Goal: Task Accomplishment & Management: Complete application form

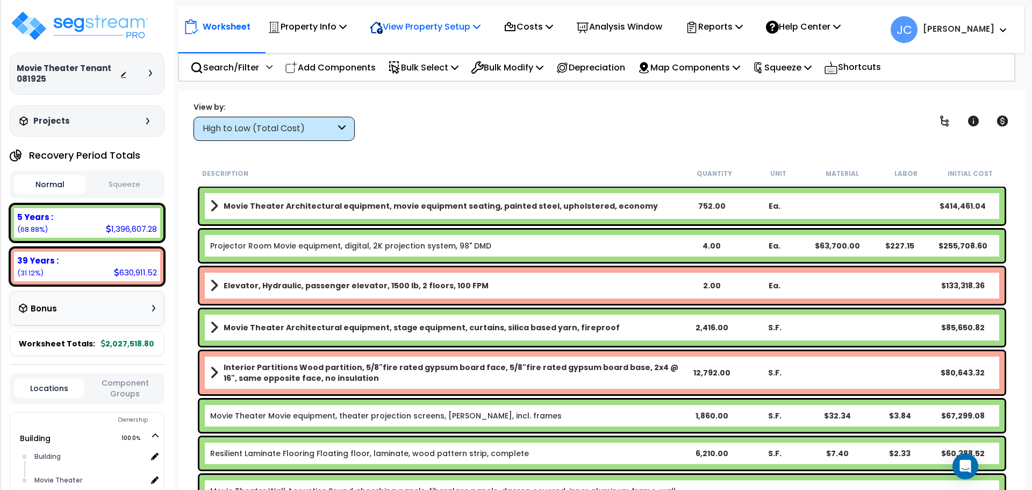
click at [460, 28] on p "View Property Setup" at bounding box center [425, 26] width 111 height 15
click at [445, 70] on link "View Questionnaire" at bounding box center [417, 74] width 106 height 22
click at [435, 27] on p "View Property Setup" at bounding box center [425, 26] width 111 height 15
click at [318, 37] on div "Property Info" at bounding box center [307, 26] width 79 height 25
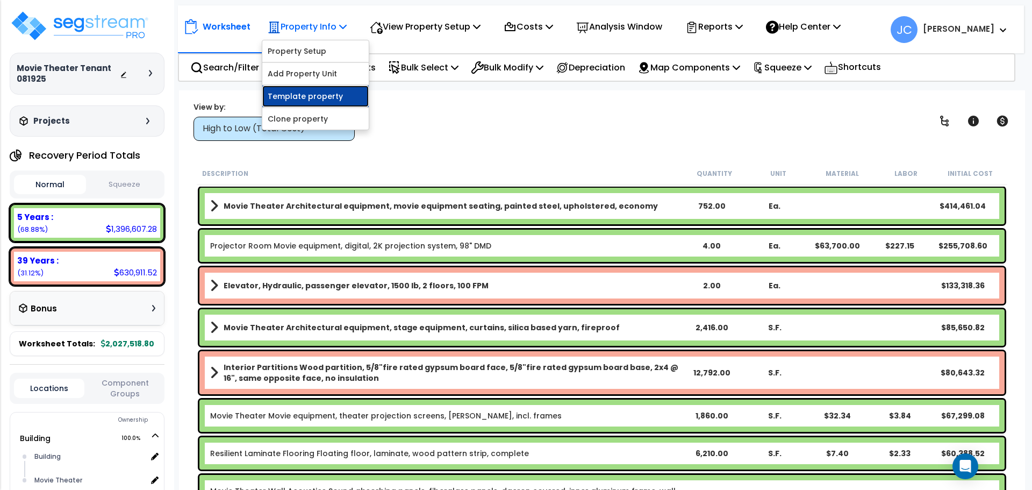
click at [320, 102] on link "Template property" at bounding box center [315, 96] width 106 height 22
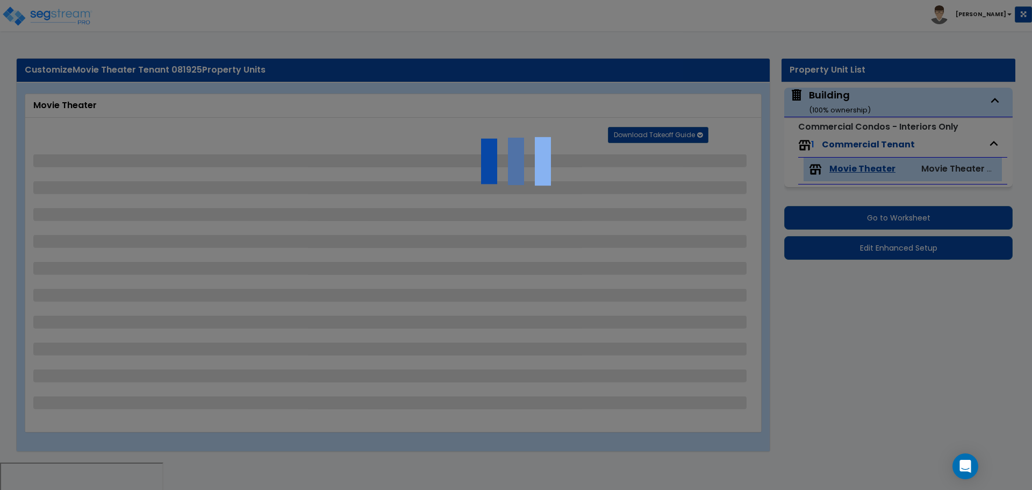
select select "1"
select select "2"
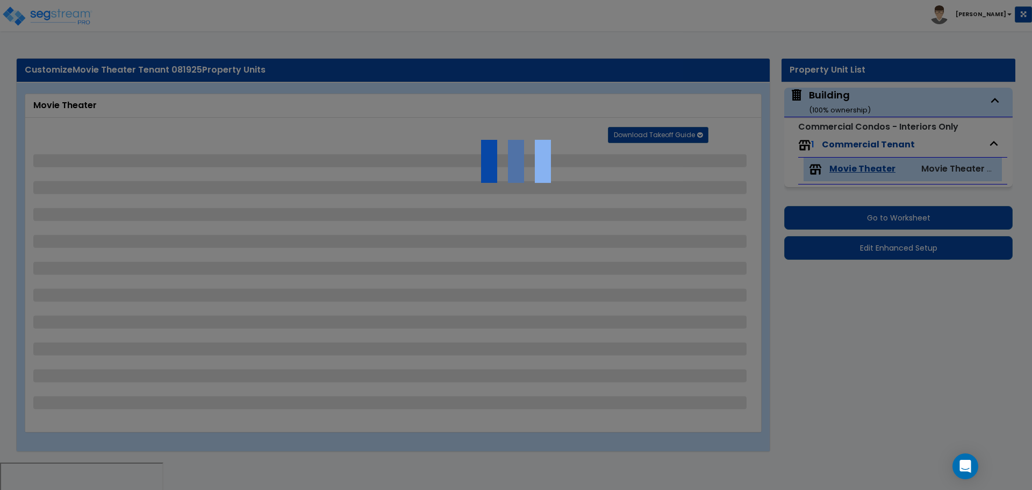
select select "3"
select select "4"
select select "5"
select select "3"
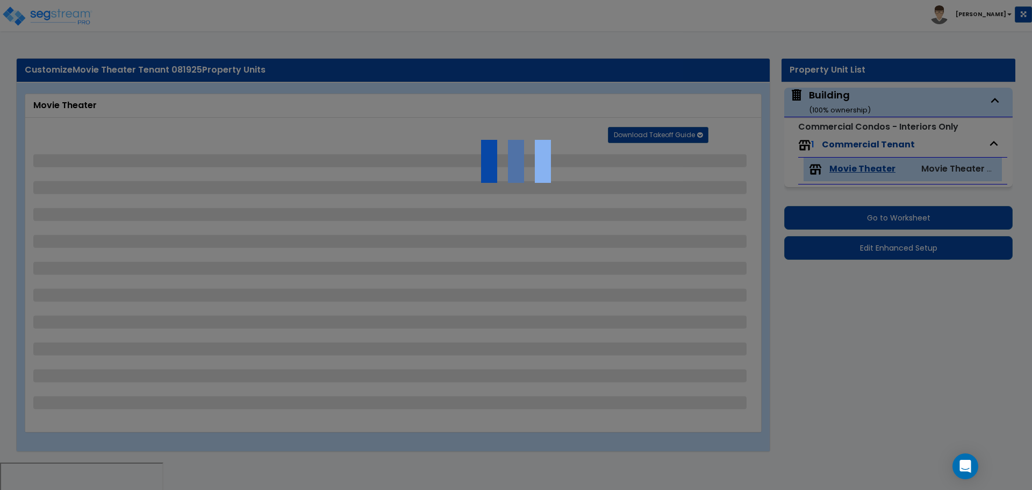
select select "7"
select select "1"
select select "3"
select select "2"
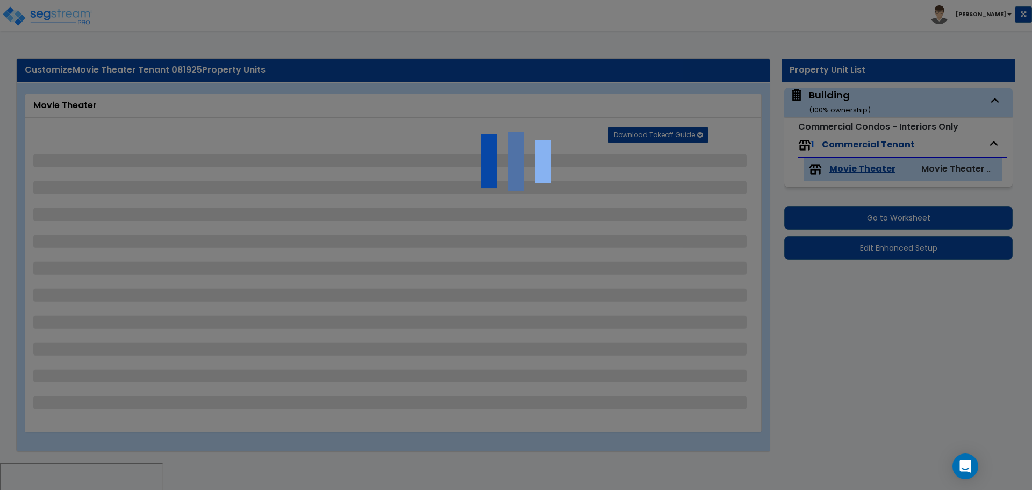
select select "3"
select select "2"
select select "5"
select select "2"
select select "1"
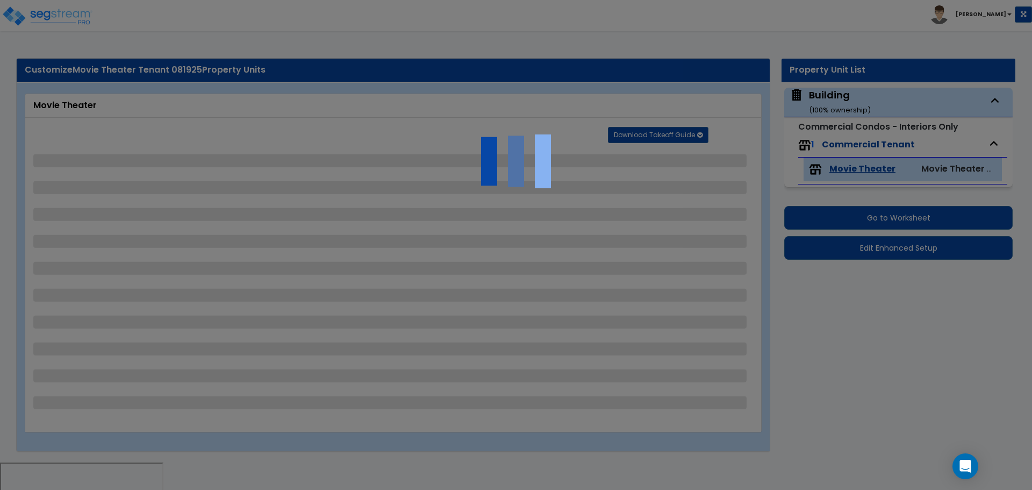
select select "2"
select select "1"
select select "3"
select select "5"
select select "2"
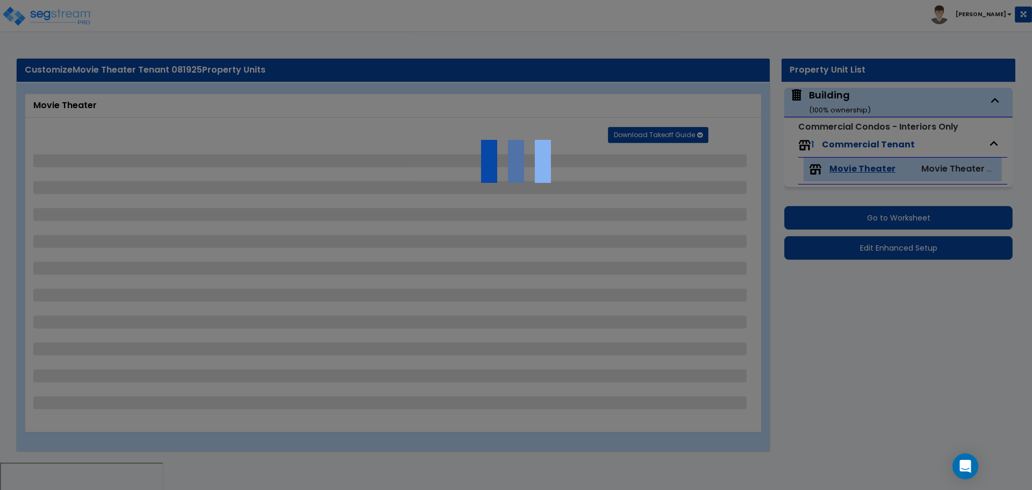
select select "2"
select select "7"
select select "2"
select select "4"
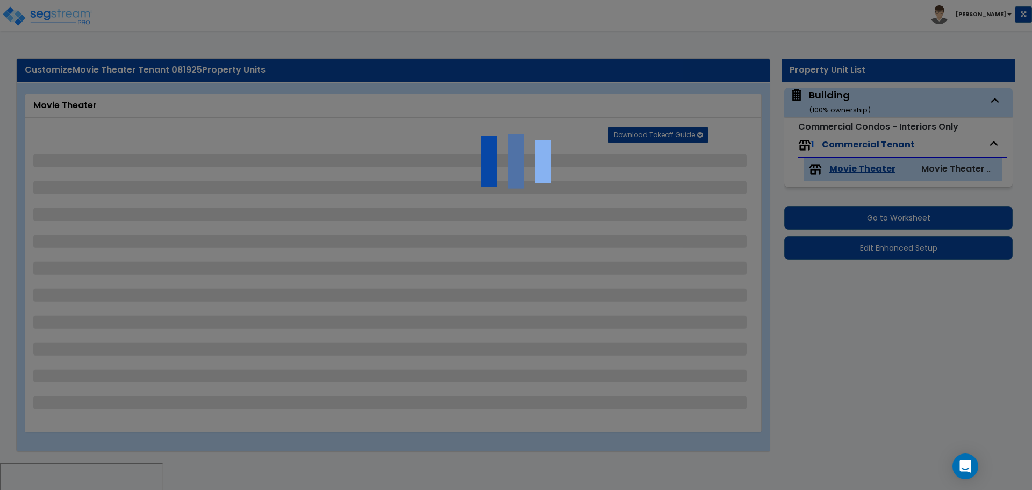
select select "4"
select select "8"
select select "1"
select select "2"
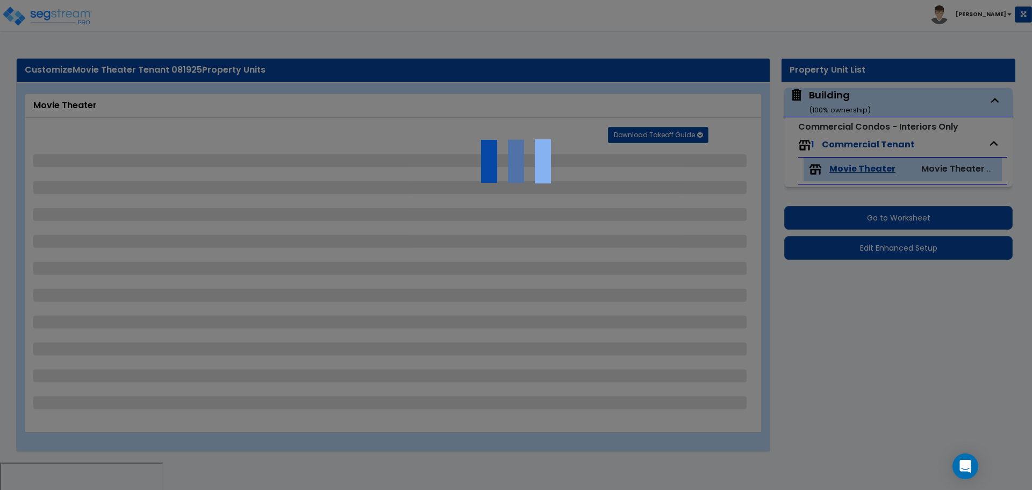
select select "7"
select select "1"
select select "2"
select select "3"
select select "1"
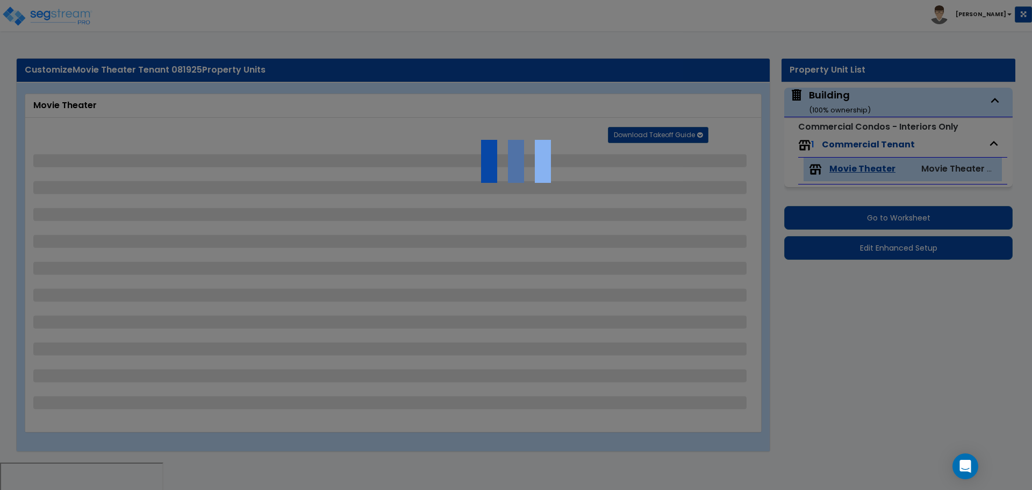
select select "1"
select select "2"
select select "1"
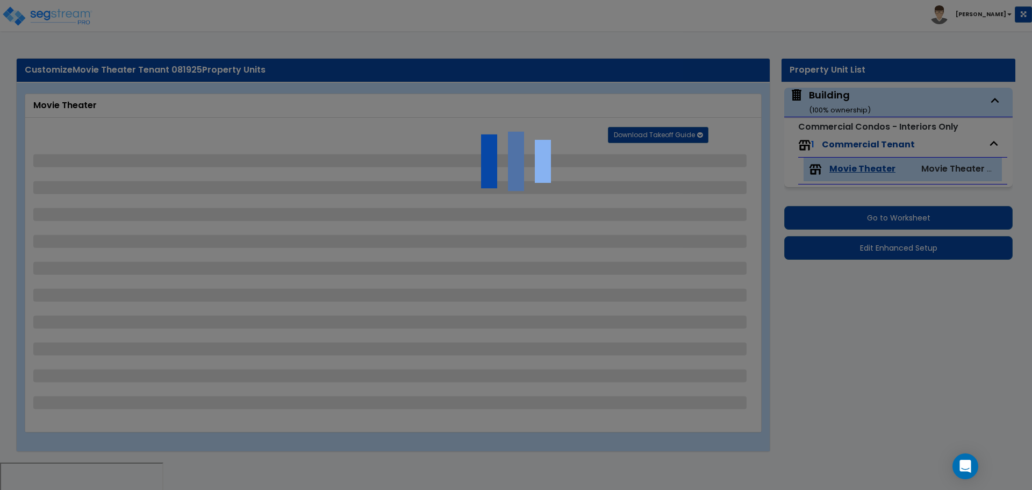
select select "1"
select select "5"
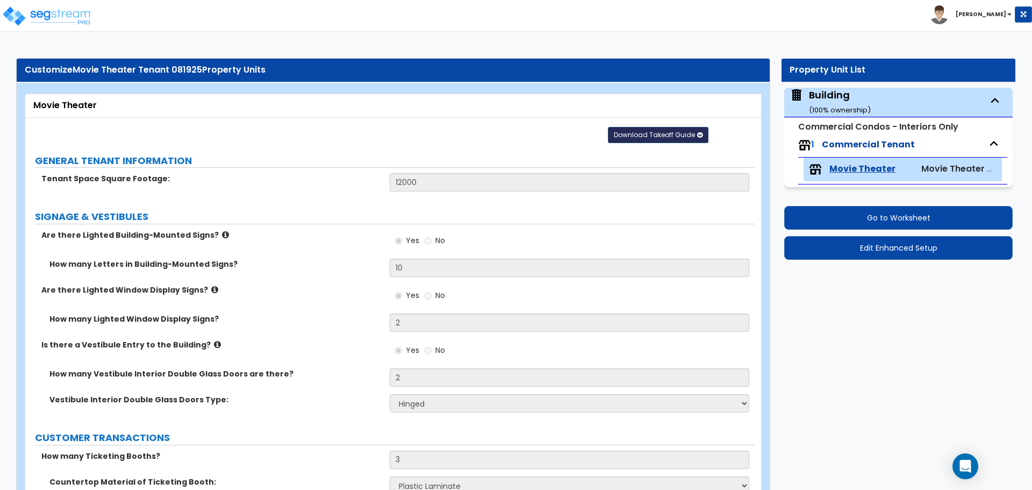
click at [675, 137] on span "Download Takeoff Guide" at bounding box center [654, 134] width 81 height 9
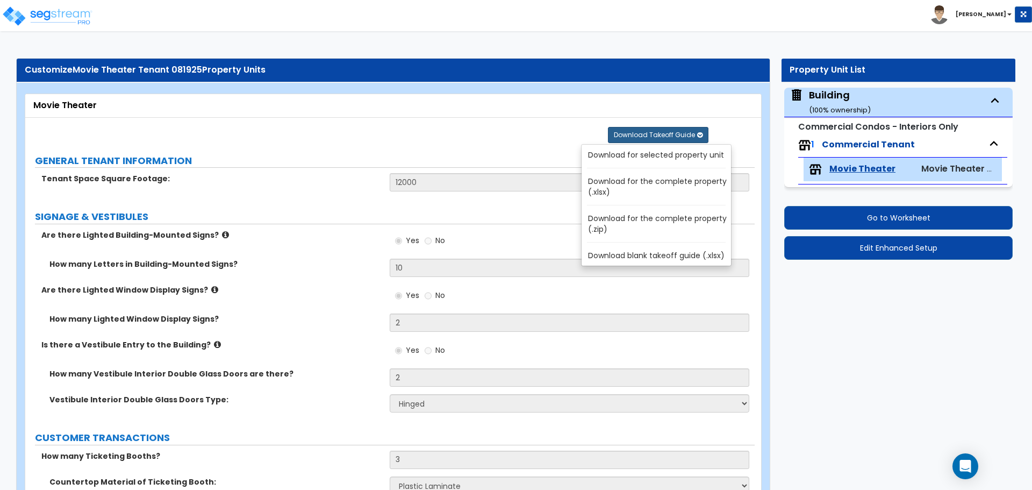
click at [653, 154] on link "Download for selected property unit" at bounding box center [658, 154] width 145 height 15
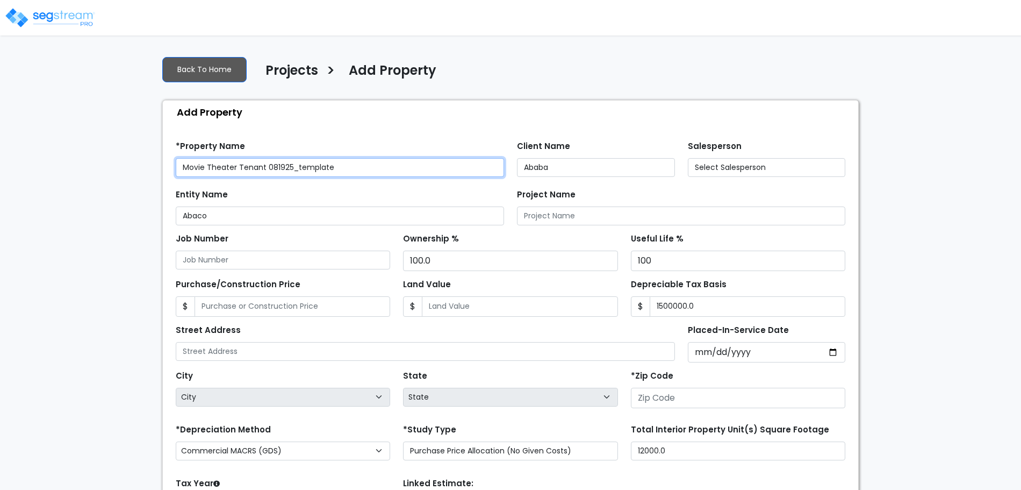
type input "[STREET_ADDRESS]"
type input "81611"
select select "2025"
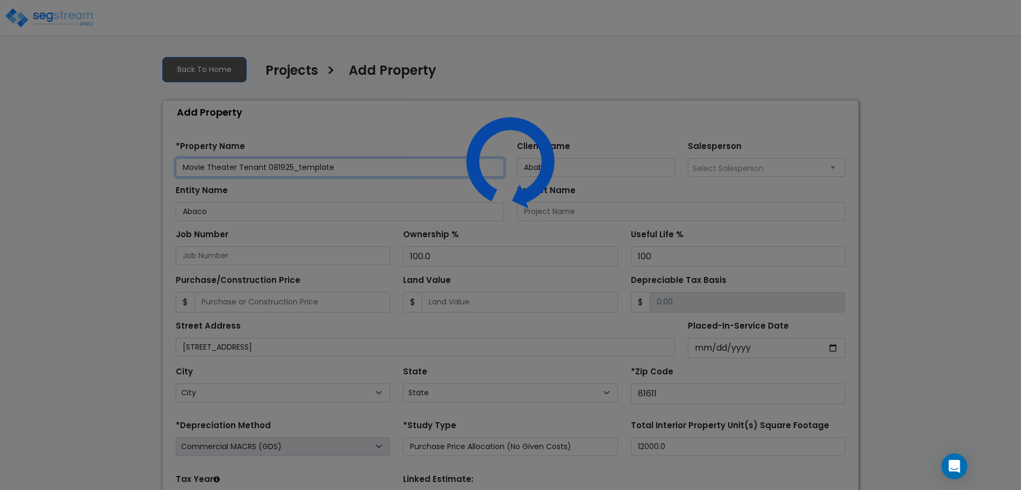
select select "CO"
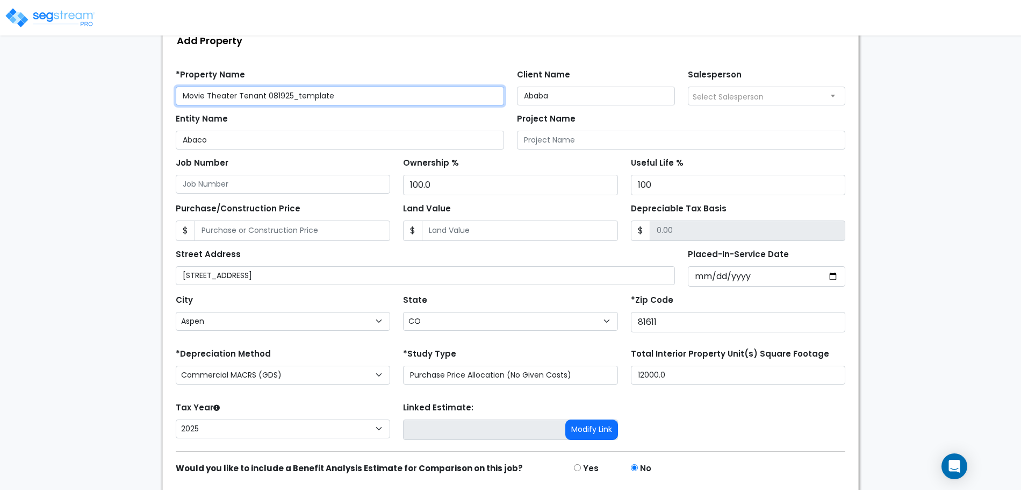
scroll to position [105, 0]
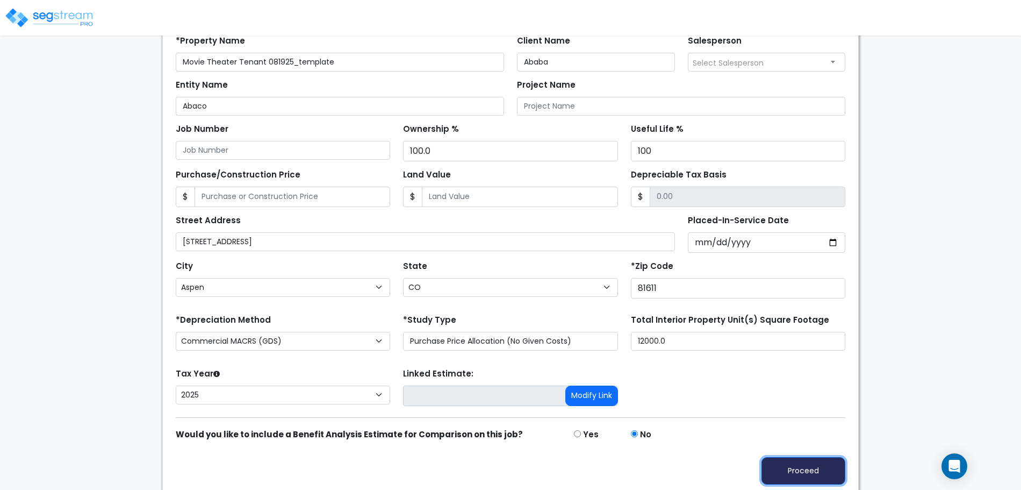
click at [786, 461] on button "Proceed" at bounding box center [804, 470] width 84 height 27
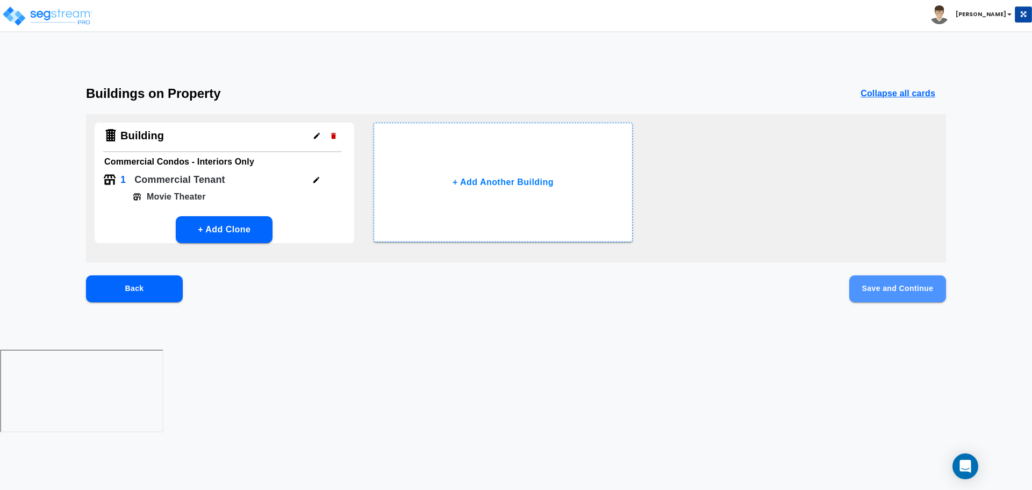
click at [881, 290] on button "Save and Continue" at bounding box center [897, 288] width 97 height 27
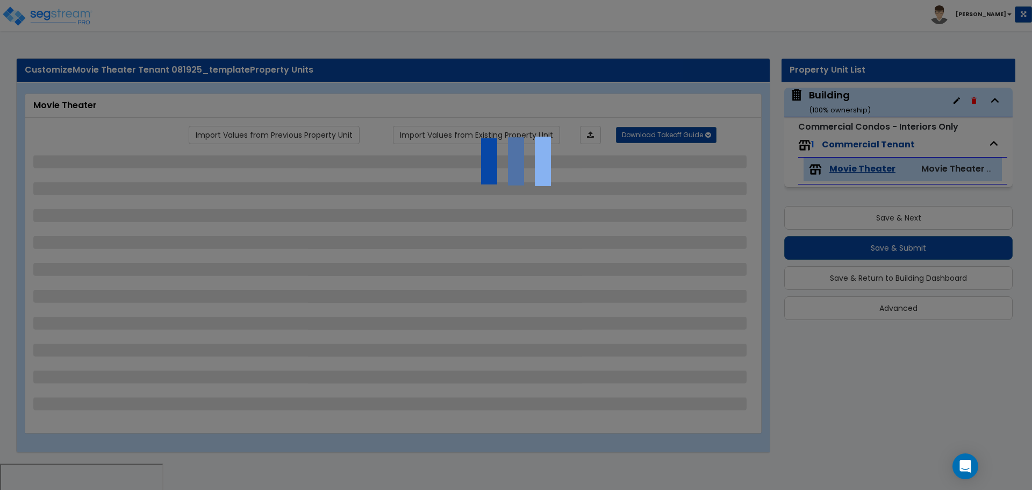
select select "1"
select select "2"
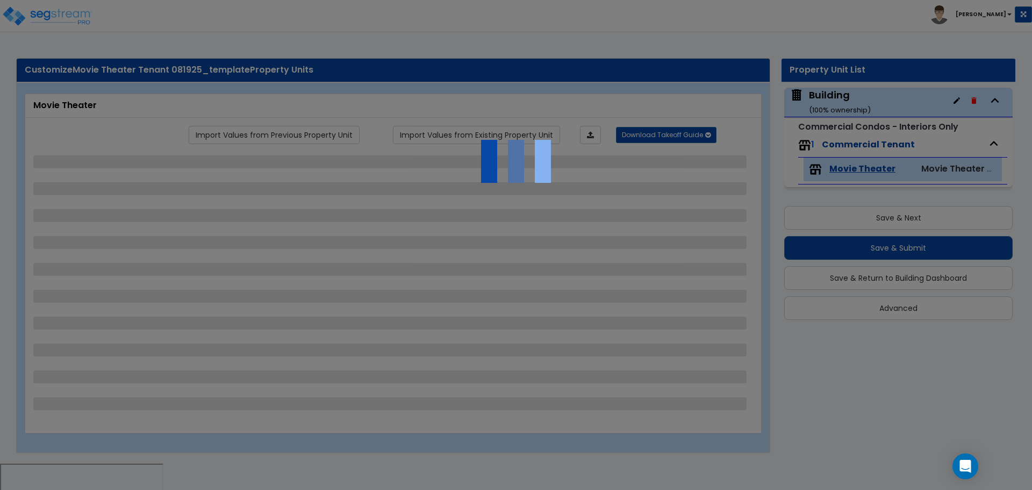
select select "3"
select select "4"
select select "5"
select select "3"
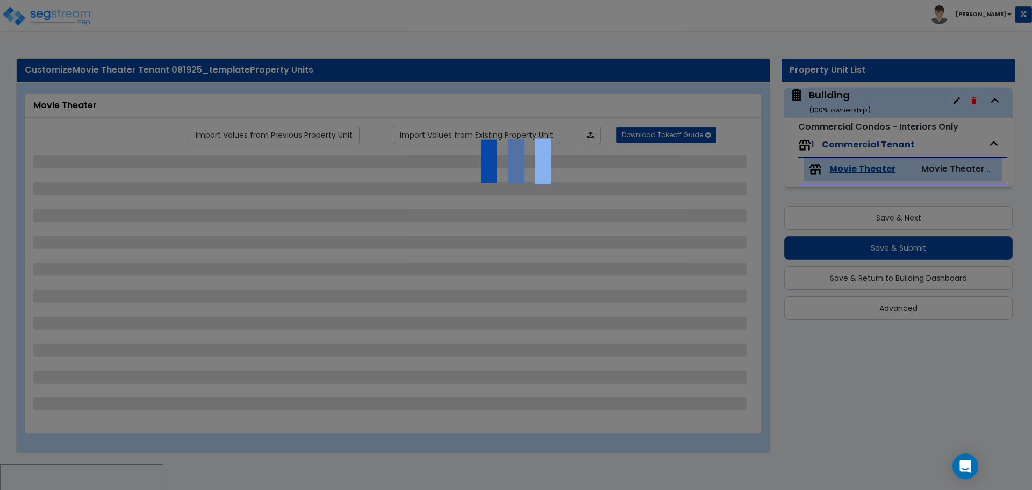
select select "7"
select select "1"
select select "3"
select select "2"
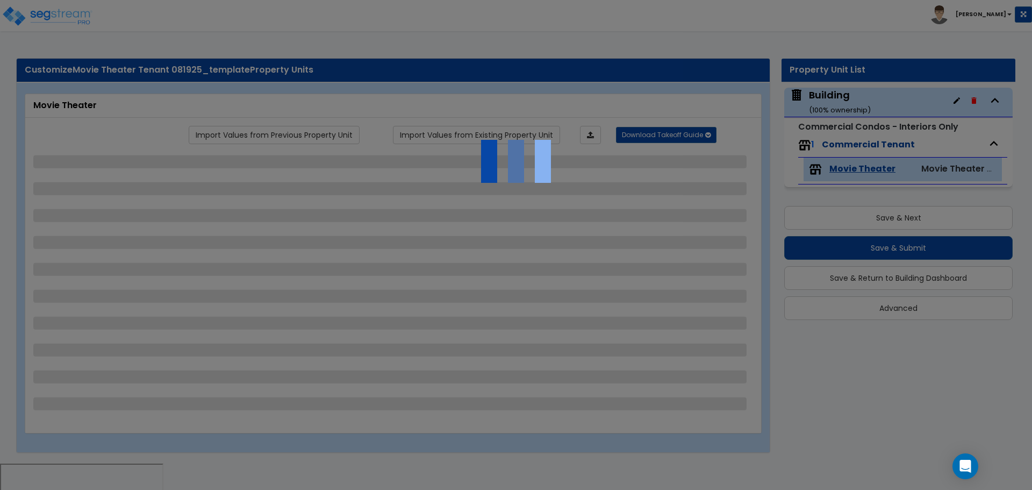
select select "3"
select select "2"
select select "5"
select select "2"
select select "1"
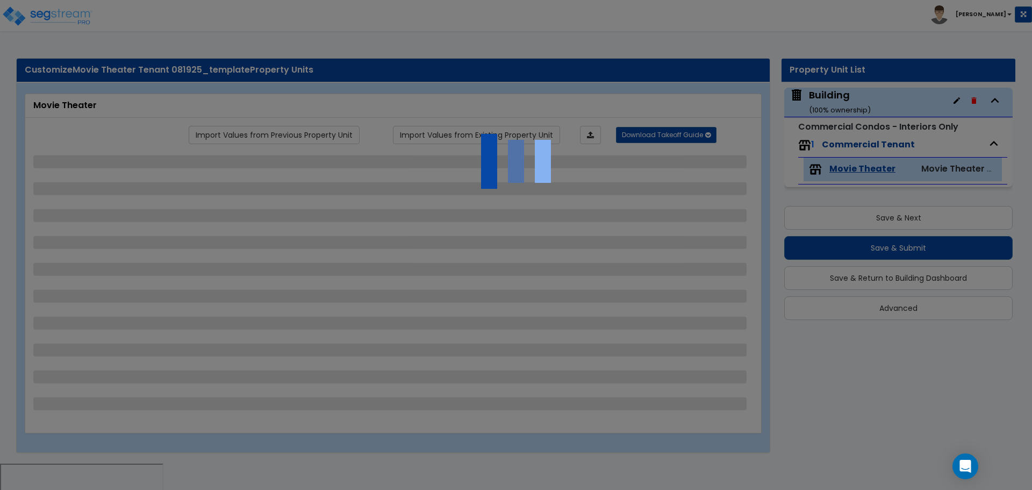
select select "2"
select select "1"
select select "3"
select select "5"
select select "2"
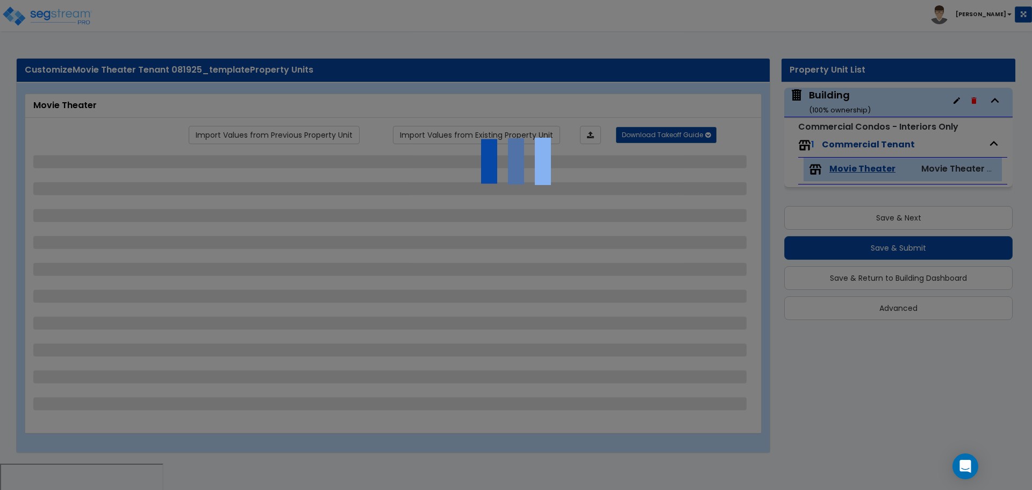
select select "2"
select select "7"
select select "2"
select select "4"
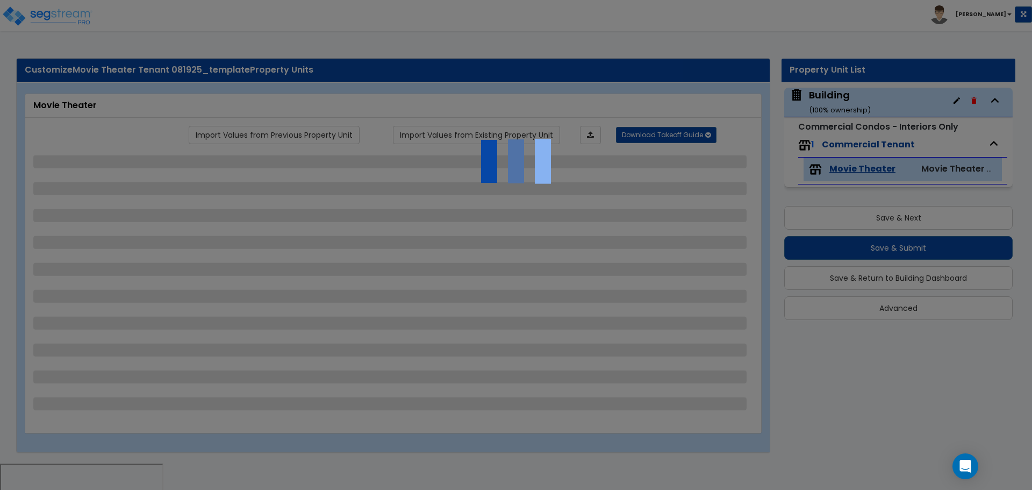
select select "4"
select select "8"
select select "1"
select select "2"
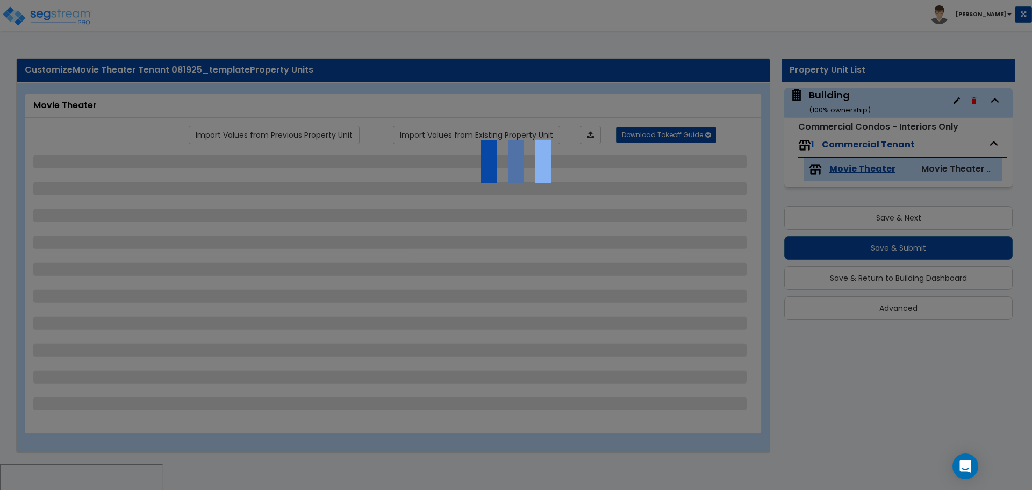
select select "7"
select select "1"
select select "2"
select select "3"
select select "1"
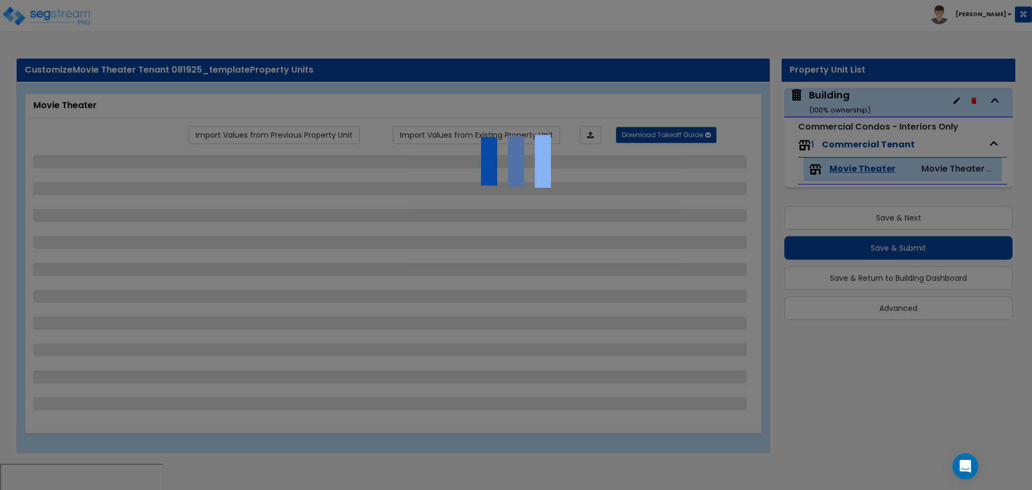
select select "1"
select select "2"
select select "1"
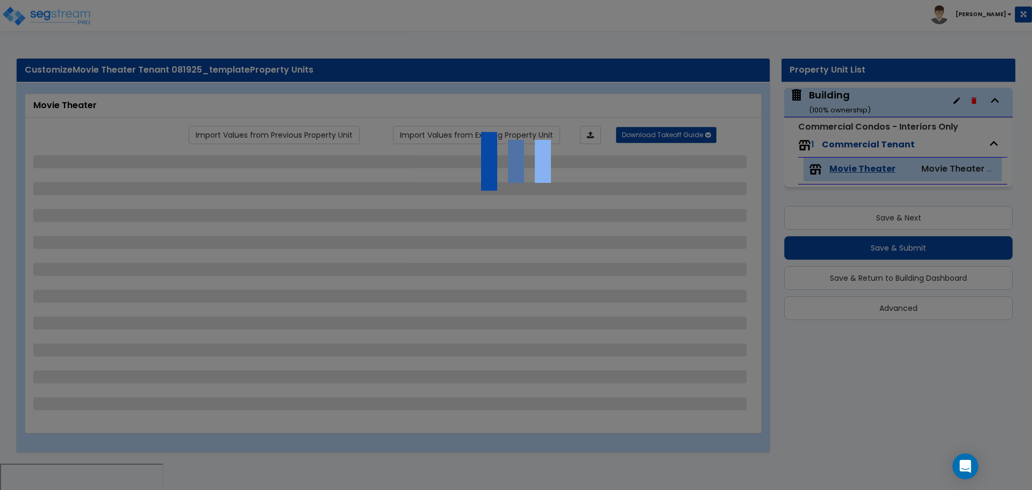
select select "1"
select select "5"
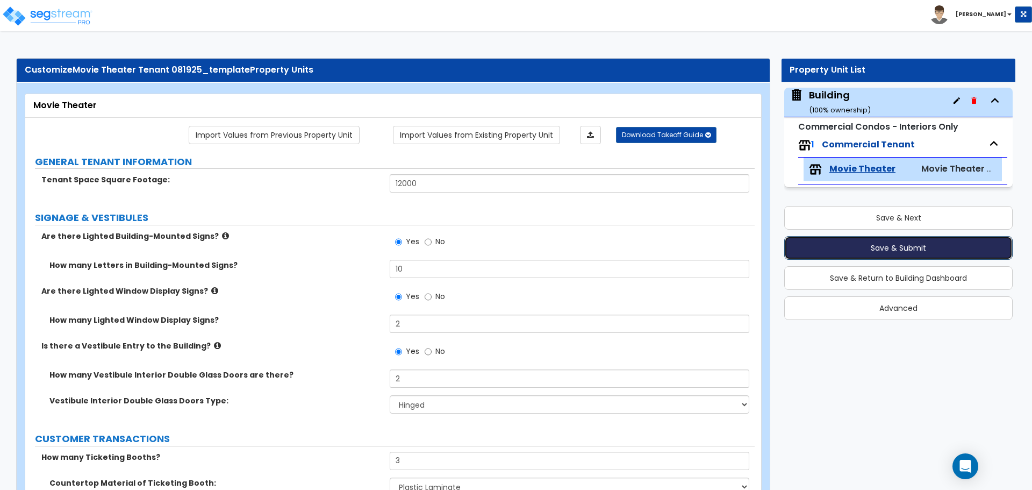
click at [822, 247] on button "Save & Submit" at bounding box center [898, 248] width 228 height 24
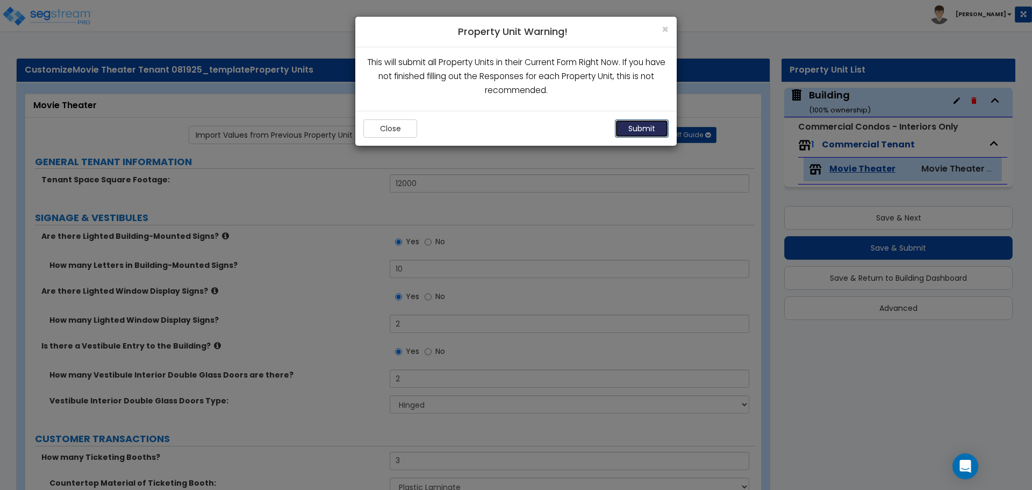
click at [645, 132] on button "Submit" at bounding box center [642, 128] width 54 height 18
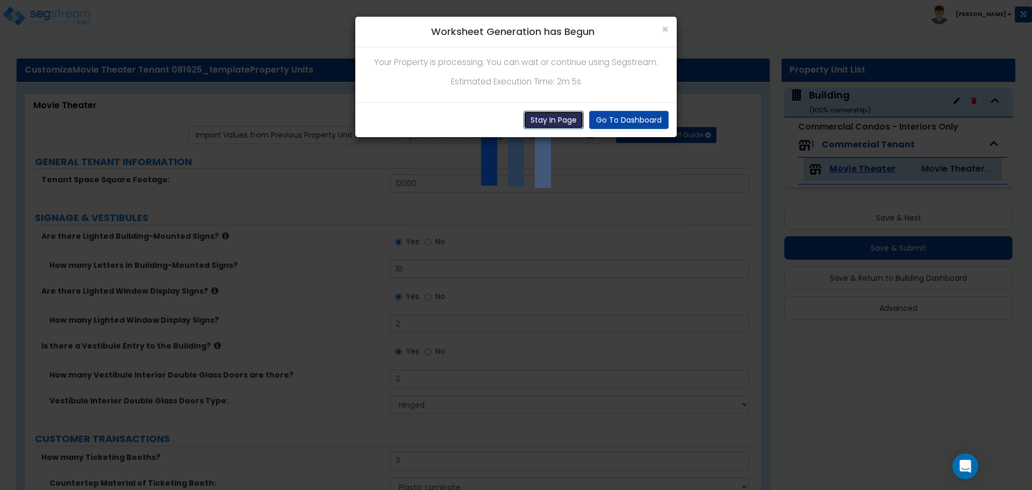
click at [550, 125] on button "Stay In Page" at bounding box center [554, 120] width 60 height 18
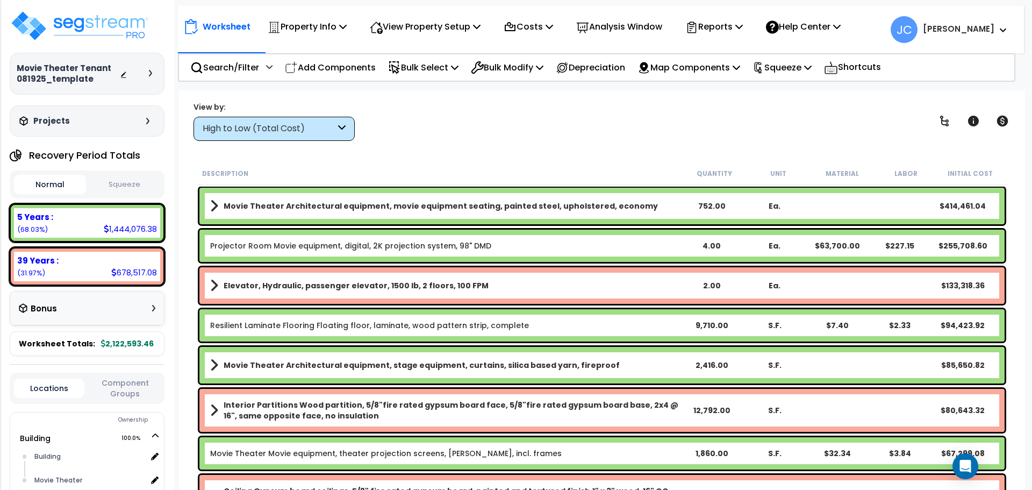
click at [330, 136] on div "High to Low (Total Cost)" at bounding box center [274, 129] width 161 height 24
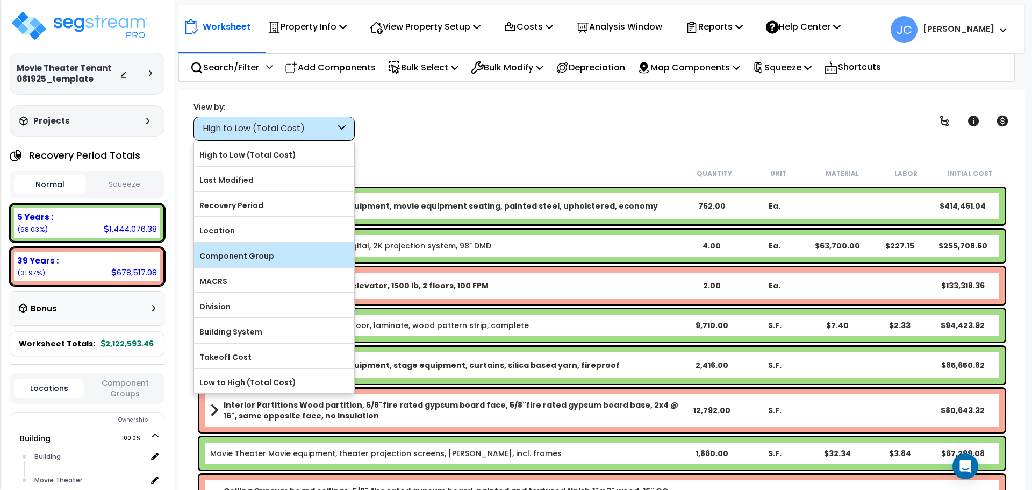
click at [301, 252] on label "Component Group" at bounding box center [274, 256] width 160 height 16
click at [0, 0] on input "Component Group" at bounding box center [0, 0] width 0 height 0
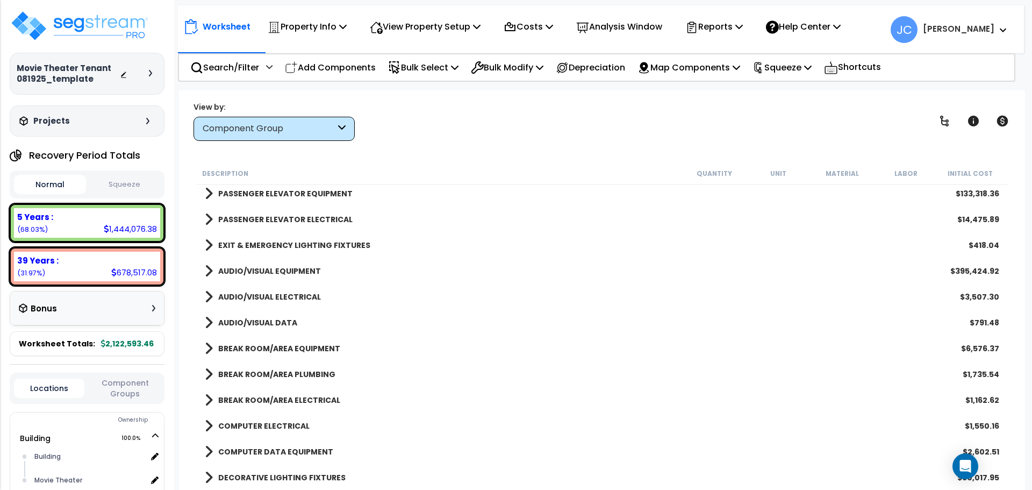
scroll to position [983, 0]
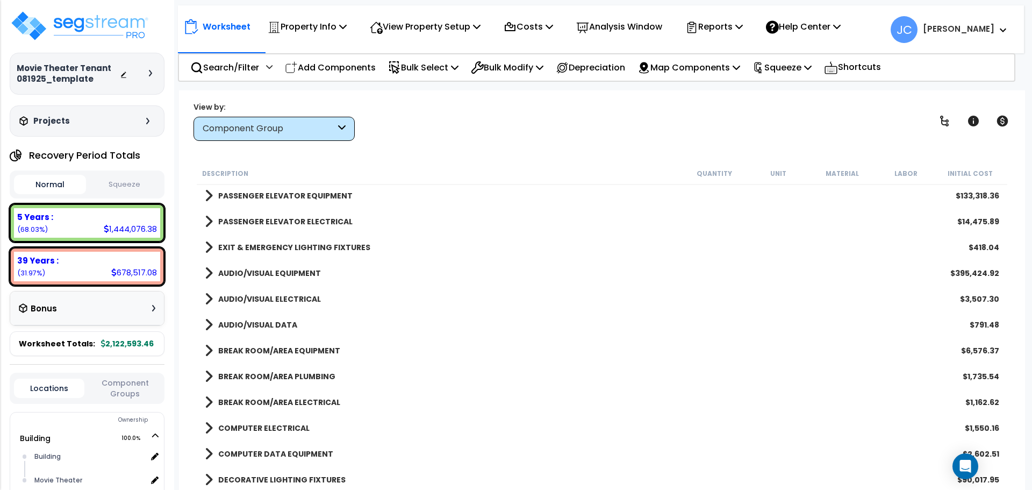
click at [285, 220] on b "PASSENGER ELEVATOR ELECTRICAL" at bounding box center [285, 221] width 134 height 11
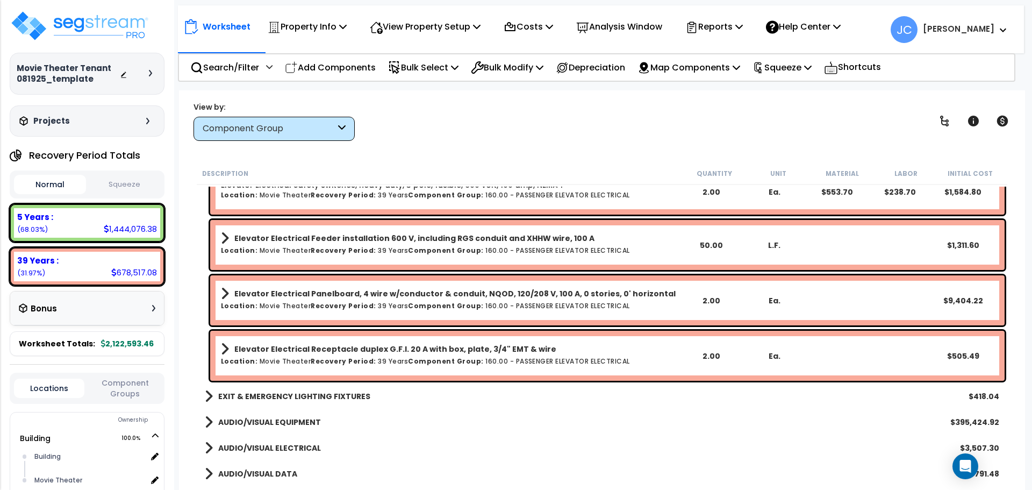
scroll to position [1104, 0]
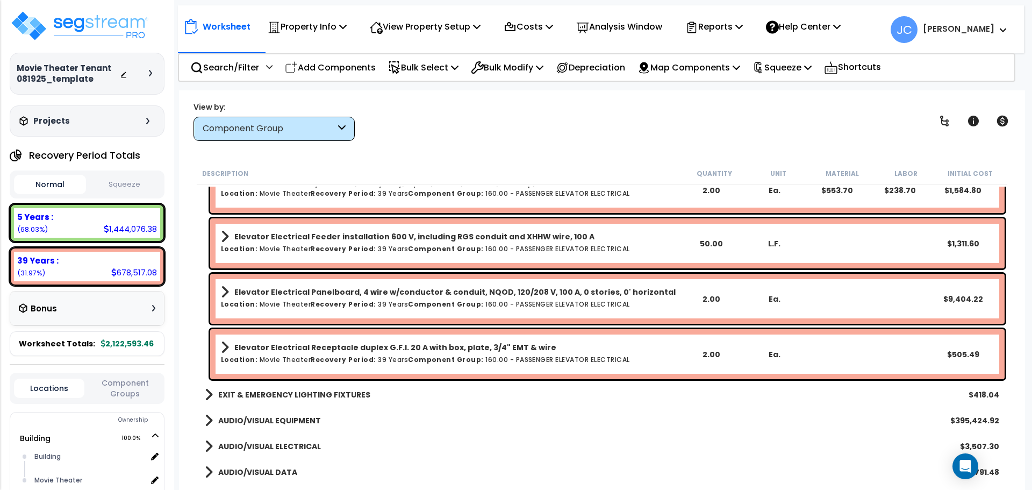
click at [613, 302] on h6 "Location: Movie Theater Recovery Period: 39 Years Component Group: 160.00 - PAS…" at bounding box center [450, 303] width 459 height 7
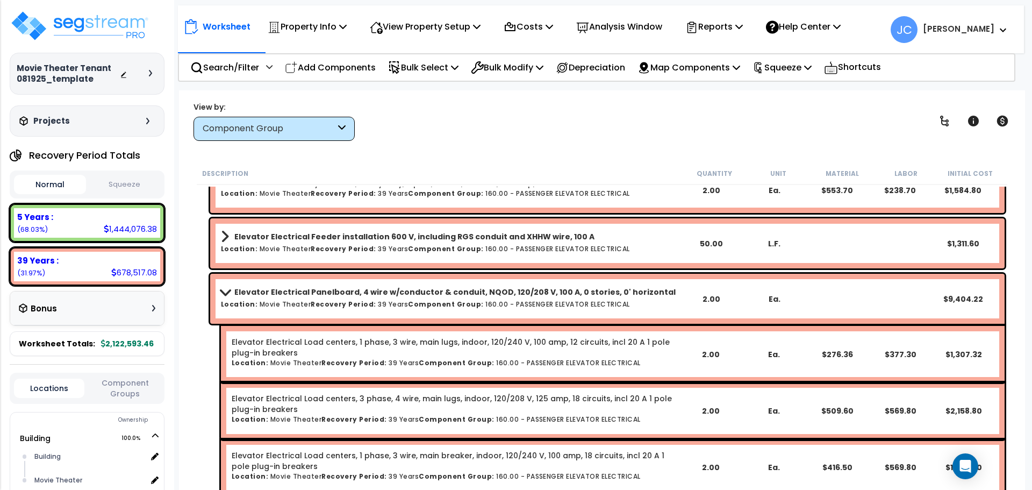
click at [626, 298] on link "Elevator Electrical Panelboard, 4 wire w/conductor & conduit, NQOD, 120/208 V, …" at bounding box center [450, 291] width 459 height 15
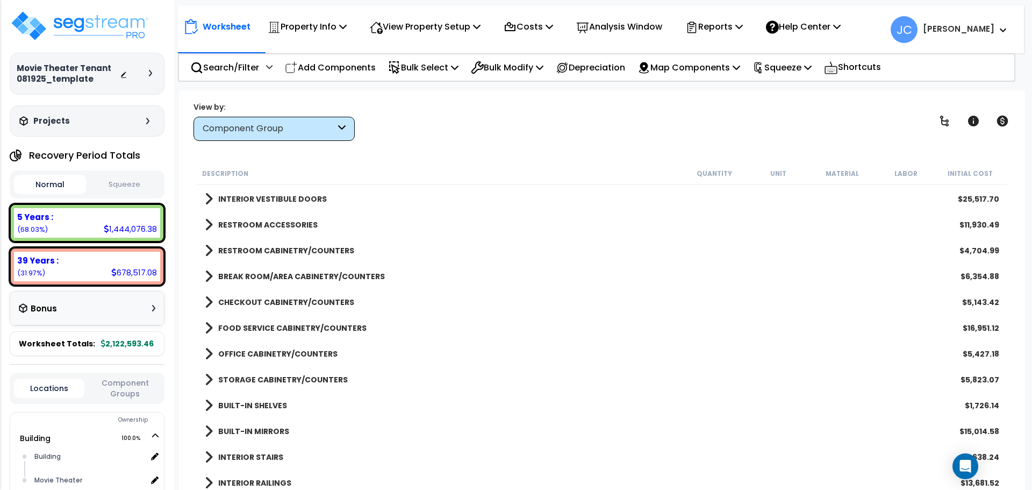
scroll to position [119, 0]
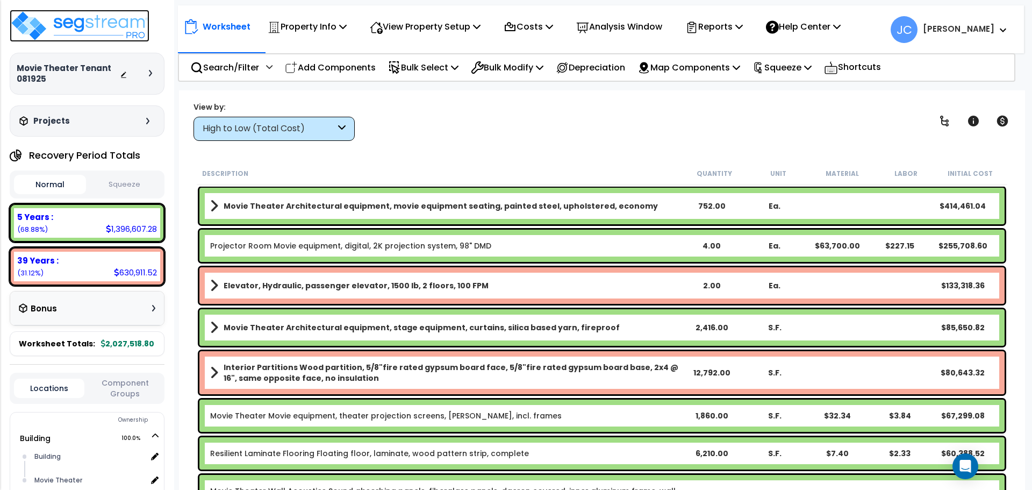
click at [123, 35] on img at bounding box center [80, 26] width 140 height 32
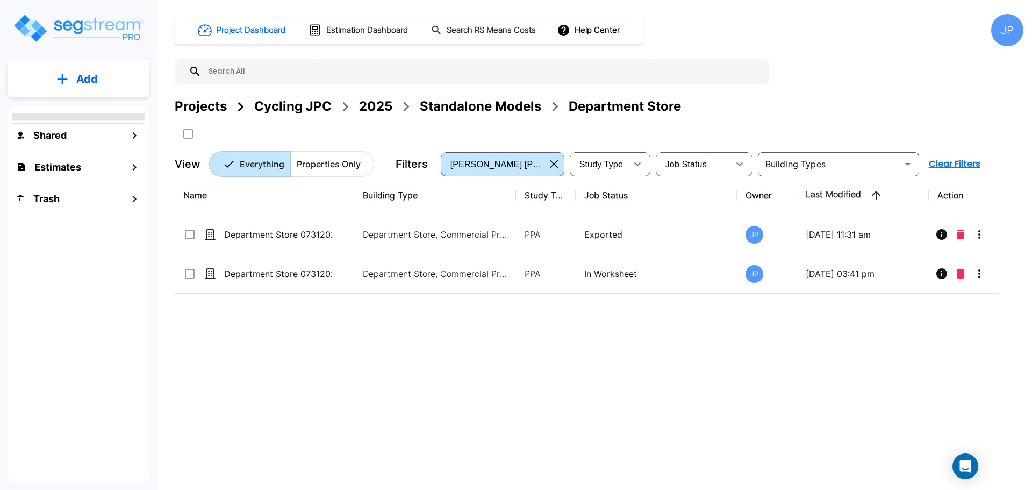
click at [380, 110] on div "2025" at bounding box center [375, 106] width 33 height 19
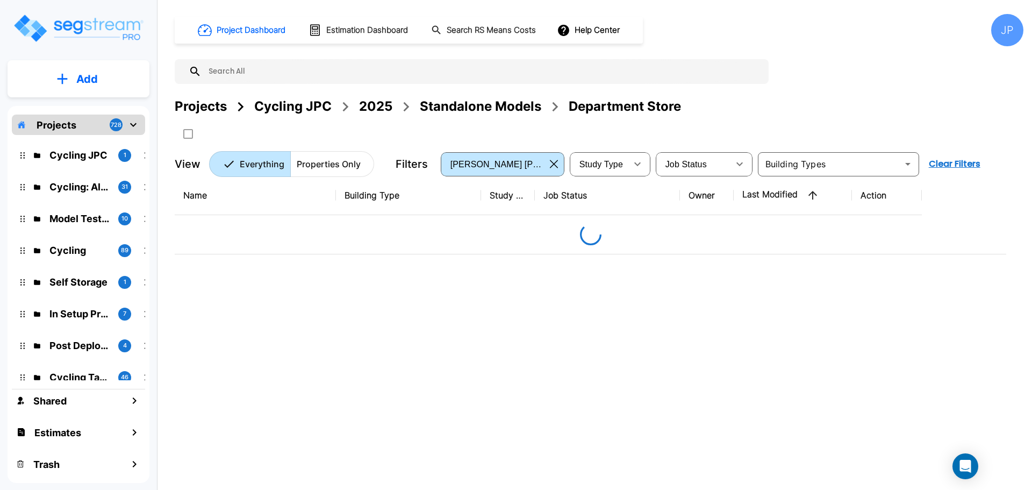
click at [377, 106] on div "2025" at bounding box center [375, 106] width 33 height 19
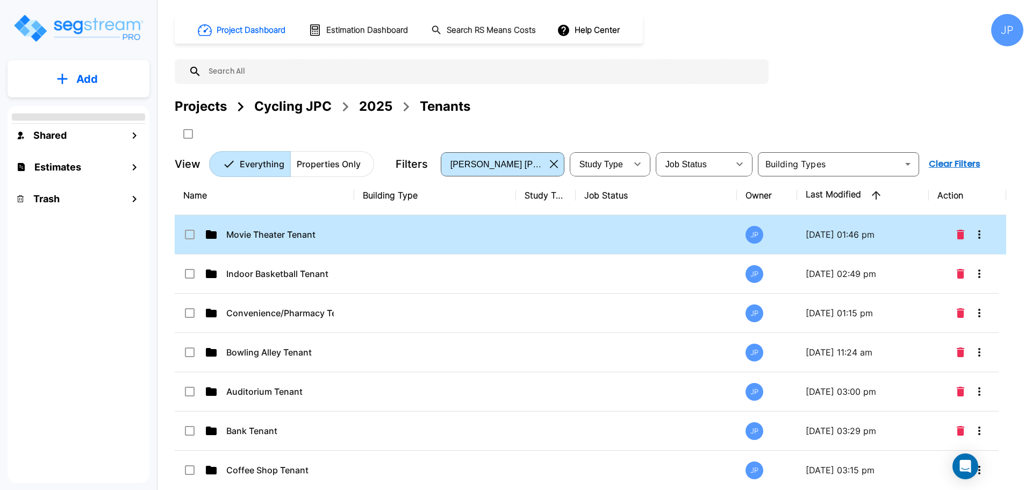
click at [460, 229] on td at bounding box center [435, 234] width 162 height 39
checkbox input "true"
click at [460, 229] on td at bounding box center [435, 234] width 162 height 39
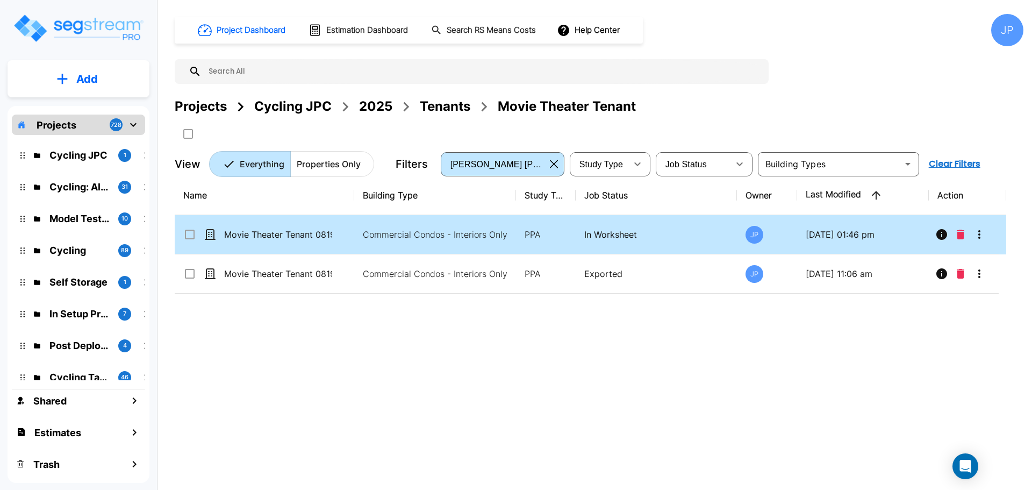
click at [542, 237] on p "PPA" at bounding box center [546, 234] width 42 height 13
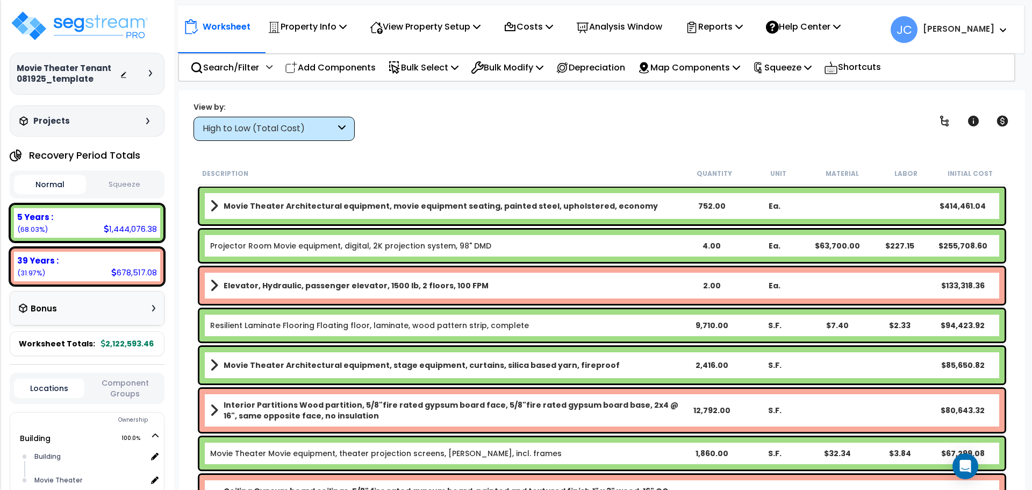
click at [323, 132] on div "High to Low (Total Cost)" at bounding box center [269, 129] width 133 height 12
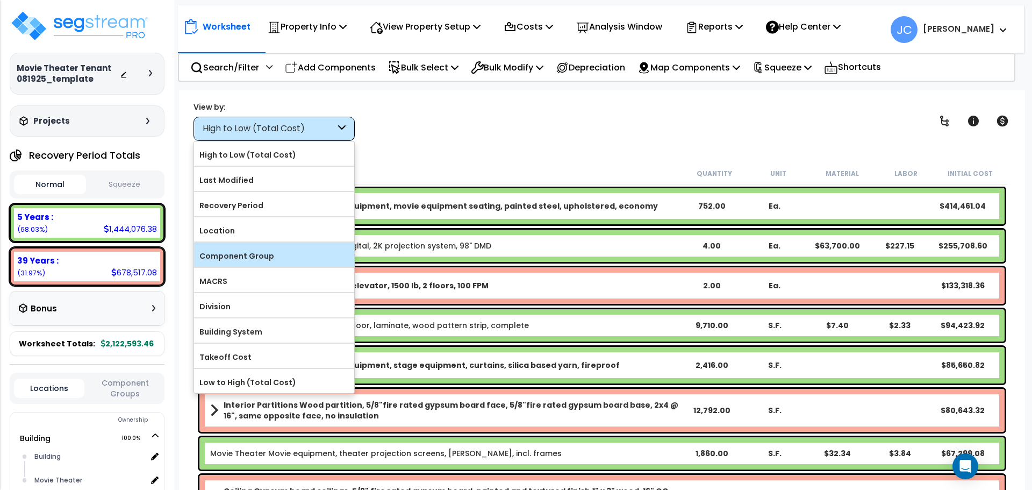
click at [282, 255] on label "Component Group" at bounding box center [274, 256] width 160 height 16
click at [0, 0] on input "Component Group" at bounding box center [0, 0] width 0 height 0
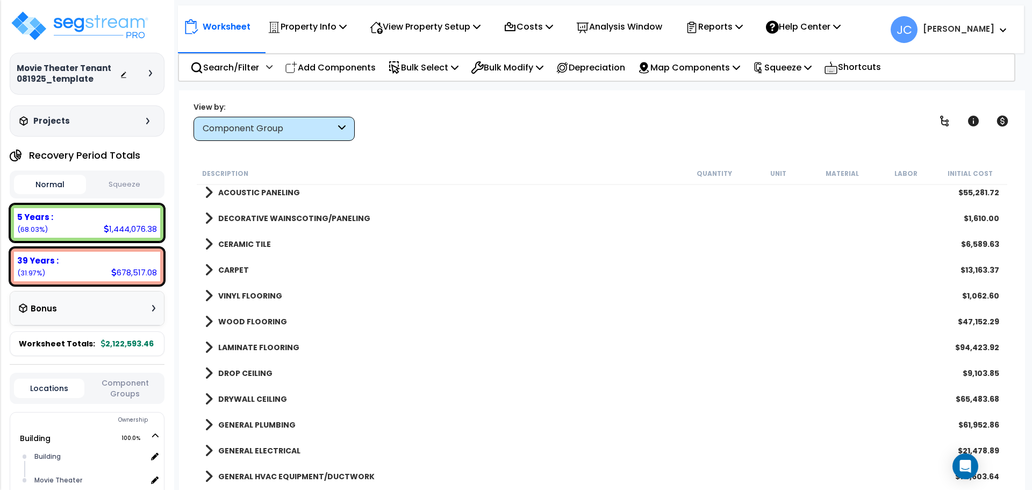
scroll to position [464, 0]
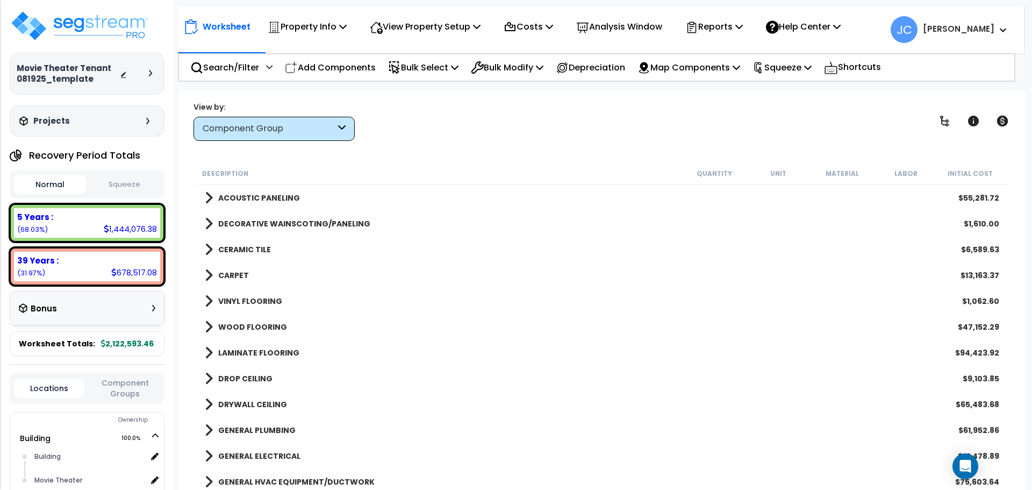
click at [229, 277] on b "CARPET" at bounding box center [233, 275] width 31 height 11
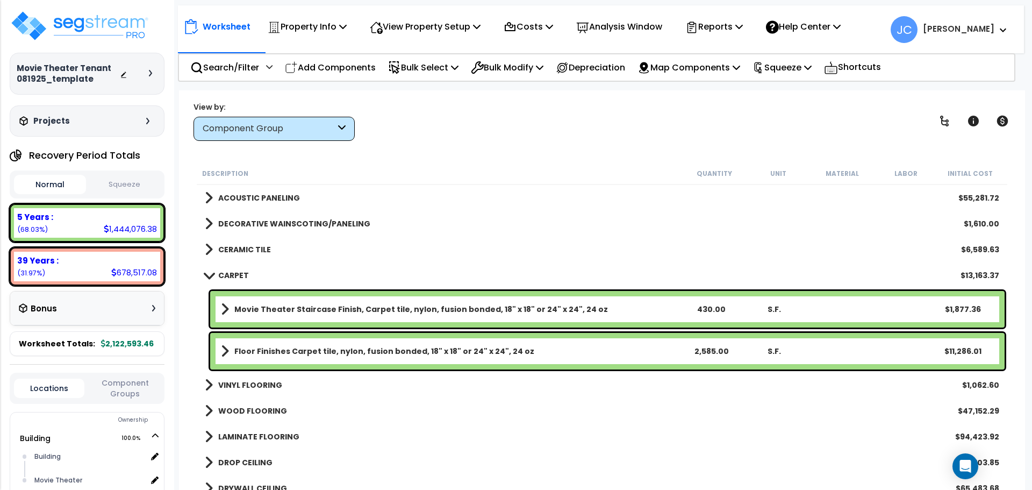
click at [252, 377] on link "VINYL FLOORING" at bounding box center [243, 384] width 77 height 15
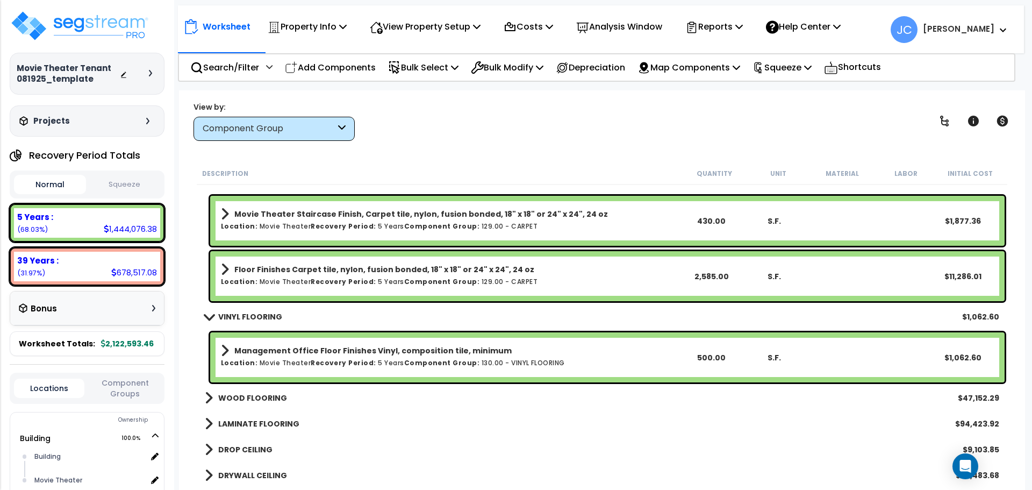
click at [258, 395] on b "WOOD FLOORING" at bounding box center [252, 397] width 69 height 11
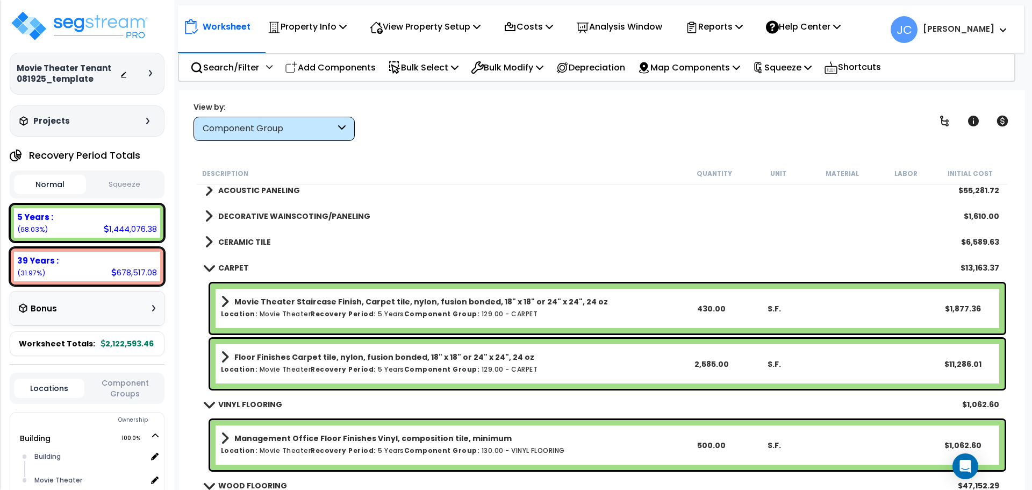
click at [261, 240] on b "CERAMIC TILE" at bounding box center [244, 242] width 53 height 11
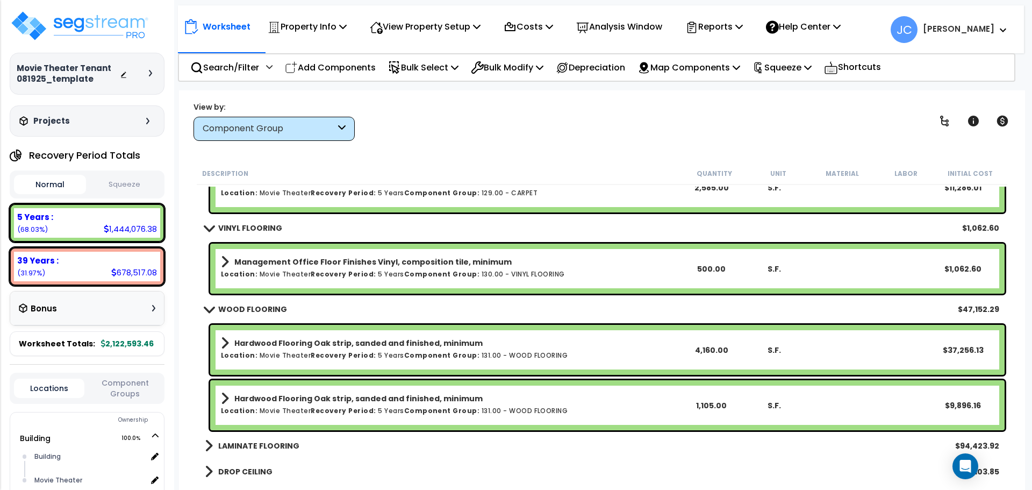
scroll to position [761, 0]
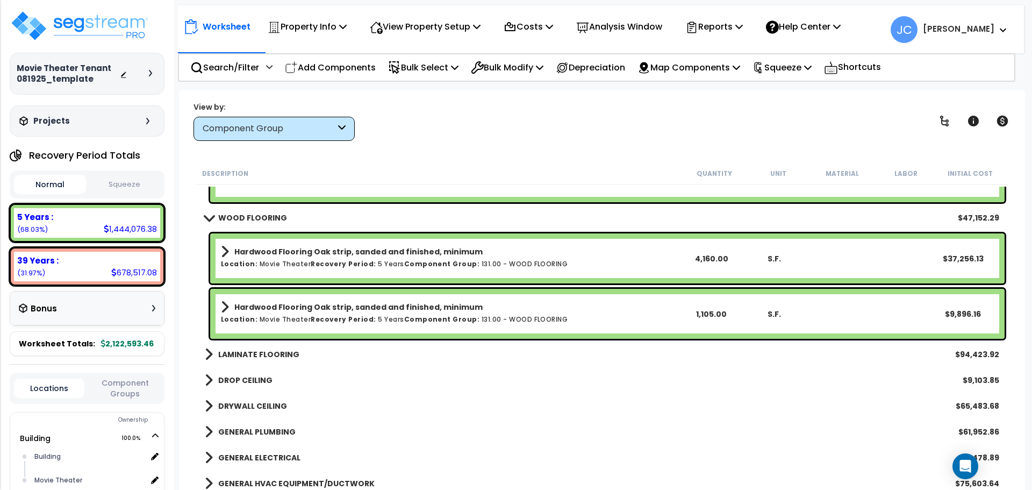
click at [284, 352] on b "LAMINATE FLOORING" at bounding box center [258, 354] width 81 height 11
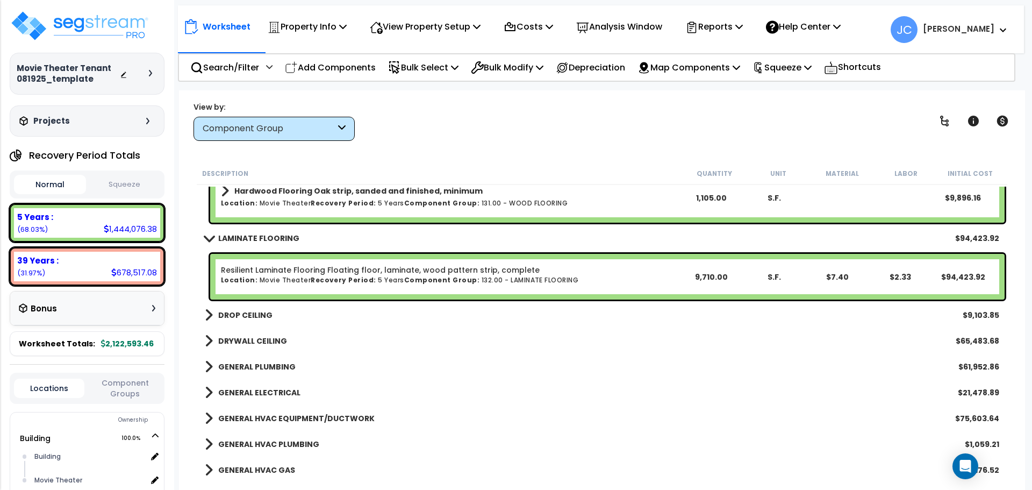
scroll to position [975, 0]
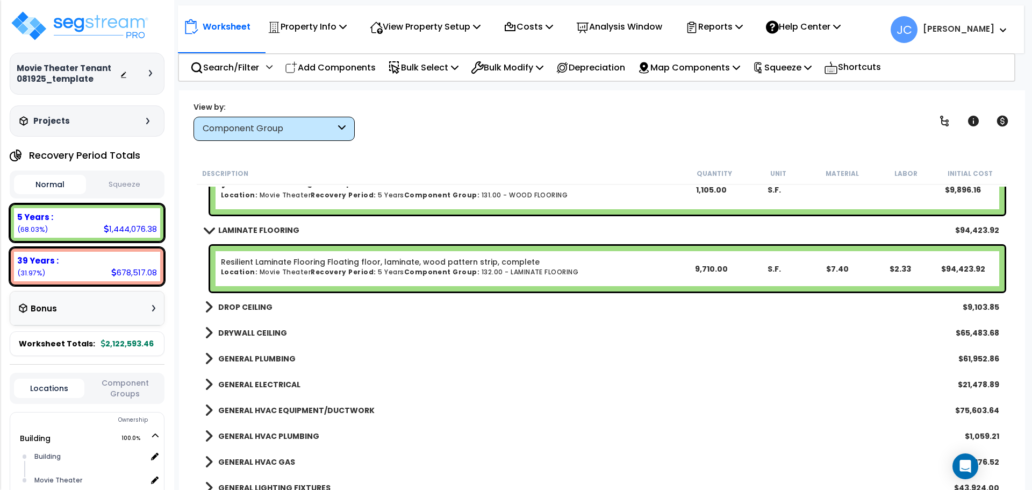
click at [261, 306] on b "DROP CEILING" at bounding box center [245, 307] width 54 height 11
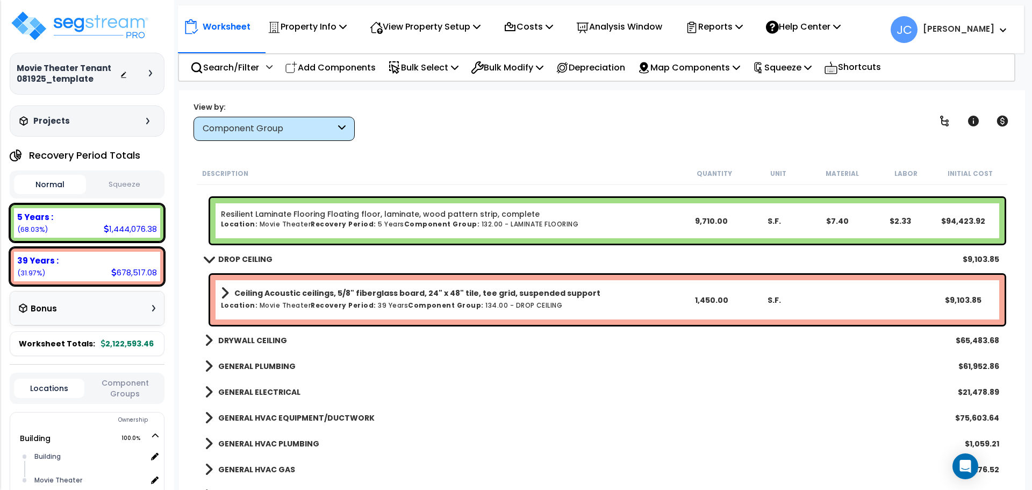
click at [251, 340] on b "DRYWALL CEILING" at bounding box center [252, 340] width 69 height 11
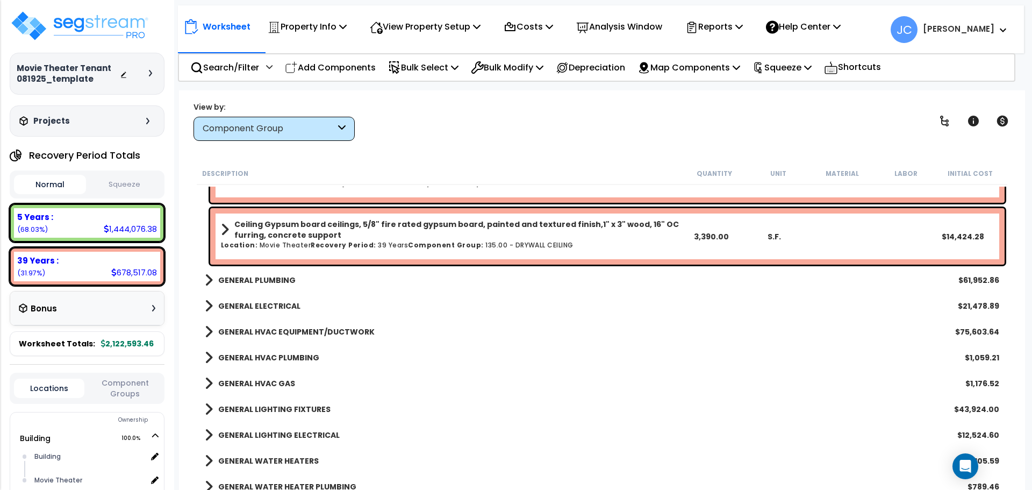
scroll to position [1321, 0]
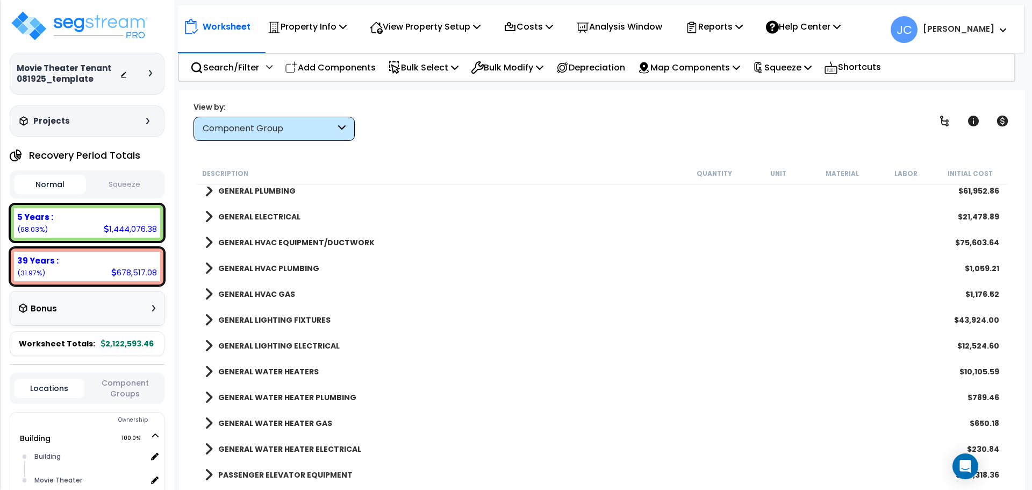
click at [290, 315] on b "GENERAL LIGHTING FIXTURES" at bounding box center [274, 319] width 112 height 11
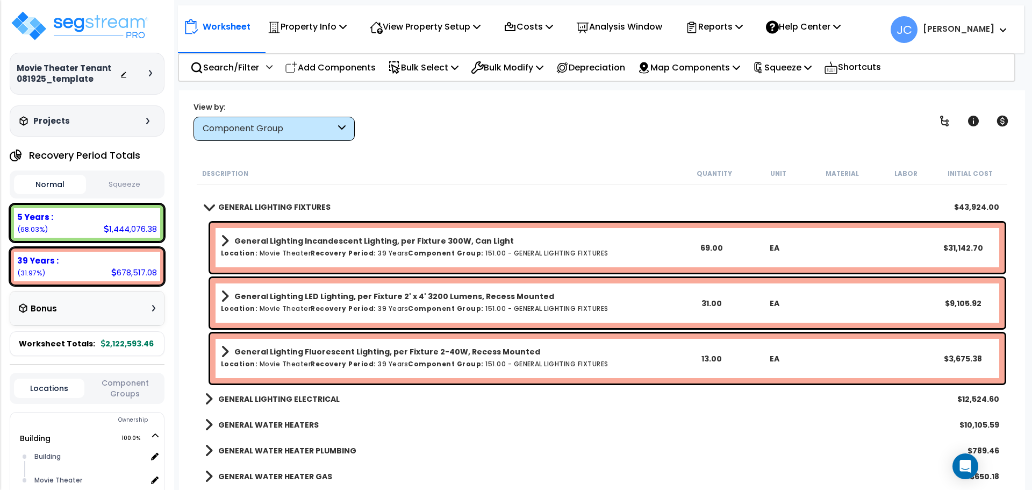
scroll to position [1435, 0]
click at [305, 398] on b "GENERAL LIGHTING ELECTRICAL" at bounding box center [278, 398] width 121 height 11
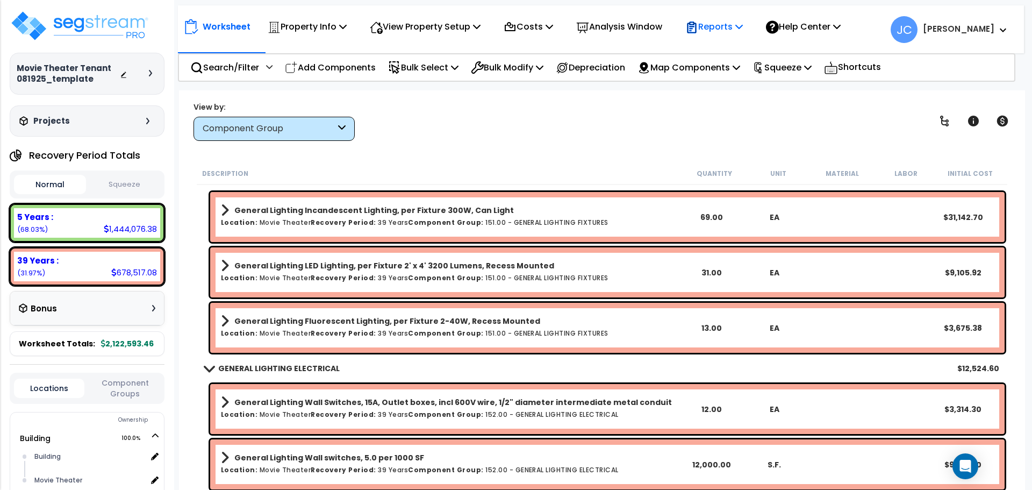
scroll to position [1462, 0]
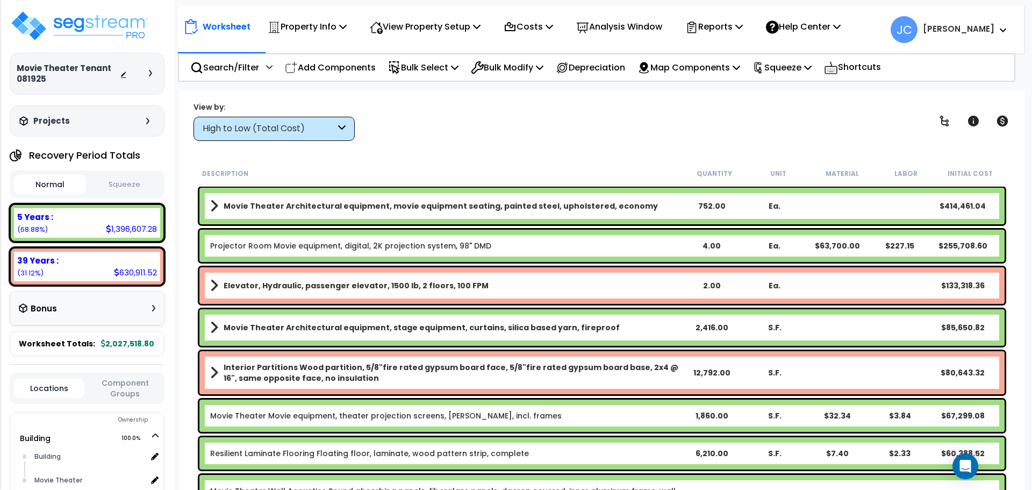
scroll to position [47, 0]
click at [324, 139] on div "High to Low (Total Cost)" at bounding box center [274, 129] width 161 height 24
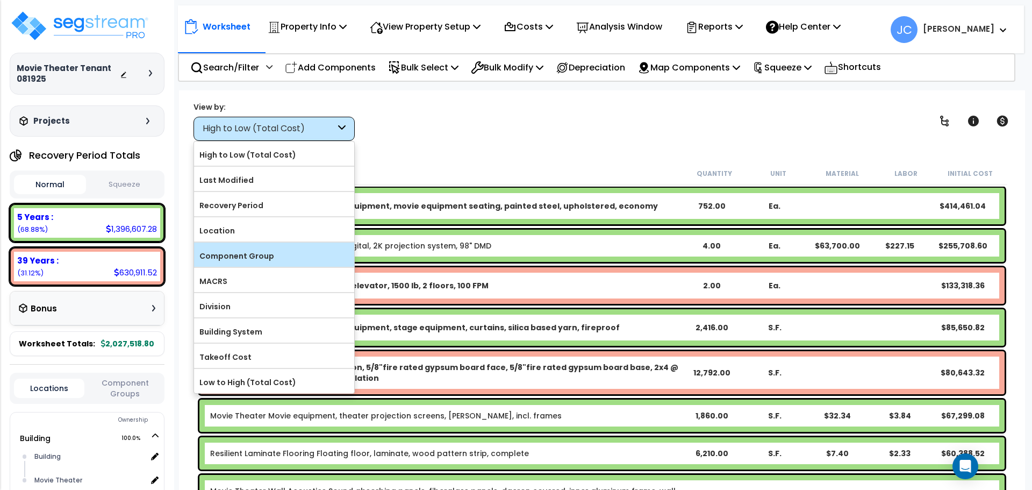
click at [300, 245] on div "Component Group" at bounding box center [274, 254] width 160 height 24
click at [310, 254] on label "Component Group" at bounding box center [274, 256] width 160 height 16
click at [0, 0] on input "Component Group" at bounding box center [0, 0] width 0 height 0
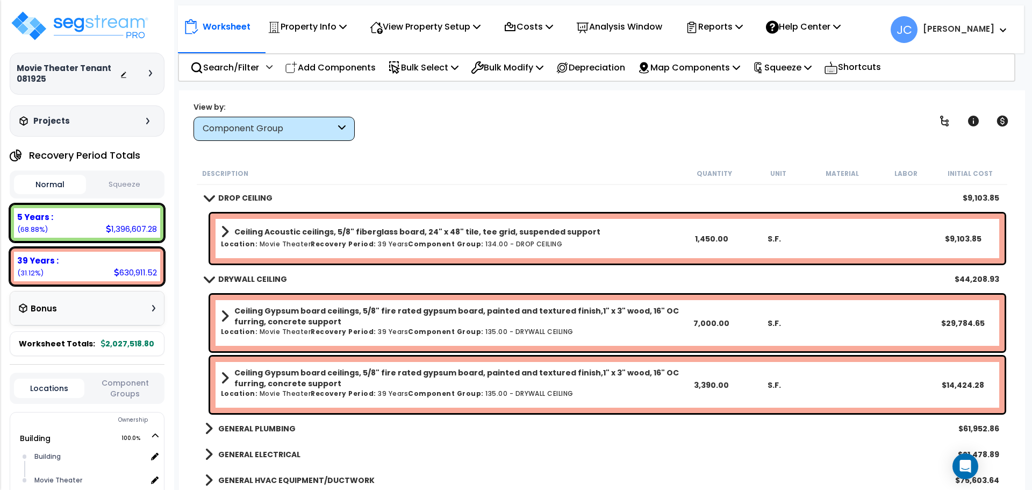
scroll to position [1077, 0]
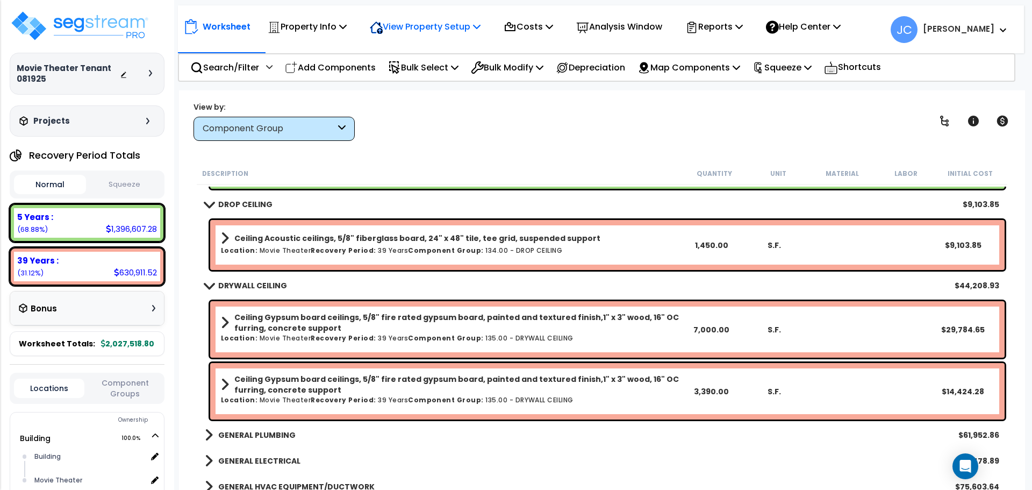
click at [452, 34] on div "View Property Setup" at bounding box center [425, 26] width 111 height 25
click at [447, 73] on link "View Questionnaire" at bounding box center [417, 74] width 106 height 22
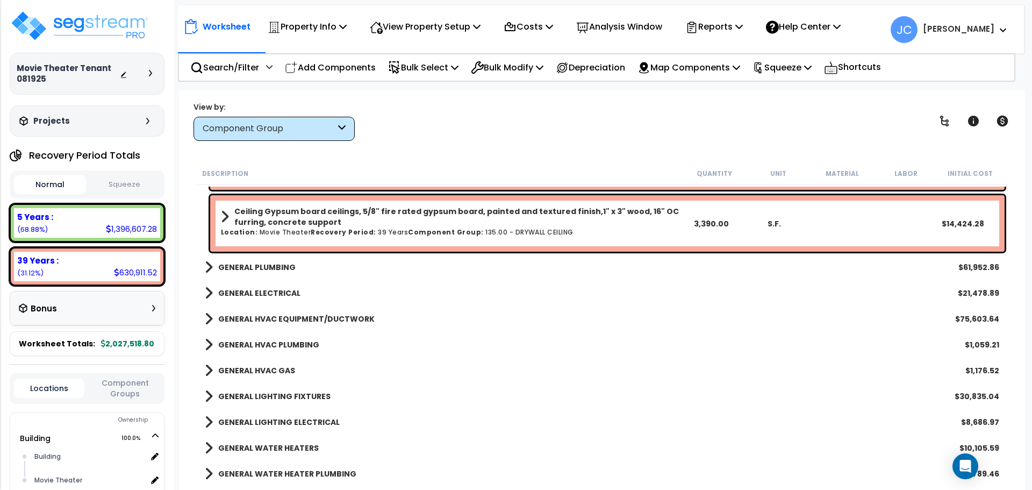
scroll to position [1246, 0]
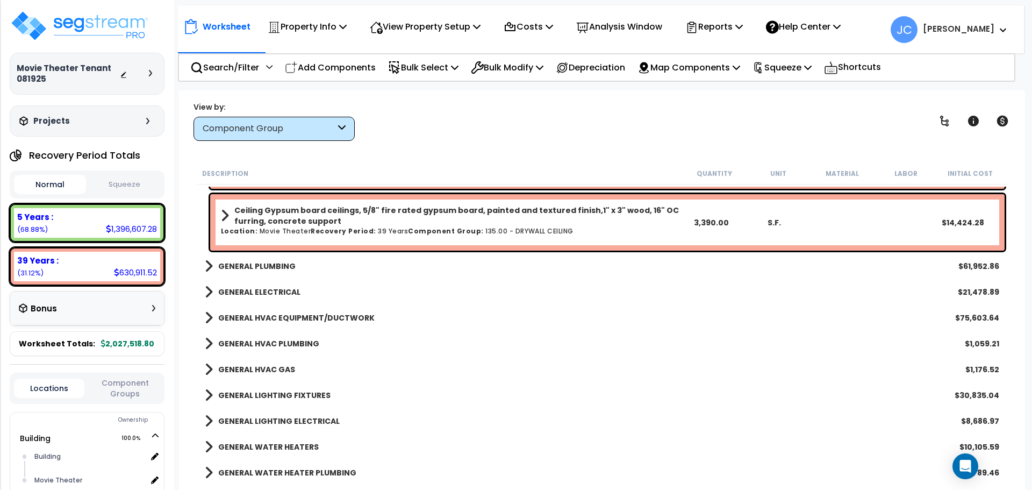
click at [295, 396] on b "GENERAL LIGHTING FIXTURES" at bounding box center [274, 395] width 112 height 11
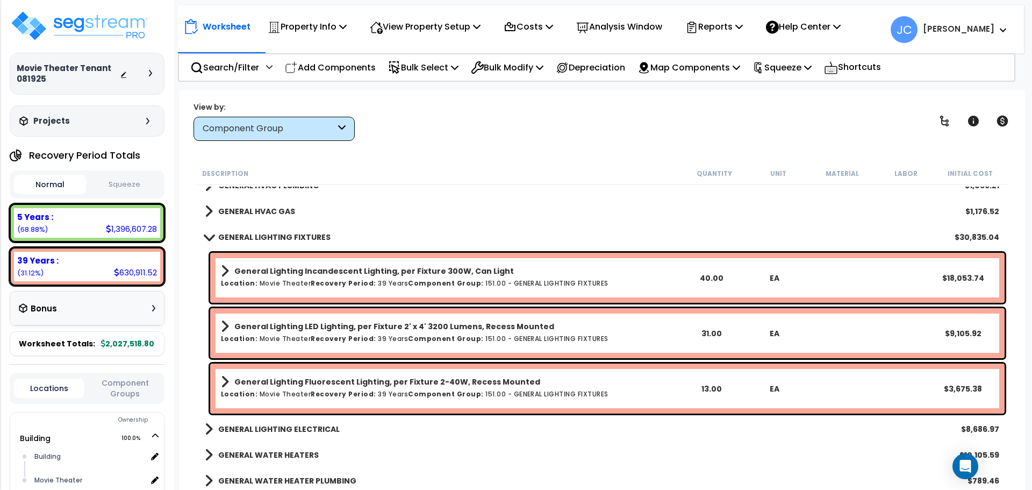
scroll to position [1419, 0]
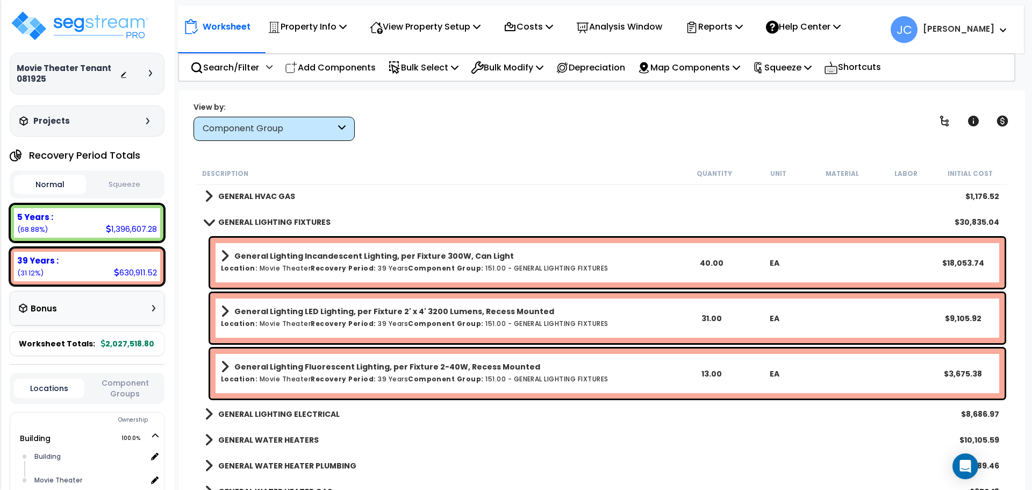
click at [278, 414] on b "GENERAL LIGHTING ELECTRICAL" at bounding box center [278, 414] width 121 height 11
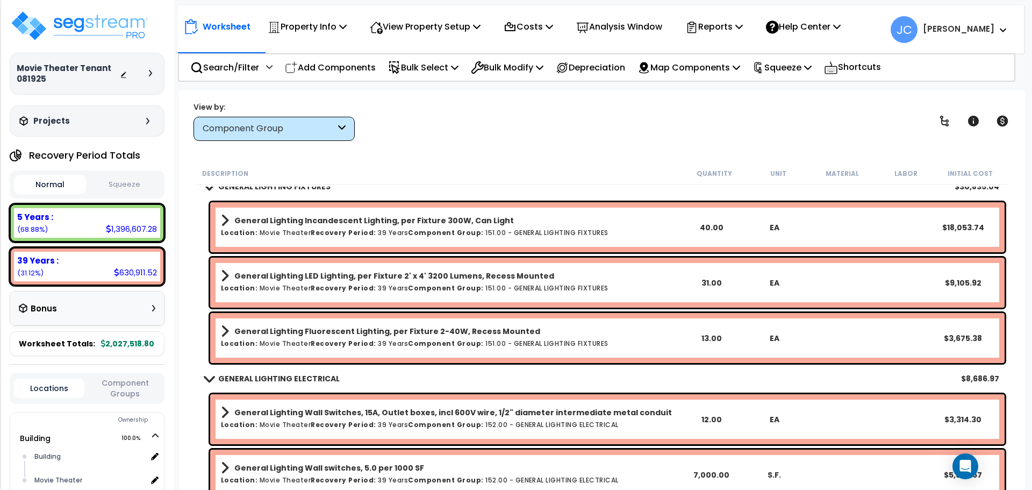
scroll to position [1460, 0]
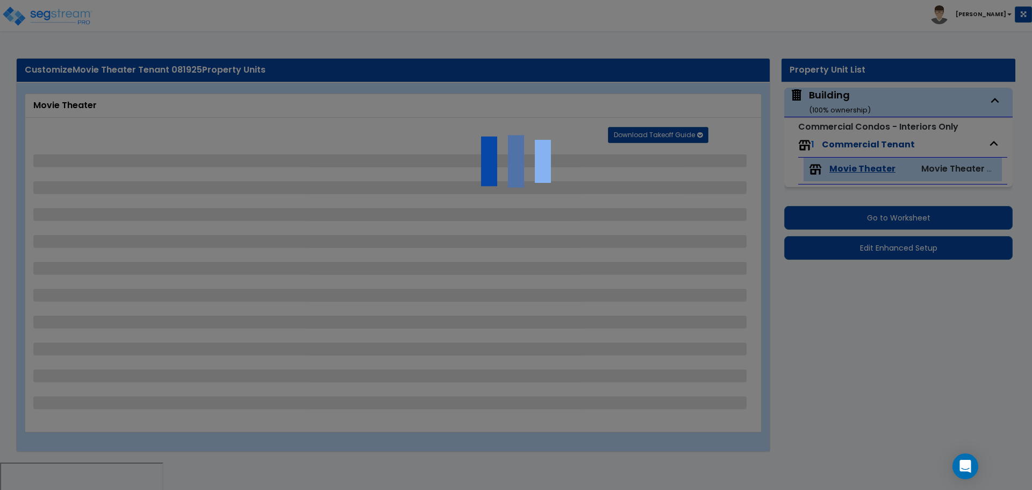
select select "1"
select select "2"
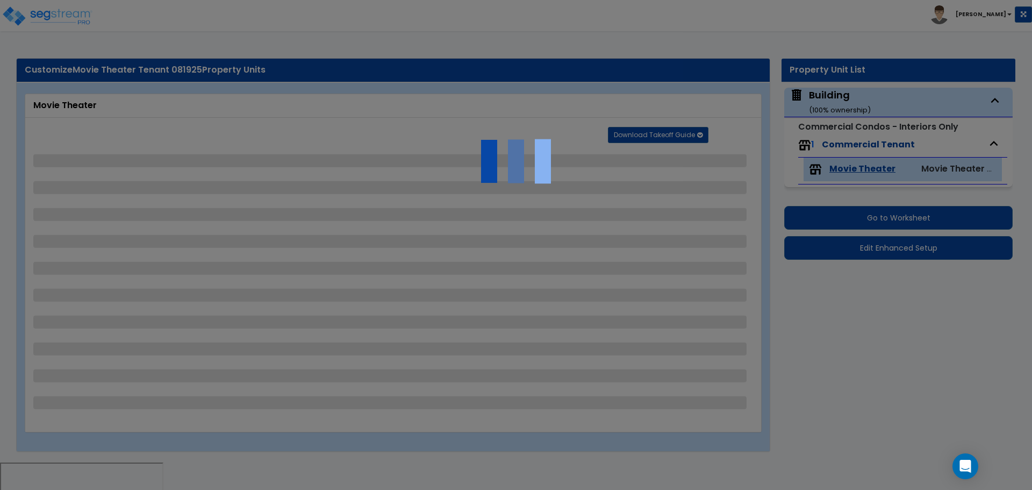
select select "3"
select select "4"
select select "5"
select select "3"
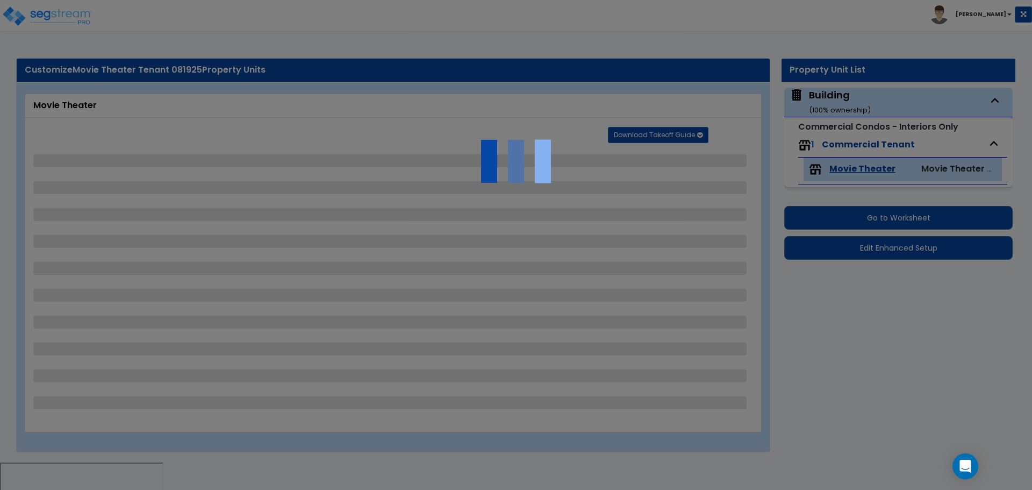
select select "7"
select select "1"
select select "3"
select select "2"
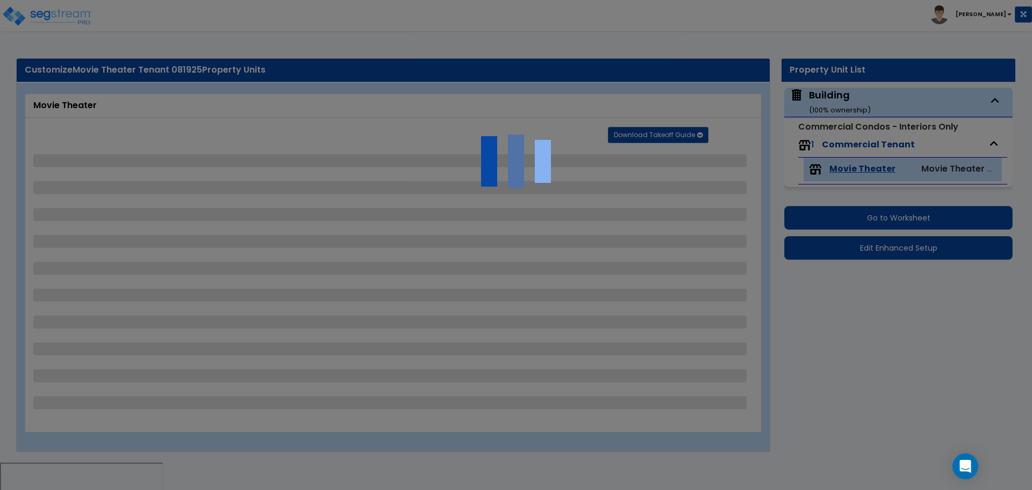
select select "3"
select select "2"
select select "5"
select select "2"
select select "1"
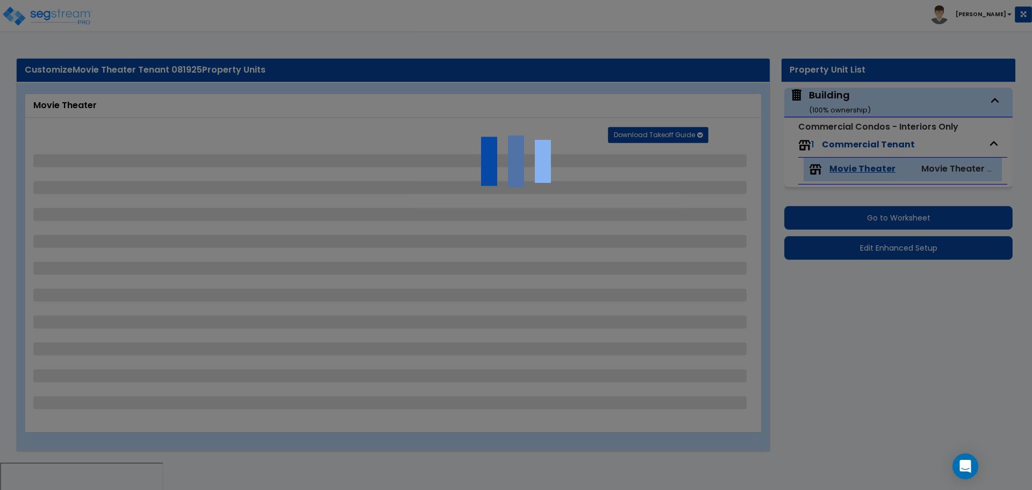
select select "2"
select select "1"
select select "3"
select select "5"
select select "2"
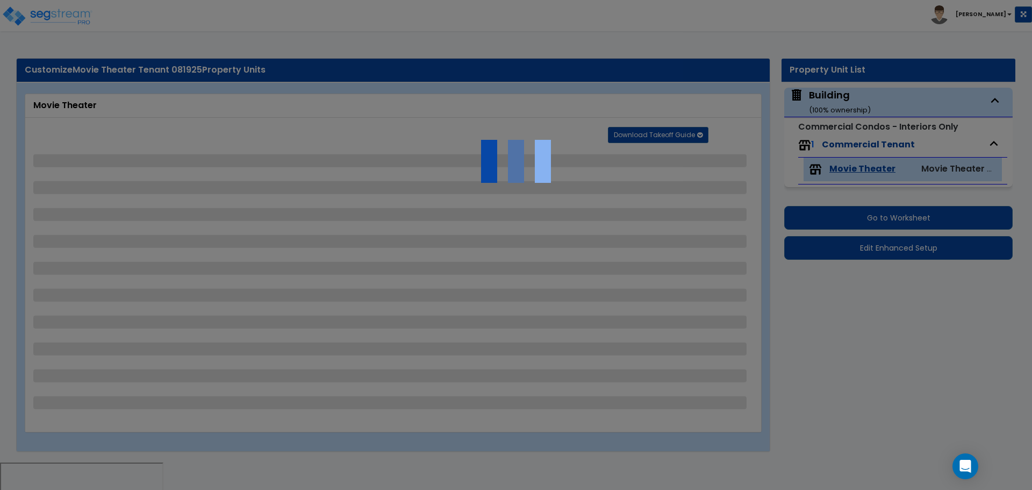
select select "2"
select select "7"
select select "2"
select select "4"
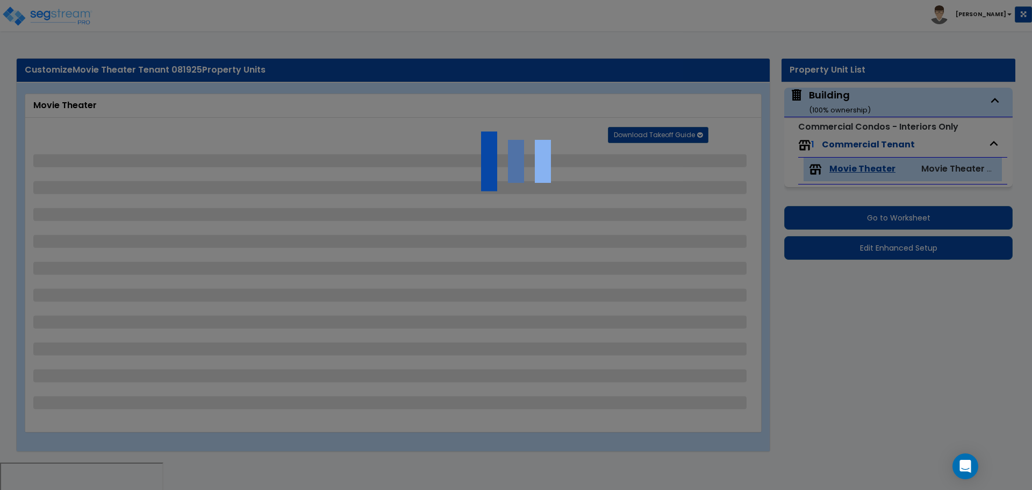
select select "4"
select select "8"
select select "1"
select select "2"
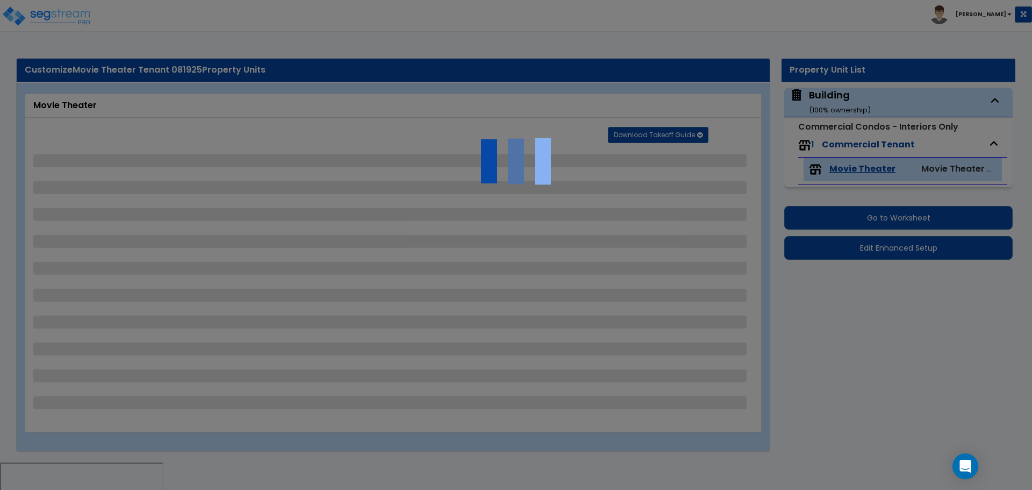
select select "7"
select select "1"
select select "2"
select select "3"
select select "1"
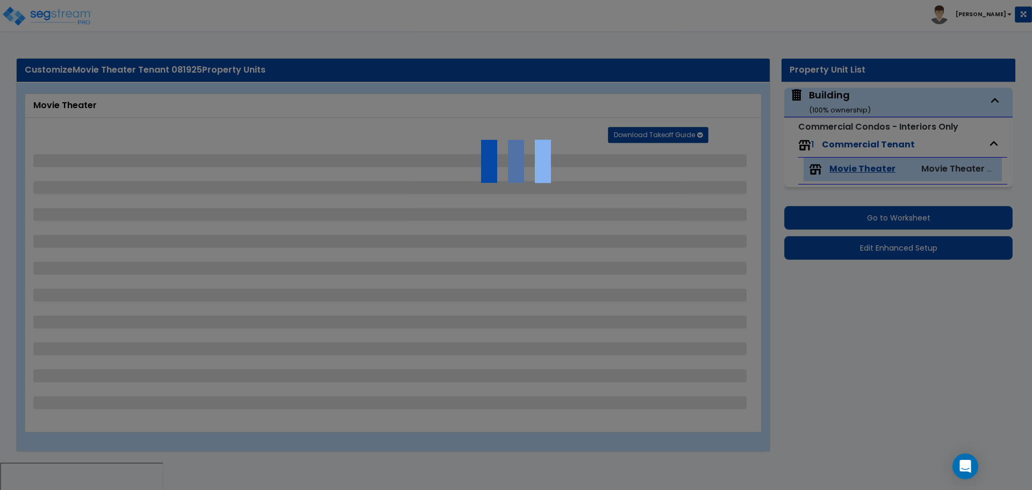
select select "1"
select select "2"
select select "1"
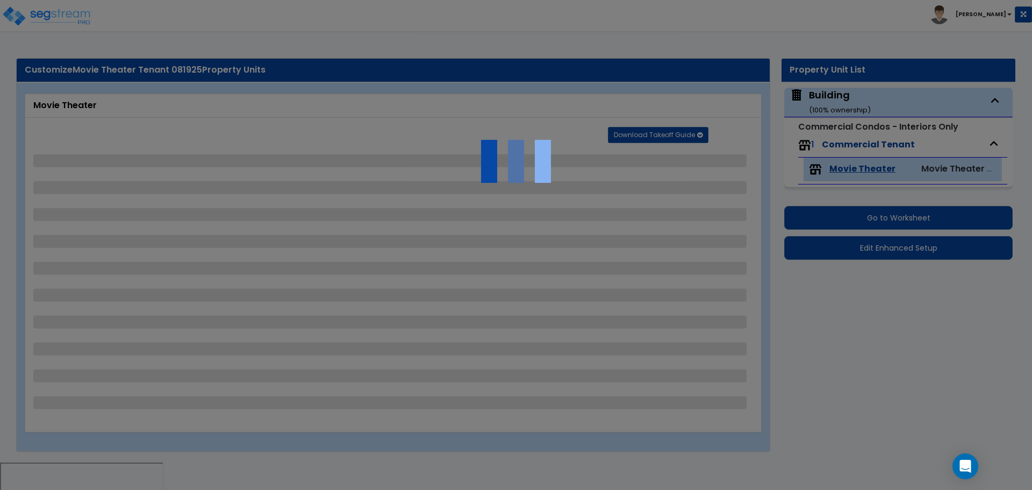
select select "1"
select select "5"
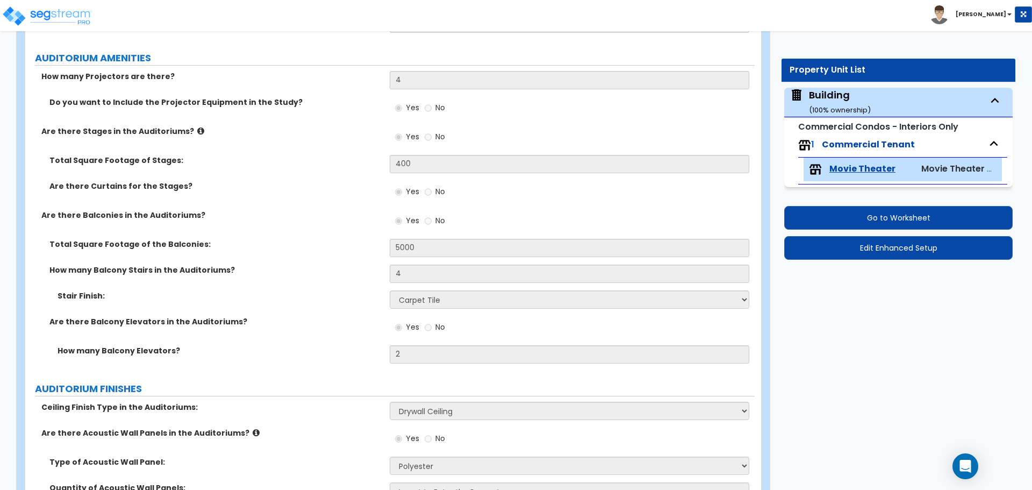
scroll to position [1776, 0]
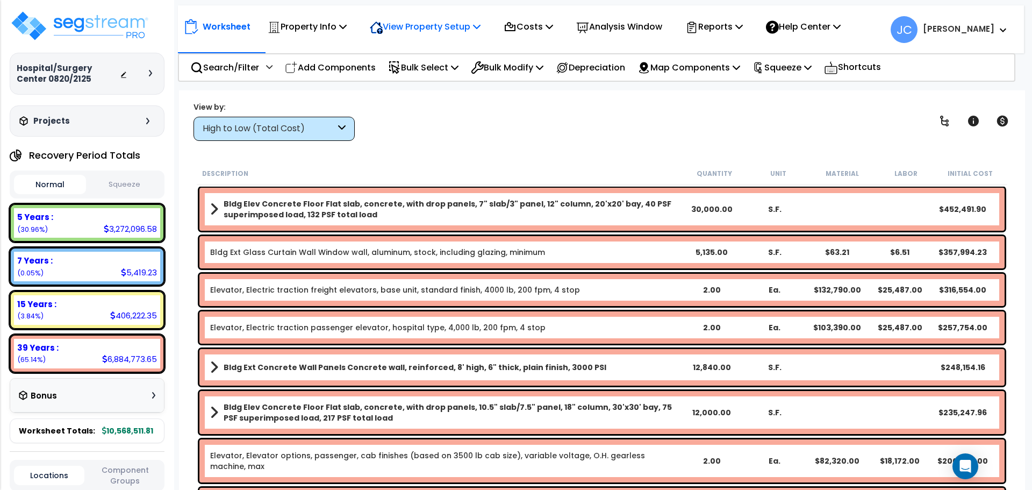
click at [459, 26] on p "View Property Setup" at bounding box center [425, 26] width 111 height 15
click at [336, 34] on div "Property Info" at bounding box center [307, 26] width 79 height 25
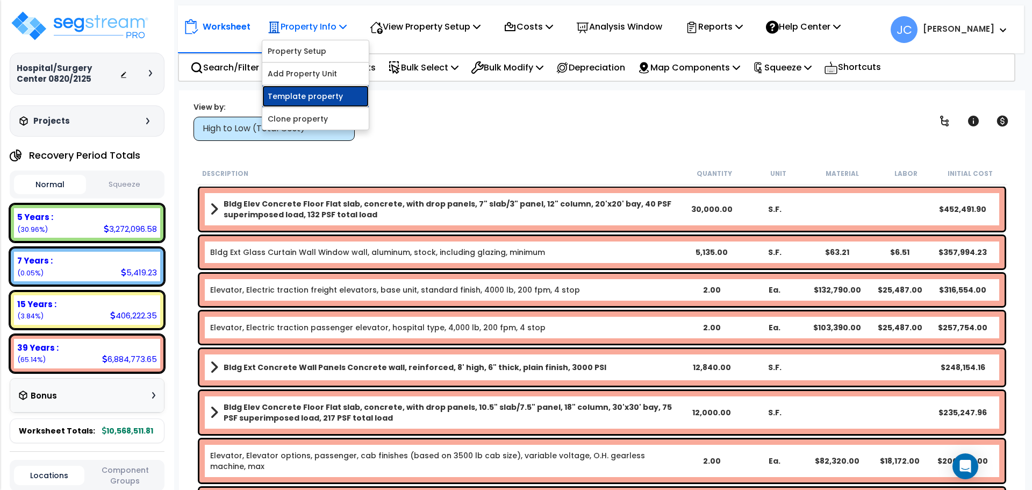
click at [327, 98] on link "Template property" at bounding box center [315, 96] width 106 height 22
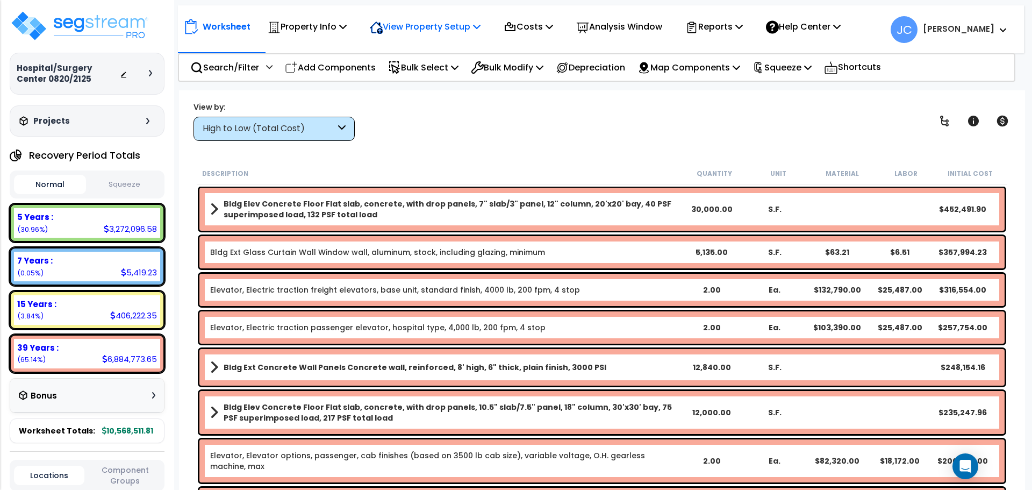
click at [431, 21] on p "View Property Setup" at bounding box center [425, 26] width 111 height 15
click at [424, 74] on link "View Questionnaire" at bounding box center [417, 74] width 106 height 22
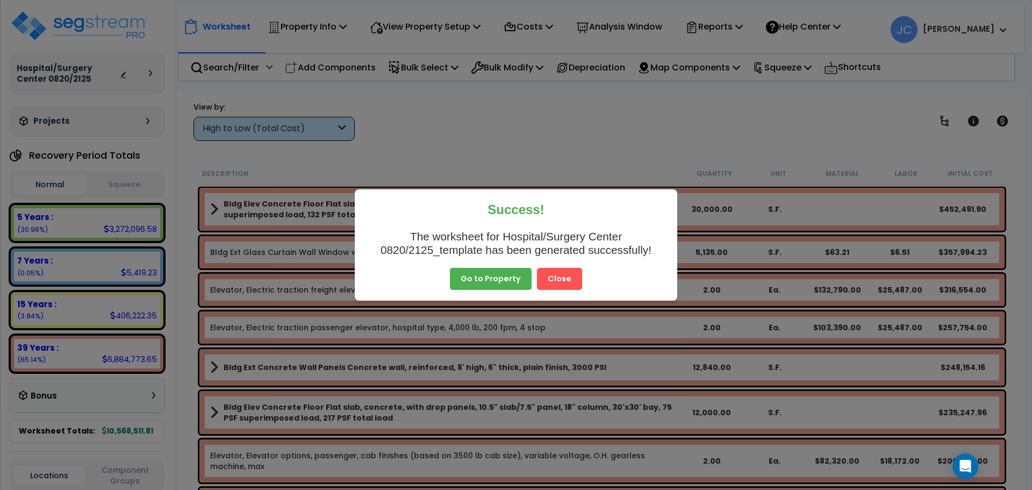
click at [564, 288] on button "Close" at bounding box center [559, 279] width 45 height 23
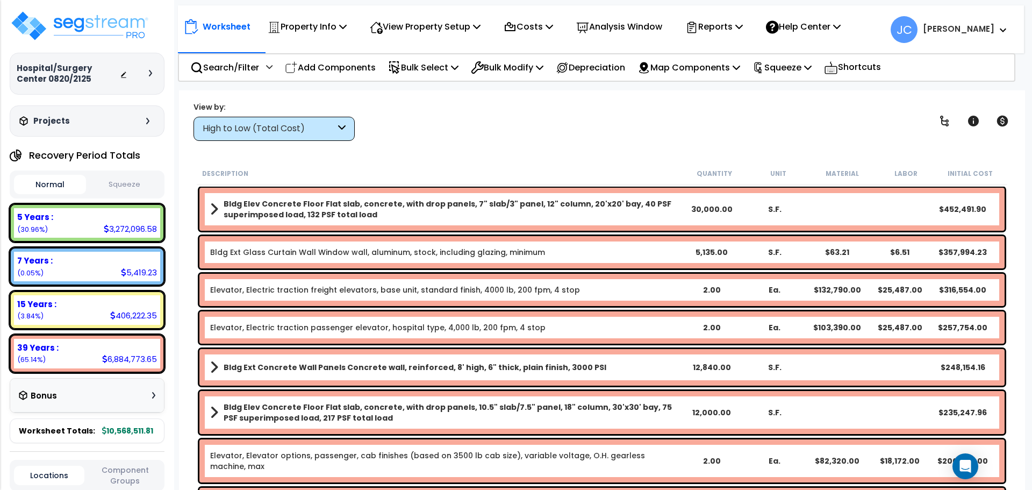
click at [332, 128] on div "High to Low (Total Cost)" at bounding box center [269, 129] width 133 height 12
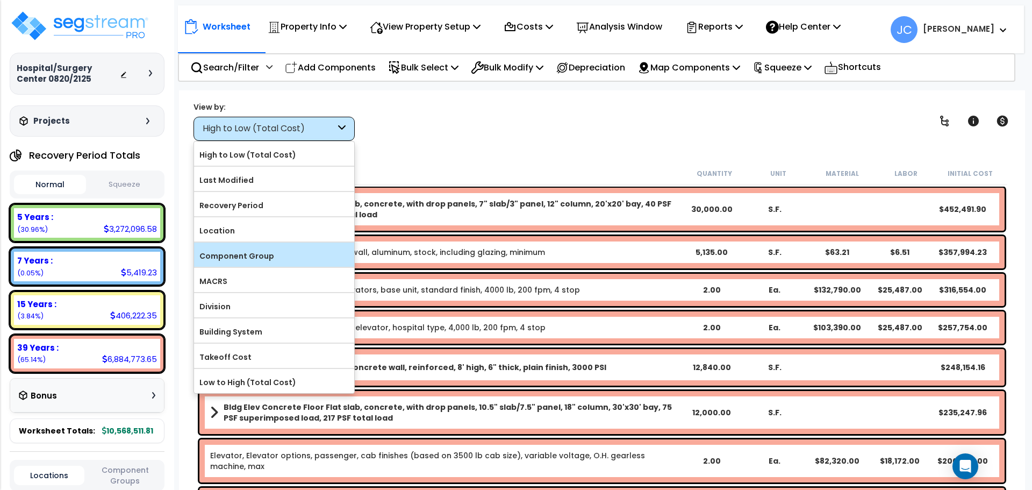
click at [311, 256] on label "Component Group" at bounding box center [274, 256] width 160 height 16
click at [0, 0] on input "Component Group" at bounding box center [0, 0] width 0 height 0
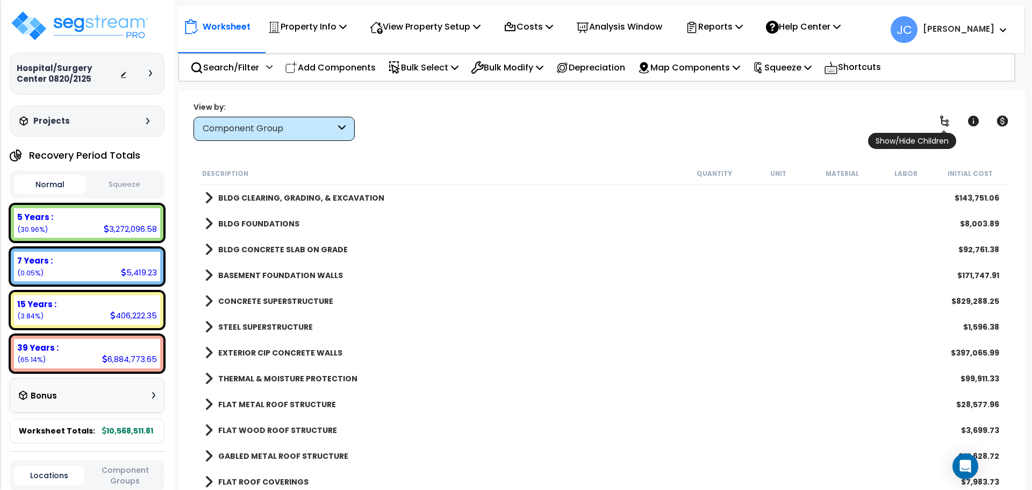
click at [938, 123] on icon at bounding box center [944, 120] width 13 height 13
click at [940, 120] on icon at bounding box center [944, 120] width 13 height 13
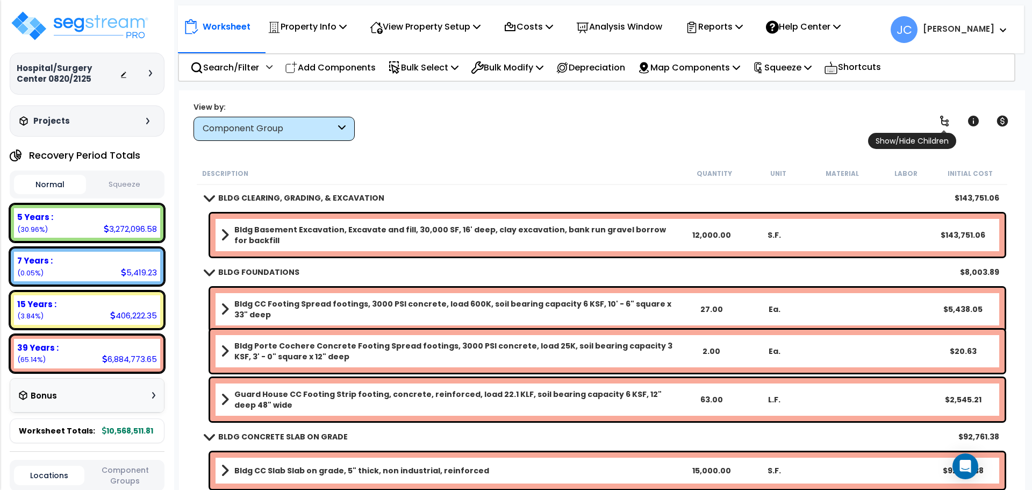
click at [943, 119] on icon at bounding box center [944, 120] width 13 height 13
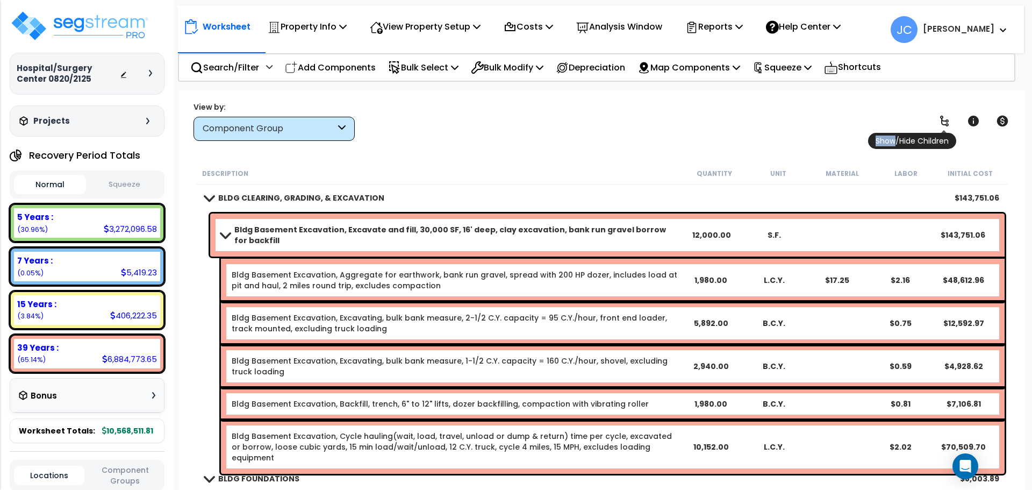
click at [943, 119] on icon at bounding box center [944, 120] width 13 height 13
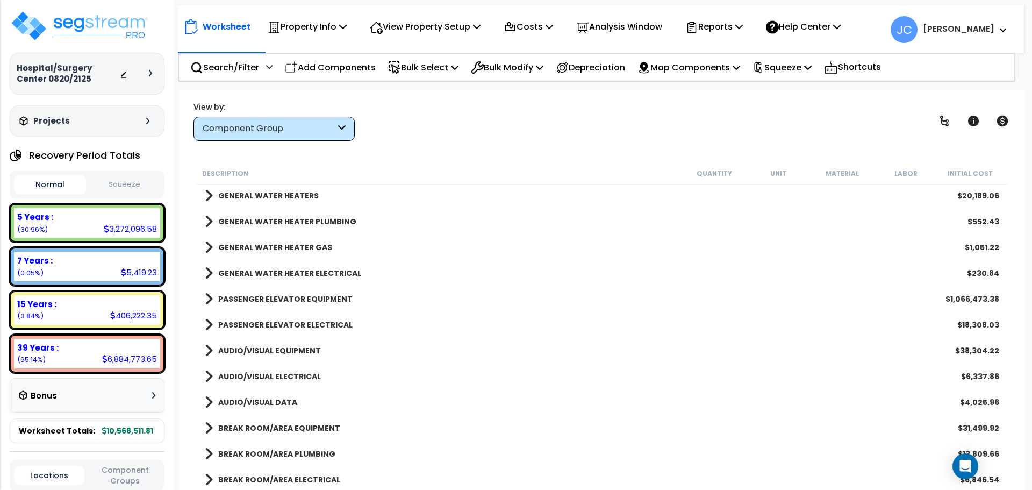
click at [307, 321] on b "PASSENGER ELEVATOR ELECTRICAL" at bounding box center [285, 324] width 134 height 11
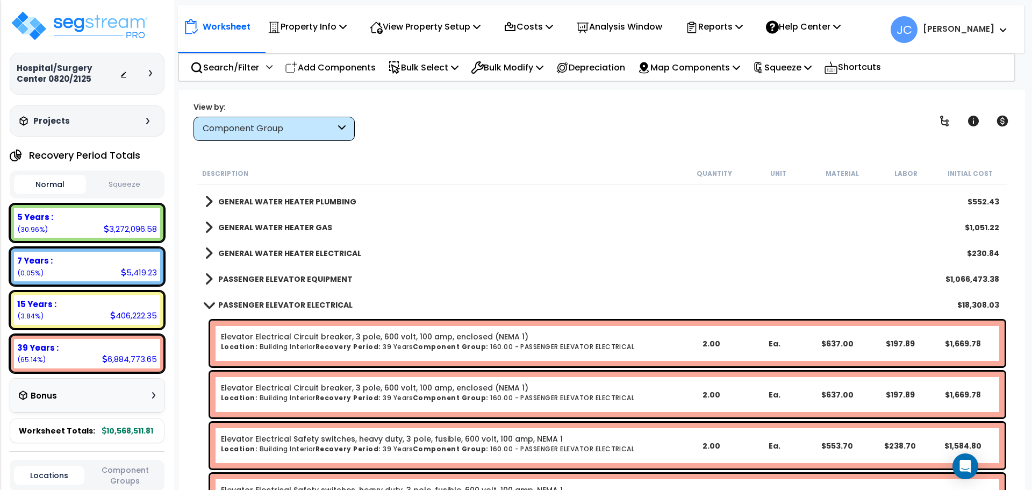
scroll to position [2231, 0]
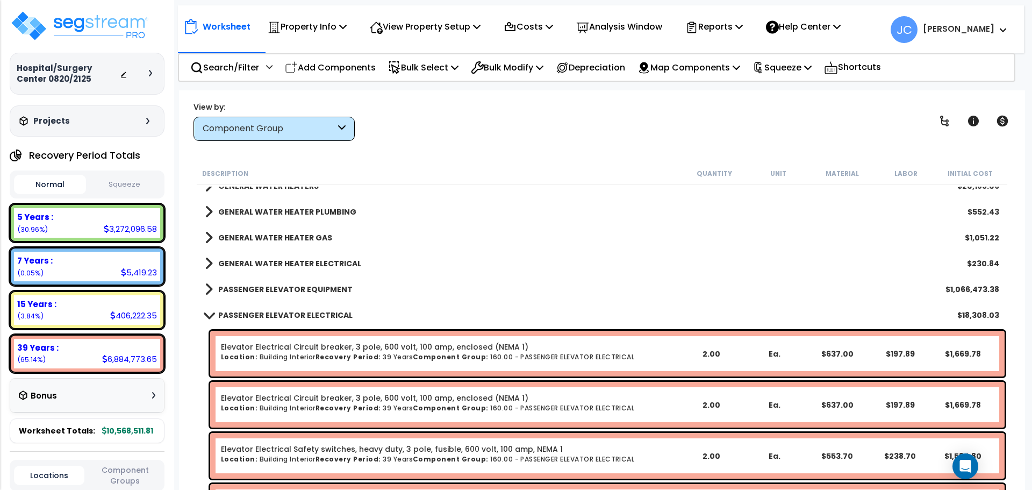
click at [271, 310] on b "PASSENGER ELEVATOR ELECTRICAL" at bounding box center [285, 315] width 134 height 11
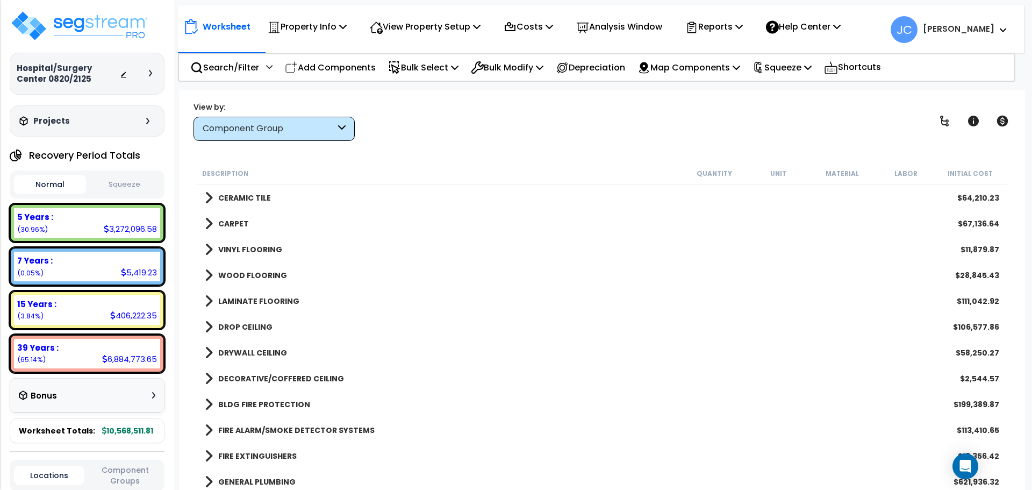
scroll to position [1734, 0]
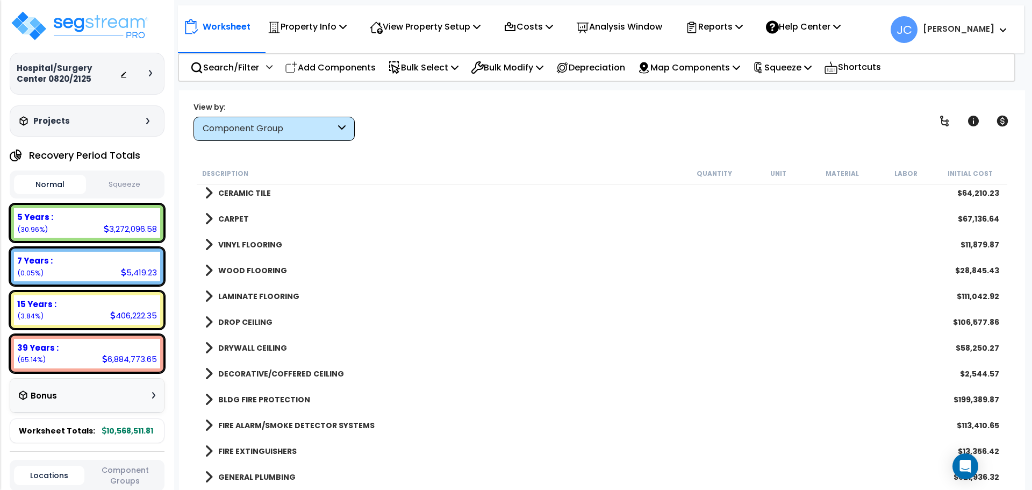
click at [256, 347] on b "DRYWALL CEILING" at bounding box center [252, 347] width 69 height 11
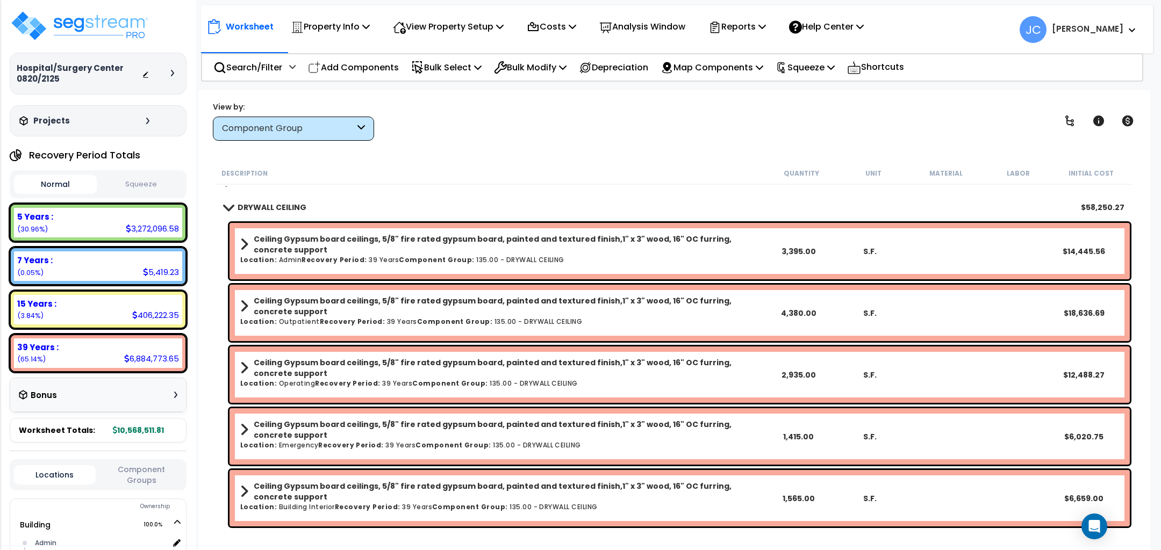
scroll to position [1879, 0]
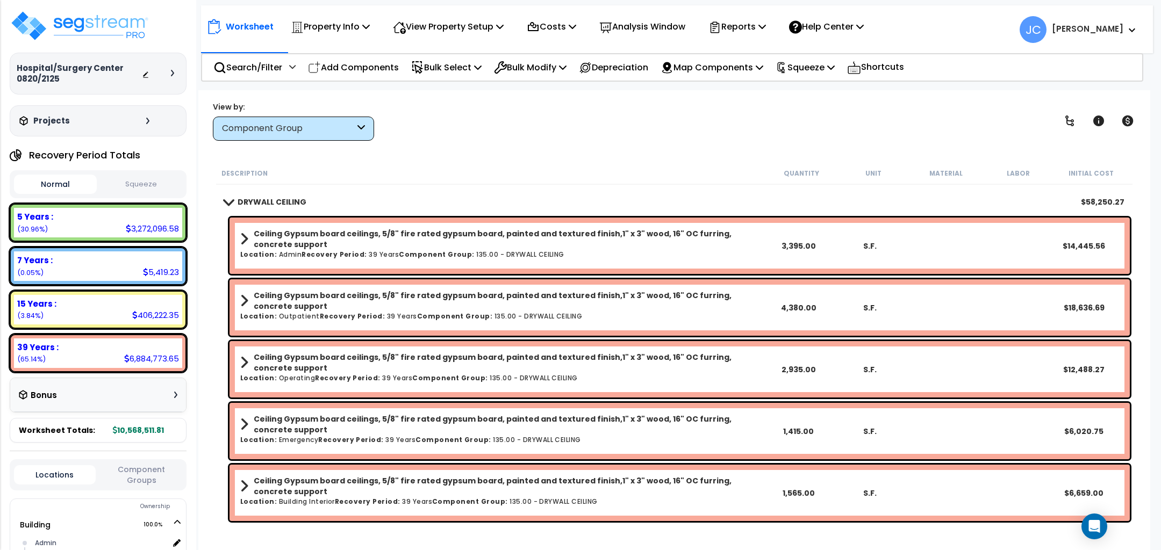
click at [621, 128] on div "View by: Component Group High to Low (Total Cost)" at bounding box center [674, 121] width 930 height 40
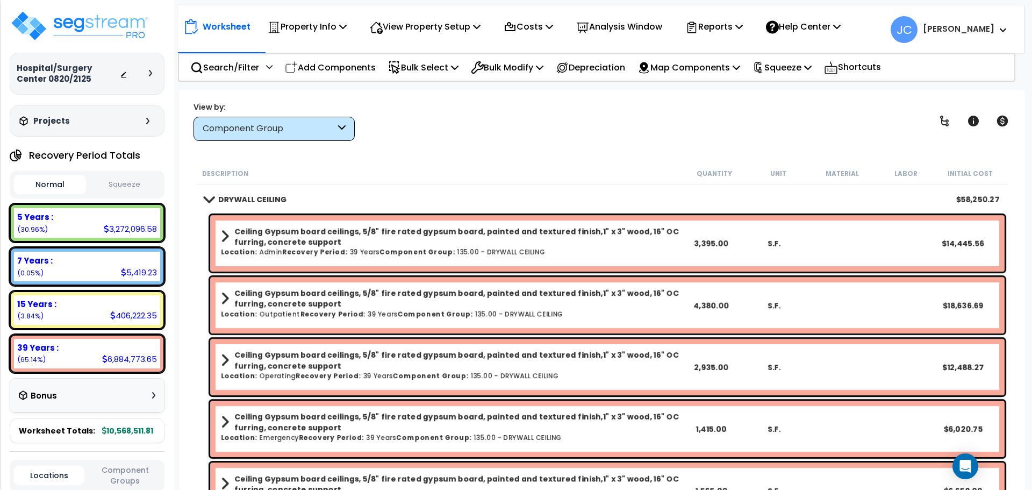
scroll to position [1882, 0]
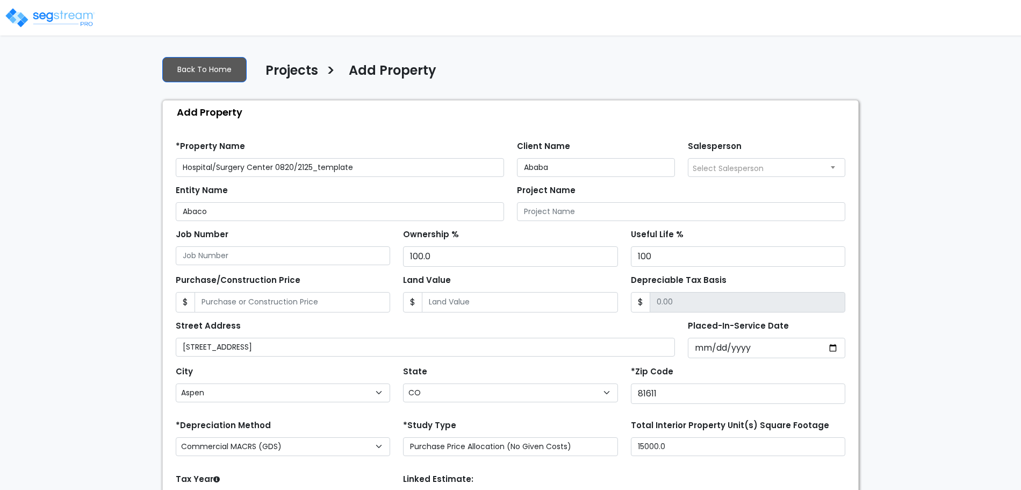
select select "Aspen"
select select "CO"
select select "2025"
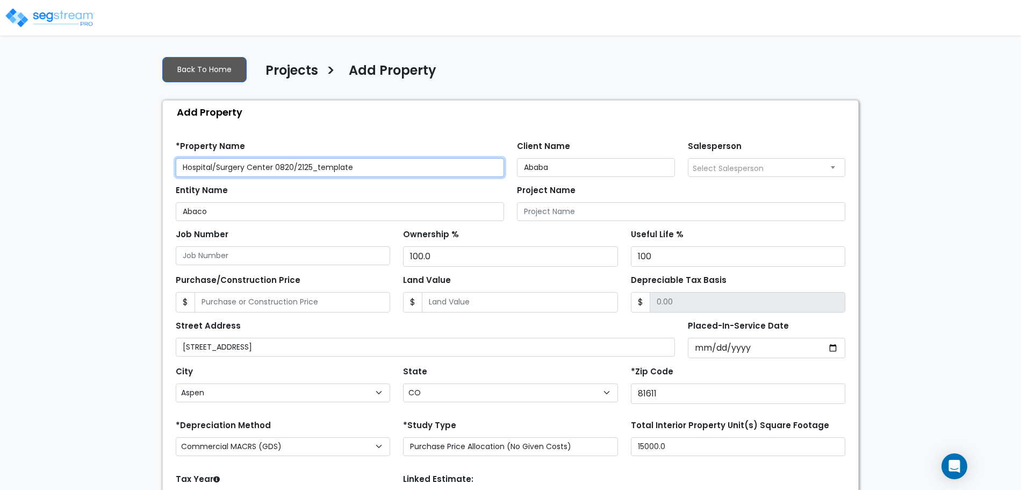
scroll to position [105, 0]
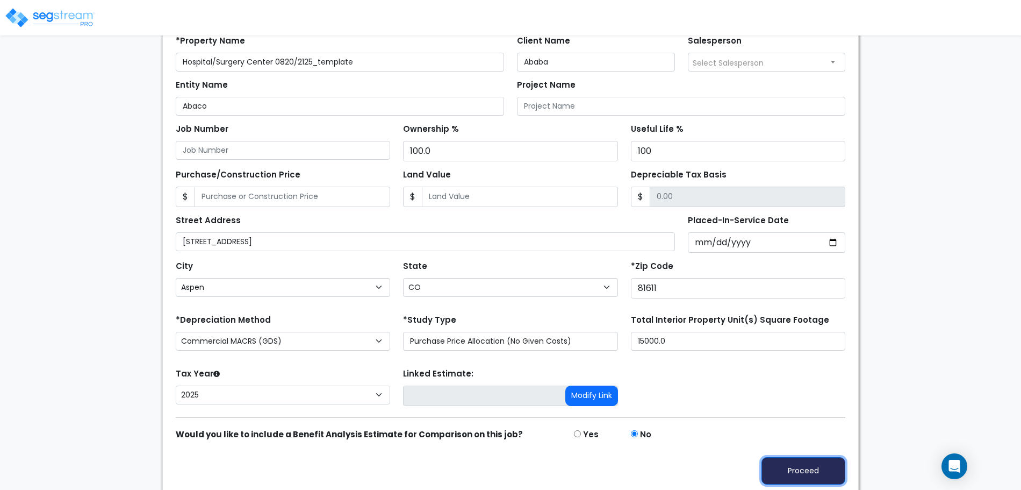
click at [792, 461] on button "Proceed" at bounding box center [804, 470] width 84 height 27
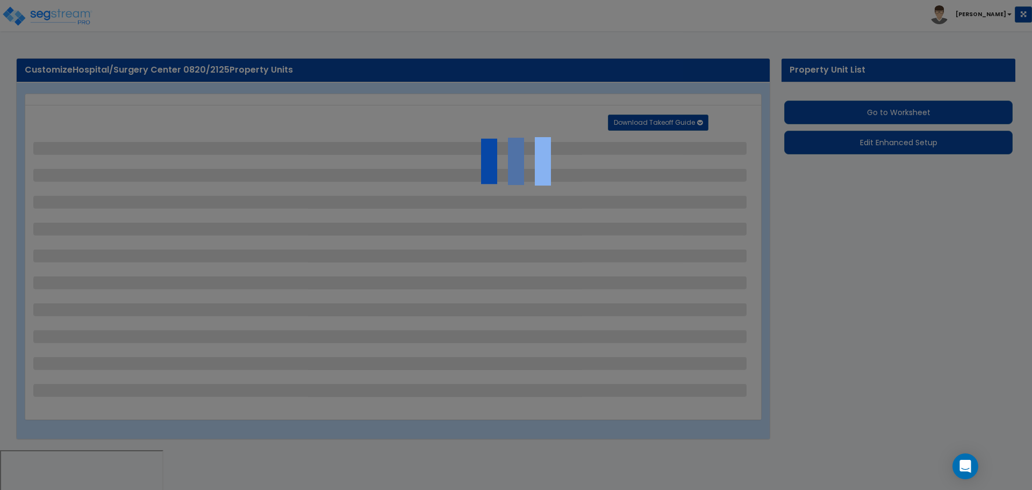
select select "2"
select select "1"
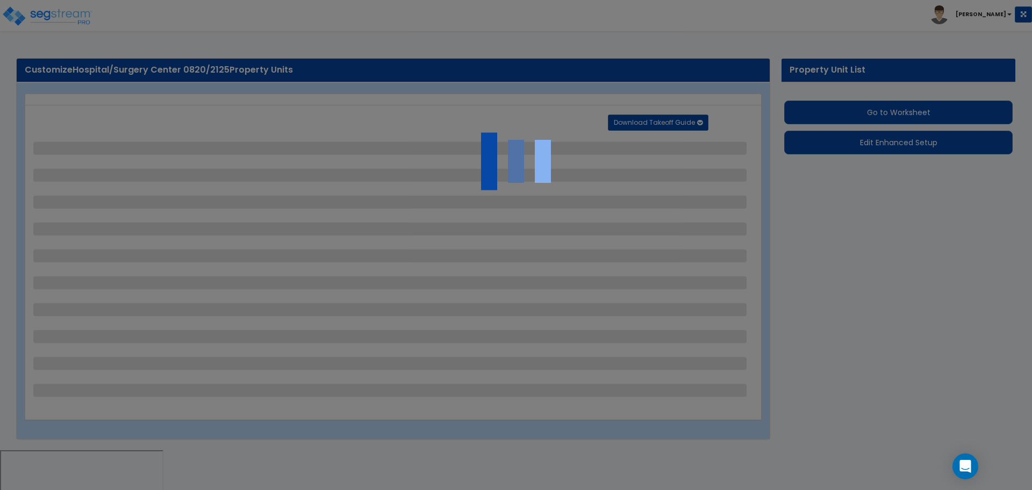
select select "2"
select select "1"
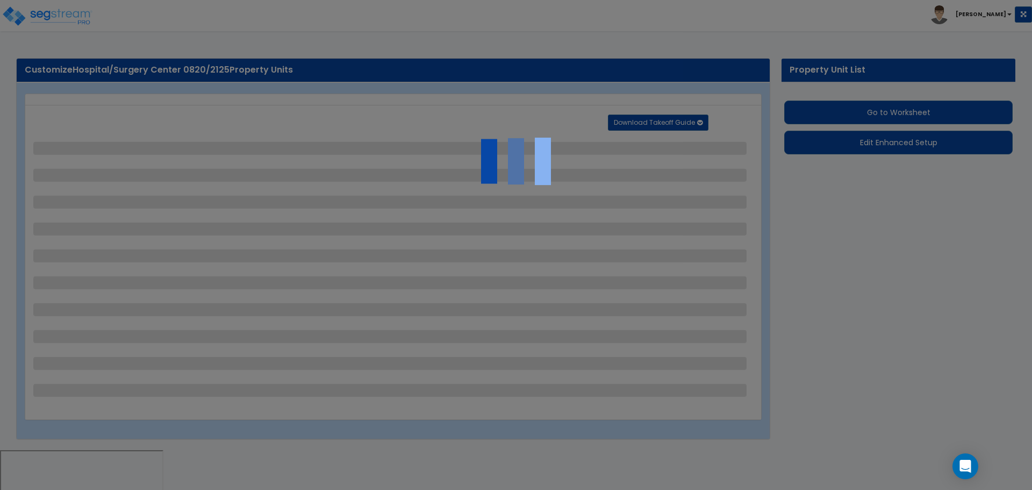
select select "2"
select select "1"
select select "2"
select select "1"
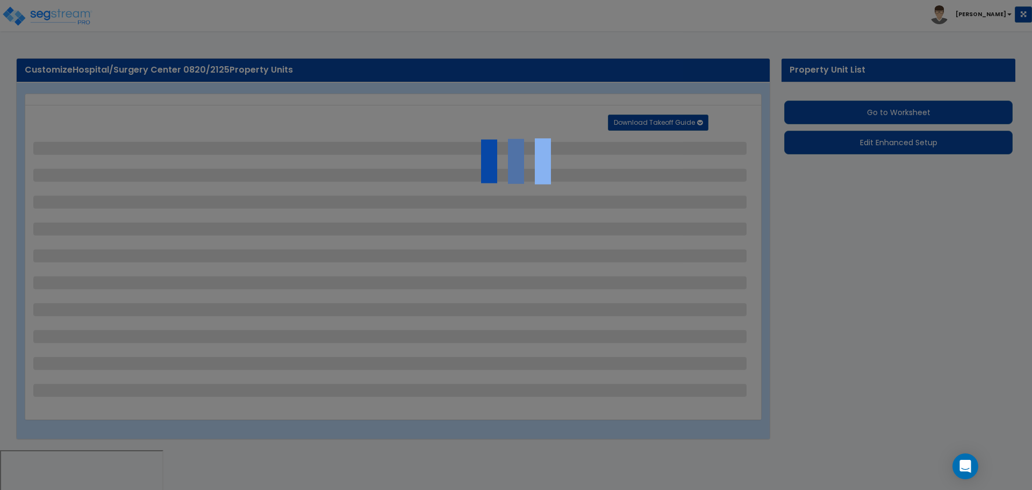
select select "2"
select select "1"
select select "2"
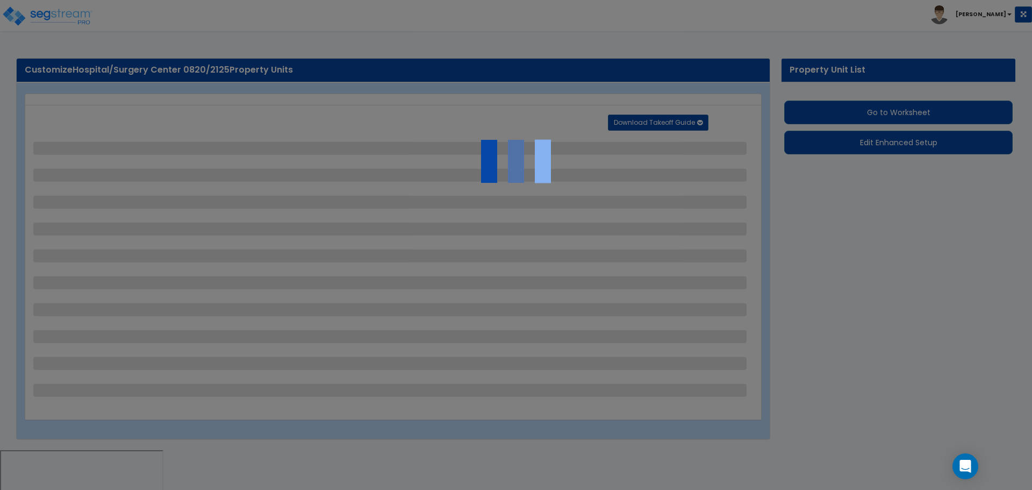
select select "6"
select select "11"
select select "2"
select select "3"
select select "1"
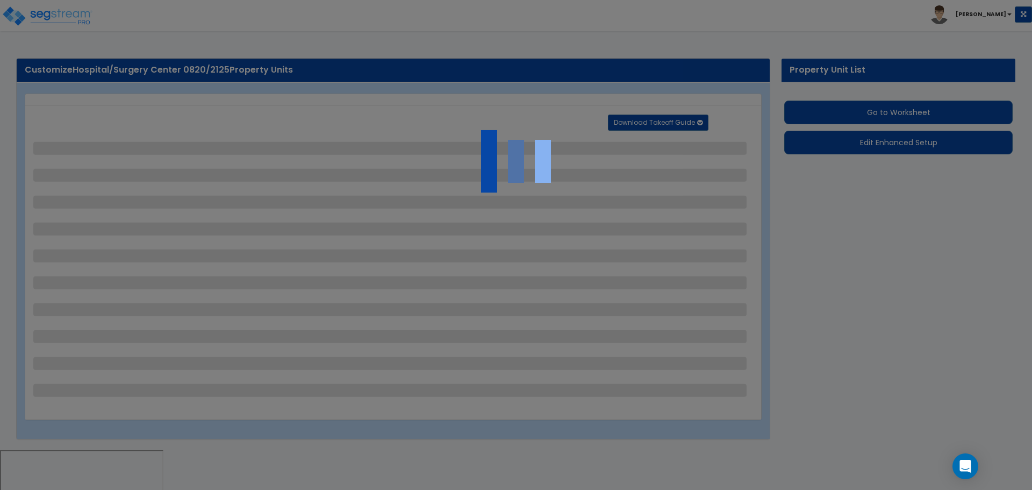
select select "2"
select select "3"
select select "2"
select select "1"
select select "2"
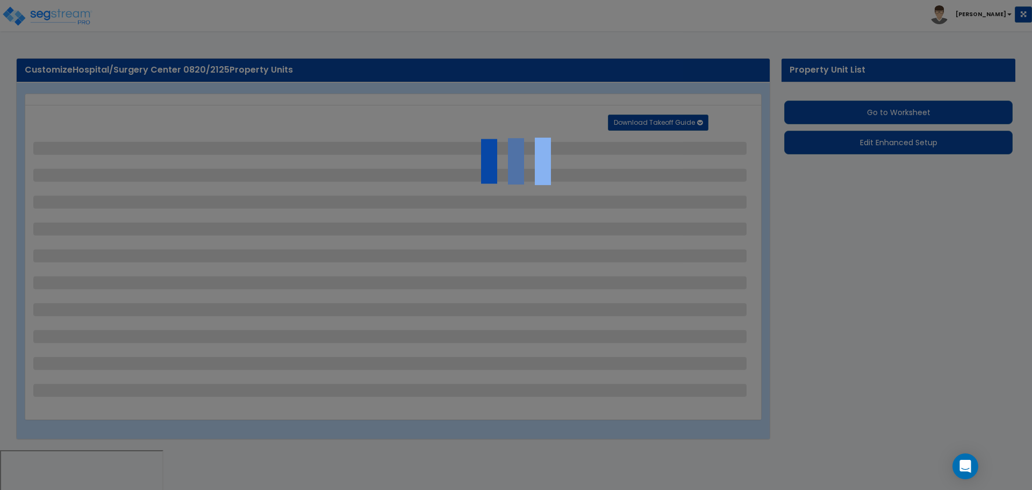
select select "2"
select select "7"
select select "2"
select select "3"
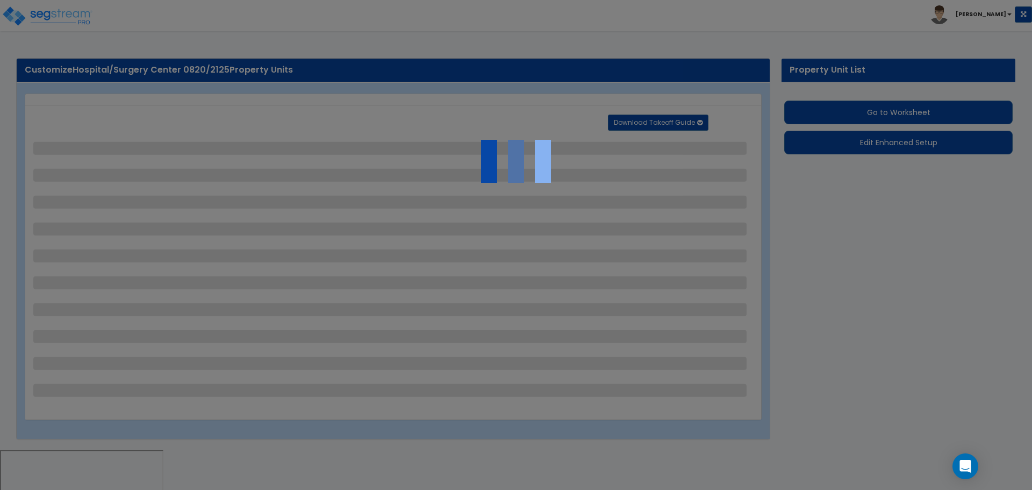
select select "1"
select select "20"
select select "2"
select select "5"
select select "4"
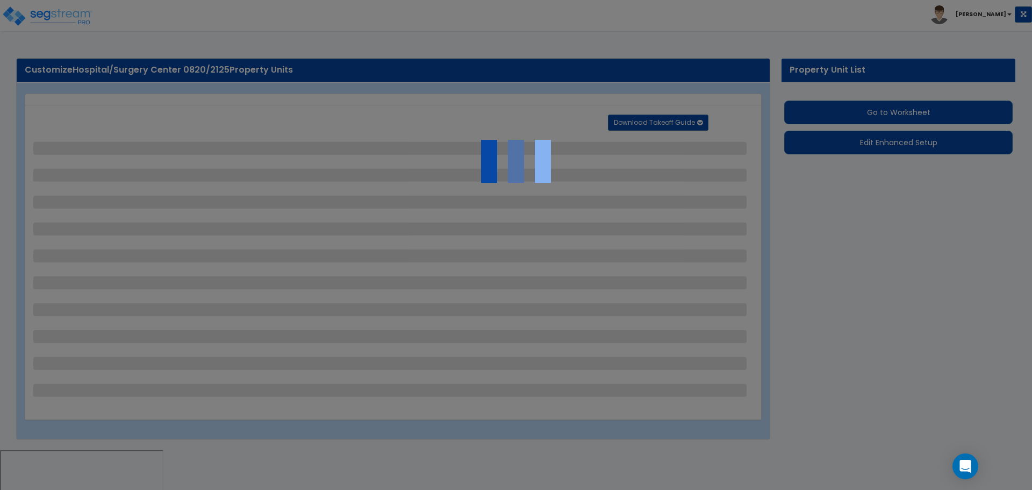
select select "1"
select select "4"
select select "1"
select select "2"
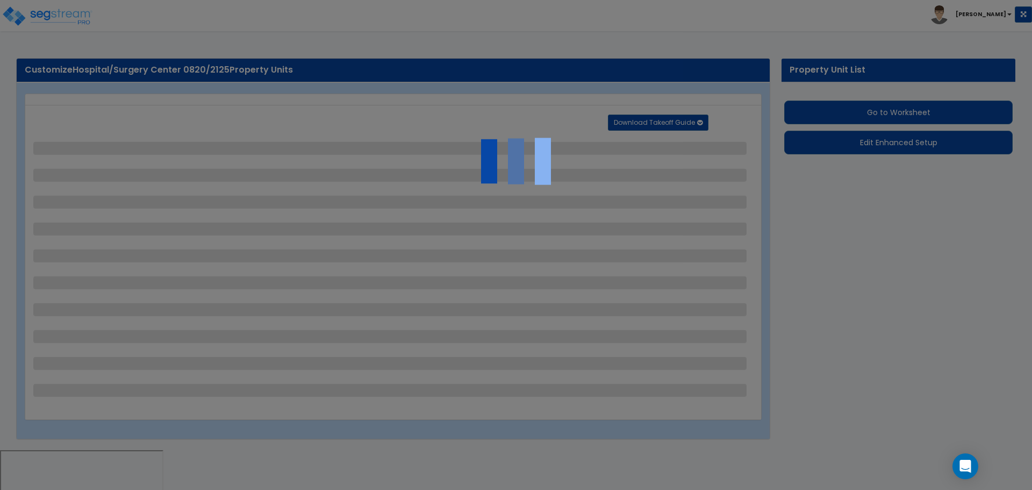
select select "4"
select select "2"
select select "1"
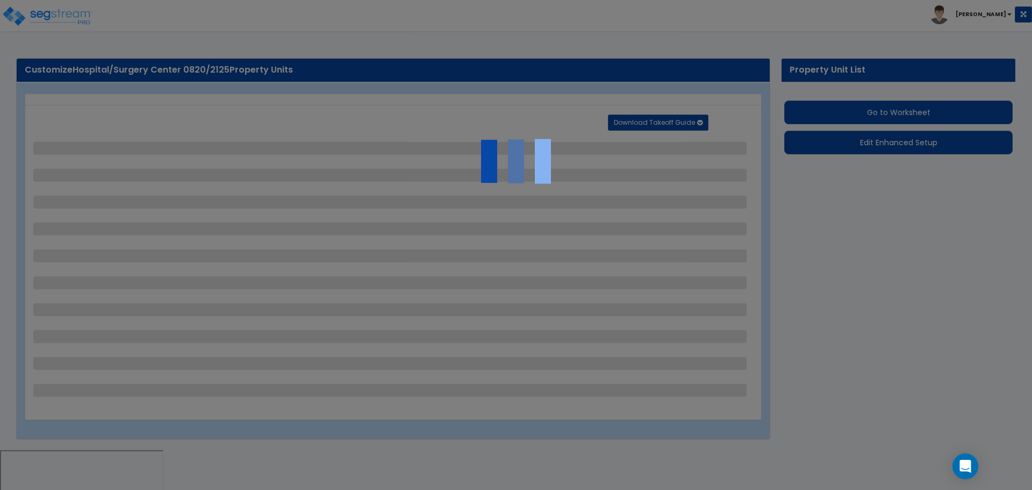
select select "1"
select select "2"
select select "1"
select select "2"
select select "1"
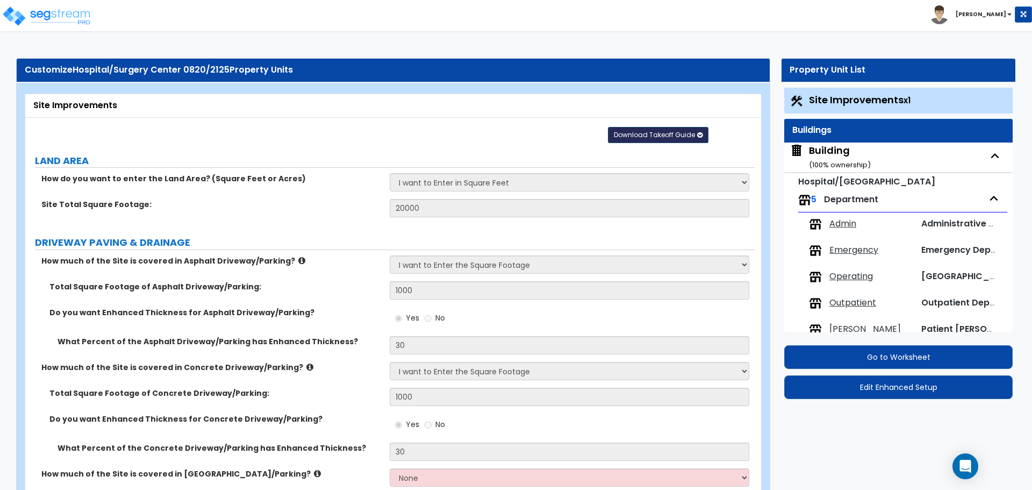
click at [671, 136] on span "Download Takeoff Guide" at bounding box center [654, 134] width 81 height 9
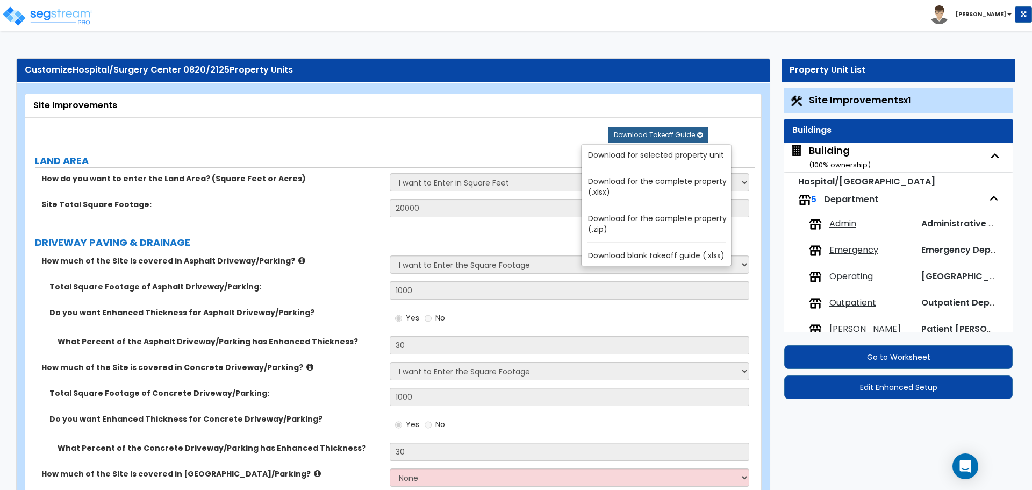
click at [682, 218] on link "Download for the complete property (.zip)" at bounding box center [658, 224] width 145 height 26
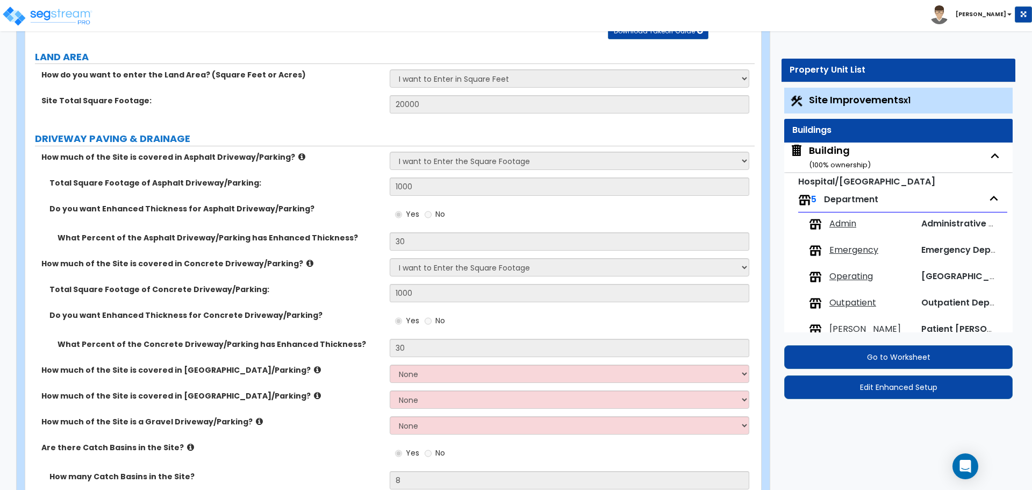
scroll to position [99, 0]
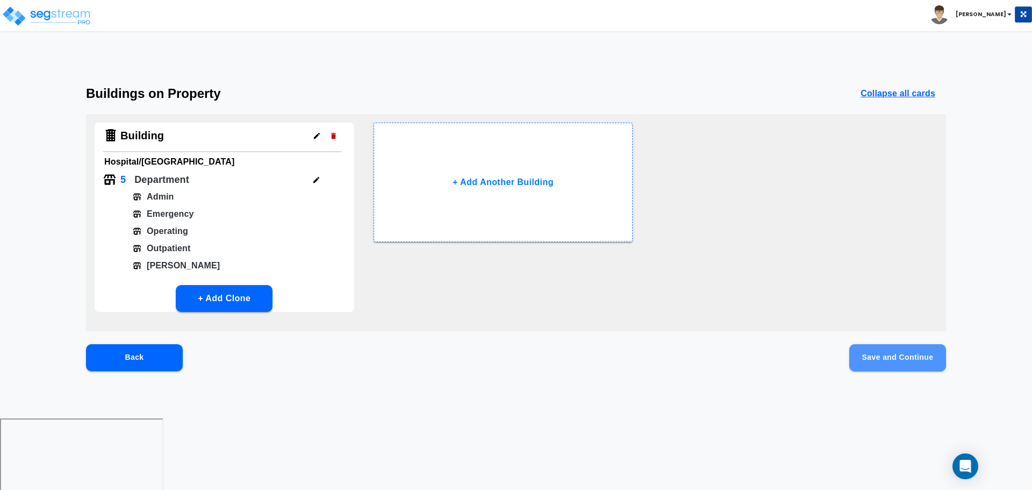
click at [912, 347] on button "Save and Continue" at bounding box center [897, 357] width 97 height 27
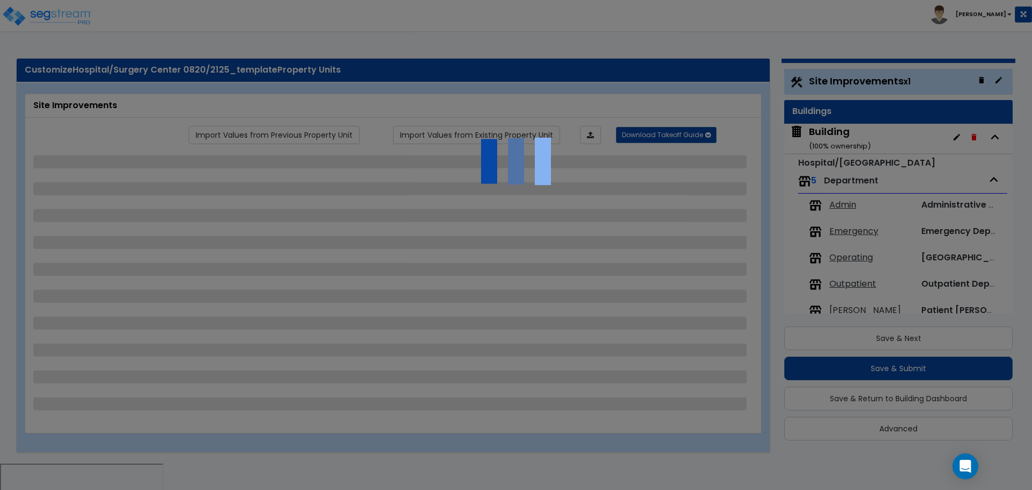
select select "2"
select select "1"
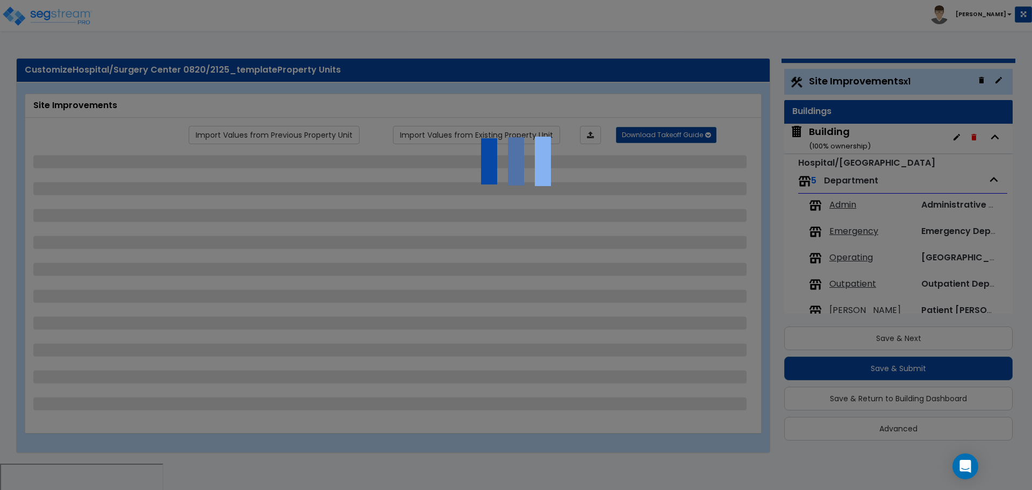
select select "2"
select select "1"
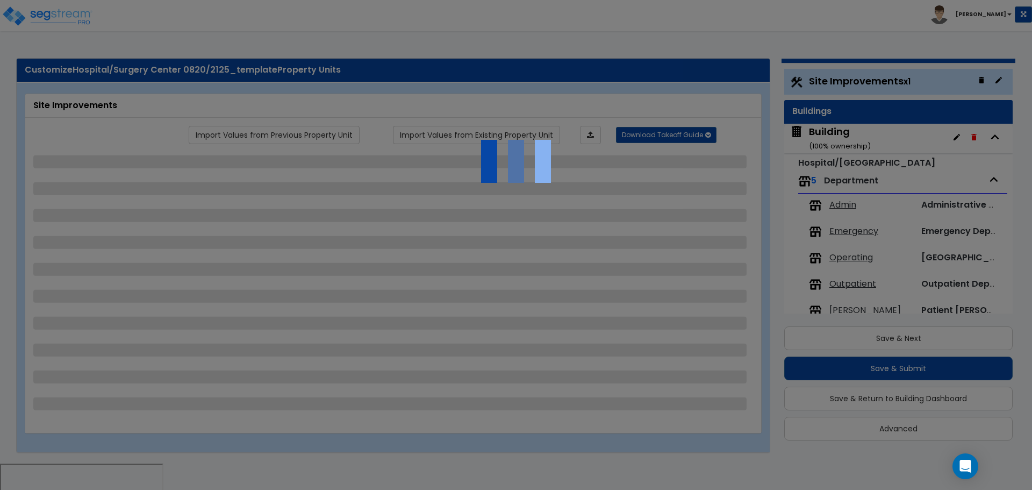
select select "2"
select select "1"
select select "2"
select select "1"
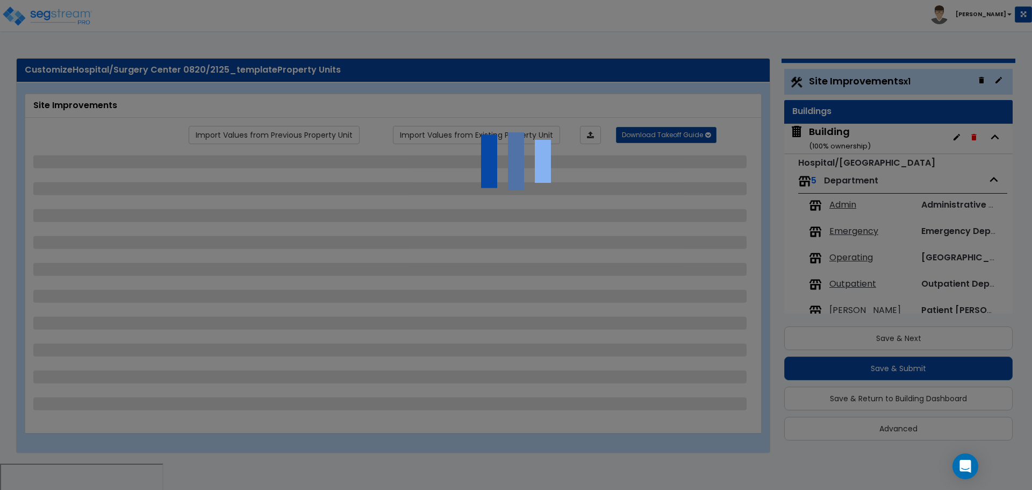
select select "2"
select select "1"
select select "2"
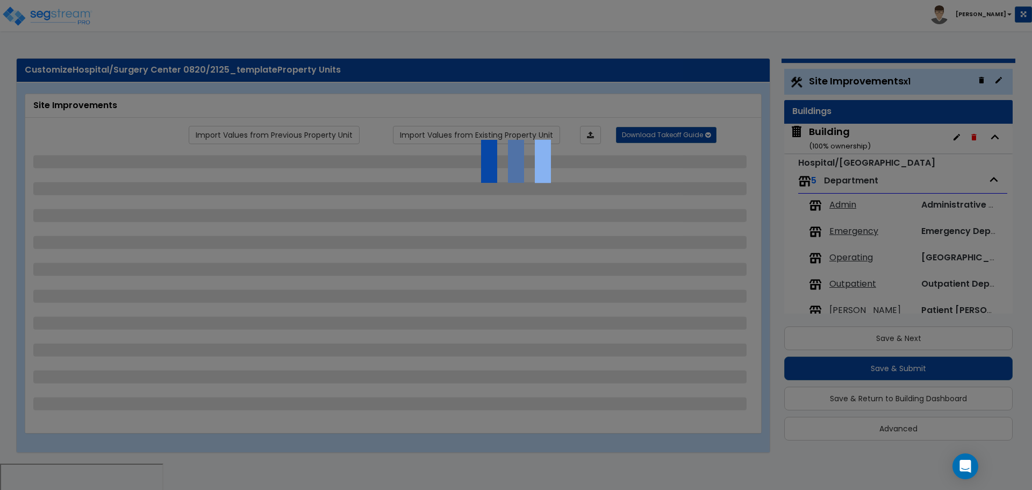
select select "6"
select select "11"
select select "2"
select select "3"
select select "1"
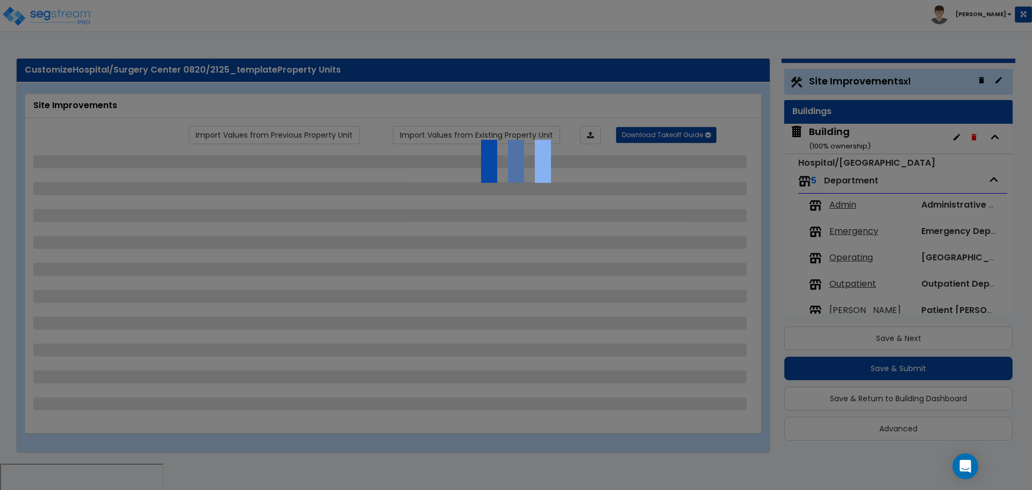
select select "2"
select select "3"
select select "2"
select select "1"
select select "2"
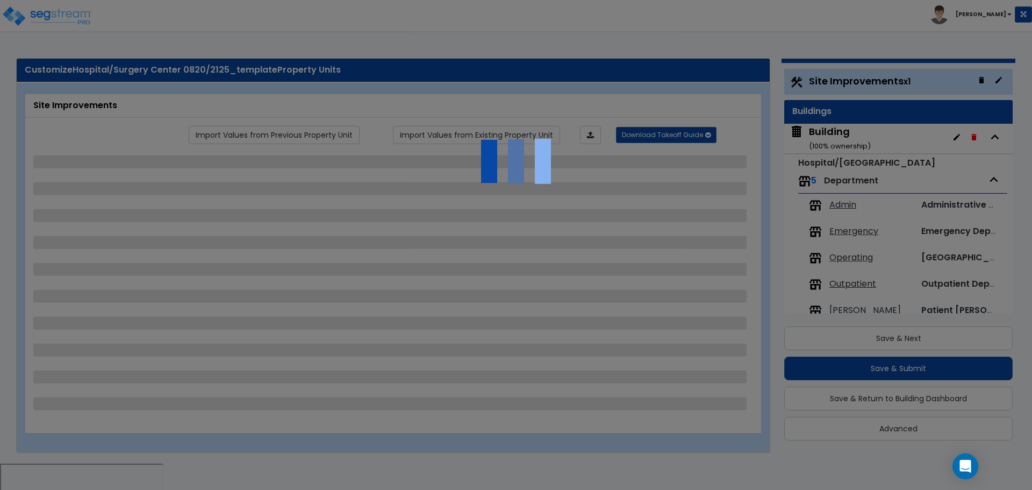
select select "2"
select select "7"
select select "2"
select select "3"
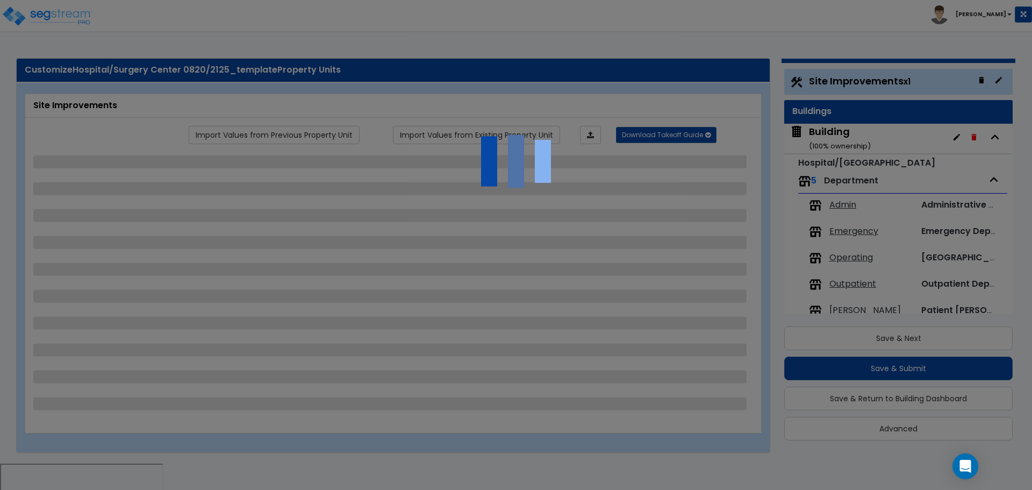
select select "1"
select select "20"
select select "2"
select select "5"
select select "4"
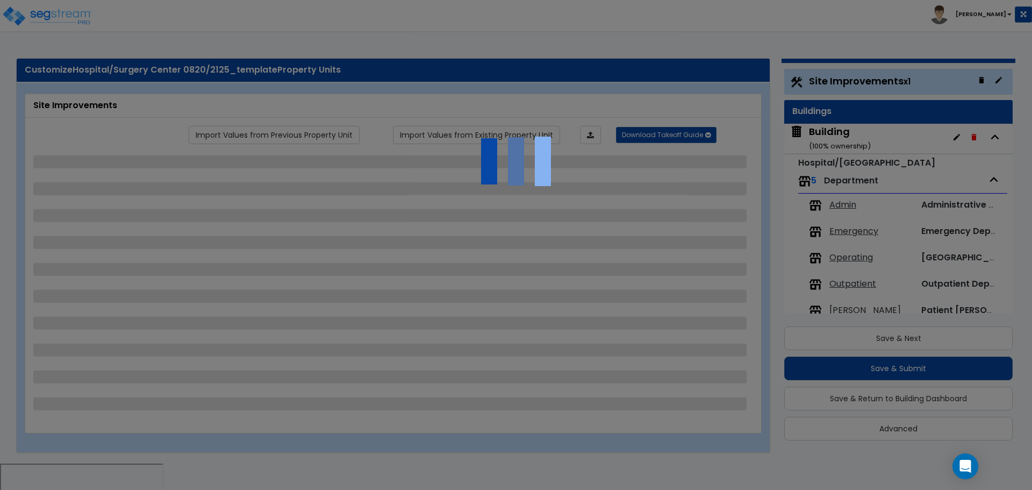
select select "1"
select select "4"
select select "1"
select select "2"
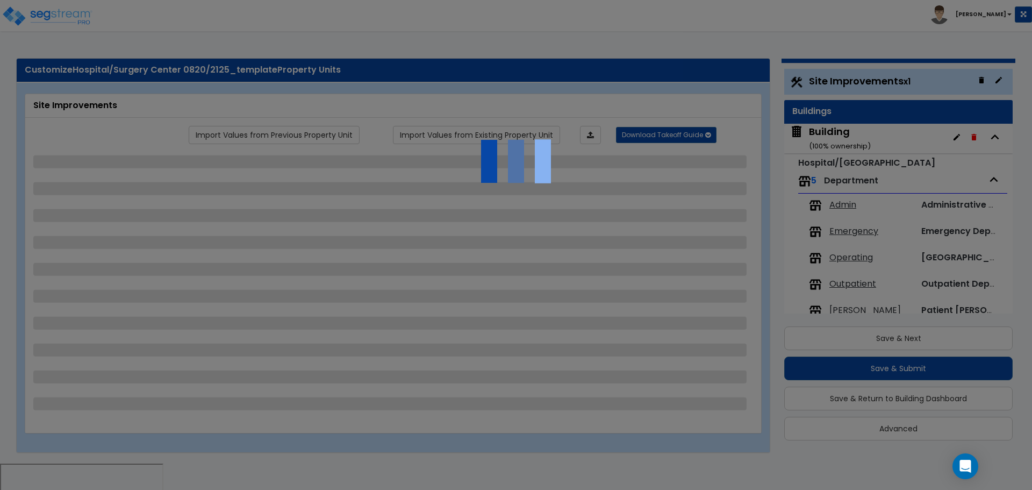
select select "4"
select select "2"
select select "1"
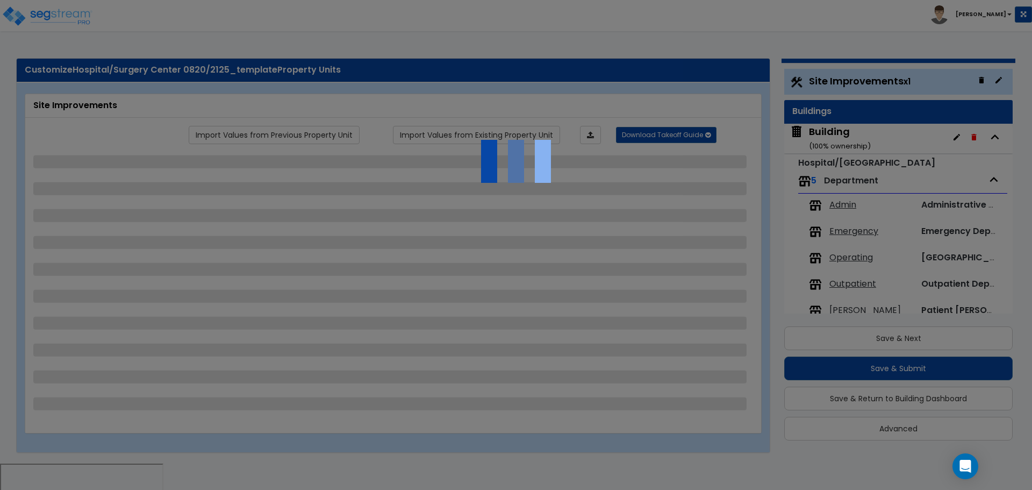
select select "1"
select select "2"
select select "1"
select select "2"
select select "1"
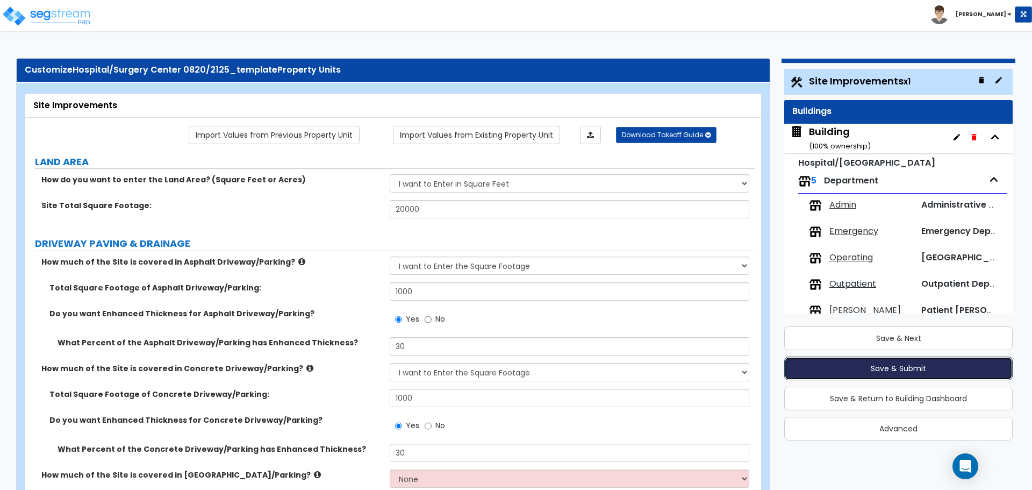
click at [839, 364] on button "Save & Submit" at bounding box center [898, 368] width 228 height 24
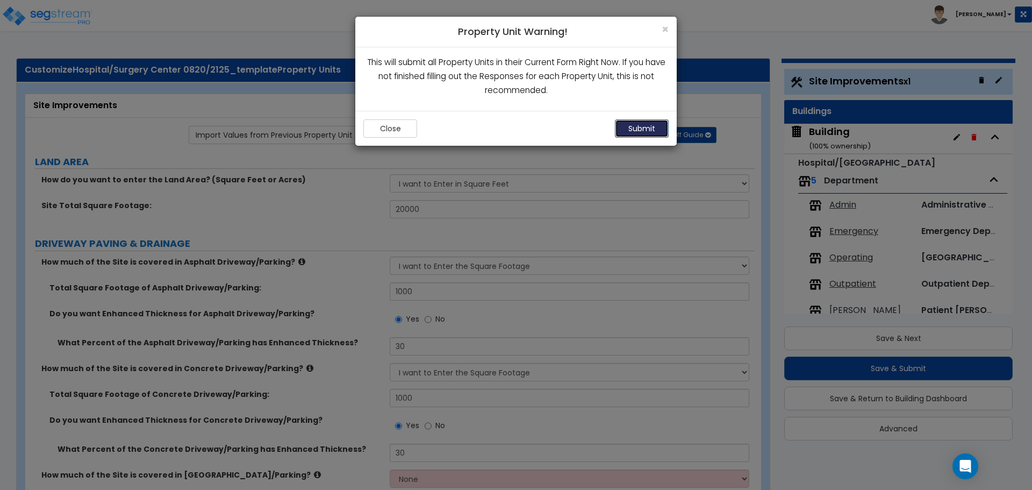
click at [646, 125] on button "Submit" at bounding box center [642, 128] width 54 height 18
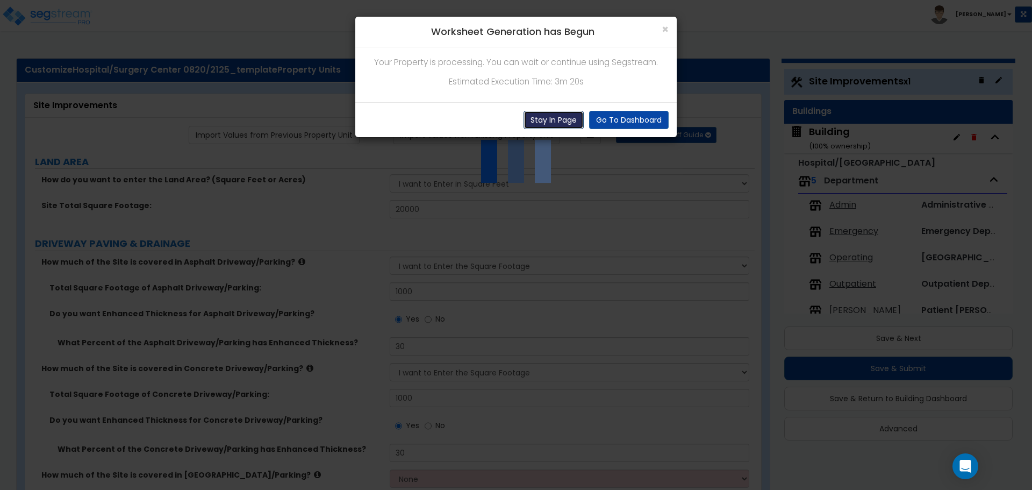
click at [576, 116] on button "Stay In Page" at bounding box center [554, 120] width 60 height 18
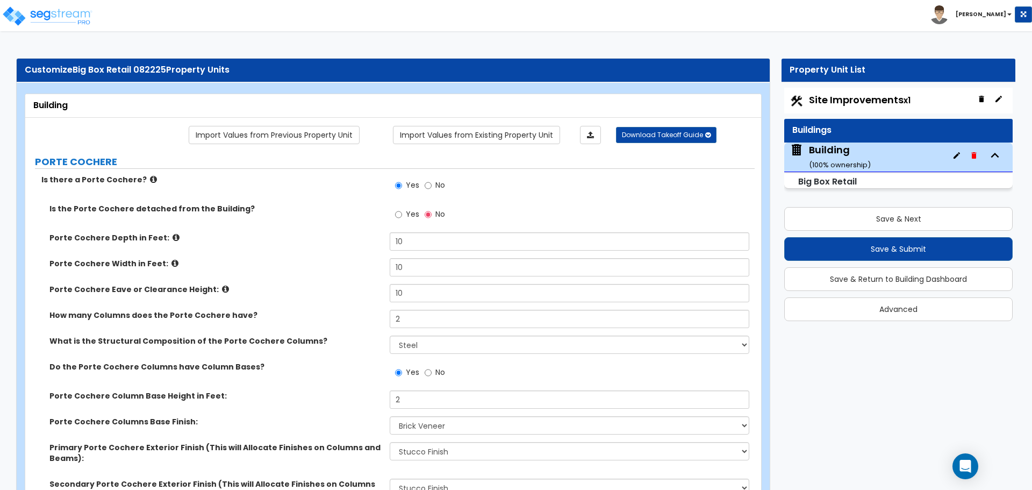
select select "2"
select select "4"
select select "2"
select select "1"
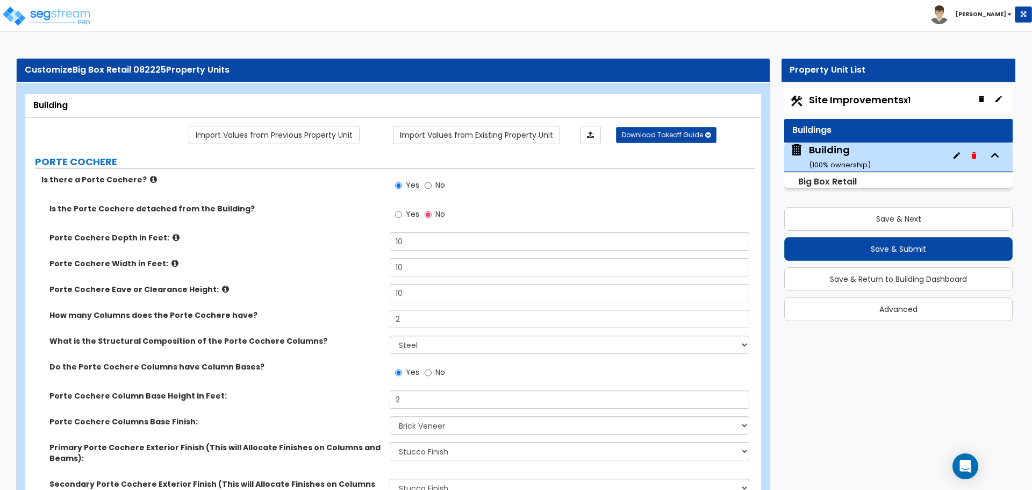
select select "4"
select select "2"
select select "5"
select select "1"
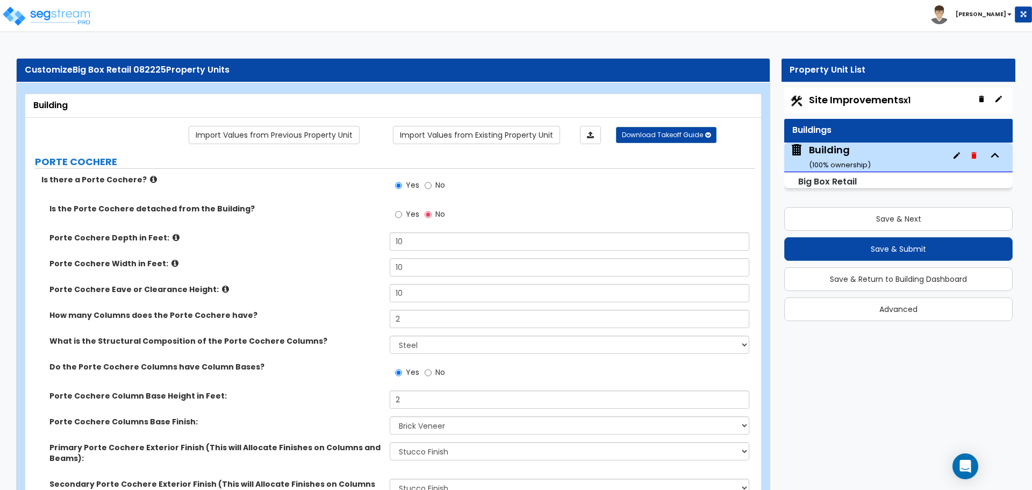
select select "1"
select select "2"
select select "4"
select select "3"
select select "5"
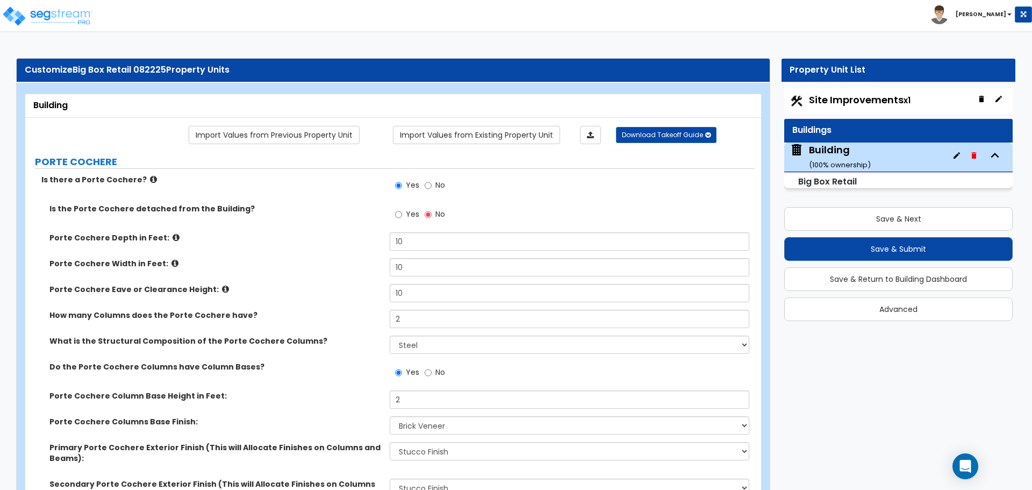
select select "13"
select select "7"
select select "9"
select select "3"
select select "1"
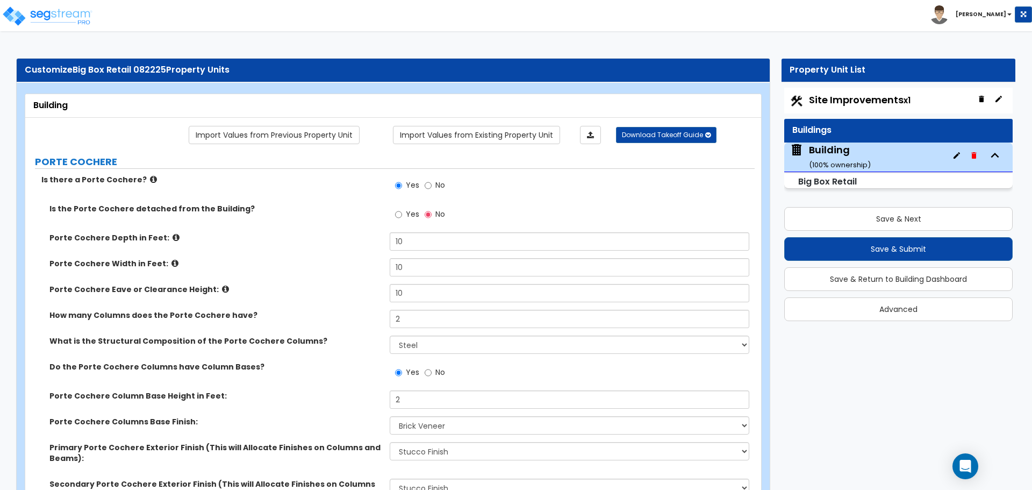
select select "2"
select select "1"
select select "3"
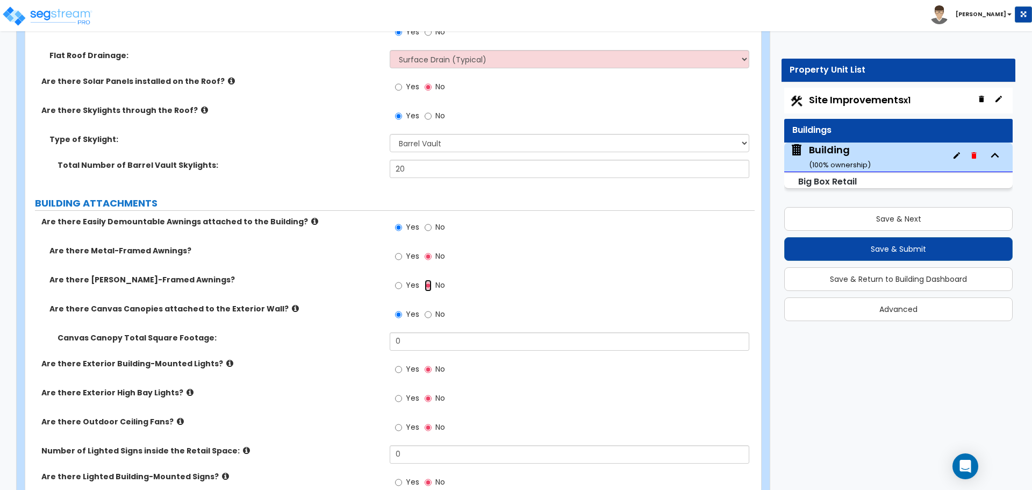
scroll to position [1514, 0]
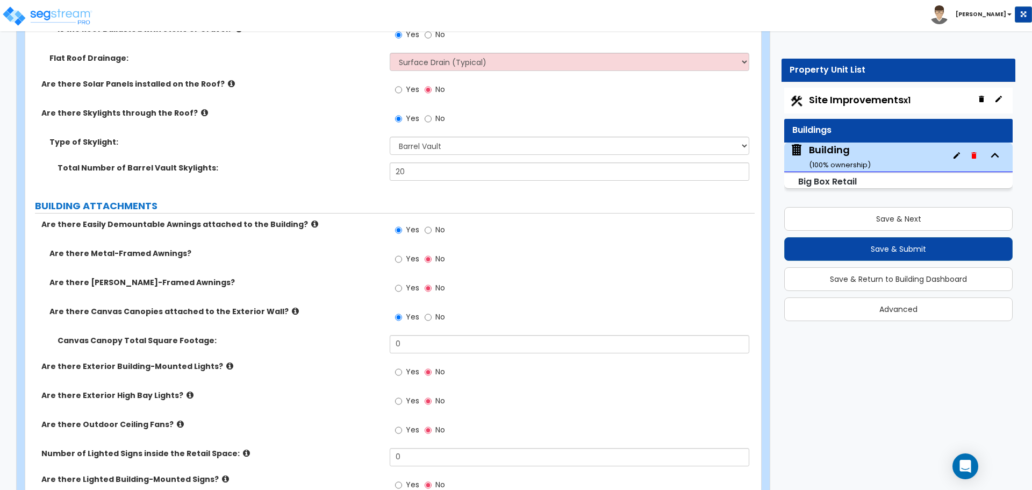
click at [292, 307] on icon at bounding box center [295, 311] width 7 height 8
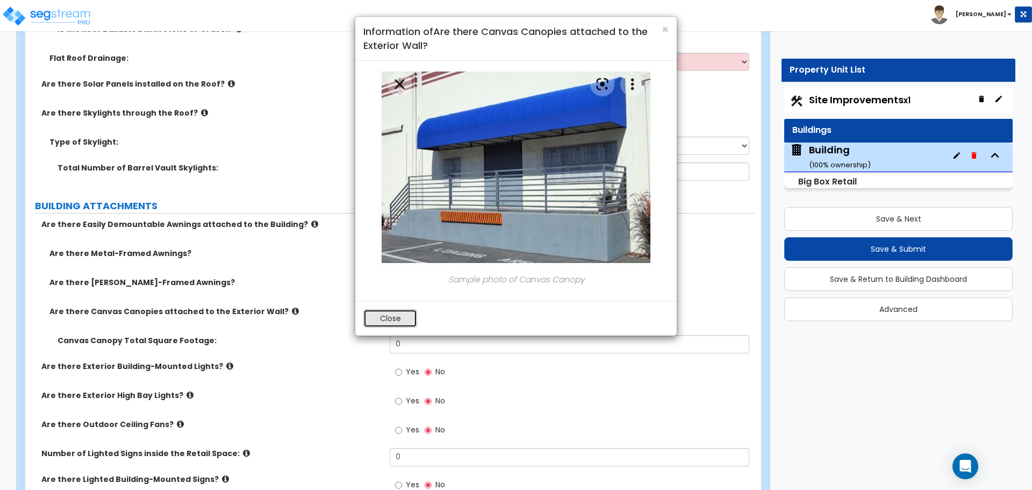
click at [388, 311] on button "Close" at bounding box center [390, 318] width 54 height 18
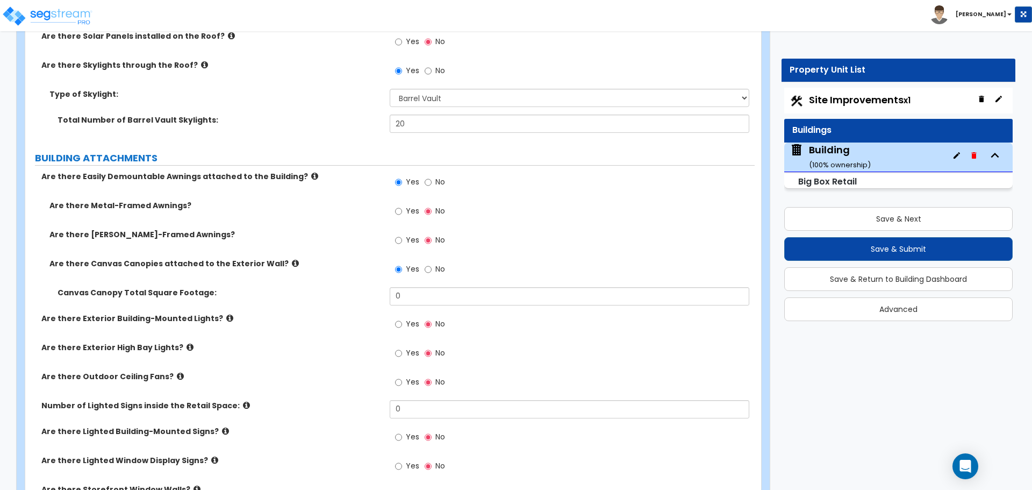
scroll to position [1564, 0]
click at [400, 212] on input "Yes" at bounding box center [398, 210] width 7 height 12
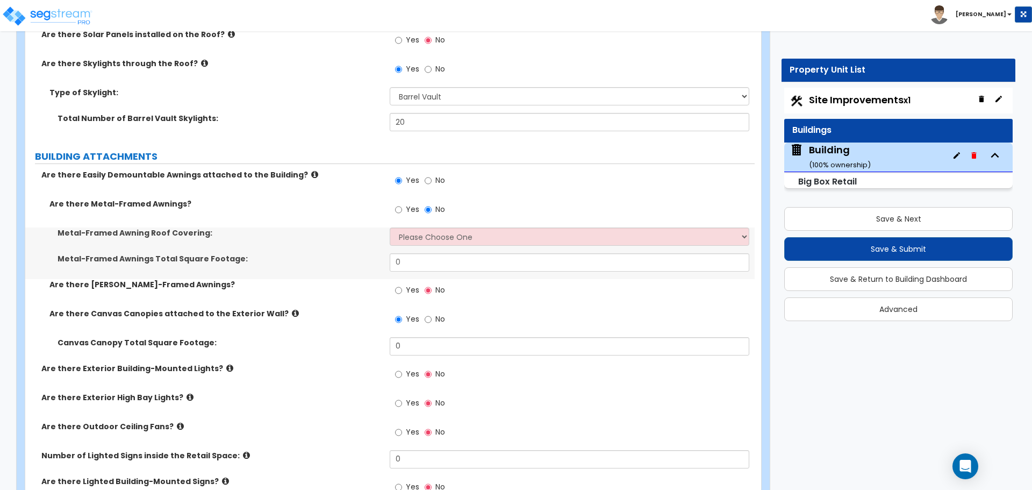
click at [406, 282] on label "Yes" at bounding box center [407, 291] width 24 height 18
click at [402, 284] on input "Yes" at bounding box center [398, 290] width 7 height 12
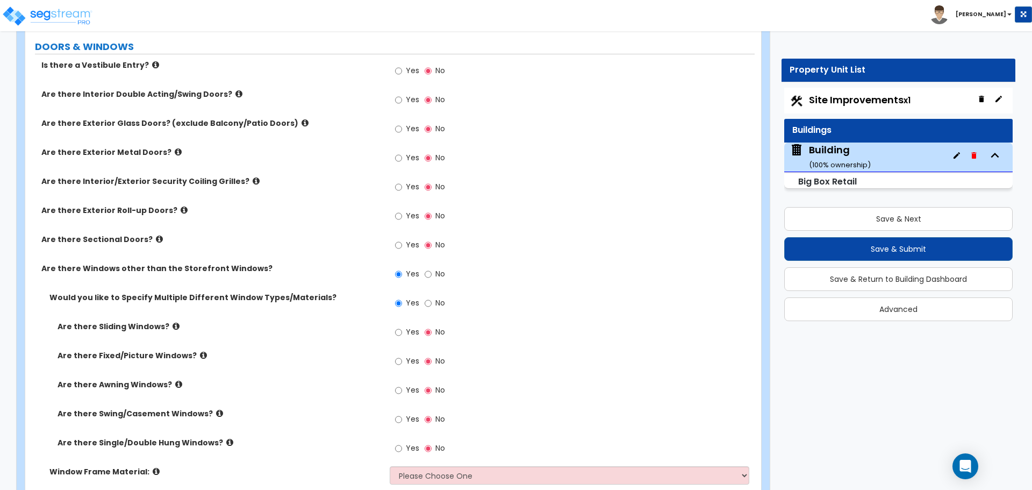
scroll to position [2183, 0]
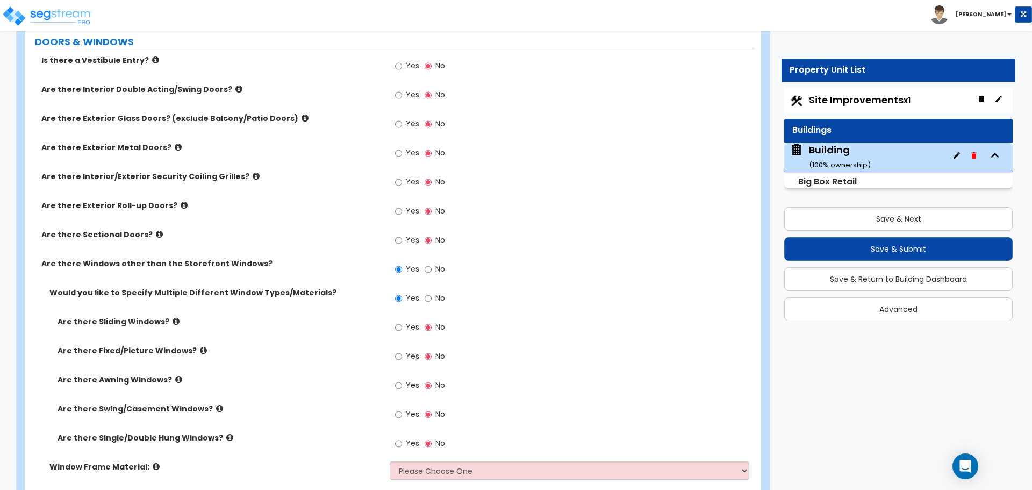
click at [152, 56] on icon at bounding box center [155, 60] width 7 height 8
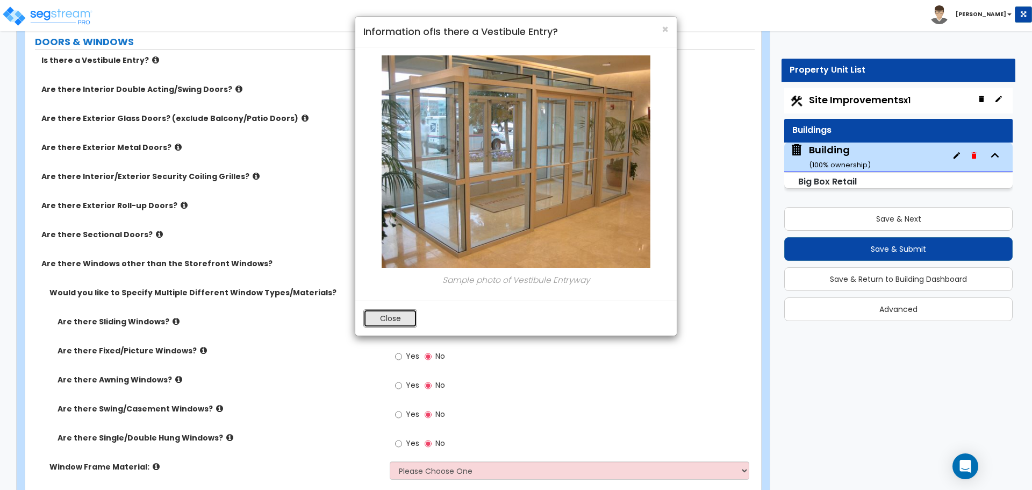
click at [385, 313] on button "Close" at bounding box center [390, 318] width 54 height 18
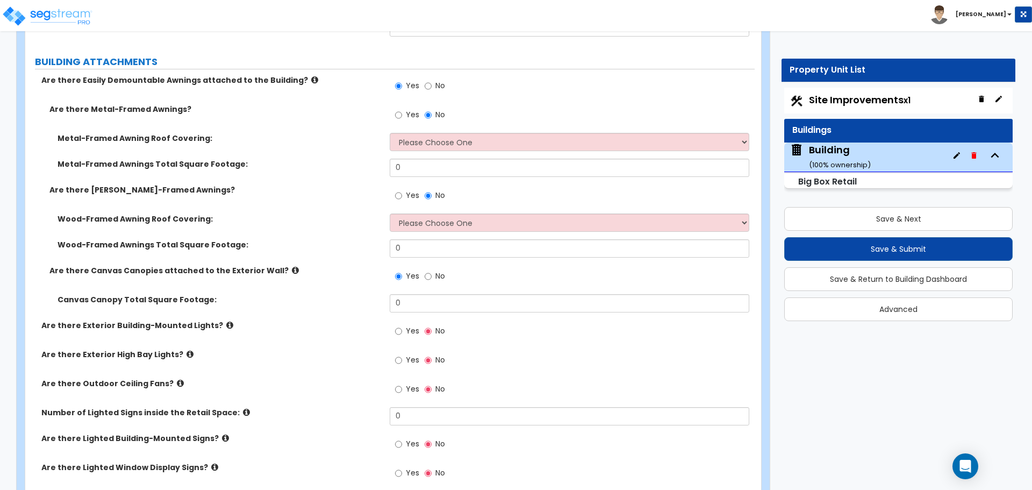
scroll to position [1663, 0]
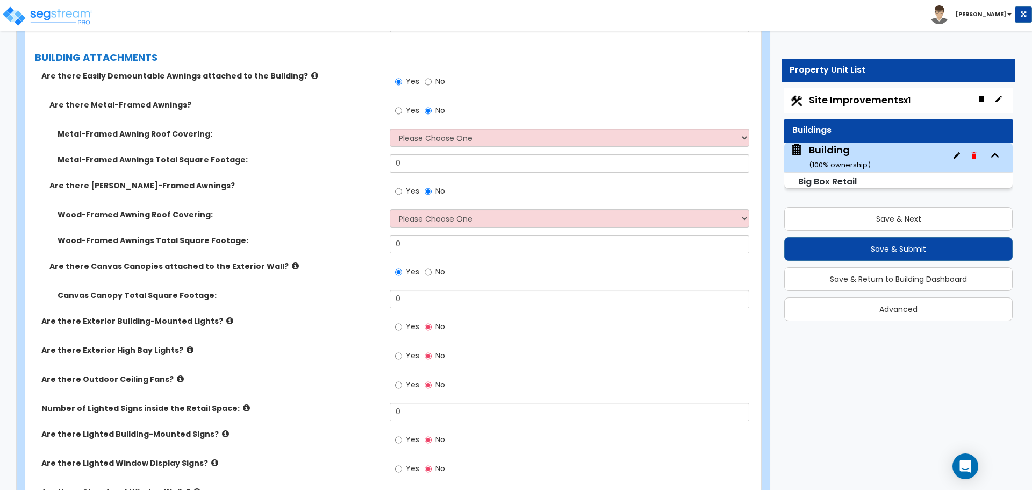
click at [443, 186] on span "No" at bounding box center [440, 190] width 10 height 11
click at [432, 186] on input "No" at bounding box center [428, 191] width 7 height 12
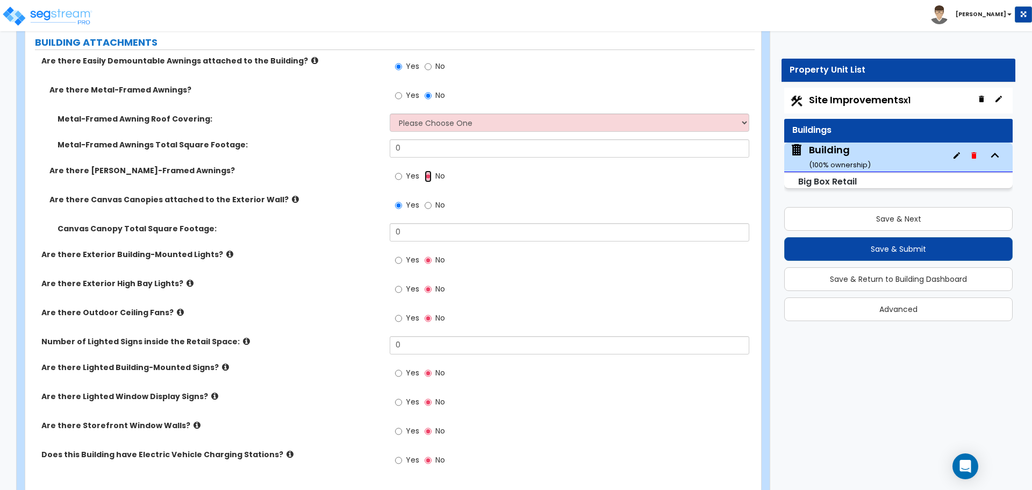
scroll to position [1680, 0]
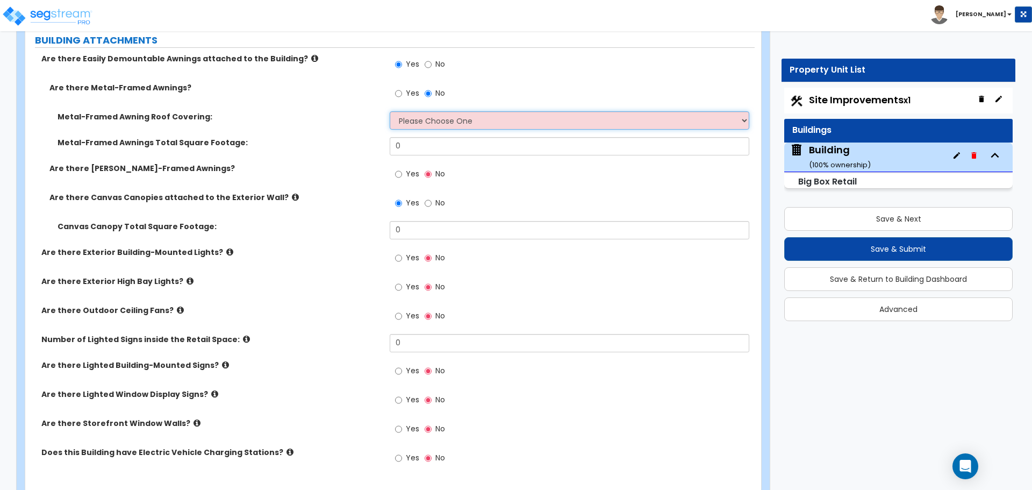
click at [415, 118] on select "Please Choose One Plastic Metal Glass" at bounding box center [569, 120] width 359 height 18
click at [476, 117] on select "Please Choose One Plastic Metal Glass" at bounding box center [569, 120] width 359 height 18
click at [468, 114] on select "Please Choose One Plastic Metal Glass" at bounding box center [569, 120] width 359 height 18
click at [484, 114] on select "Please Choose One Plastic Metal Glass" at bounding box center [569, 120] width 359 height 18
click at [453, 123] on select "Please Choose One Plastic Metal Glass" at bounding box center [569, 120] width 359 height 18
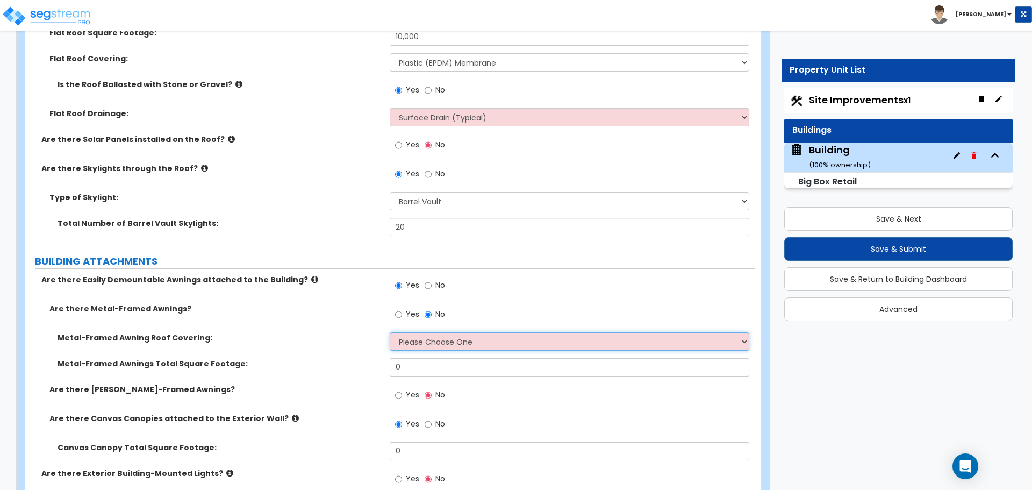
scroll to position [1458, 0]
click at [429, 113] on select "Surface Drain (Typical) Gutters Downspout Only" at bounding box center [569, 118] width 359 height 18
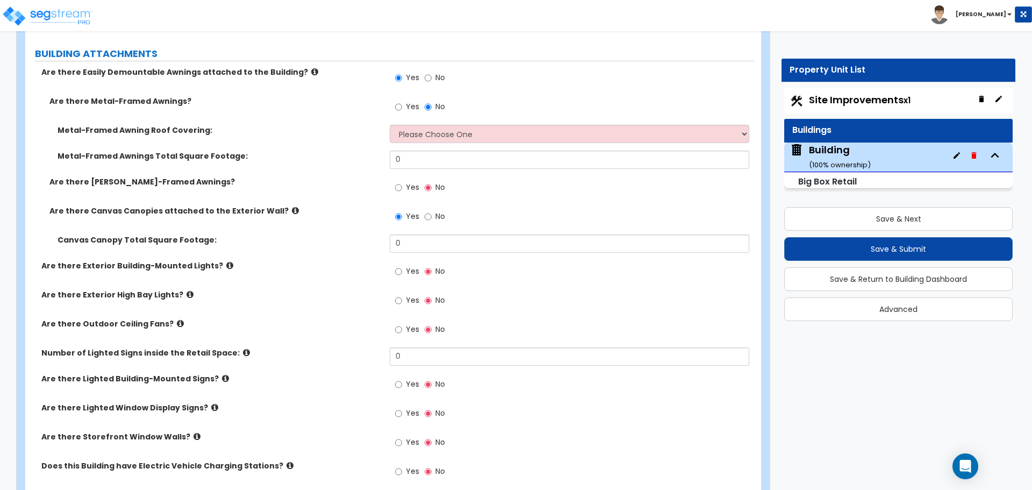
scroll to position [1679, 0]
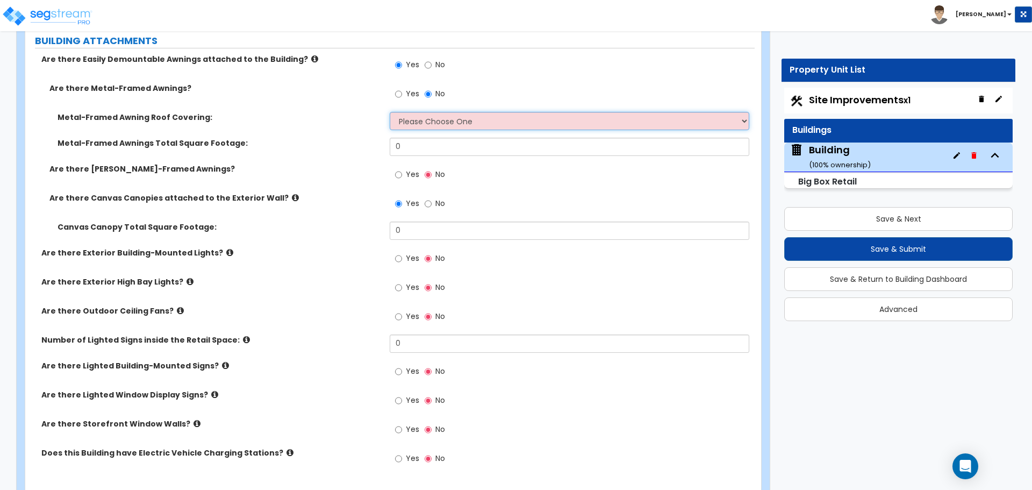
click at [454, 114] on select "Please Choose One Plastic Metal Glass" at bounding box center [569, 121] width 359 height 18
click at [415, 119] on select "Please Choose One Plastic Metal Glass" at bounding box center [569, 121] width 359 height 18
click at [440, 117] on select "Please Choose One Plastic Metal Glass" at bounding box center [569, 121] width 359 height 18
select select "1"
click at [390, 112] on select "Please Choose One Plastic Metal Glass" at bounding box center [569, 121] width 359 height 18
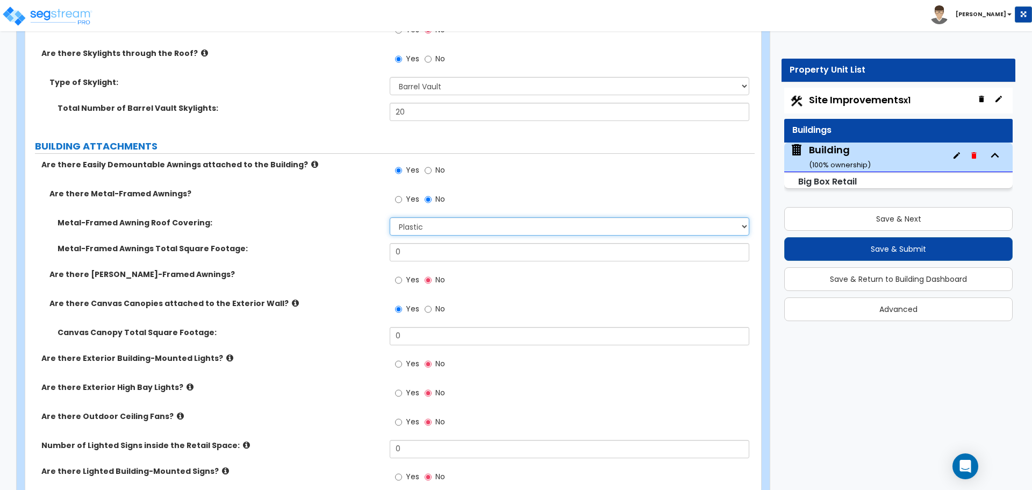
scroll to position [1573, 0]
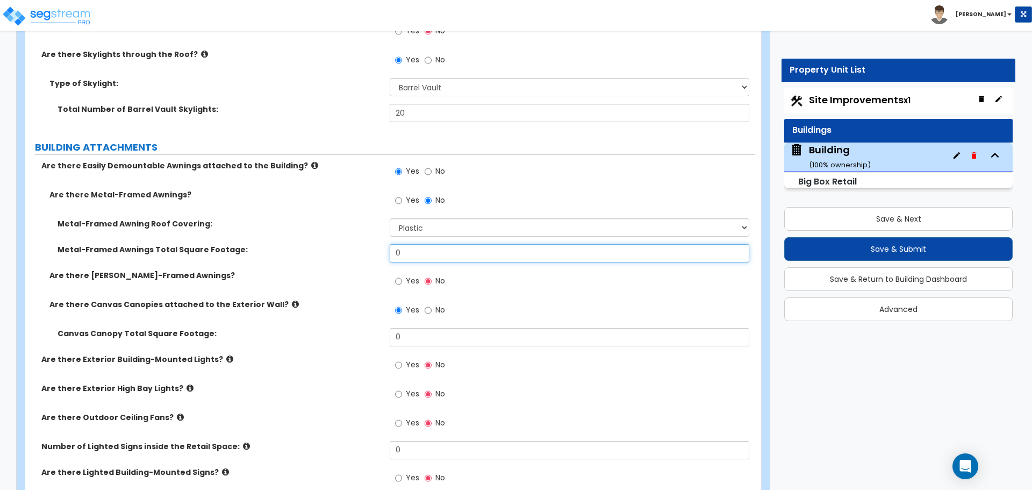
drag, startPoint x: 428, startPoint y: 251, endPoint x: 375, endPoint y: 238, distance: 54.4
click at [375, 239] on div "Metal-Framed Awning Roof Covering: Please Choose One Plastic Metal Glass Metal-…" at bounding box center [389, 244] width 713 height 52
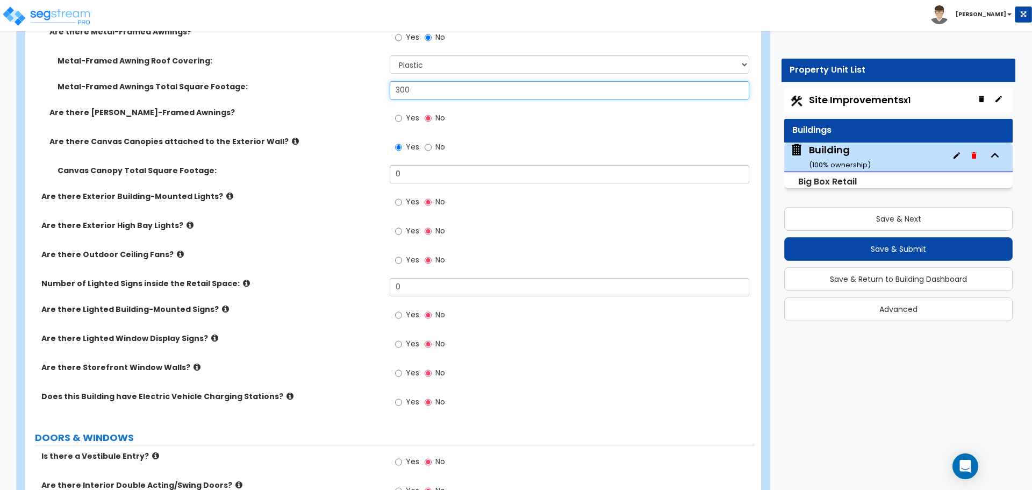
scroll to position [1740, 0]
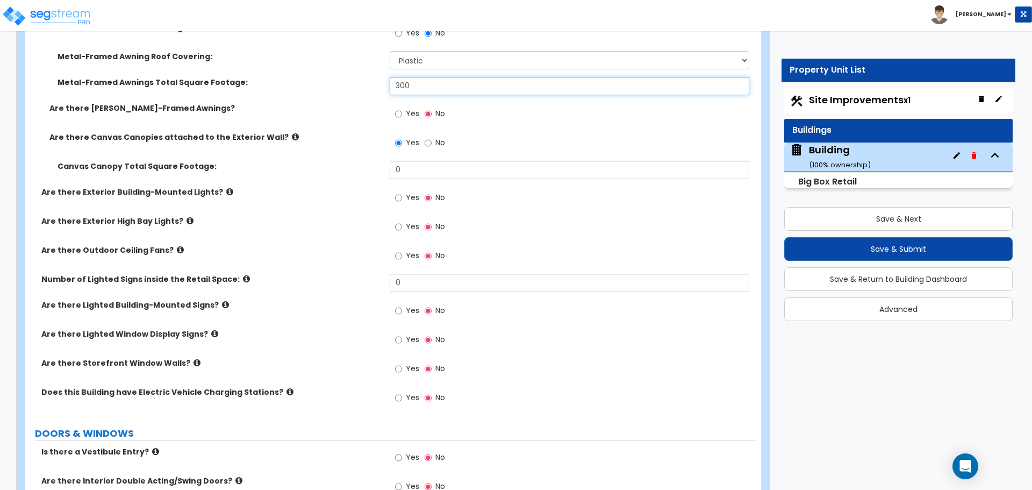
type input "300"
drag, startPoint x: 401, startPoint y: 172, endPoint x: 373, endPoint y: 170, distance: 28.5
click at [374, 171] on div "Canvas Canopy Total Square Footage: 0" at bounding box center [389, 174] width 729 height 26
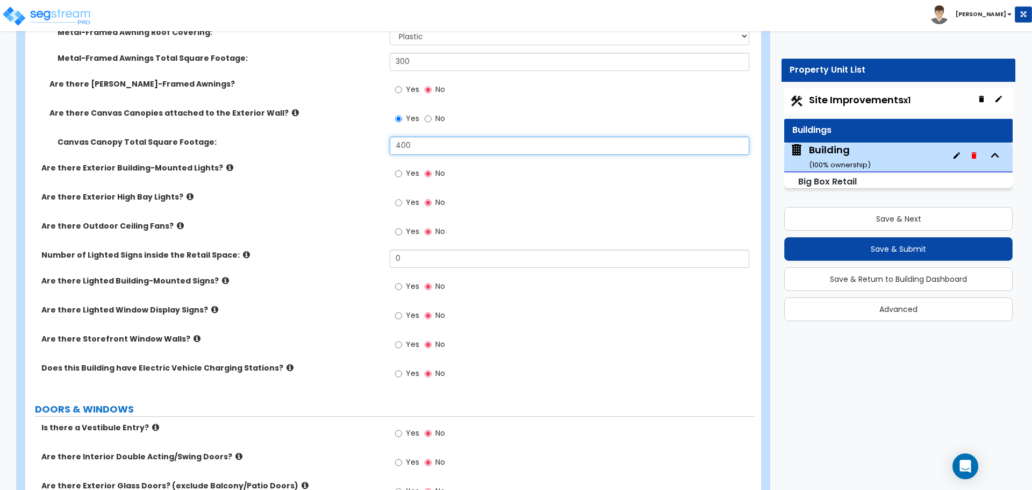
scroll to position [1767, 0]
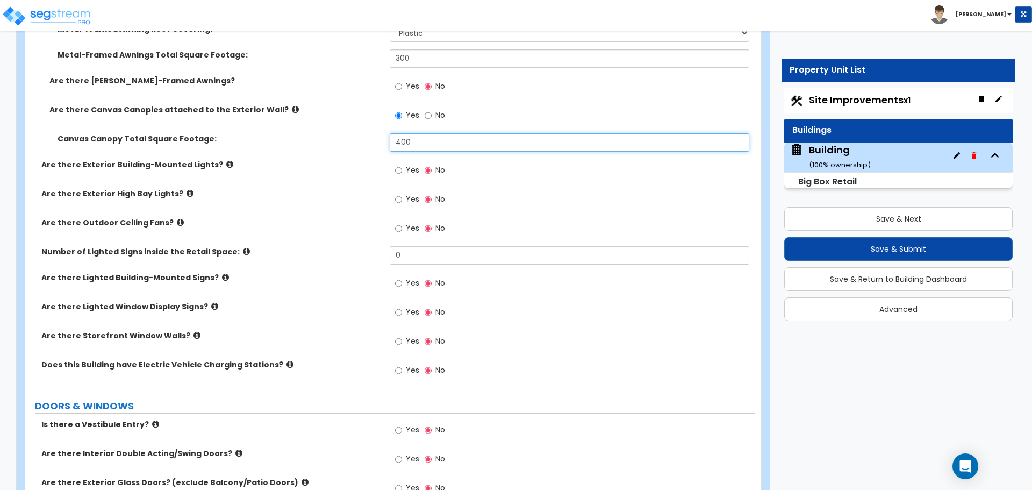
type input "400"
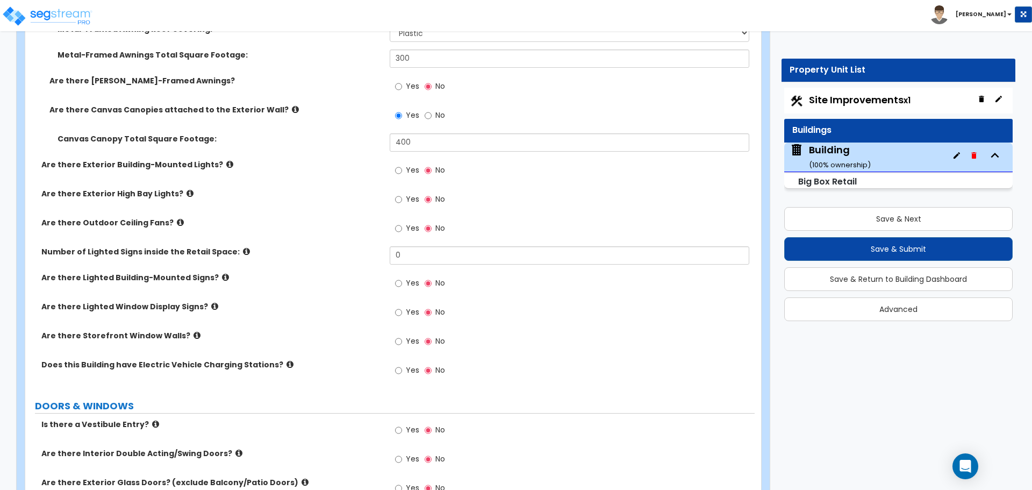
click at [292, 110] on icon at bounding box center [295, 109] width 7 height 8
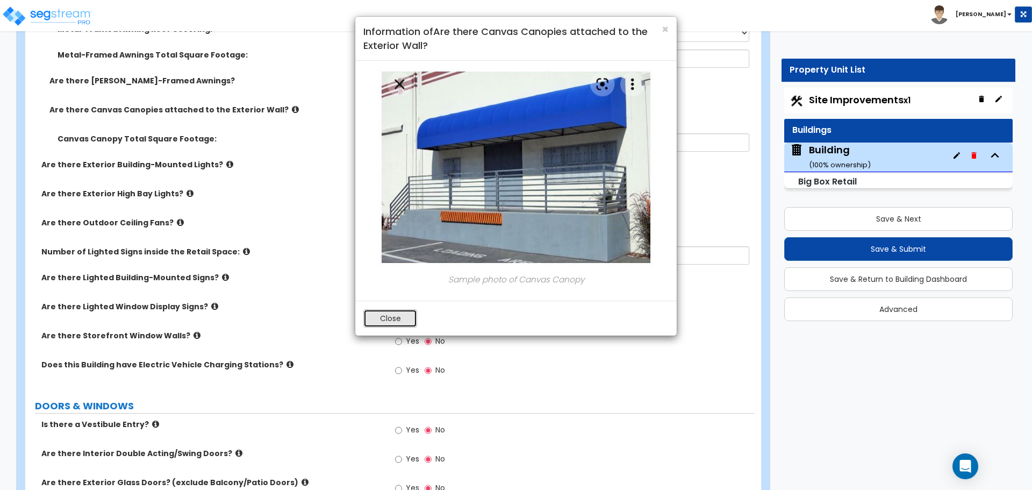
click at [396, 309] on button "Close" at bounding box center [390, 318] width 54 height 18
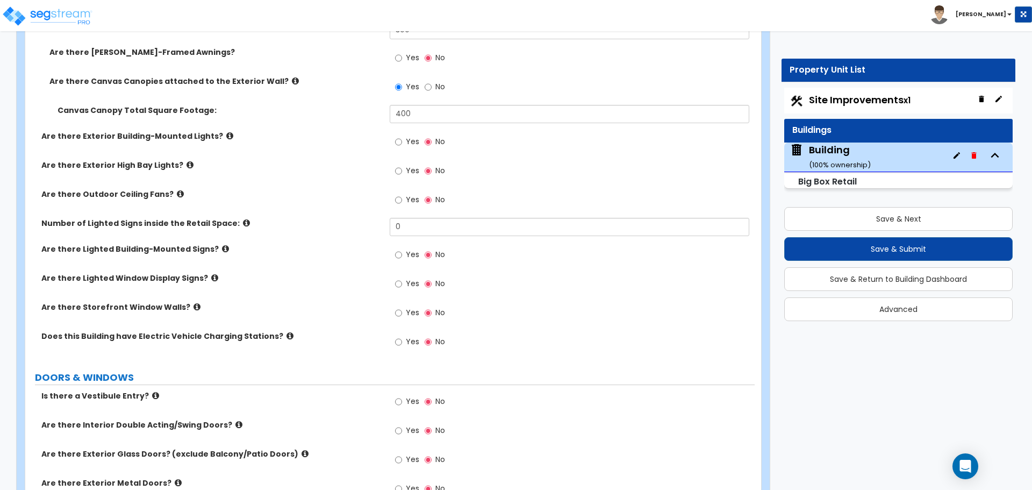
scroll to position [1801, 0]
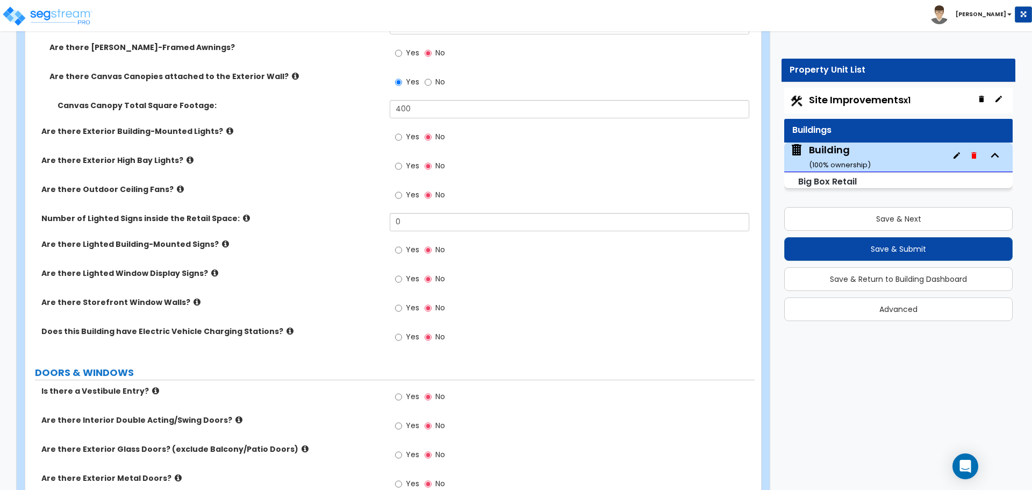
click at [219, 126] on label "Are there Exterior Building-Mounted Lights?" at bounding box center [211, 131] width 340 height 11
click at [292, 72] on icon at bounding box center [295, 76] width 7 height 8
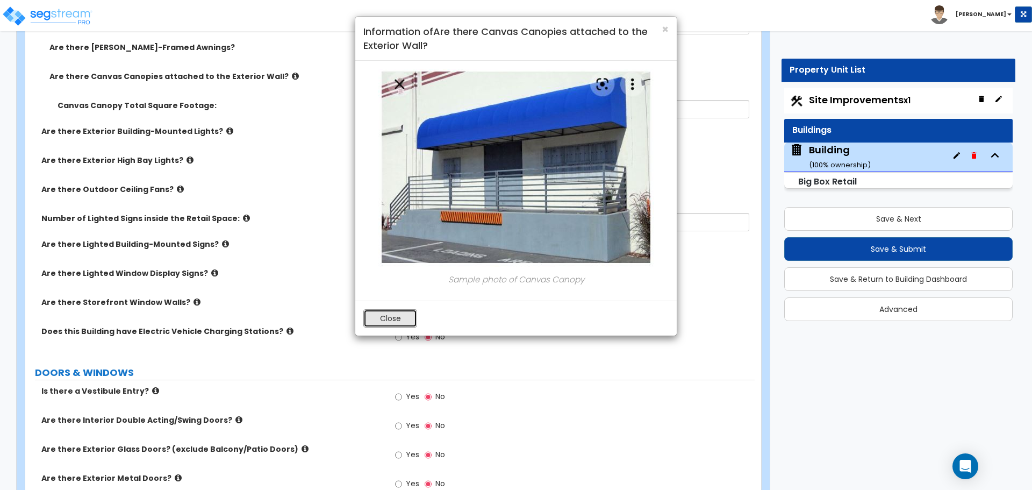
click at [396, 311] on button "Close" at bounding box center [390, 318] width 54 height 18
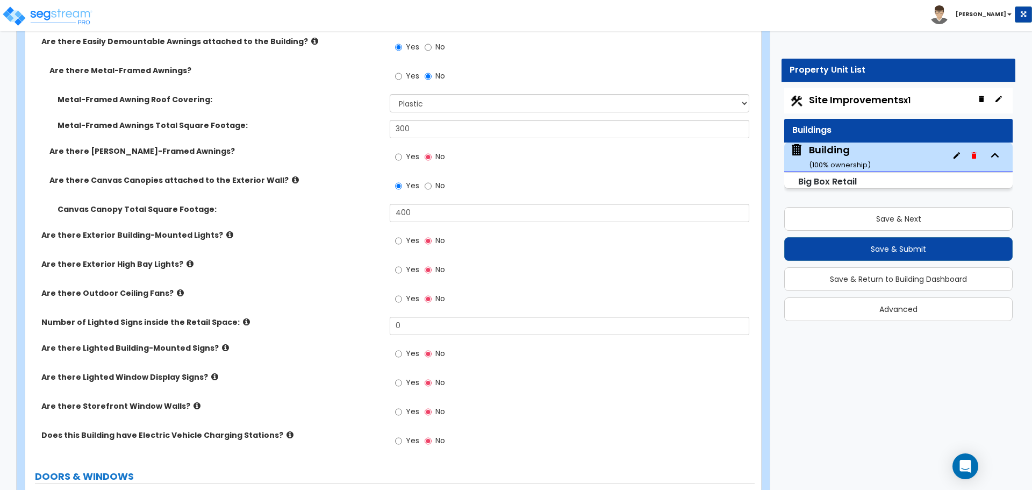
scroll to position [1692, 0]
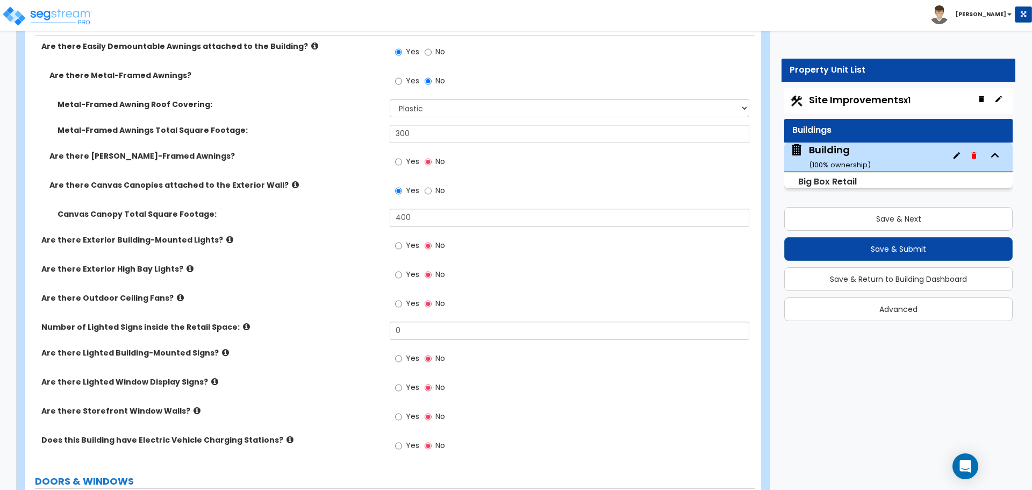
click at [311, 42] on icon at bounding box center [314, 46] width 7 height 8
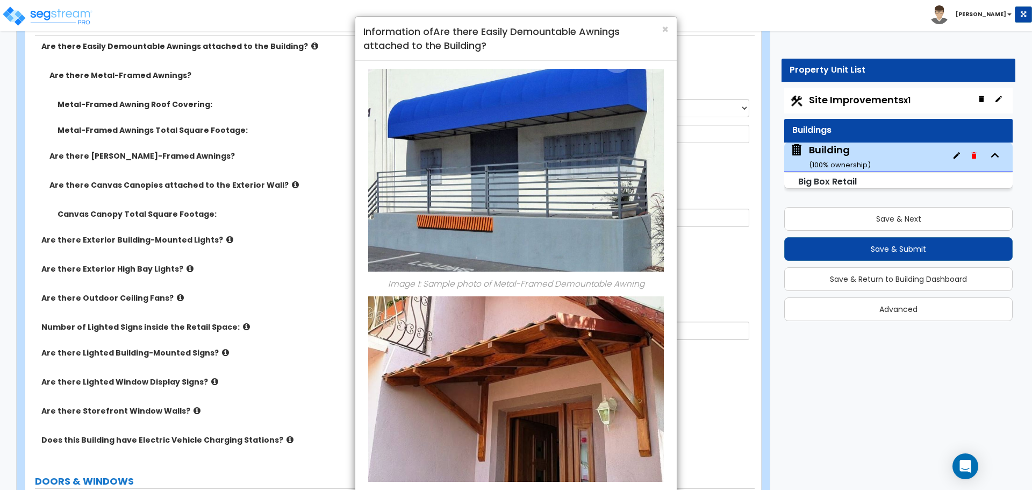
scroll to position [76, 0]
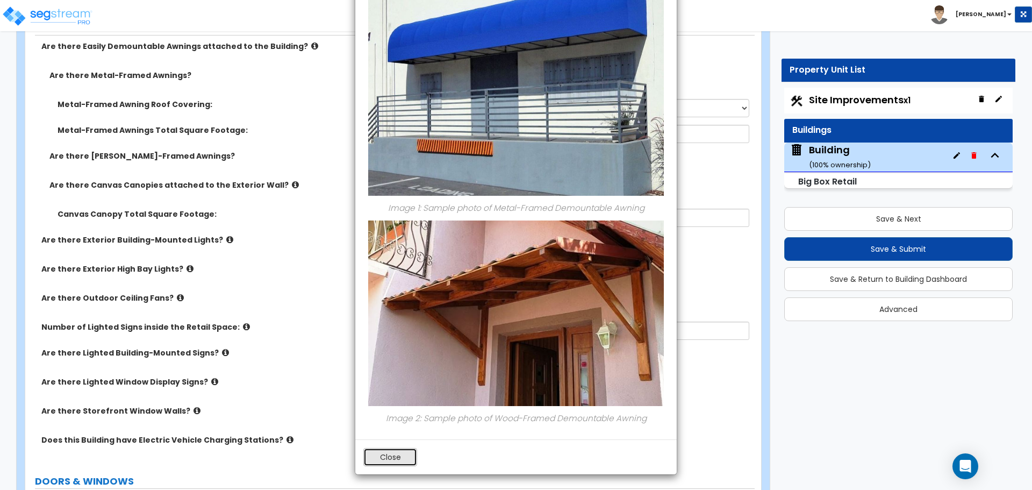
click at [393, 449] on button "Close" at bounding box center [390, 457] width 54 height 18
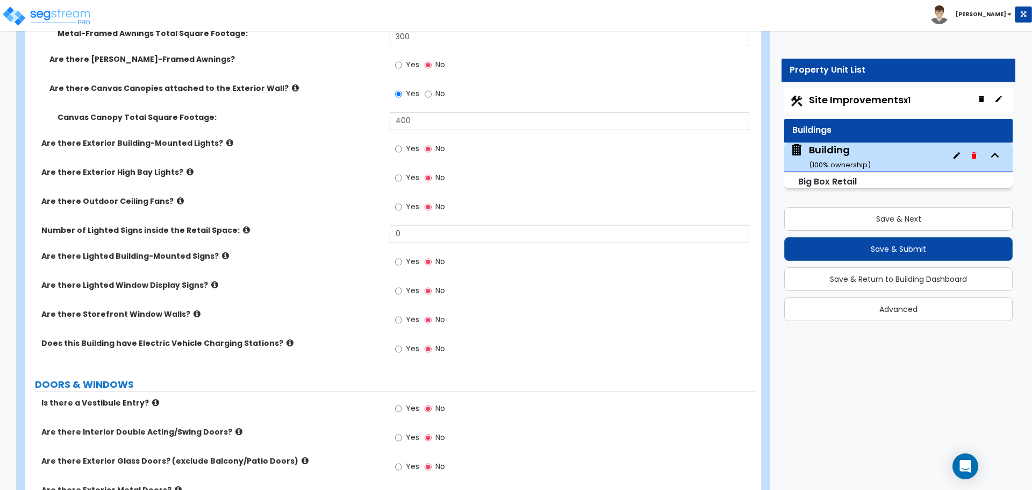
scroll to position [1789, 0]
click at [403, 141] on label "Yes" at bounding box center [407, 149] width 24 height 18
click at [402, 142] on input "Yes" at bounding box center [398, 148] width 7 height 12
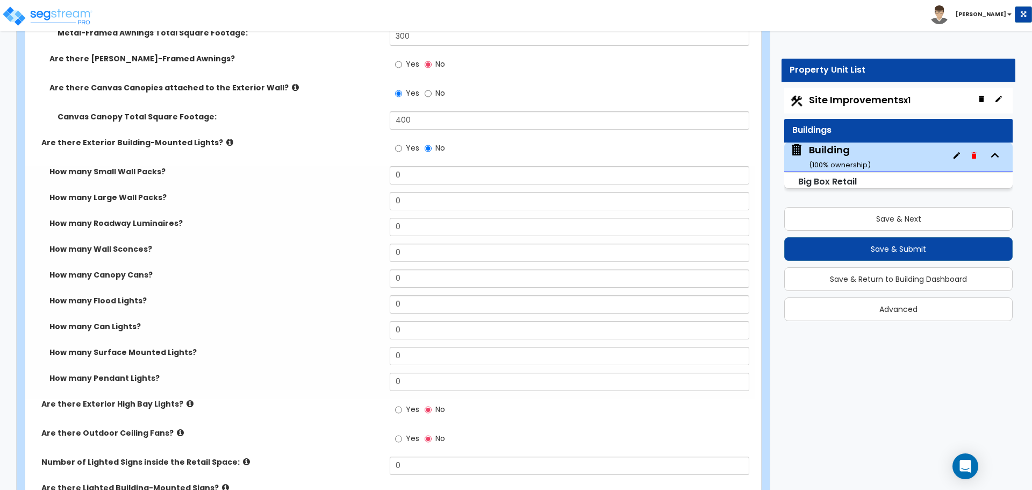
click at [226, 138] on icon at bounding box center [229, 142] width 7 height 8
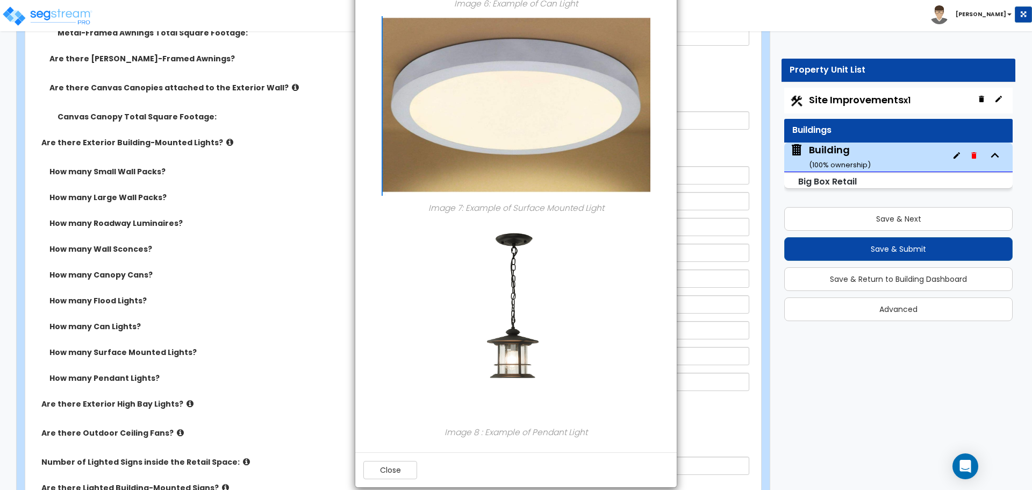
scroll to position [1323, 0]
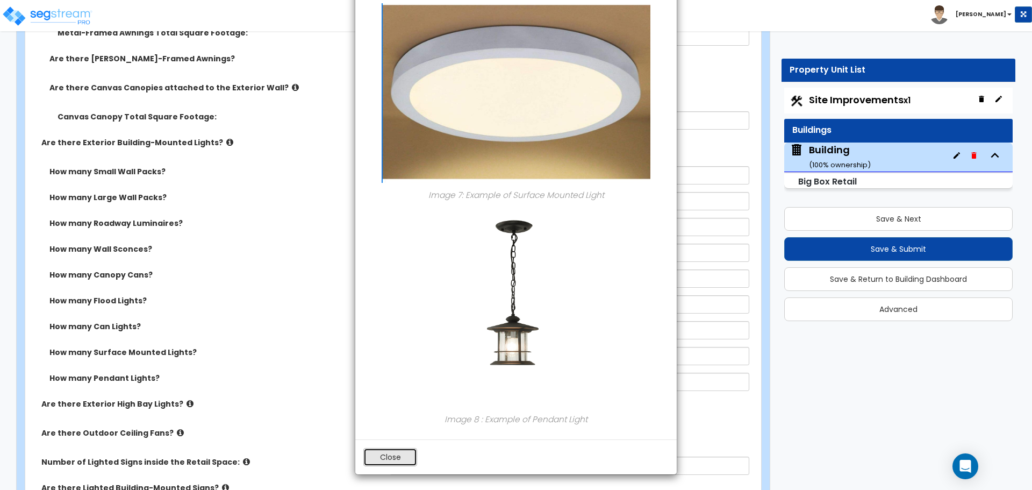
click at [404, 459] on button "Close" at bounding box center [390, 457] width 54 height 18
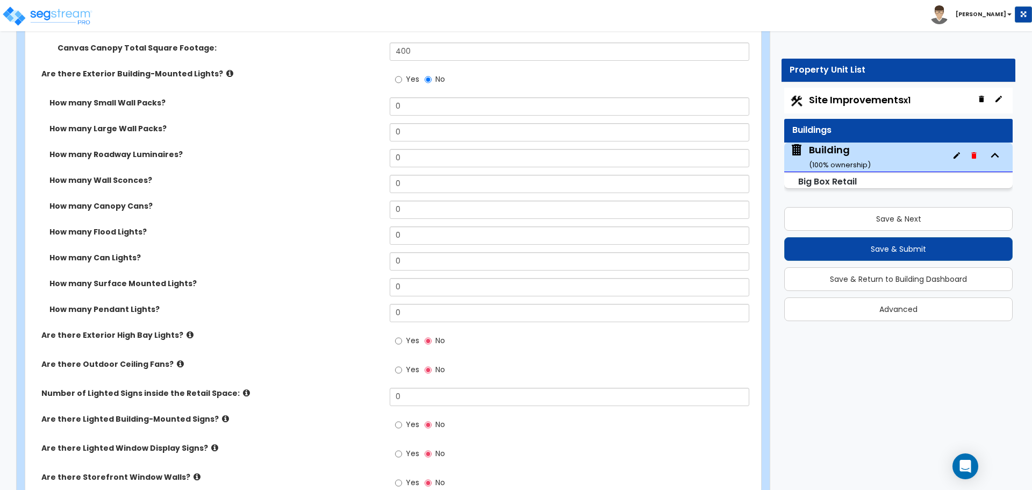
scroll to position [1863, 0]
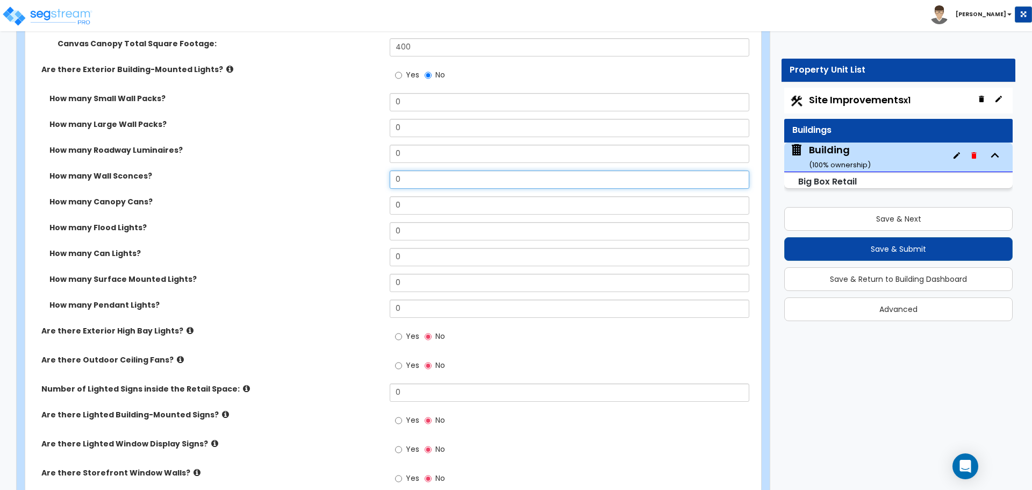
drag, startPoint x: 415, startPoint y: 175, endPoint x: 366, endPoint y: 175, distance: 49.5
click at [366, 175] on div "How many Wall Sconces? 0" at bounding box center [389, 183] width 729 height 26
type input "8"
type input "10"
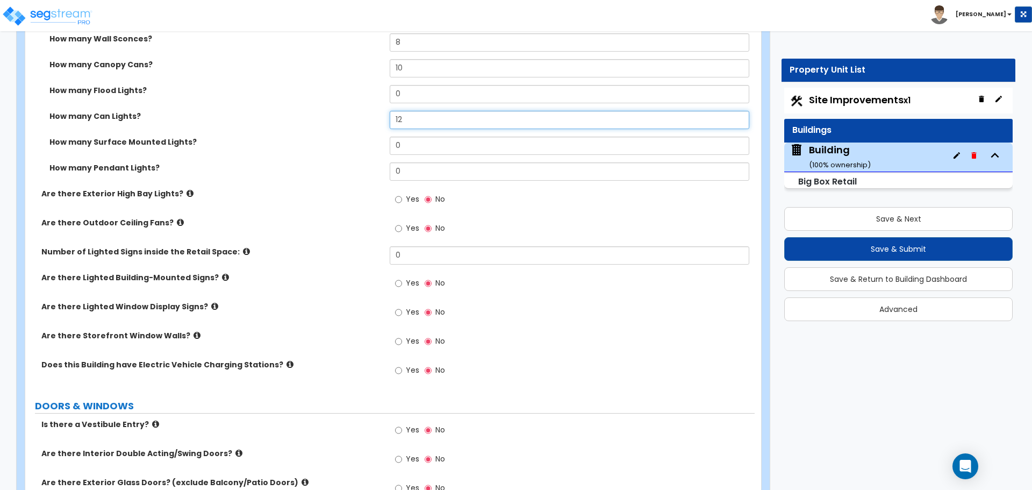
scroll to position [2000, 0]
type input "12"
click at [187, 190] on icon at bounding box center [190, 193] width 7 height 8
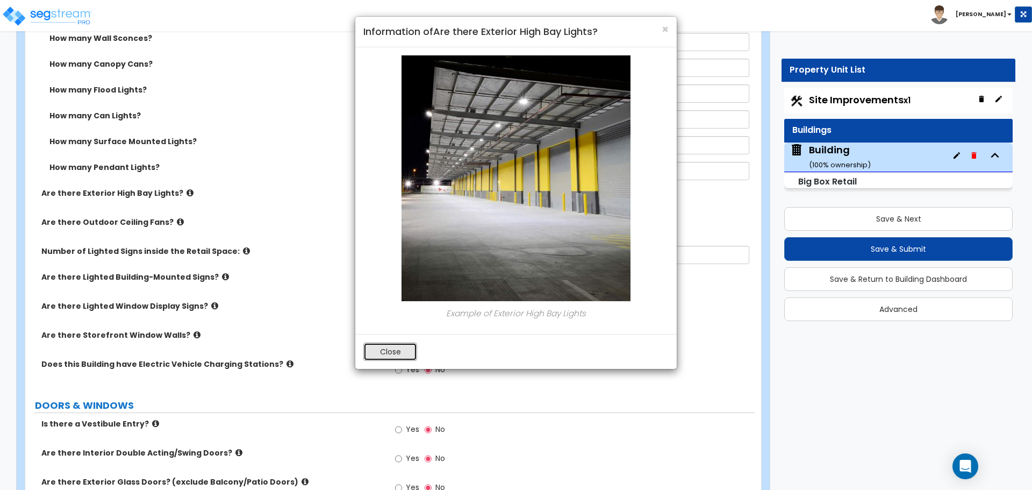
drag, startPoint x: 391, startPoint y: 348, endPoint x: 409, endPoint y: 339, distance: 19.5
click at [391, 348] on button "Close" at bounding box center [390, 351] width 54 height 18
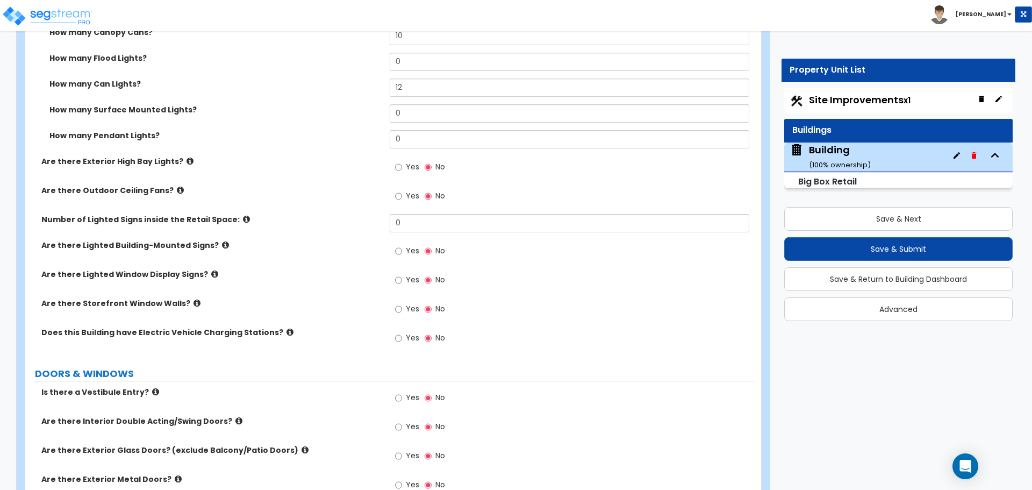
click at [407, 166] on span "Yes" at bounding box center [412, 166] width 13 height 11
click at [402, 166] on input "Yes" at bounding box center [398, 167] width 7 height 12
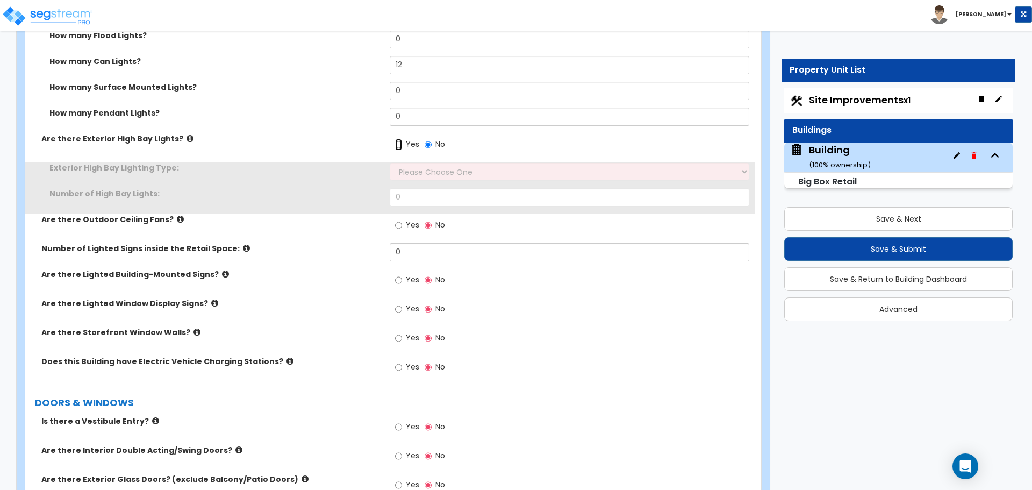
scroll to position [2065, 0]
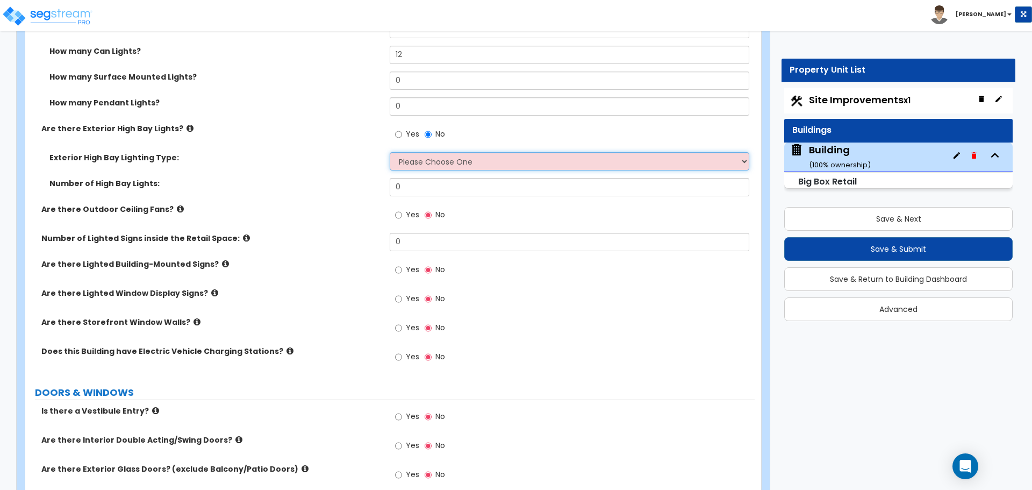
click at [418, 155] on select "Please Choose One High Intensity Discharge (HID) Lighting High Bay LED High Bay…" at bounding box center [569, 161] width 359 height 18
click at [433, 130] on label "No" at bounding box center [435, 135] width 20 height 18
click at [432, 130] on input "No" at bounding box center [428, 134] width 7 height 12
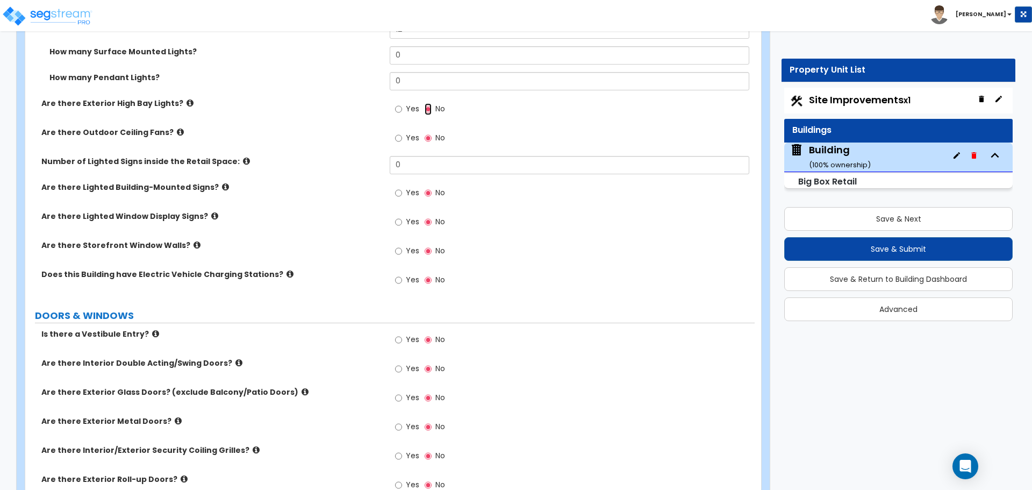
scroll to position [2090, 0]
click at [177, 130] on icon at bounding box center [180, 131] width 7 height 8
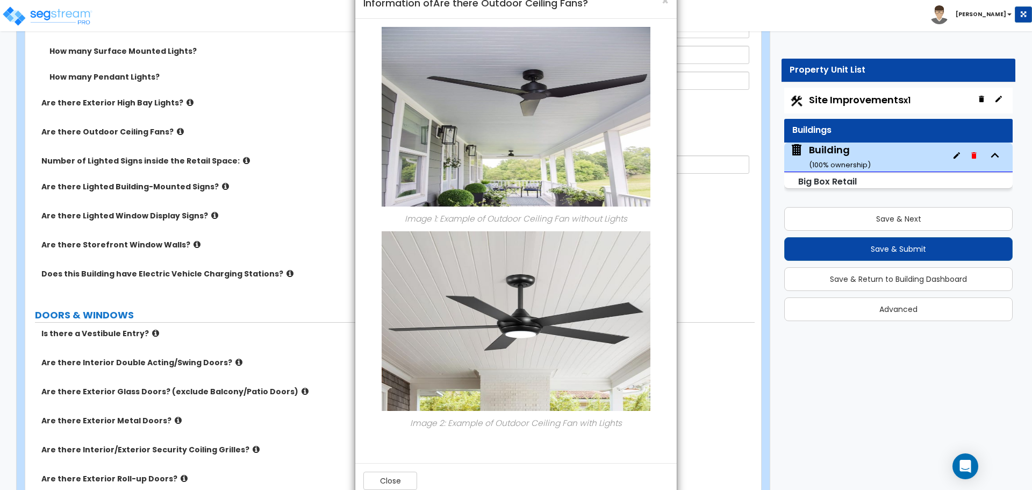
scroll to position [52, 0]
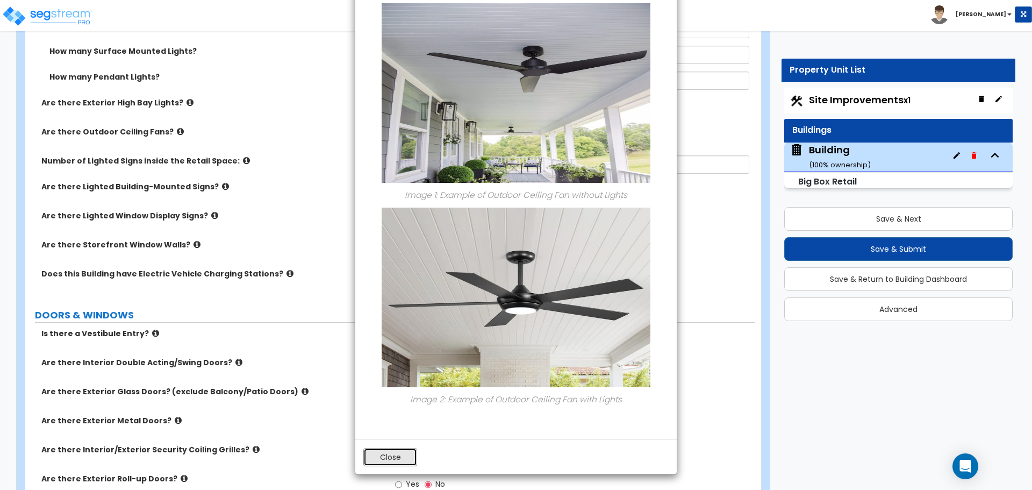
click at [396, 460] on button "Close" at bounding box center [390, 457] width 54 height 18
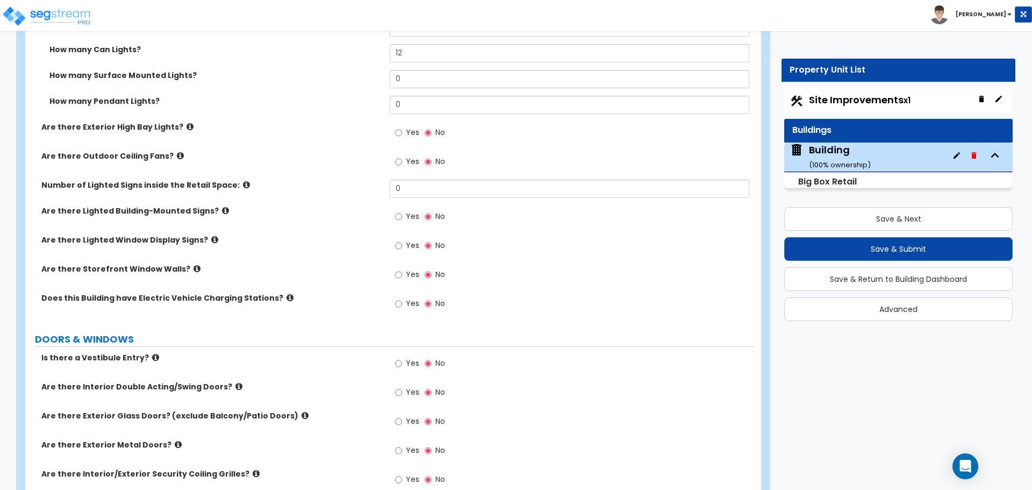
scroll to position [2065, 0]
click at [416, 163] on span "Yes" at bounding box center [412, 162] width 13 height 11
click at [402, 163] on input "Yes" at bounding box center [398, 163] width 7 height 12
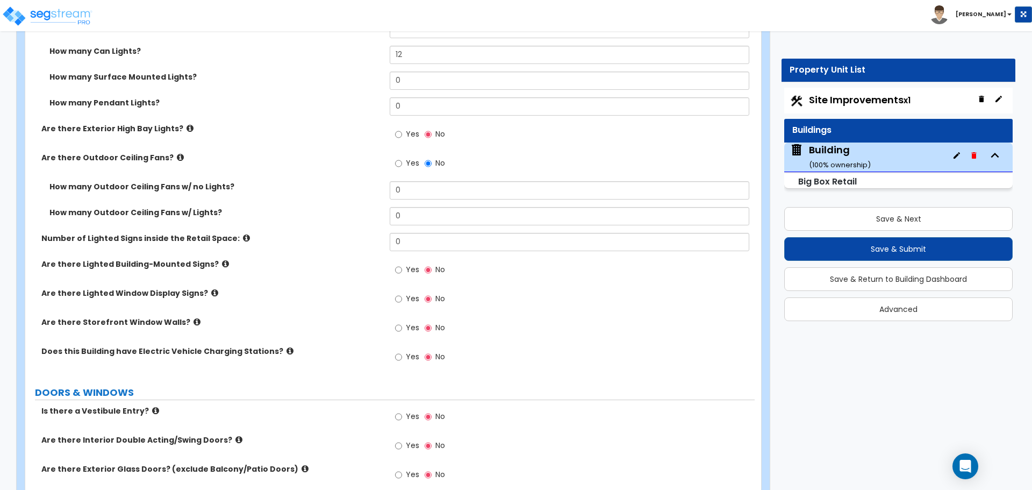
click at [437, 162] on span "No" at bounding box center [440, 162] width 10 height 11
click at [432, 162] on input "No" at bounding box center [428, 163] width 7 height 12
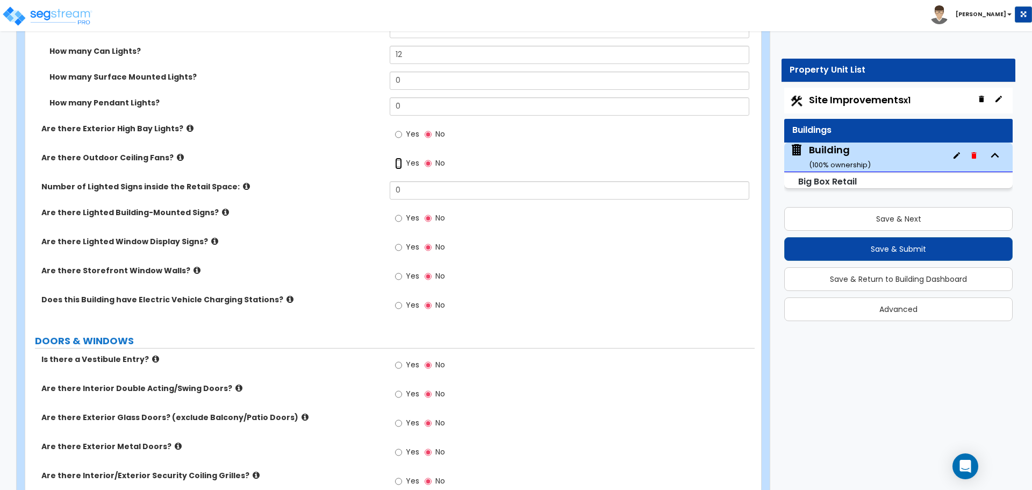
click at [398, 160] on input "Yes" at bounding box center [398, 163] width 7 height 12
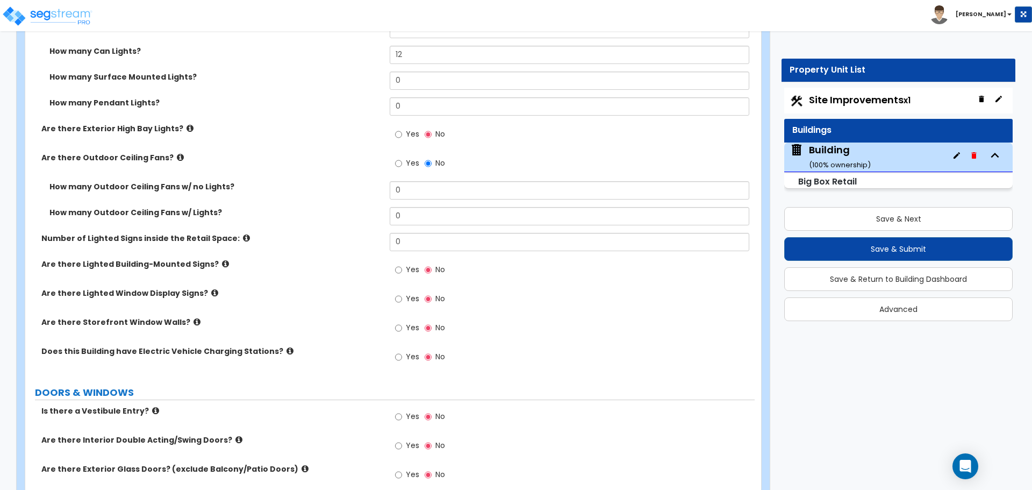
click at [432, 158] on label "No" at bounding box center [435, 164] width 20 height 18
click at [432, 158] on input "No" at bounding box center [428, 163] width 7 height 12
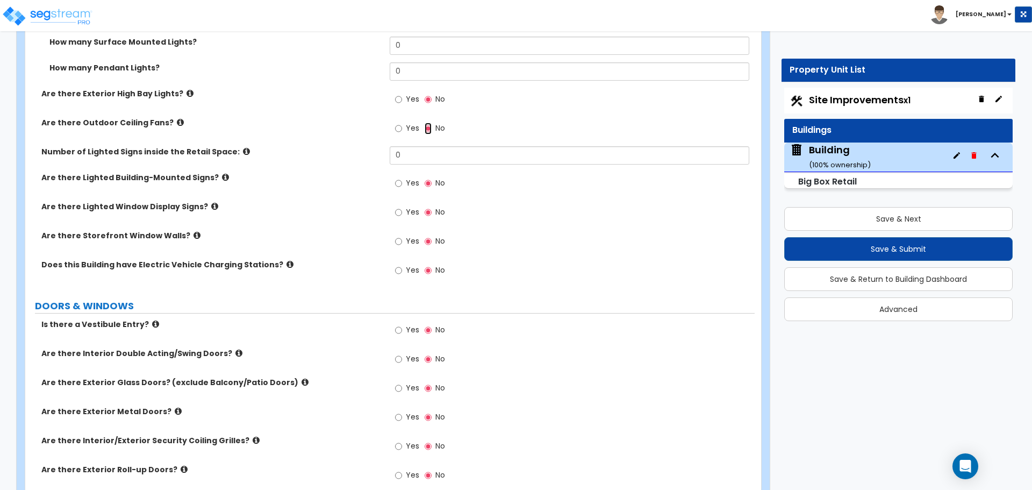
scroll to position [2101, 0]
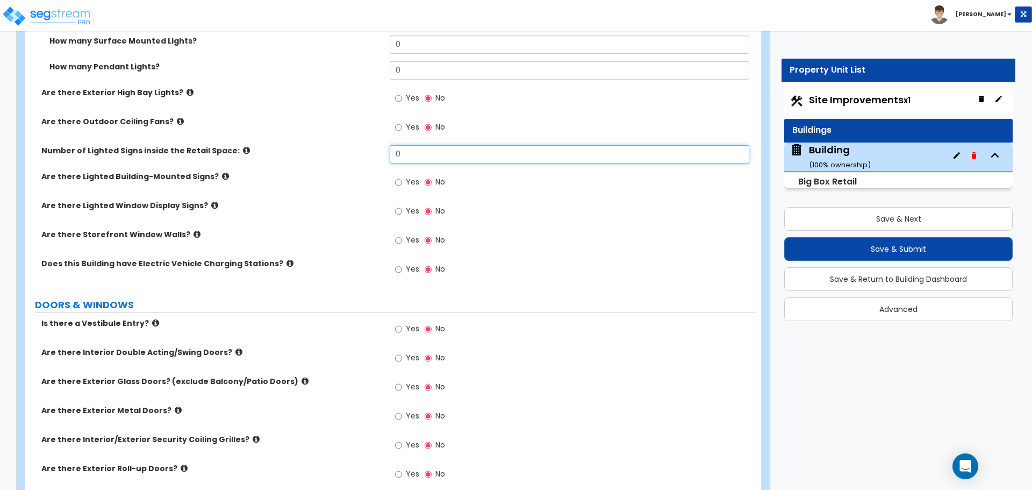
drag, startPoint x: 414, startPoint y: 159, endPoint x: 367, endPoint y: 159, distance: 47.8
click at [380, 159] on div "Number of Lighted Signs inside the Retail Space: 0" at bounding box center [389, 158] width 729 height 26
drag, startPoint x: 421, startPoint y: 148, endPoint x: 307, endPoint y: 139, distance: 114.3
click at [352, 147] on div "Number of Lighted Signs inside the Retail Space: 0" at bounding box center [389, 158] width 729 height 26
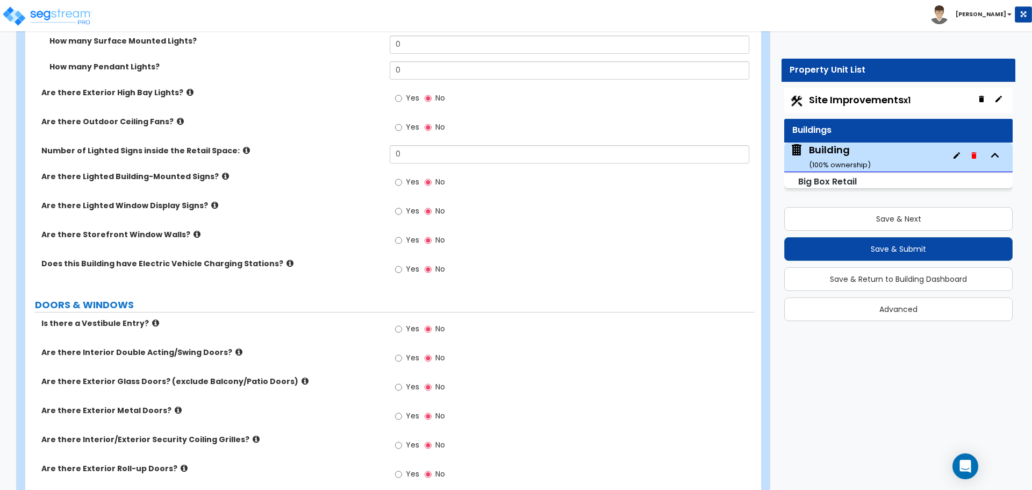
click at [243, 146] on icon at bounding box center [246, 150] width 7 height 8
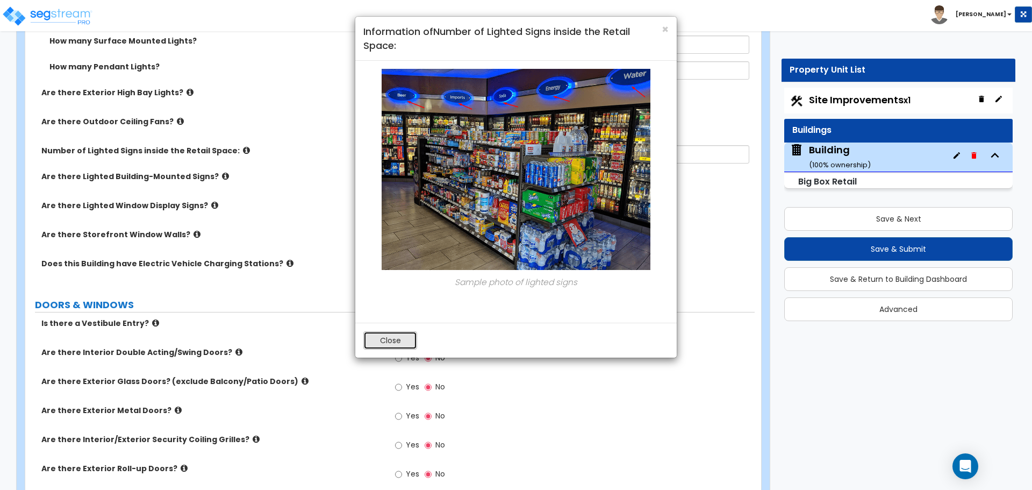
click at [380, 340] on button "Close" at bounding box center [390, 340] width 54 height 18
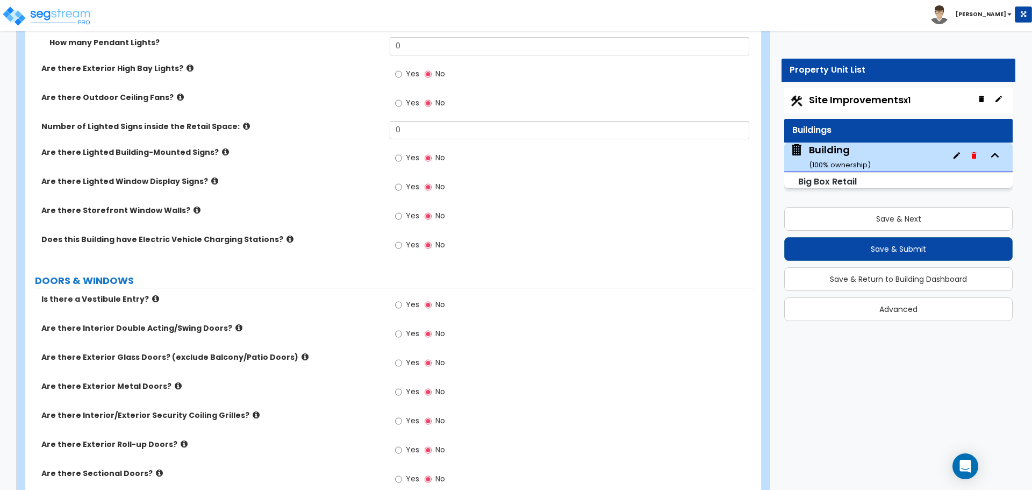
scroll to position [2127, 0]
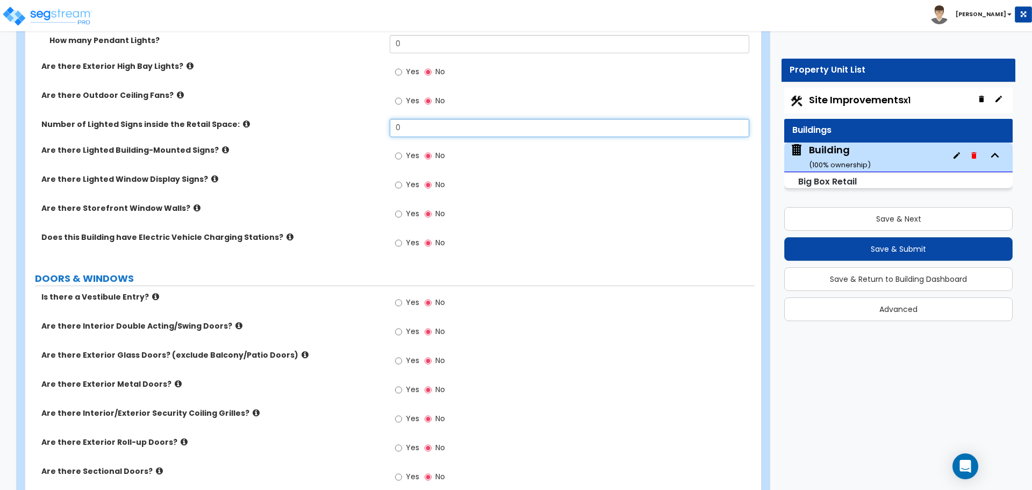
drag, startPoint x: 411, startPoint y: 129, endPoint x: 369, endPoint y: 128, distance: 42.5
click at [369, 129] on div "Number of Lighted Signs inside the Retail Space: 0" at bounding box center [389, 132] width 729 height 26
type input "10"
click at [243, 120] on icon at bounding box center [246, 124] width 7 height 8
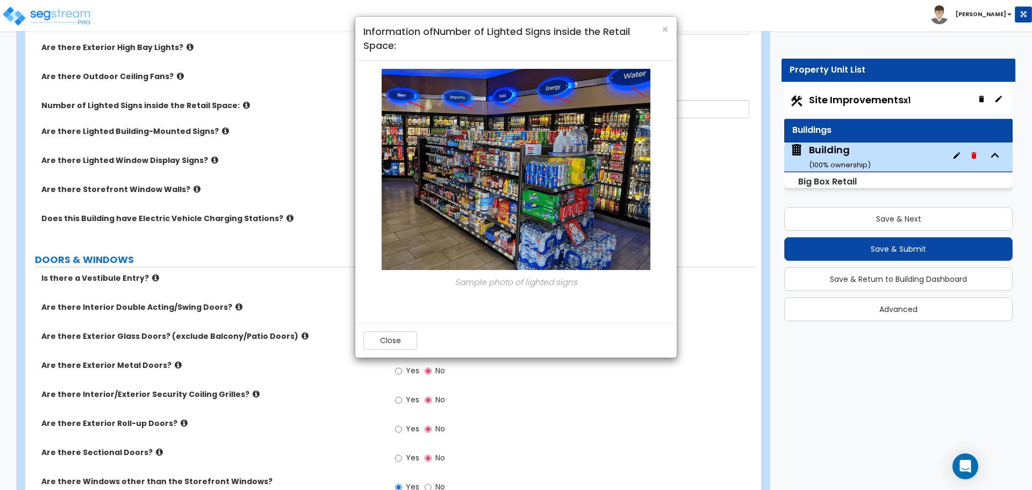
scroll to position [2151, 0]
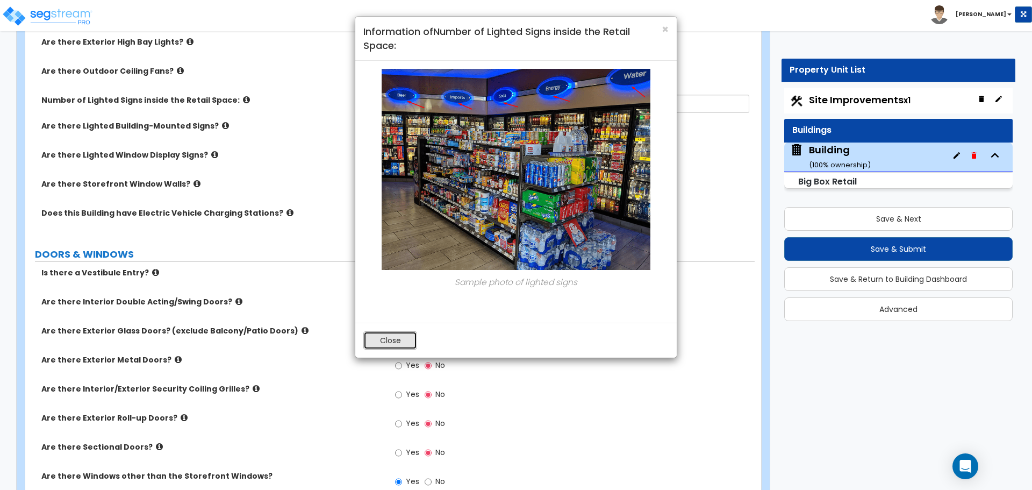
click at [391, 339] on button "Close" at bounding box center [390, 340] width 54 height 18
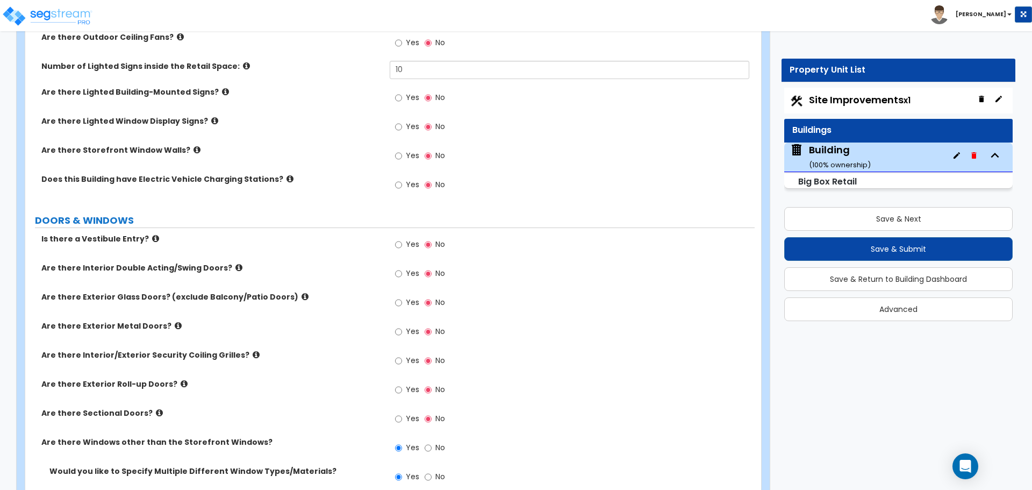
scroll to position [2191, 0]
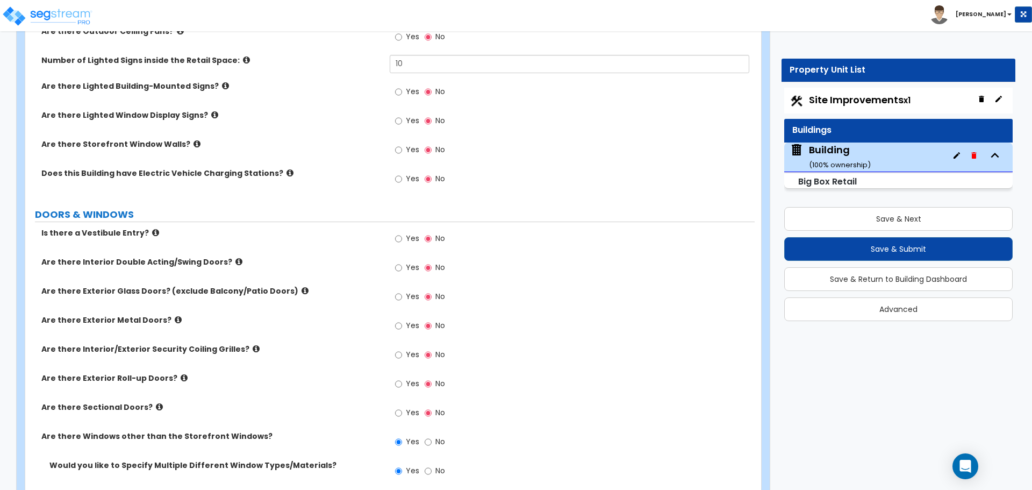
click at [410, 88] on span "Yes" at bounding box center [412, 91] width 13 height 11
click at [402, 88] on input "Yes" at bounding box center [398, 92] width 7 height 12
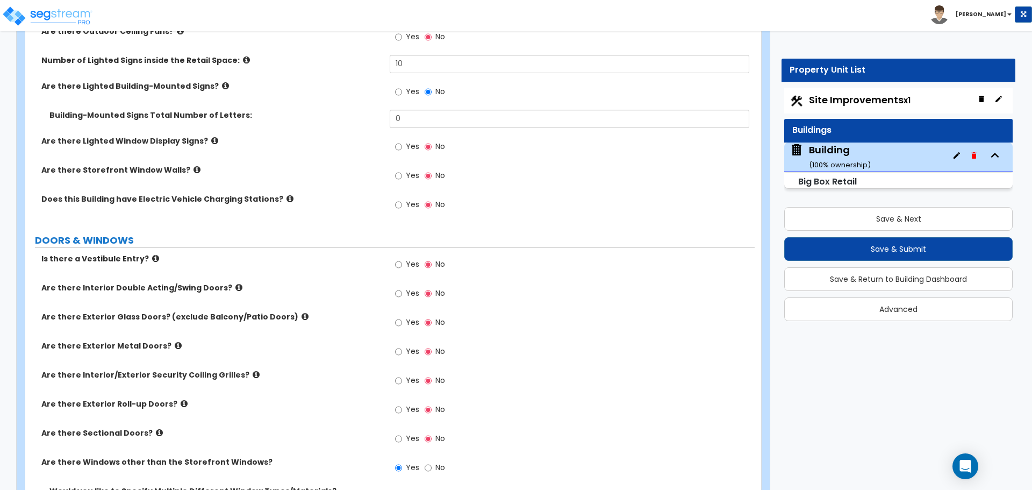
click at [222, 84] on icon at bounding box center [225, 86] width 7 height 8
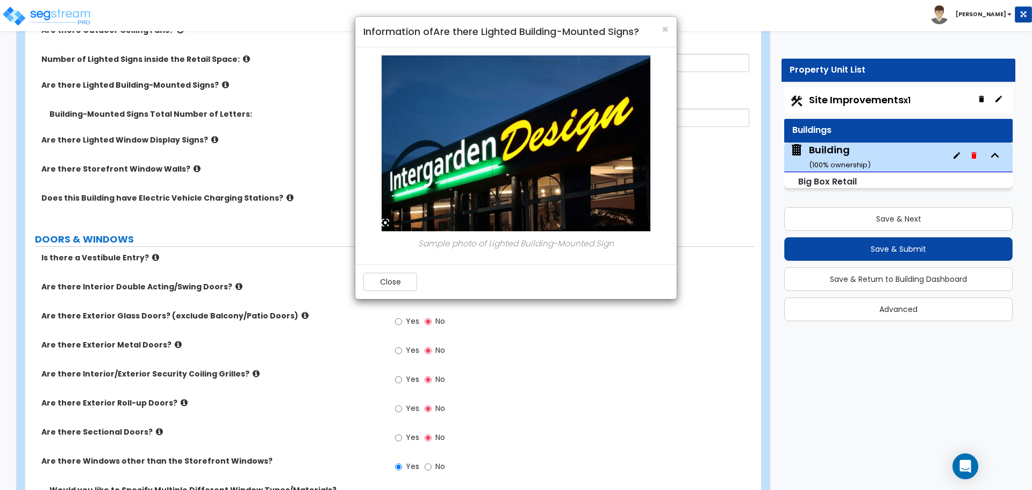
scroll to position [2187, 0]
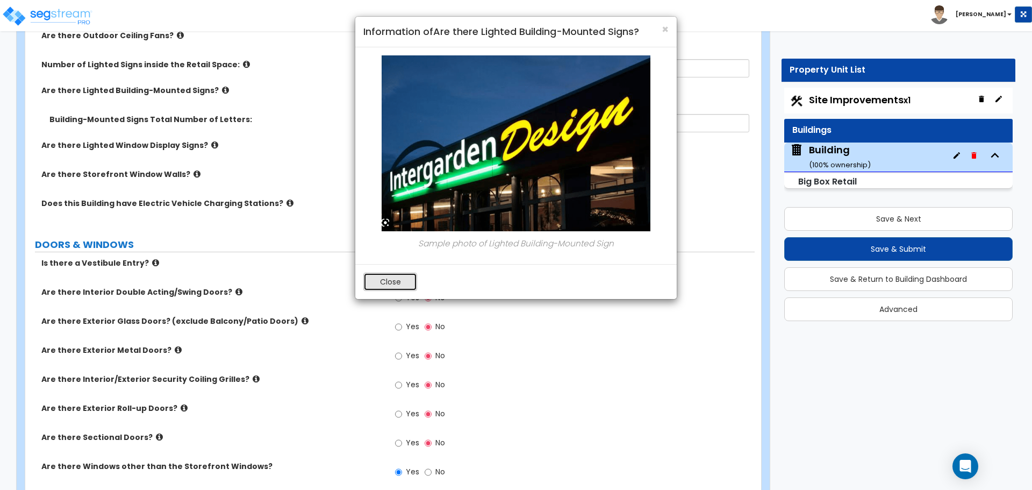
click at [399, 276] on button "Close" at bounding box center [390, 282] width 54 height 18
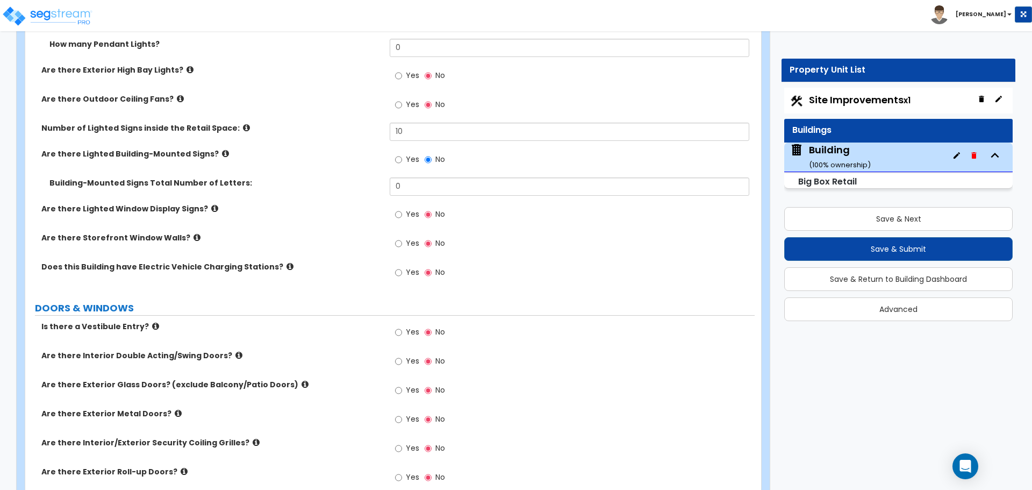
scroll to position [2129, 0]
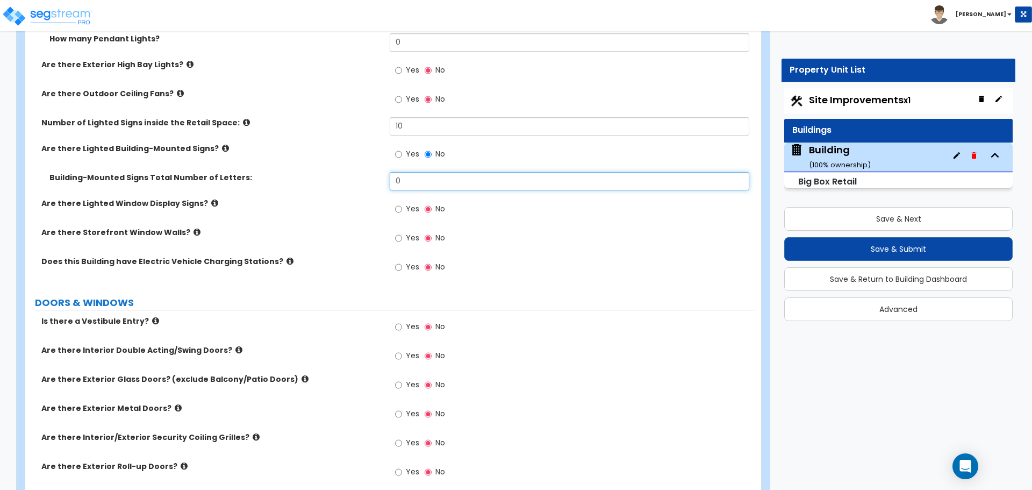
drag, startPoint x: 409, startPoint y: 176, endPoint x: 348, endPoint y: 176, distance: 60.7
click at [348, 176] on div "Building-Mounted Signs Total Number of Letters: 0" at bounding box center [389, 185] width 729 height 26
click at [222, 144] on icon at bounding box center [225, 148] width 7 height 8
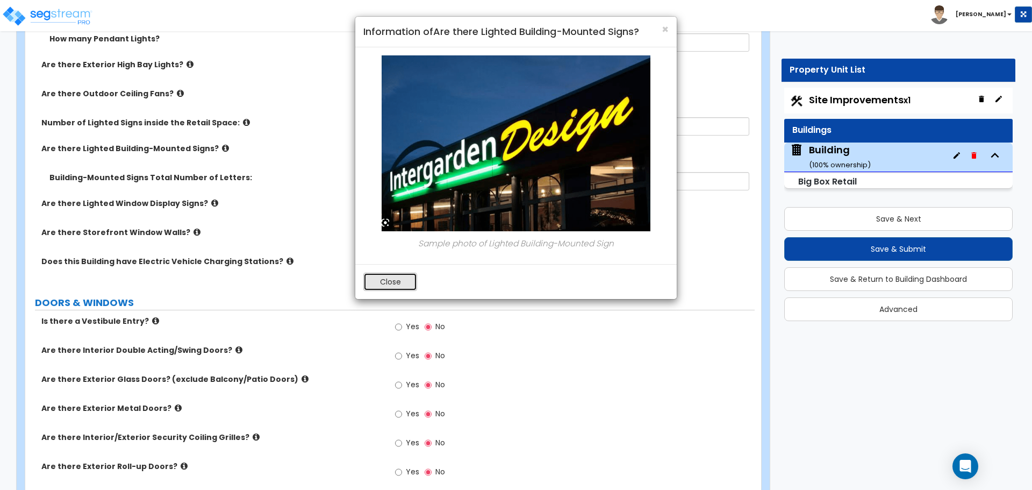
click at [393, 283] on button "Close" at bounding box center [390, 282] width 54 height 18
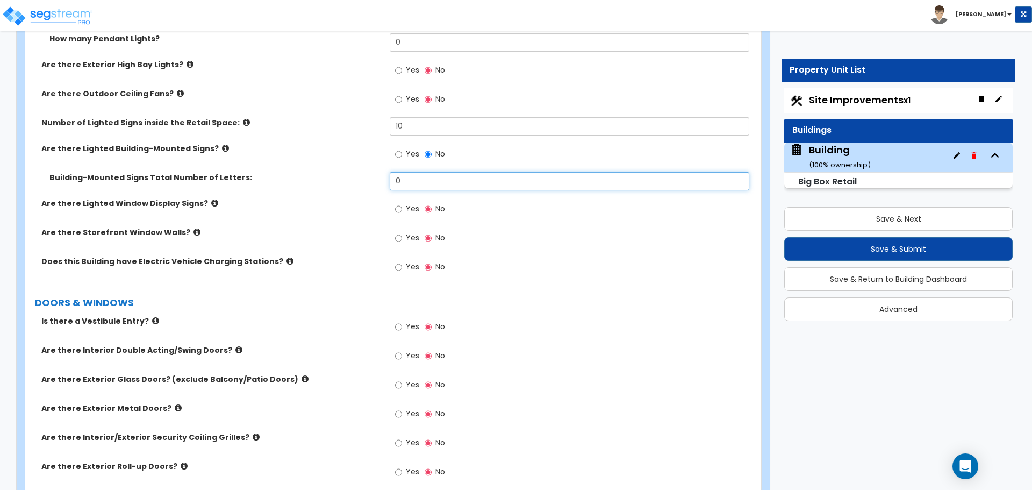
drag, startPoint x: 412, startPoint y: 176, endPoint x: 364, endPoint y: 175, distance: 47.3
click at [366, 176] on div "Building-Mounted Signs Total Number of Letters: 0" at bounding box center [389, 185] width 729 height 26
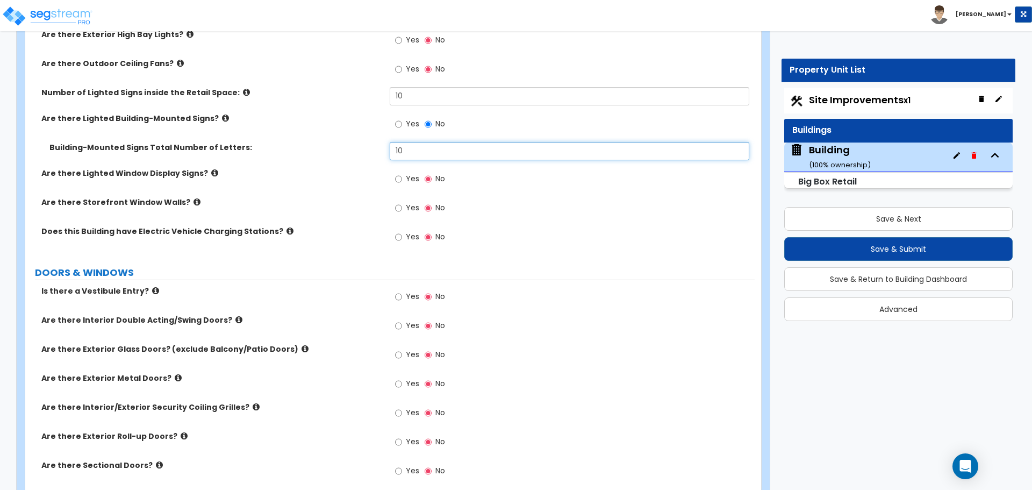
scroll to position [2161, 0]
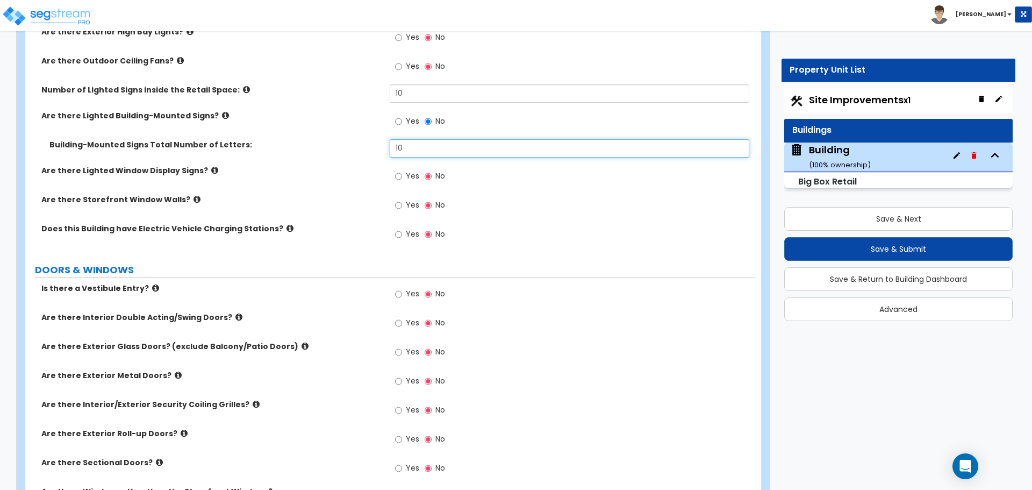
type input "10"
click at [399, 170] on input "Yes" at bounding box center [398, 176] width 7 height 12
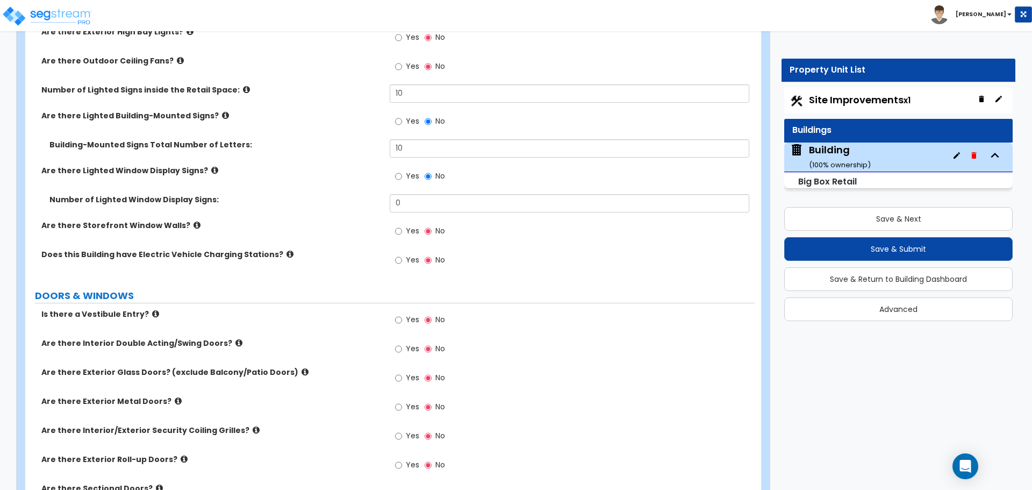
click at [210, 168] on label "Are there Lighted Window Display Signs?" at bounding box center [211, 170] width 340 height 11
click at [209, 167] on label "Are there Lighted Window Display Signs?" at bounding box center [211, 170] width 340 height 11
click at [211, 167] on icon at bounding box center [214, 170] width 7 height 8
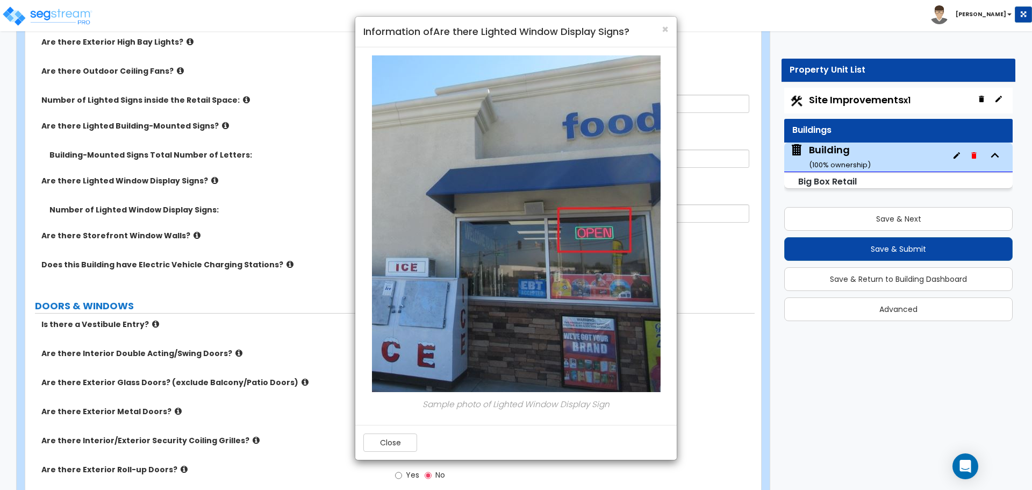
scroll to position [2145, 0]
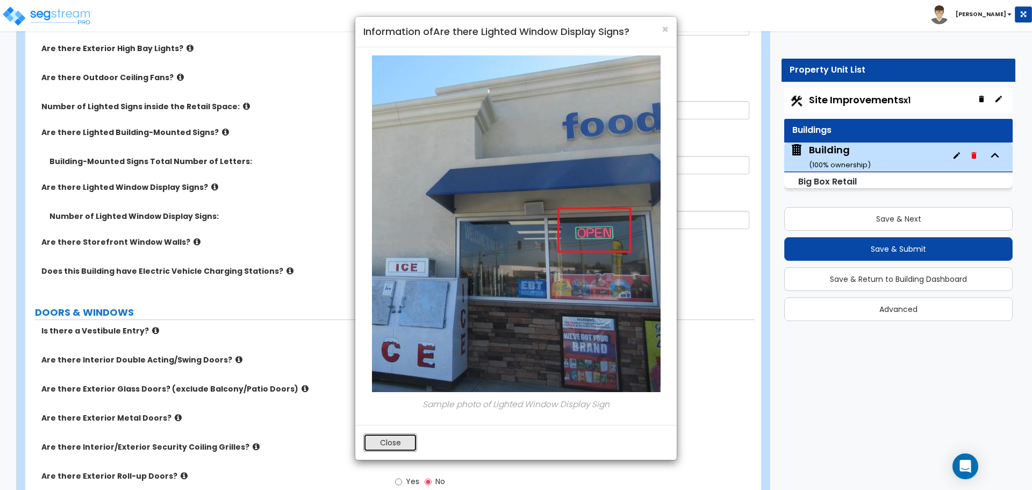
click at [410, 433] on button "Close" at bounding box center [390, 442] width 54 height 18
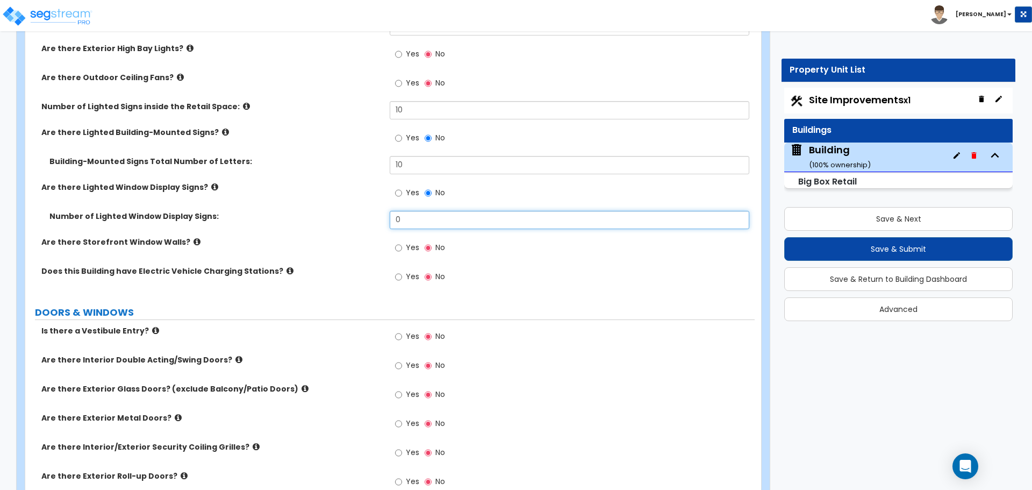
drag, startPoint x: 420, startPoint y: 213, endPoint x: 371, endPoint y: 212, distance: 48.9
click at [372, 212] on div "Number of Lighted Window Display Signs: 0" at bounding box center [389, 224] width 729 height 26
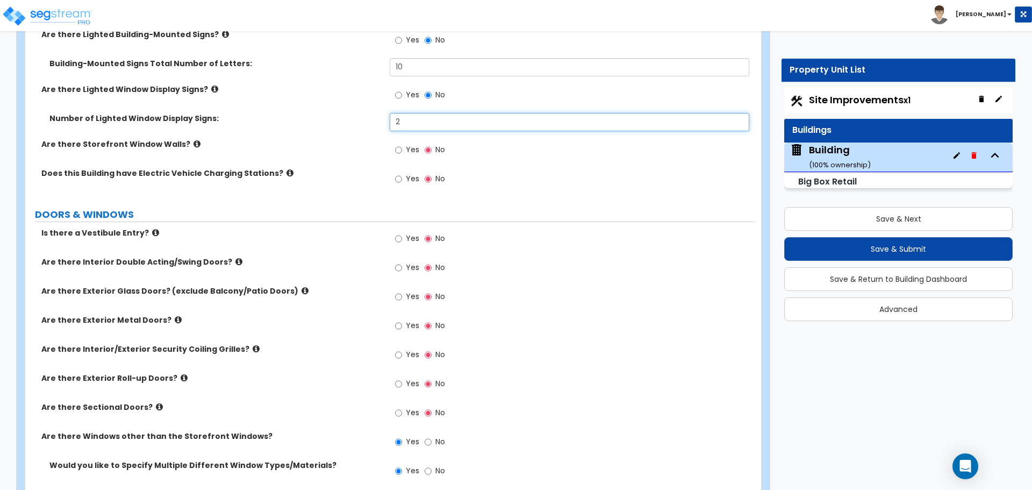
scroll to position [2244, 0]
type input "2"
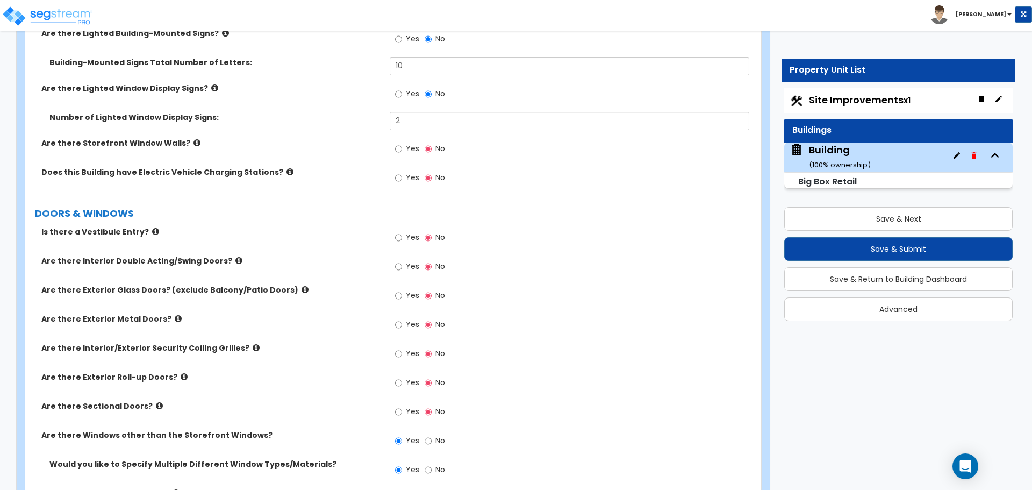
click at [402, 146] on label "Yes" at bounding box center [407, 150] width 24 height 18
click at [402, 146] on input "Yes" at bounding box center [398, 149] width 7 height 12
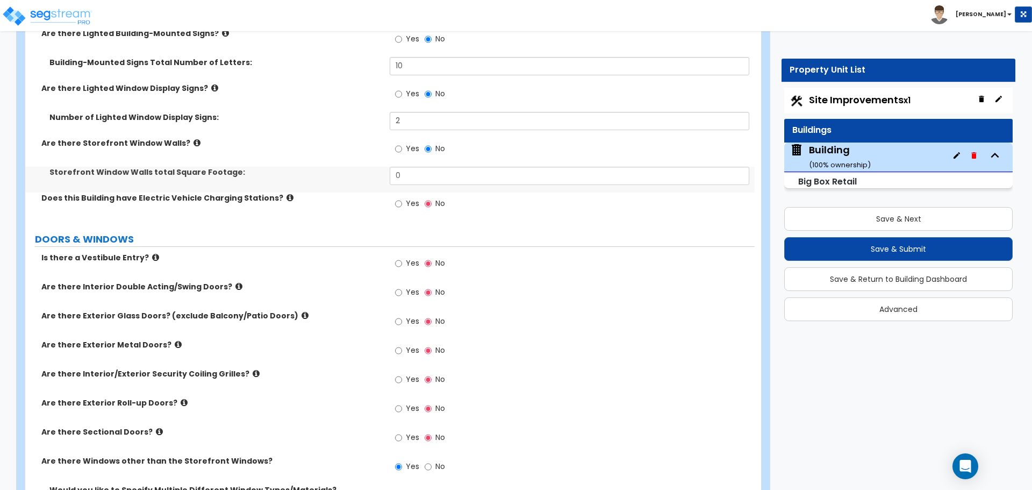
click at [194, 140] on icon at bounding box center [197, 143] width 7 height 8
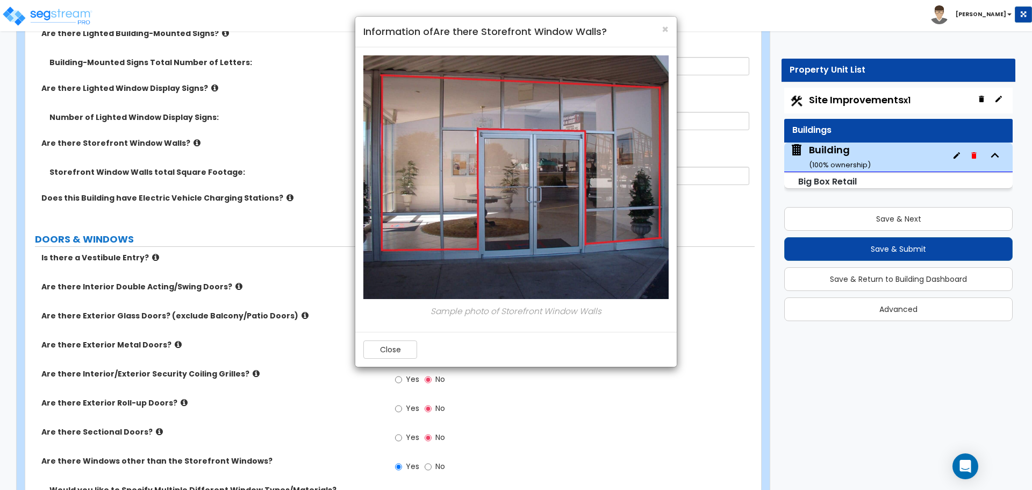
click at [399, 337] on div "Close" at bounding box center [515, 349] width 321 height 35
click at [396, 343] on button "Close" at bounding box center [390, 349] width 54 height 18
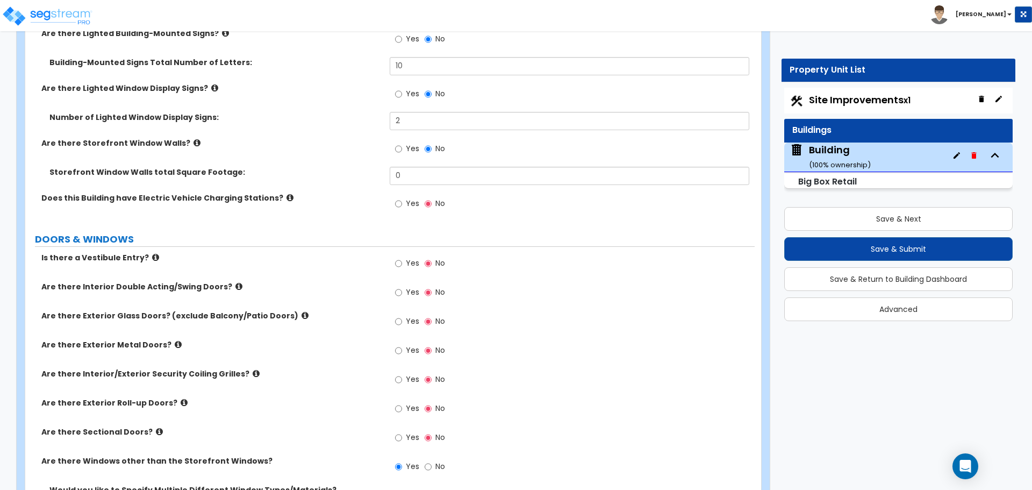
scroll to position [2200, 0]
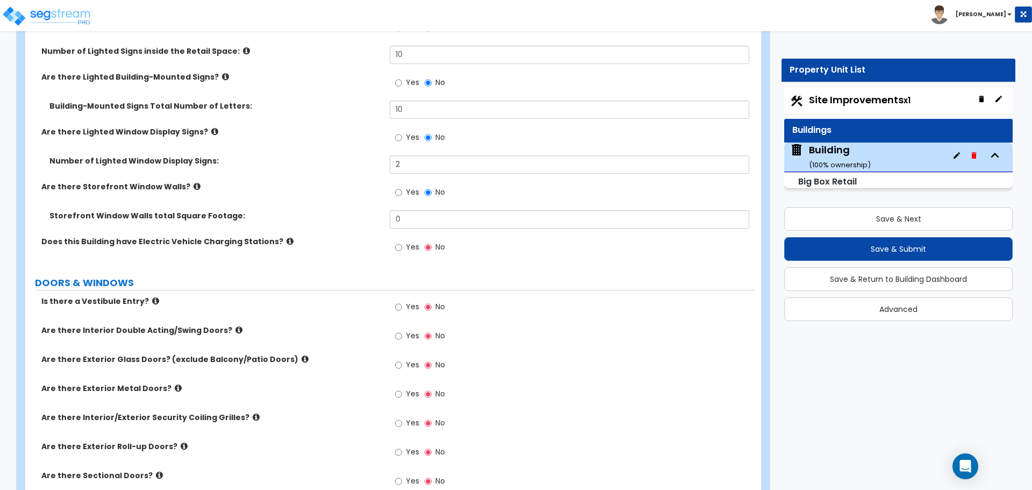
click at [433, 192] on label "No" at bounding box center [435, 193] width 20 height 18
click at [432, 192] on input "No" at bounding box center [428, 193] width 7 height 12
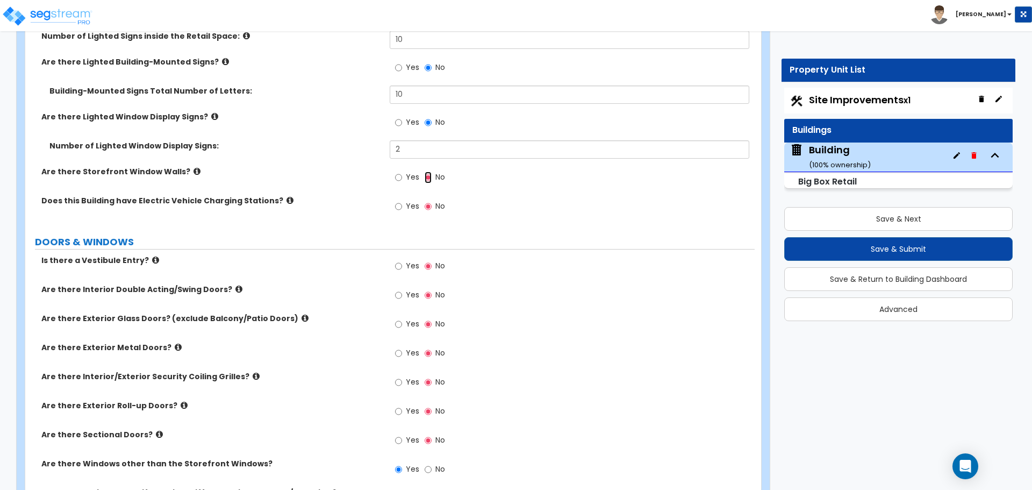
scroll to position [2217, 0]
click at [399, 199] on input "Yes" at bounding box center [398, 205] width 7 height 12
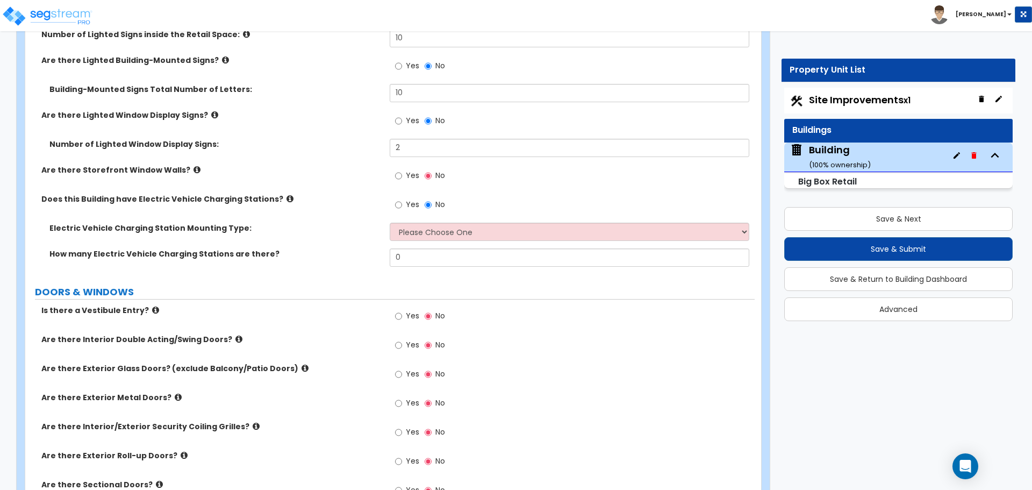
click at [287, 196] on icon at bounding box center [290, 199] width 7 height 8
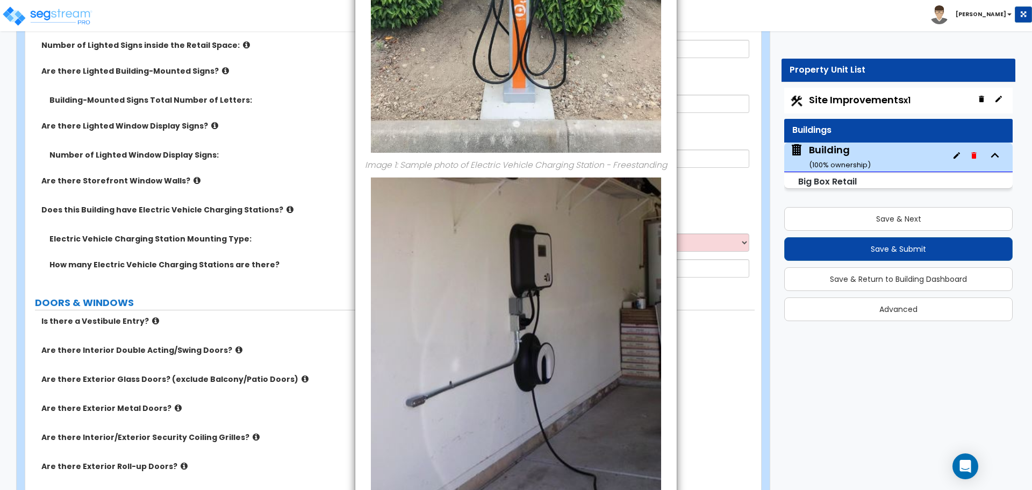
scroll to position [408, 0]
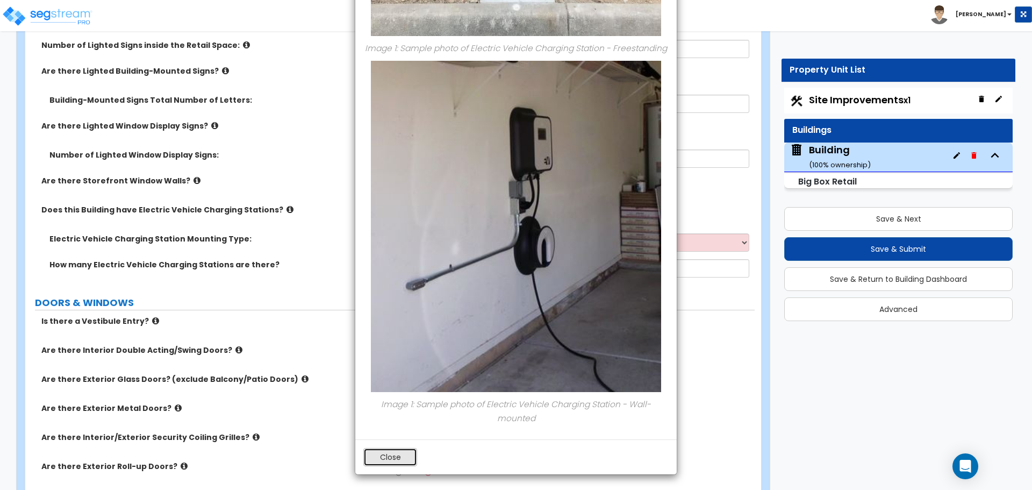
click at [396, 457] on button "Close" at bounding box center [390, 457] width 54 height 18
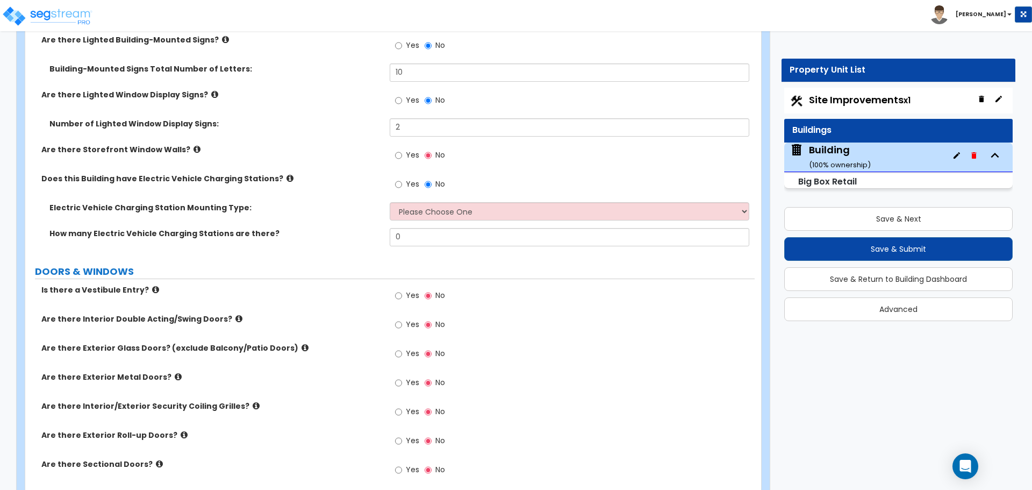
scroll to position [2239, 0]
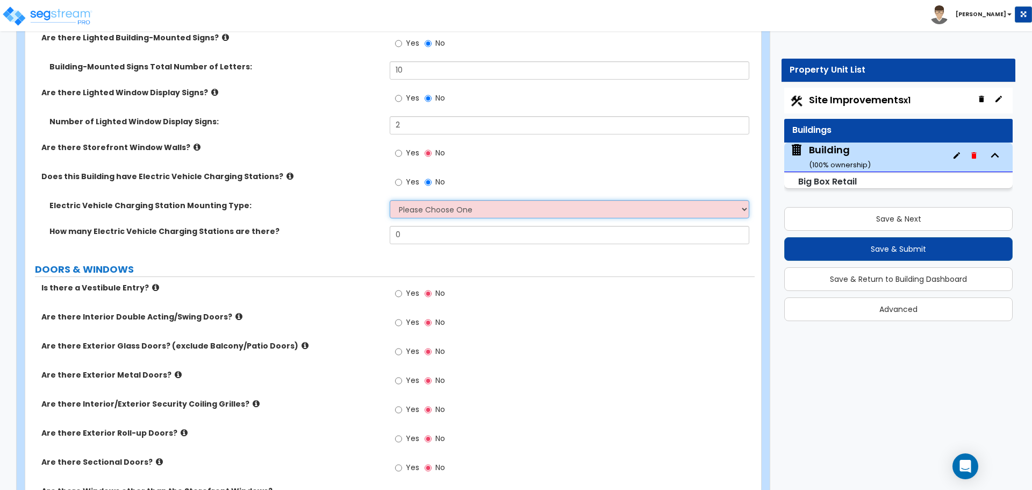
click at [438, 201] on select "Please Choose One Freestanding Wall-mounted" at bounding box center [569, 209] width 359 height 18
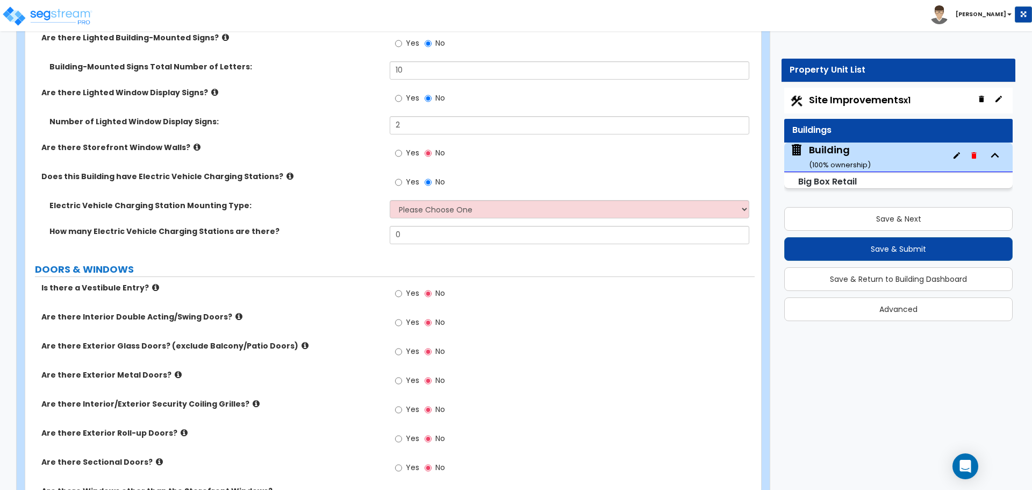
click at [434, 180] on label "No" at bounding box center [435, 183] width 20 height 18
click at [432, 180] on input "No" at bounding box center [428, 182] width 7 height 12
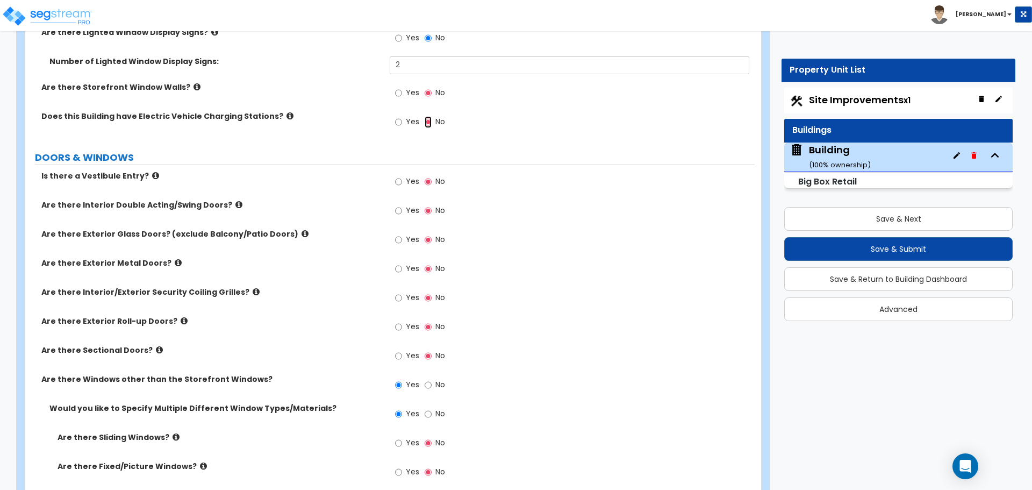
scroll to position [2303, 0]
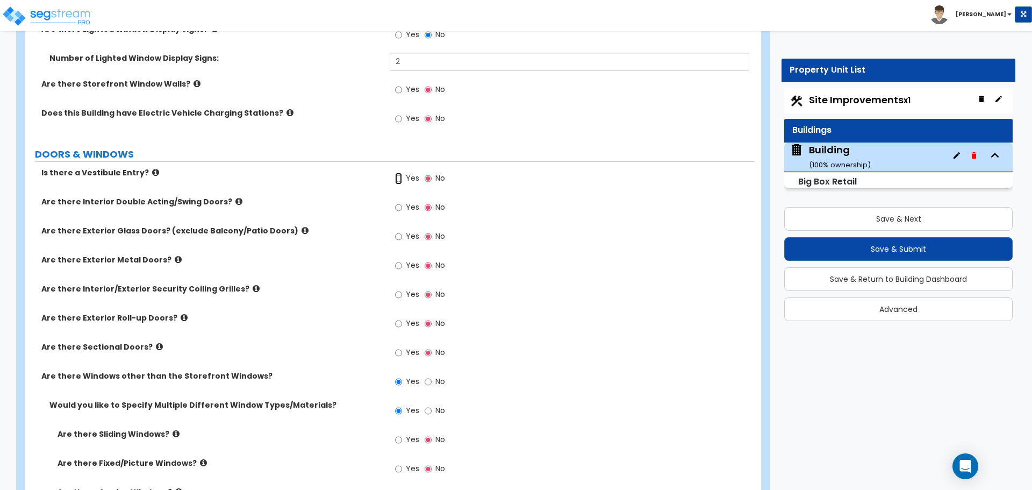
click at [397, 176] on input "Yes" at bounding box center [398, 179] width 7 height 12
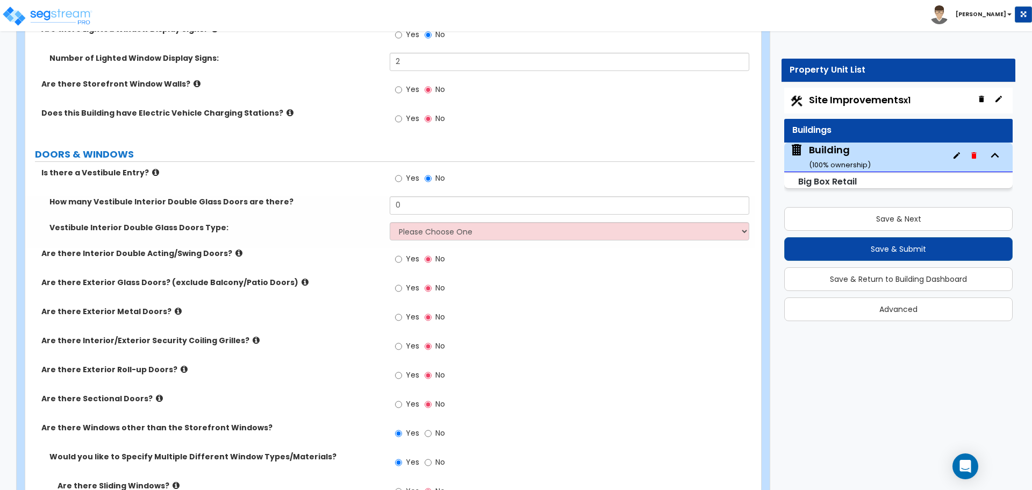
click at [152, 170] on icon at bounding box center [155, 172] width 7 height 8
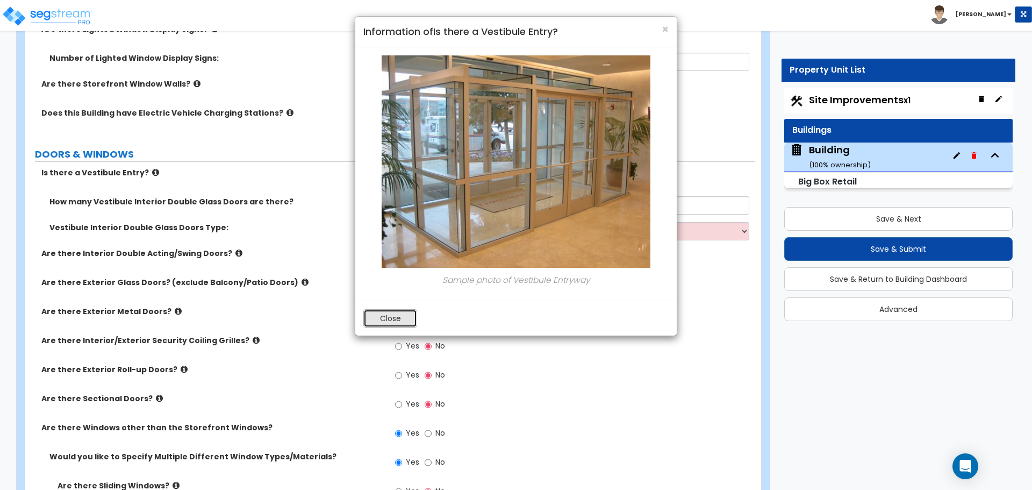
click at [401, 311] on button "Close" at bounding box center [390, 318] width 54 height 18
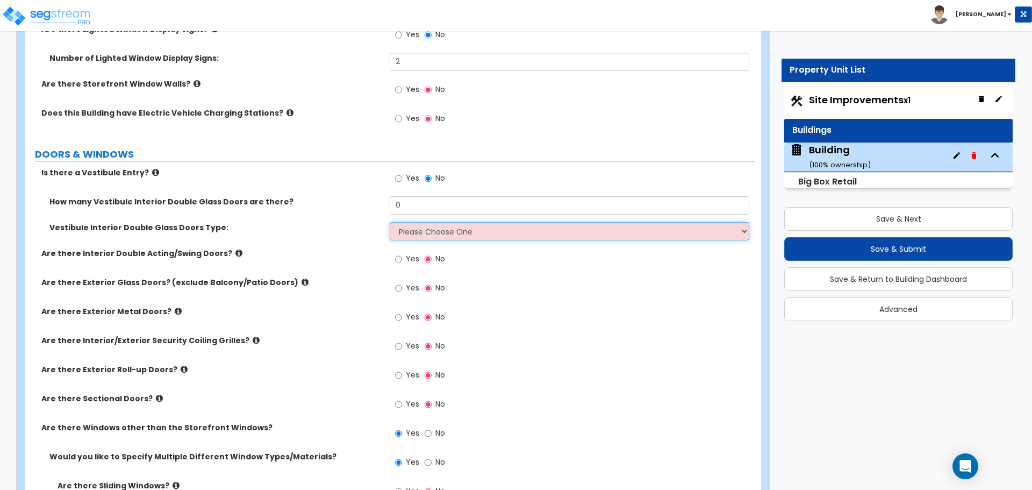
click at [447, 229] on select "Please Choose One Hinged Sliding" at bounding box center [569, 231] width 359 height 18
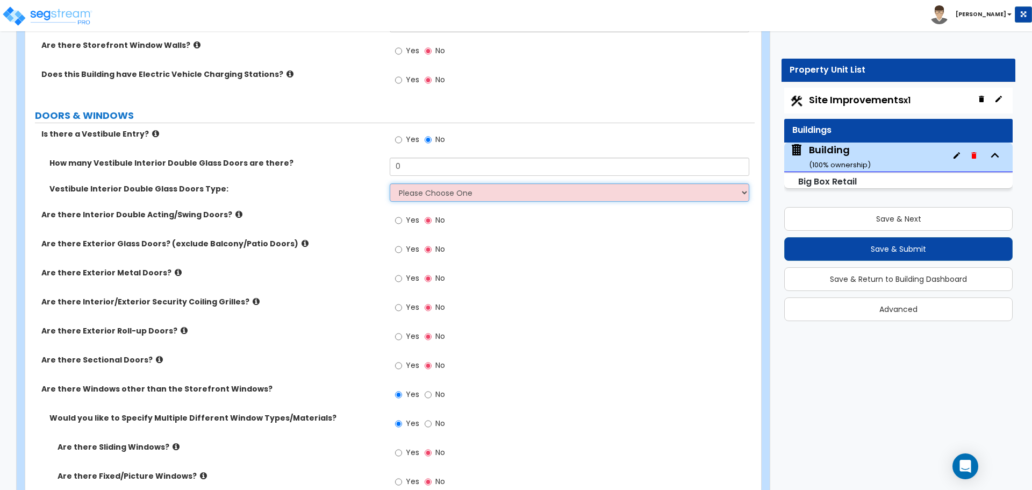
scroll to position [2344, 0]
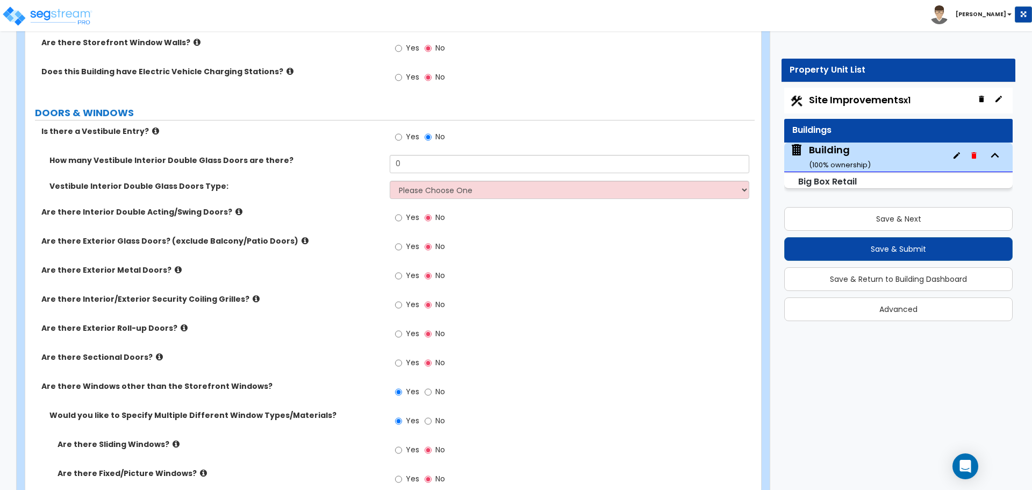
click at [431, 131] on label "No" at bounding box center [435, 138] width 20 height 18
click at [431, 131] on input "No" at bounding box center [428, 137] width 7 height 12
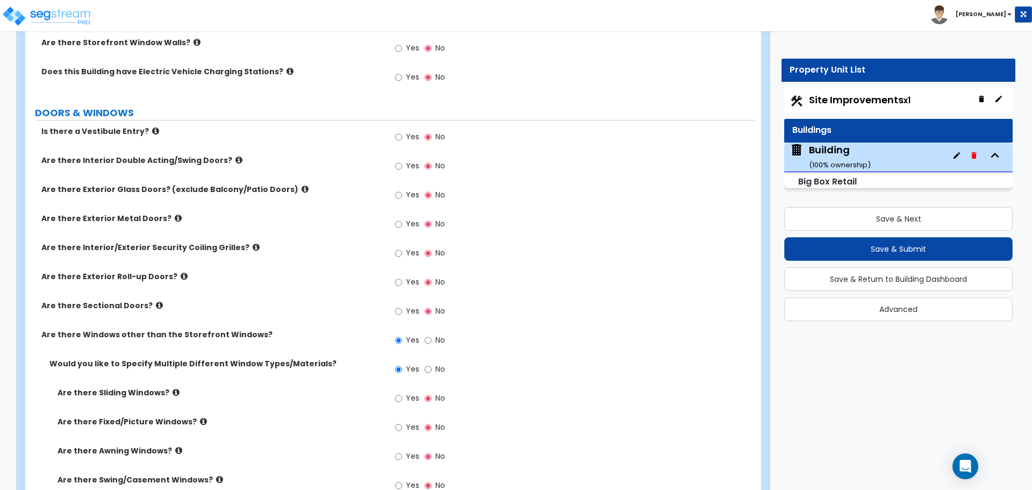
click at [409, 135] on span "Yes" at bounding box center [412, 136] width 13 height 11
click at [402, 135] on input "Yes" at bounding box center [398, 137] width 7 height 12
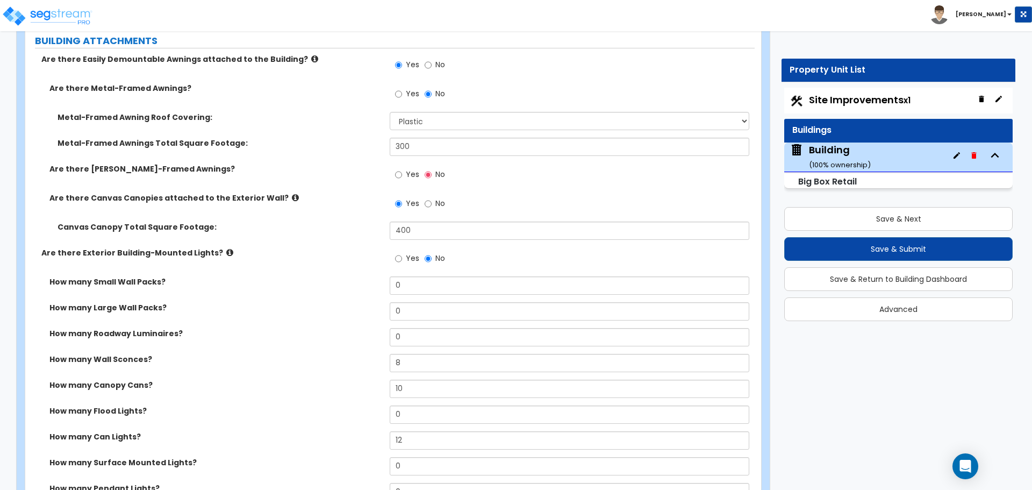
scroll to position [1685, 0]
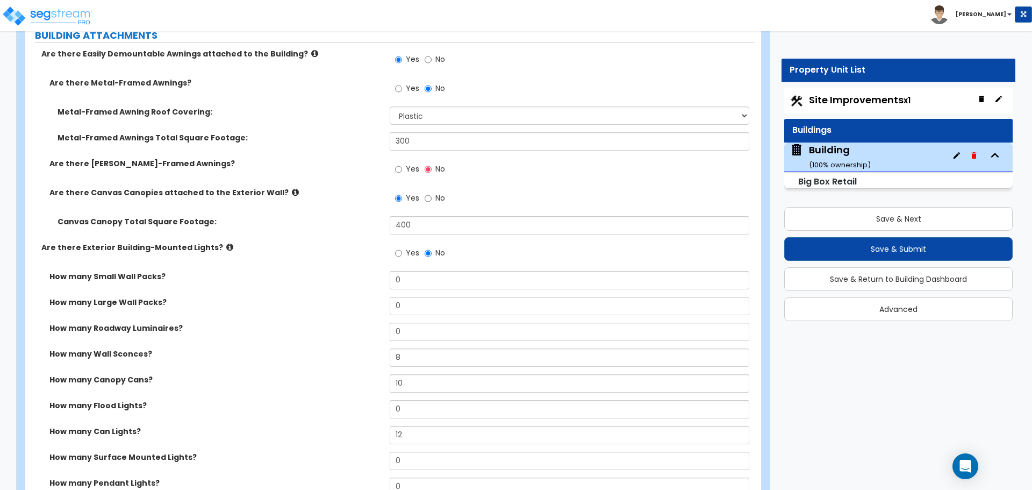
click at [311, 49] on icon at bounding box center [314, 53] width 7 height 8
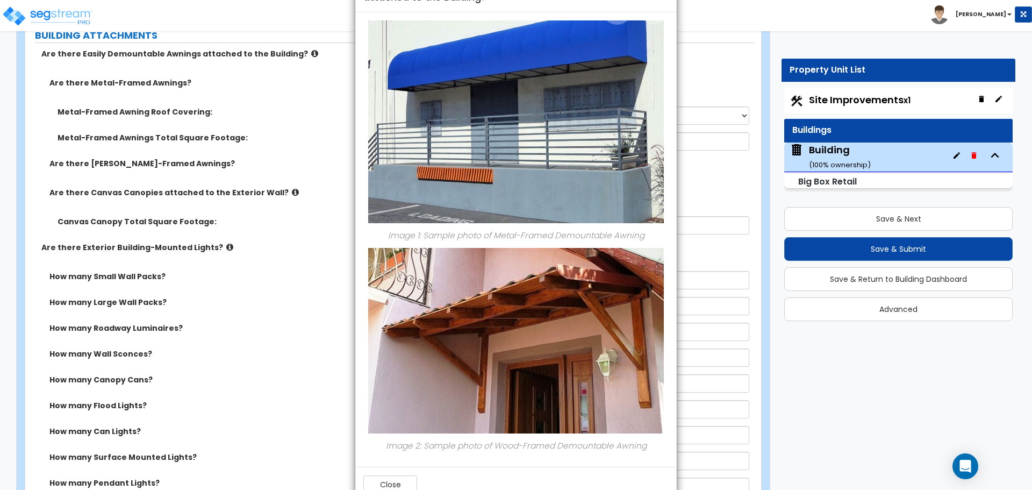
scroll to position [76, 0]
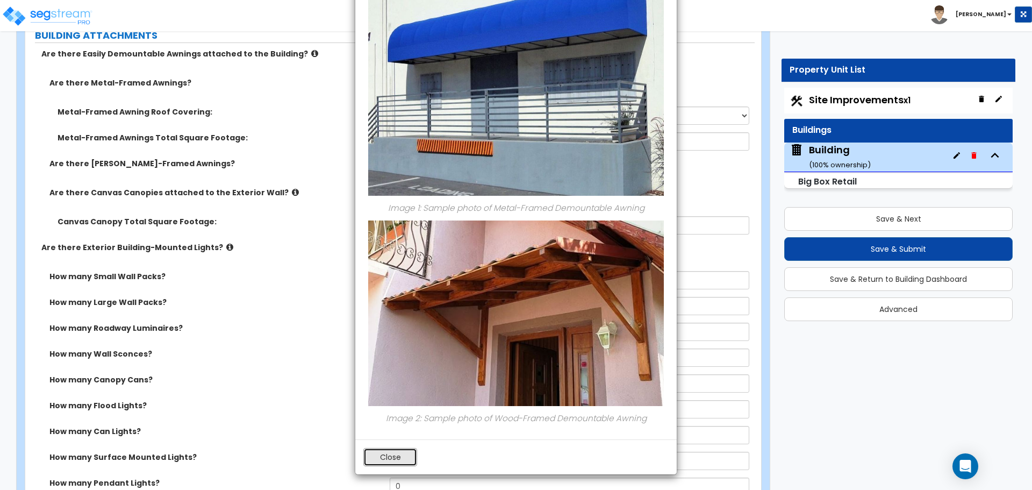
click at [375, 458] on button "Close" at bounding box center [390, 457] width 54 height 18
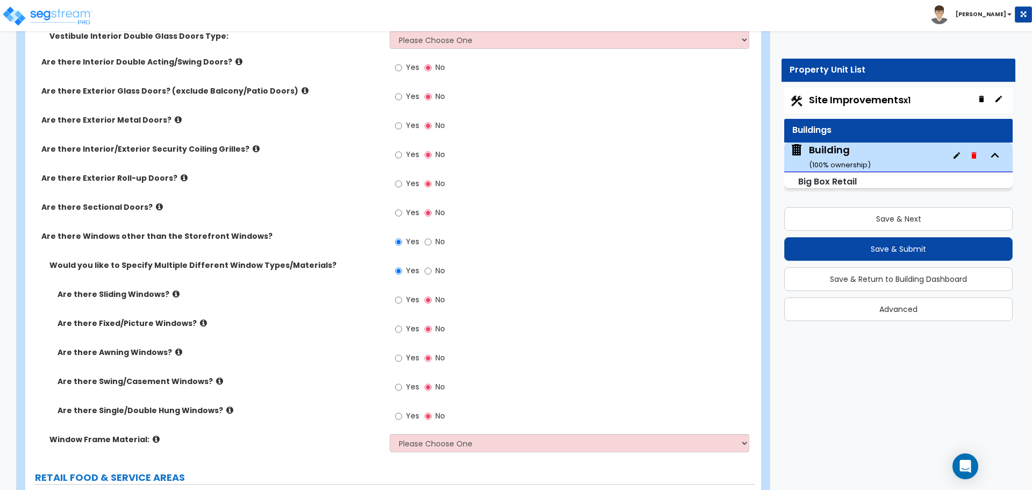
scroll to position [2494, 0]
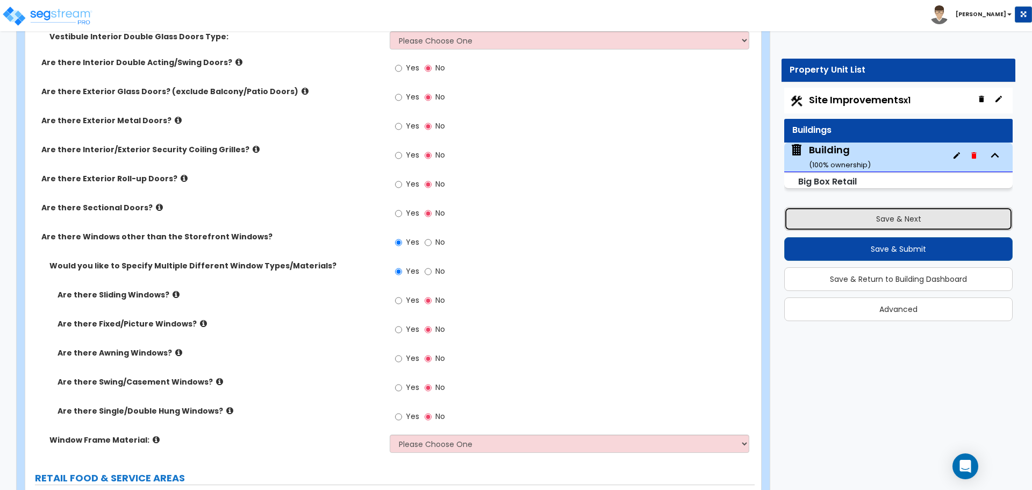
click at [789, 211] on button "Save & Next" at bounding box center [898, 219] width 228 height 24
select select "3"
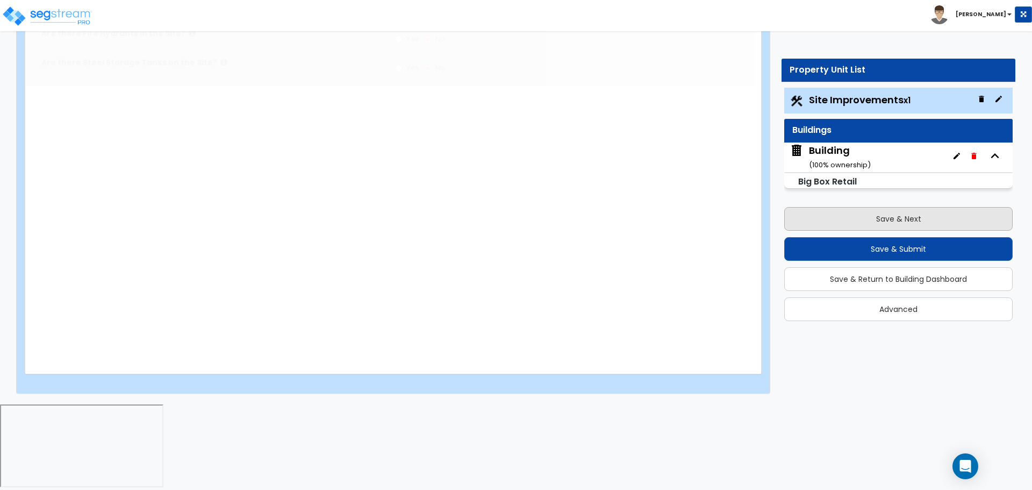
scroll to position [0, 0]
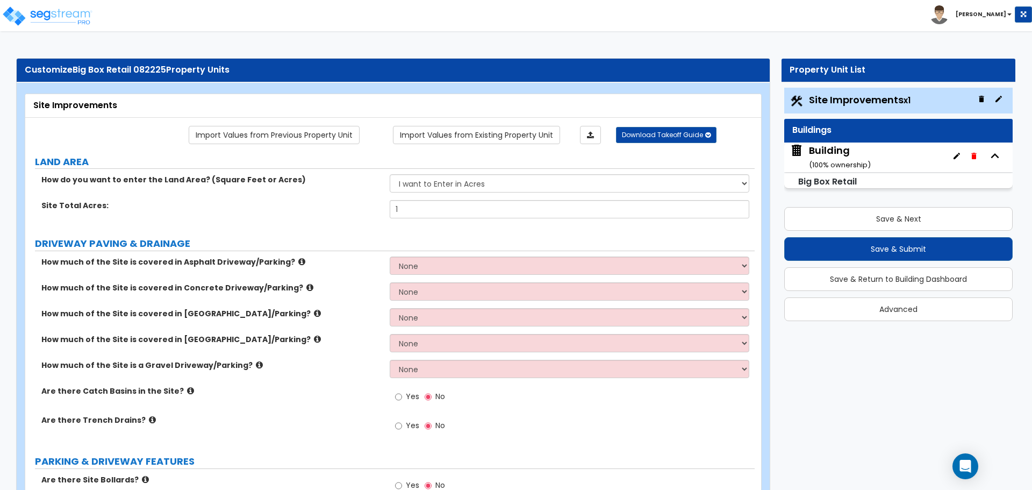
click at [996, 9] on li "[PERSON_NAME]" at bounding box center [981, 14] width 102 height 19
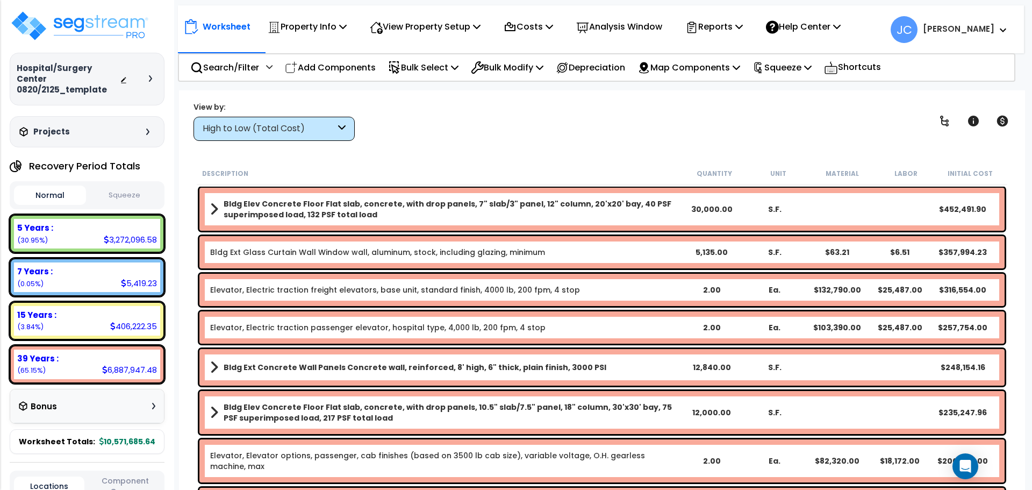
click at [301, 142] on div "Worksheet Property Info Property Setup Add Property Unit Template property Clon…" at bounding box center [602, 335] width 846 height 490
click at [299, 130] on div "High to Low (Total Cost)" at bounding box center [269, 129] width 133 height 12
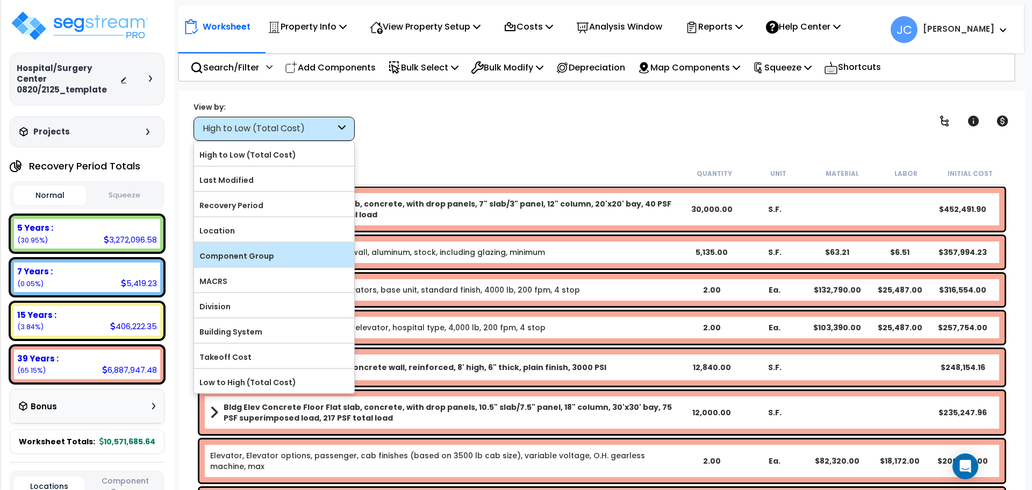
click at [269, 255] on label "Component Group" at bounding box center [274, 256] width 160 height 16
click at [0, 0] on input "Component Group" at bounding box center [0, 0] width 0 height 0
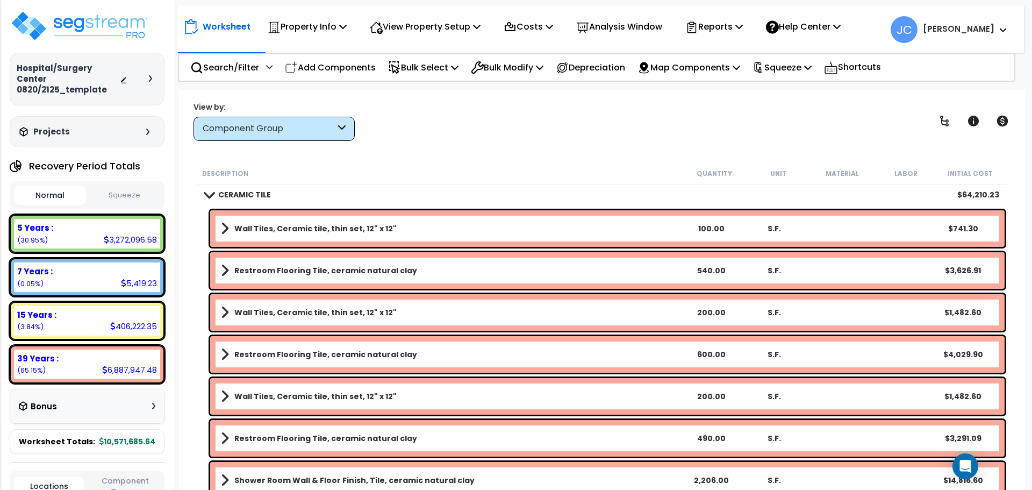
scroll to position [1733, 0]
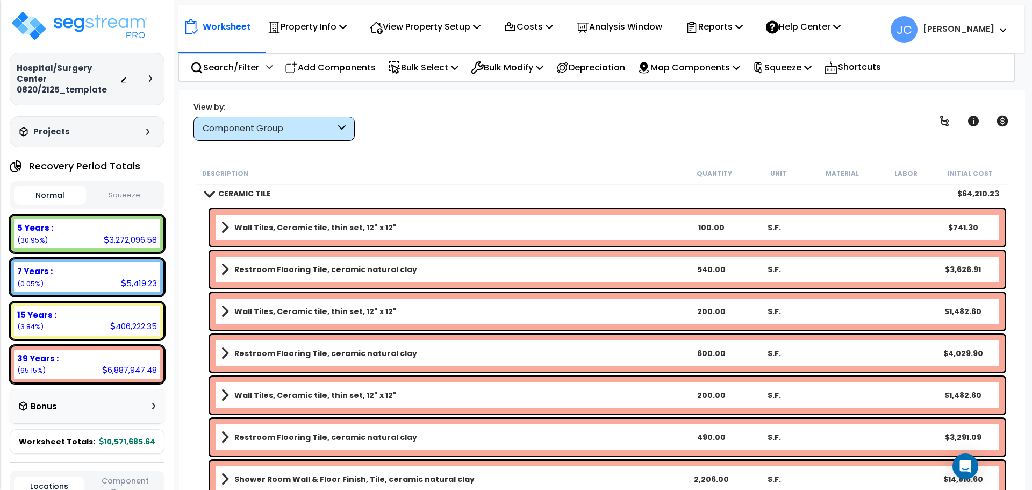
click at [239, 189] on b "CERAMIC TILE" at bounding box center [244, 193] width 53 height 11
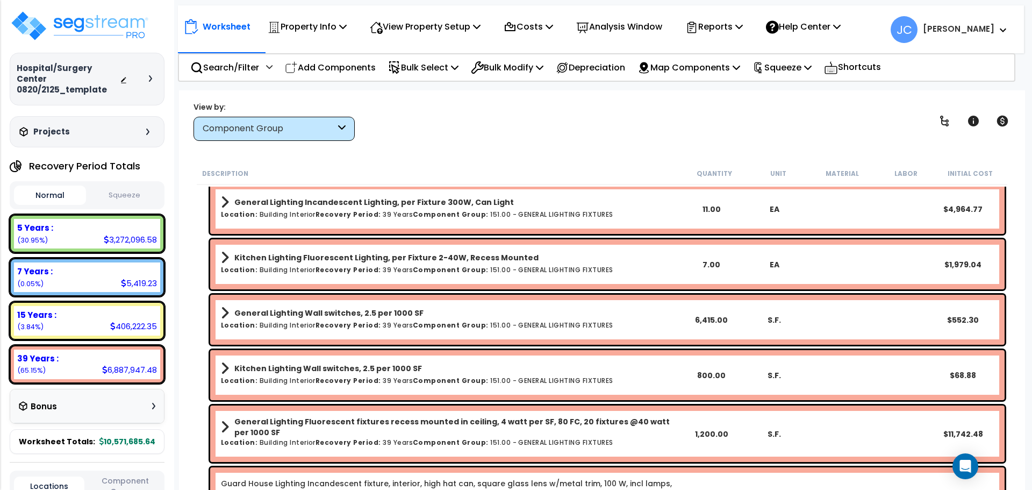
scroll to position [4209, 0]
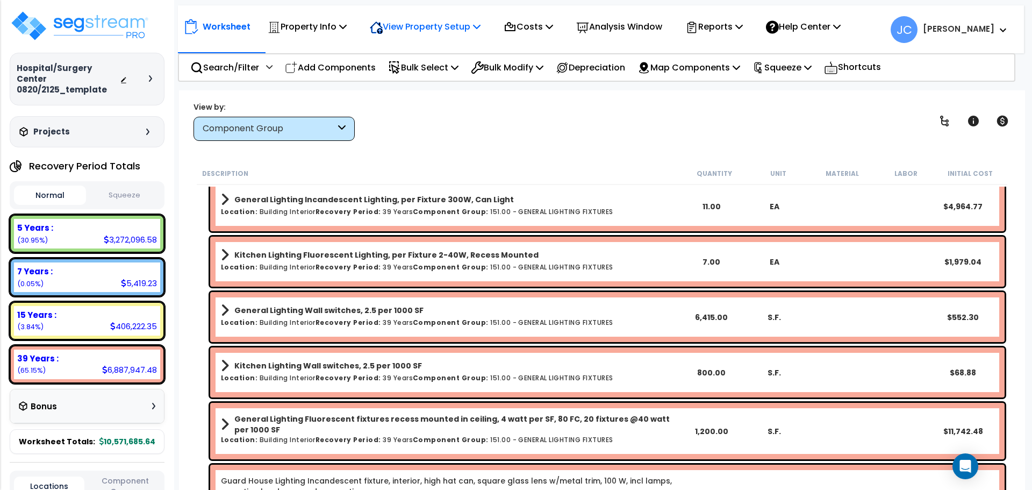
click at [433, 30] on p "View Property Setup" at bounding box center [425, 26] width 111 height 15
click at [435, 69] on link "View Questionnaire" at bounding box center [417, 74] width 106 height 22
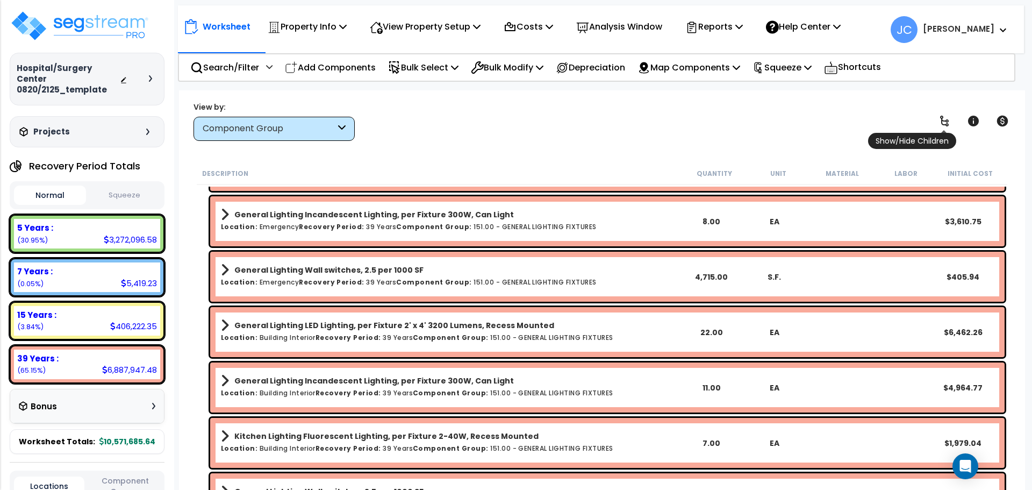
scroll to position [4026, 0]
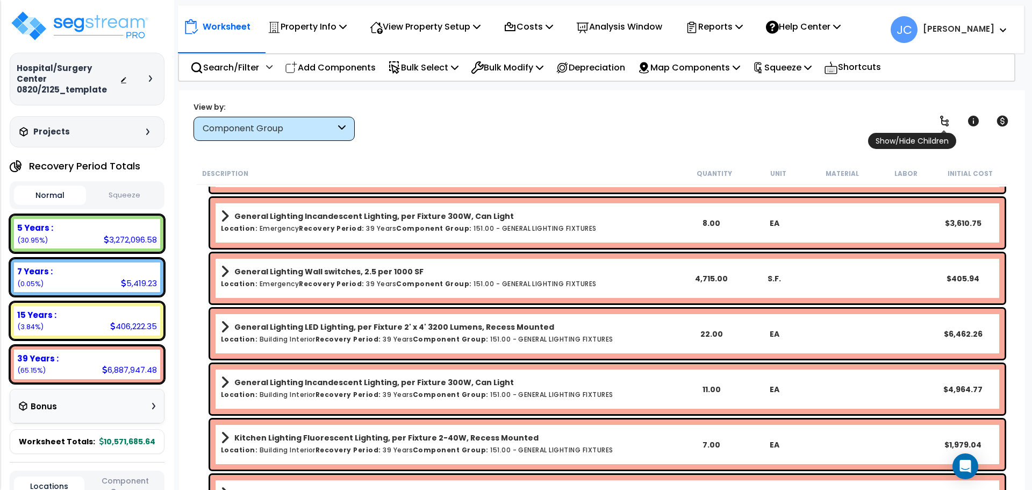
click at [942, 116] on icon at bounding box center [944, 121] width 9 height 11
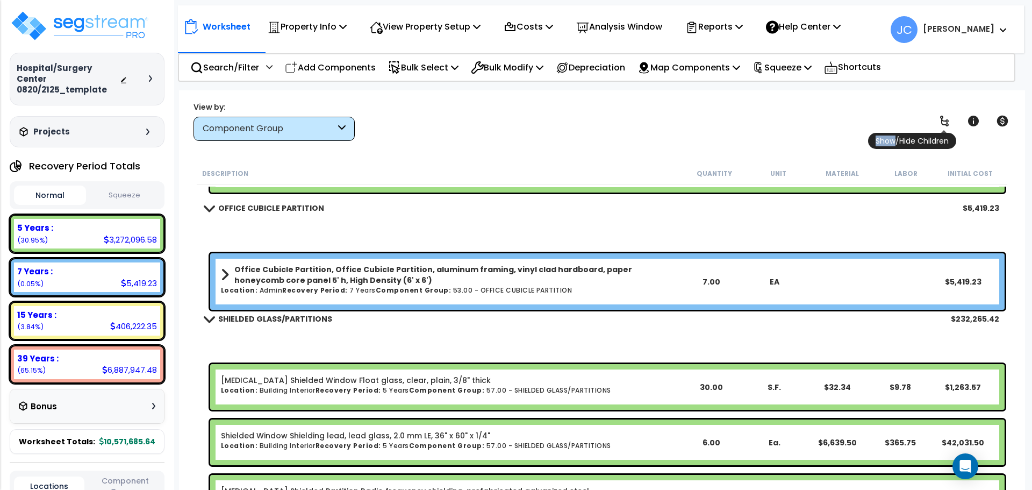
click at [942, 116] on icon at bounding box center [944, 121] width 9 height 11
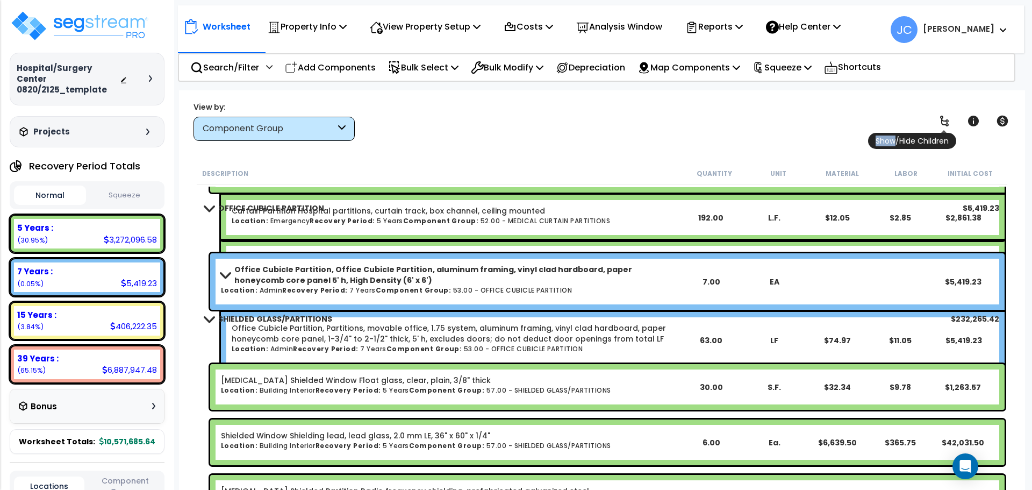
click at [942, 116] on icon at bounding box center [944, 121] width 9 height 11
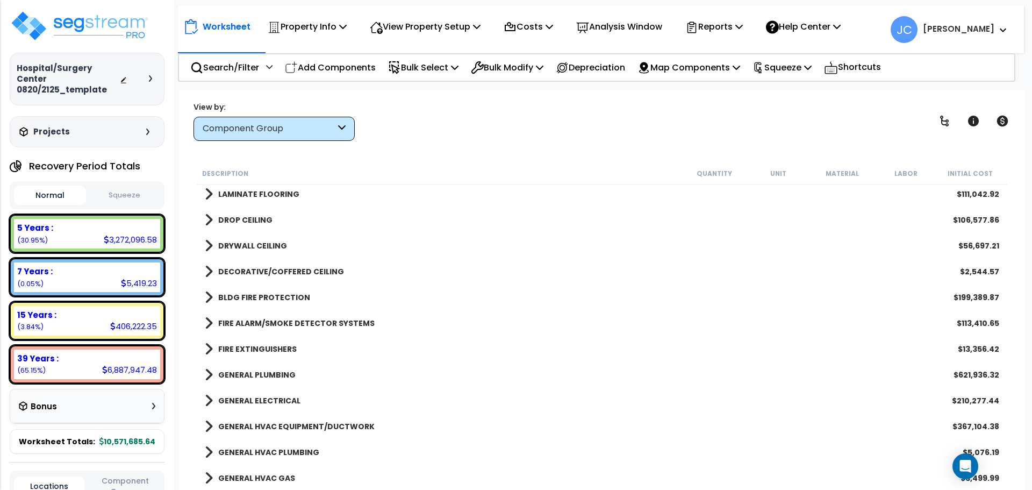
scroll to position [1833, 0]
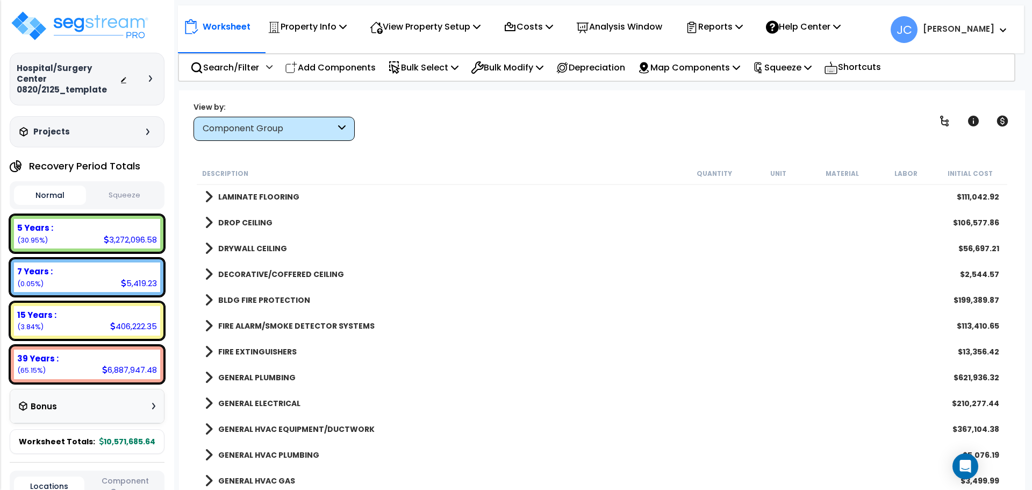
click at [255, 251] on b "DRYWALL CEILING" at bounding box center [252, 248] width 69 height 11
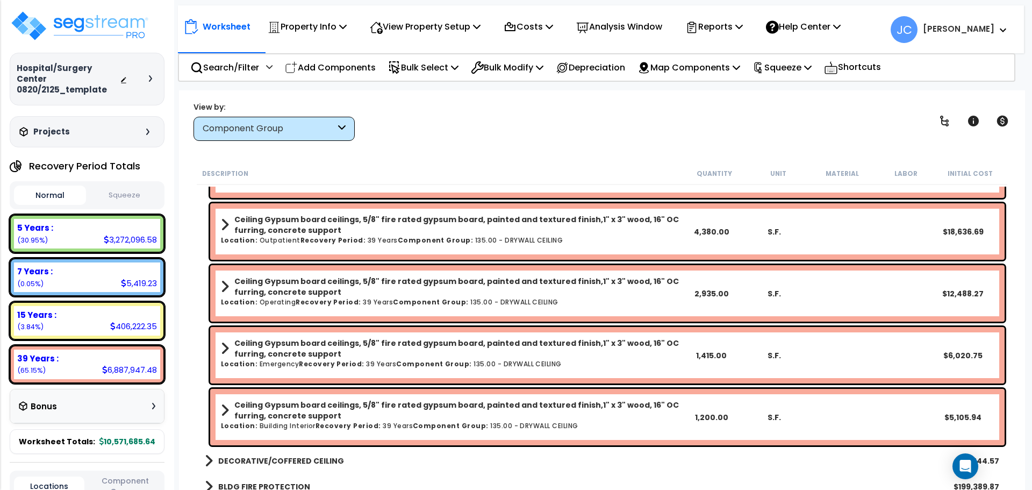
scroll to position [1980, 0]
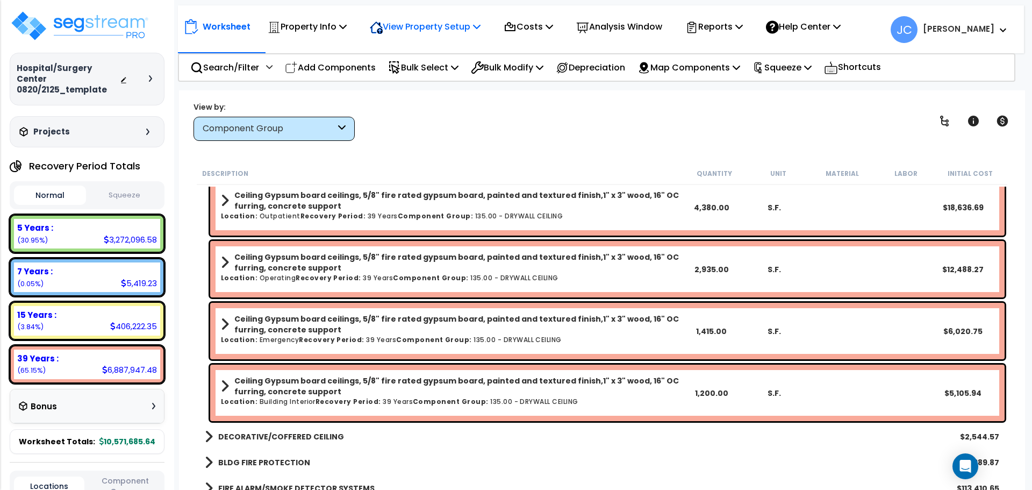
click at [449, 25] on p "View Property Setup" at bounding box center [425, 26] width 111 height 15
click at [453, 76] on link "View Questionnaire" at bounding box center [417, 74] width 106 height 22
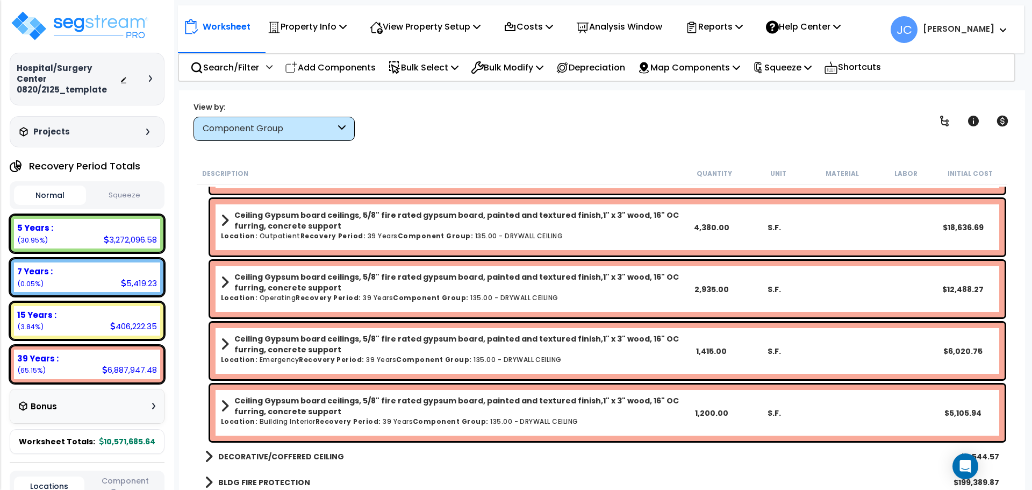
scroll to position [1975, 0]
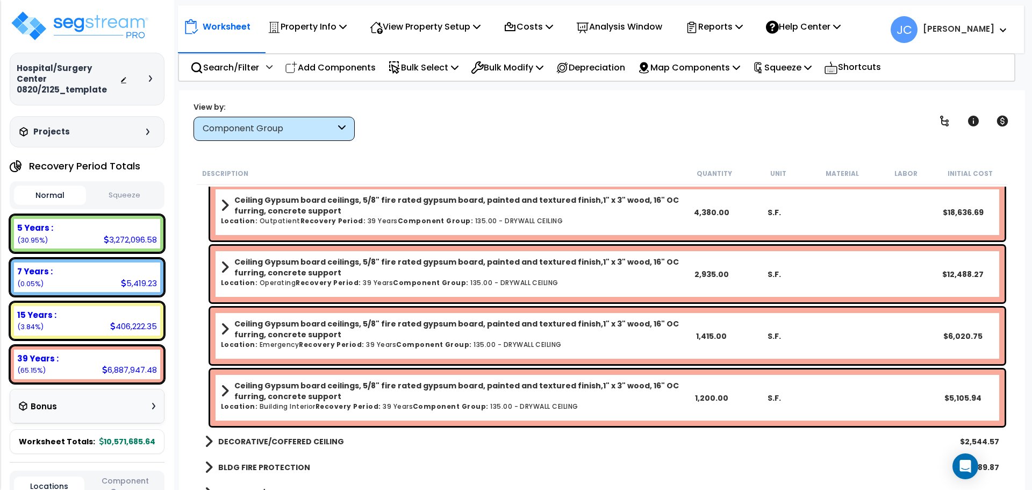
click at [487, 127] on div "View by: Component Group High to Low (Total Cost)" at bounding box center [602, 121] width 825 height 40
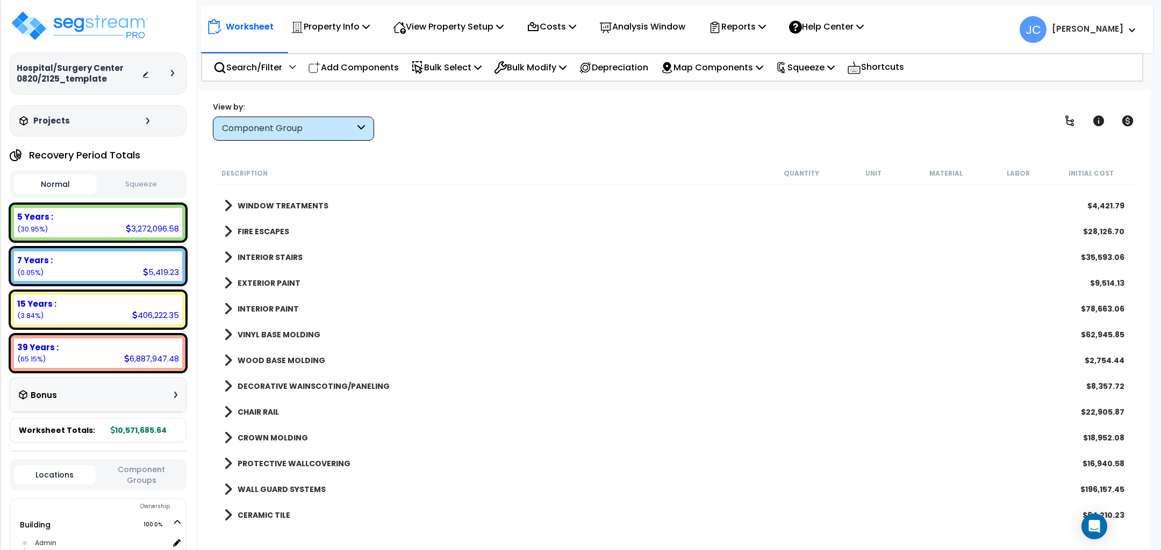
scroll to position [1408, 0]
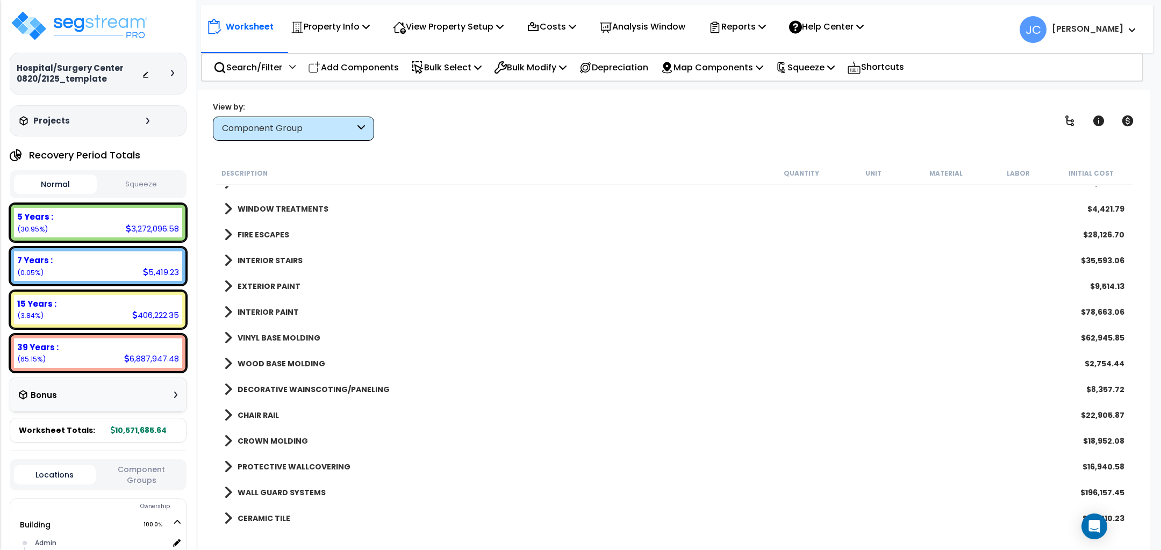
click at [279, 310] on b "INTERIOR PAINT" at bounding box center [268, 312] width 61 height 11
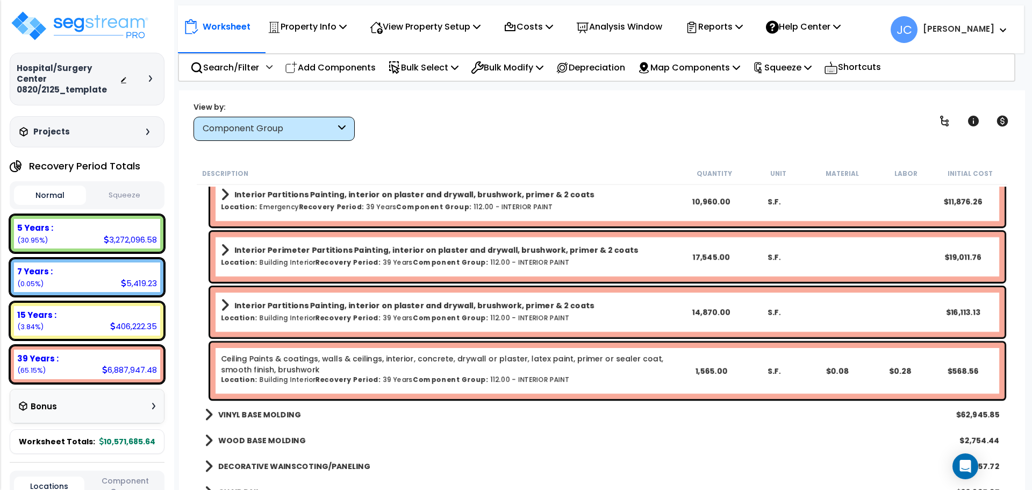
scroll to position [1907, 0]
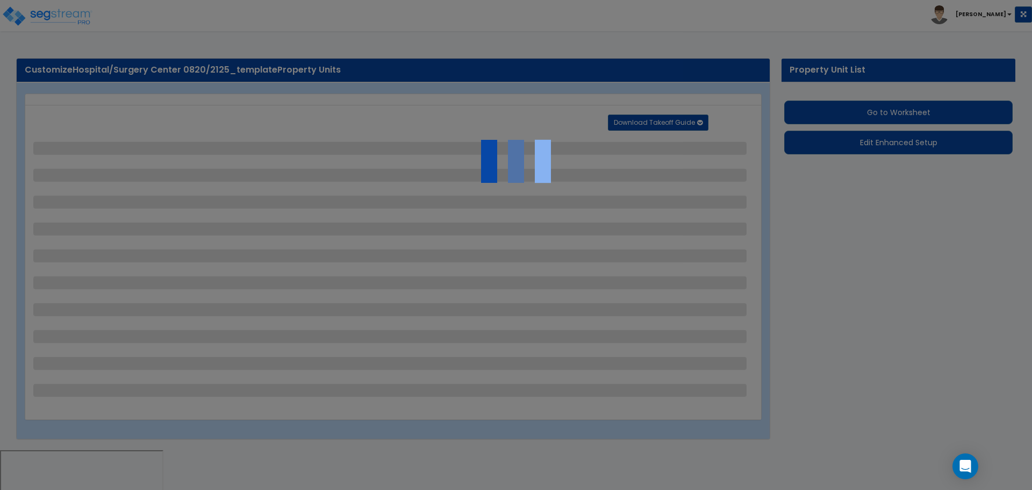
select select "2"
select select "1"
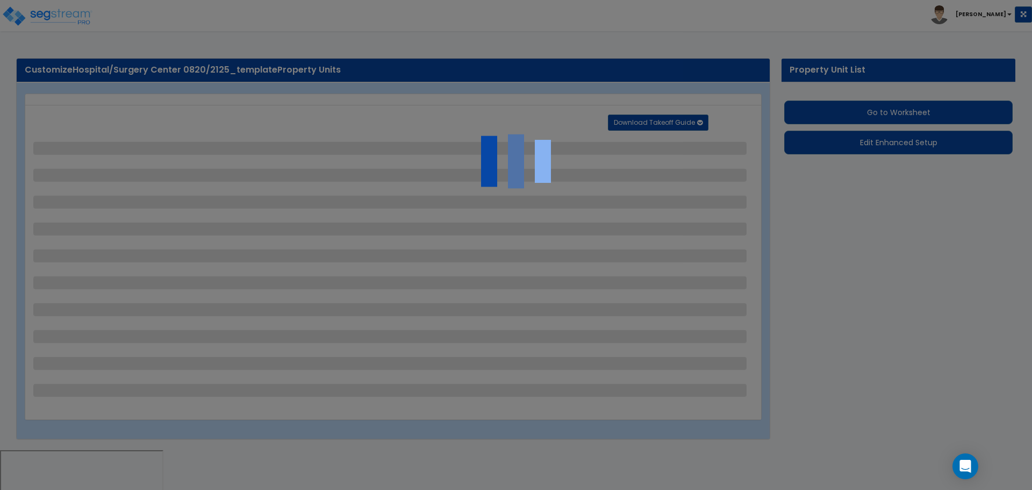
select select "2"
select select "1"
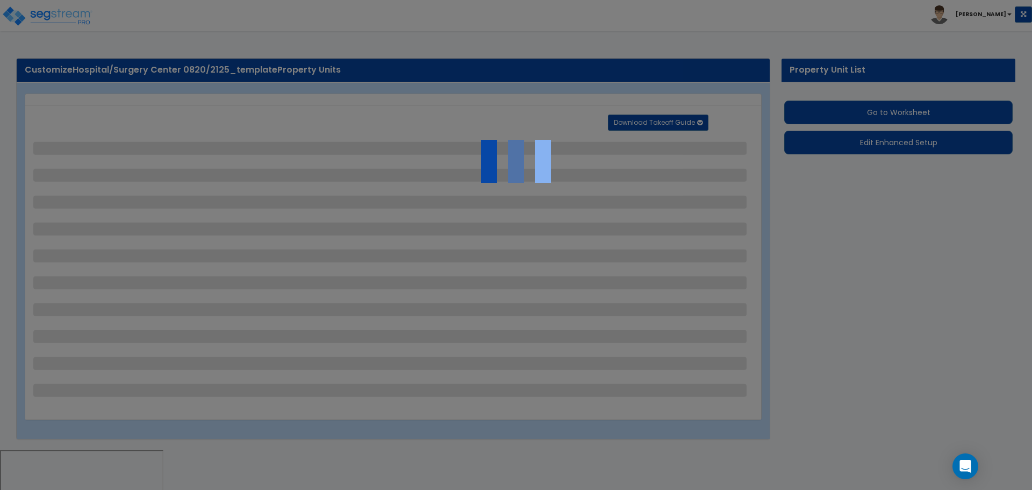
select select "2"
select select "1"
select select "2"
select select "1"
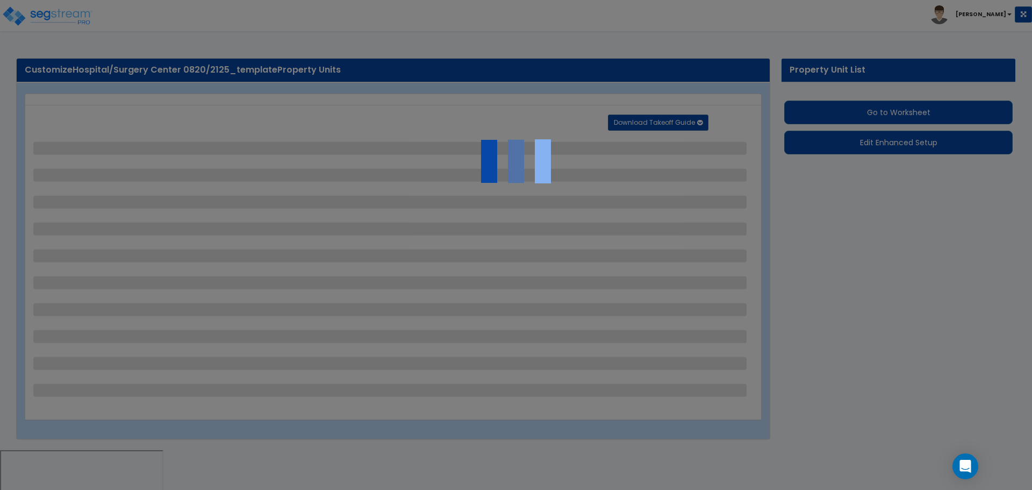
select select "2"
select select "1"
select select "2"
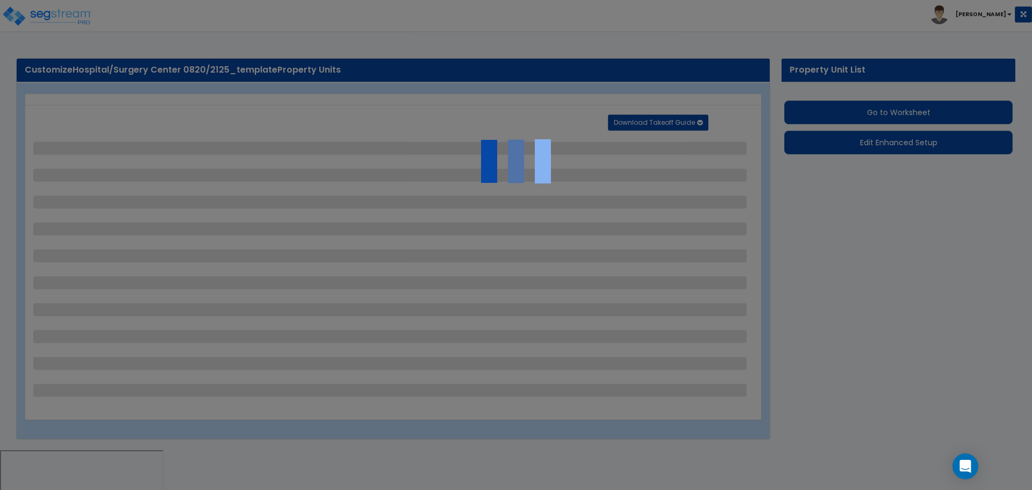
select select "6"
select select "11"
select select "2"
select select "3"
select select "1"
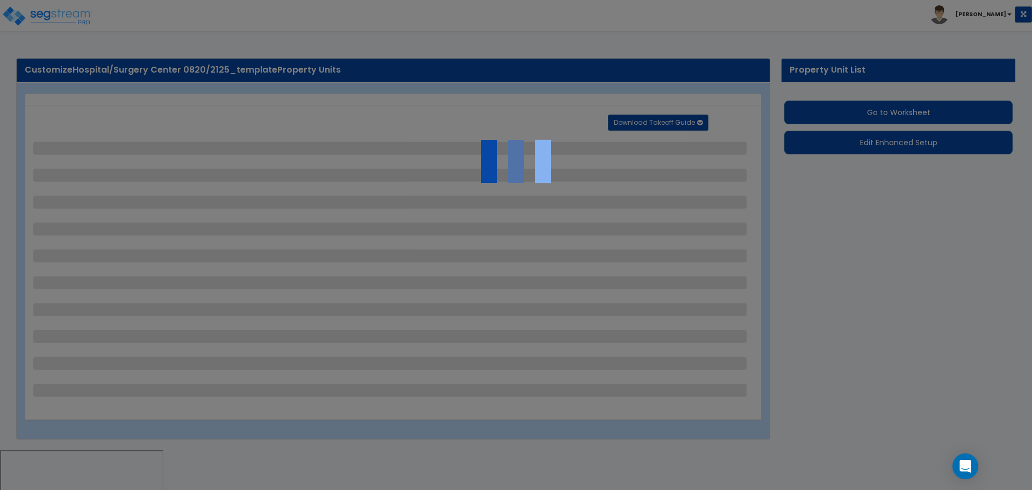
select select "2"
select select "3"
select select "2"
select select "1"
select select "2"
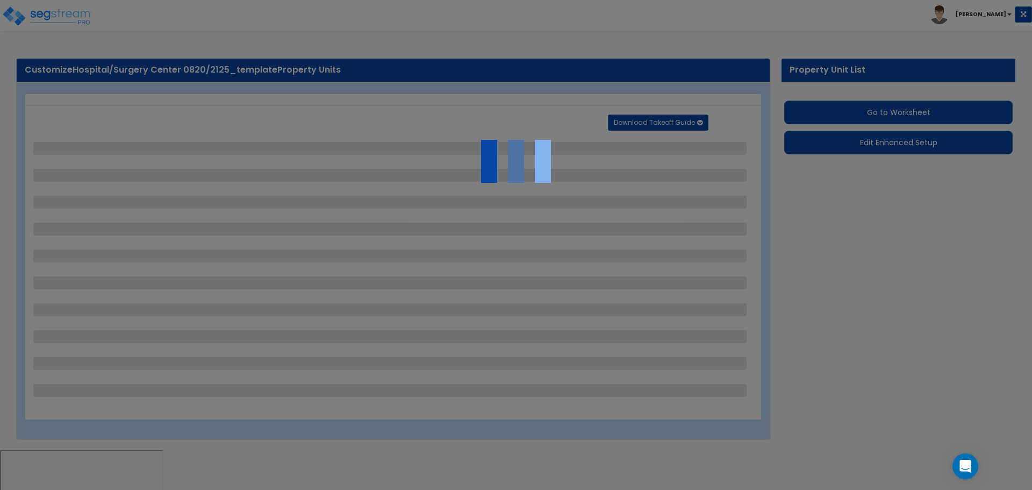
select select "2"
select select "7"
select select "2"
select select "3"
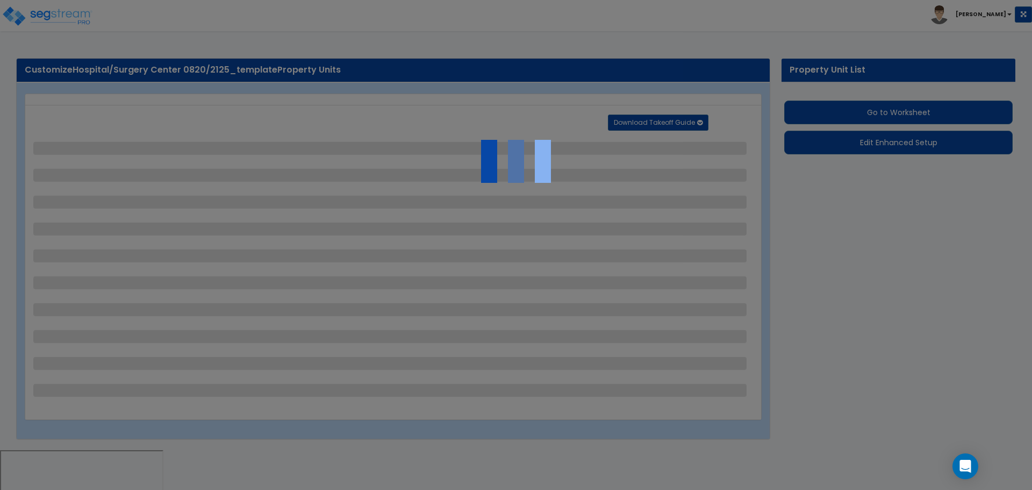
select select "1"
select select "20"
select select "2"
select select "5"
select select "4"
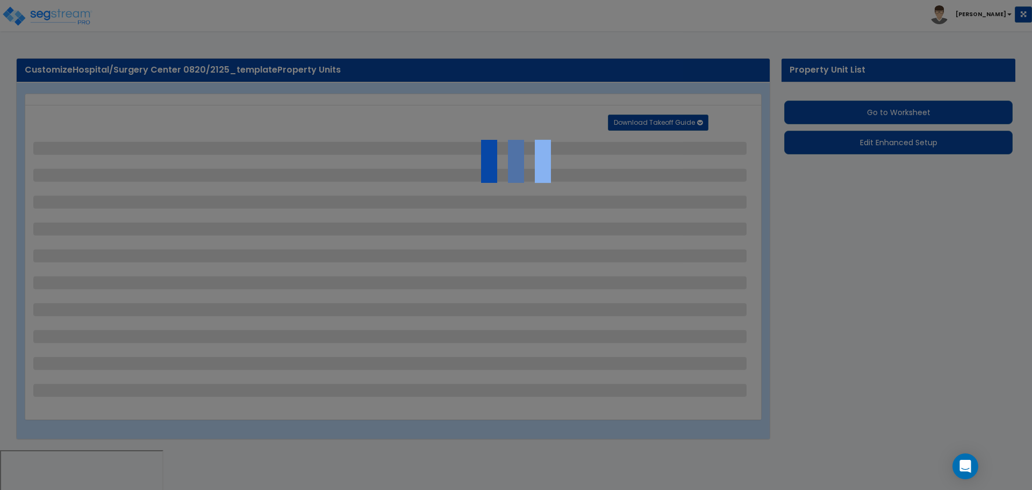
select select "1"
select select "4"
select select "1"
select select "2"
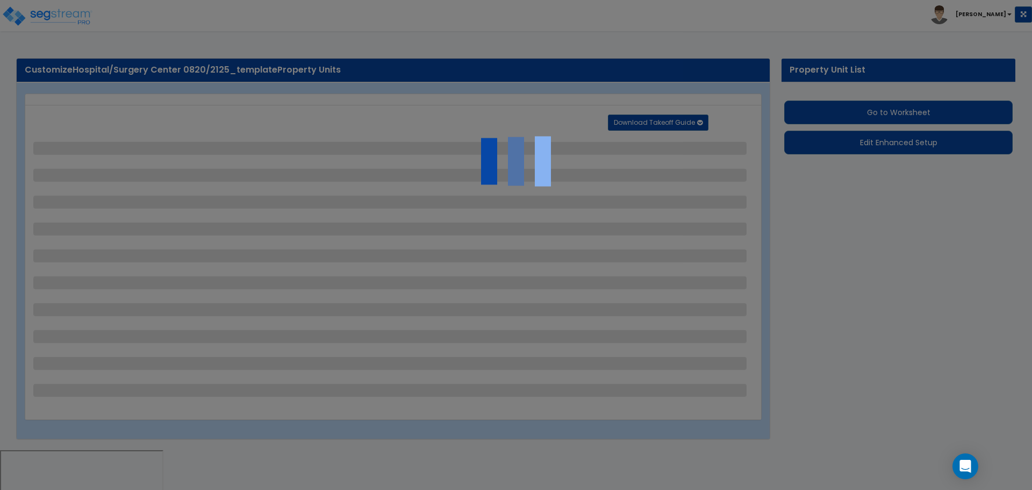
select select "4"
select select "2"
select select "1"
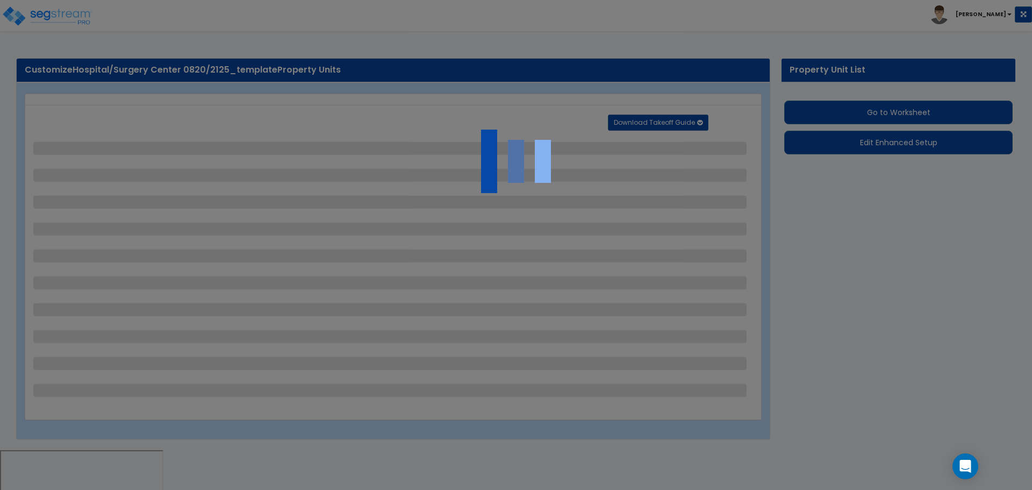
select select "1"
select select "2"
select select "1"
select select "2"
select select "1"
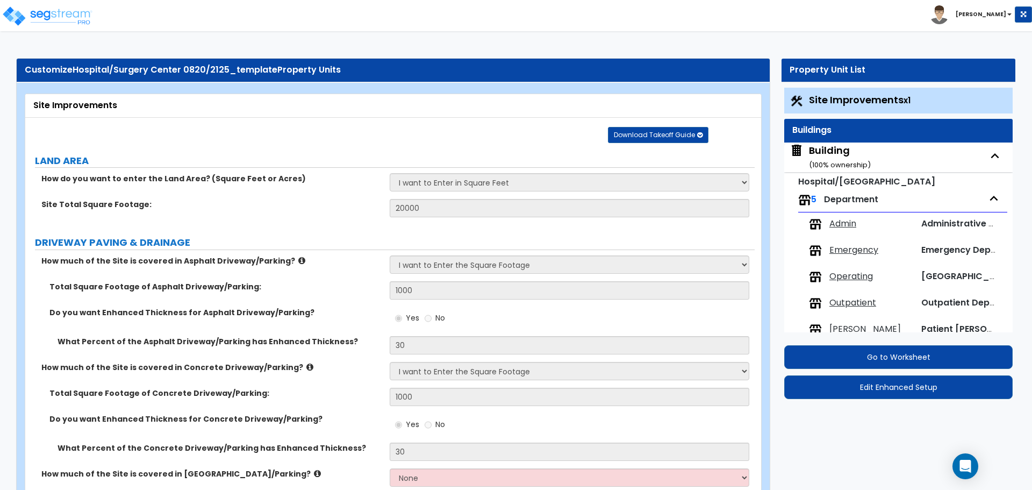
click at [841, 163] on small "( 100 % ownership)" at bounding box center [840, 165] width 62 height 10
select select "2"
select select "5"
select select "2"
select select "5"
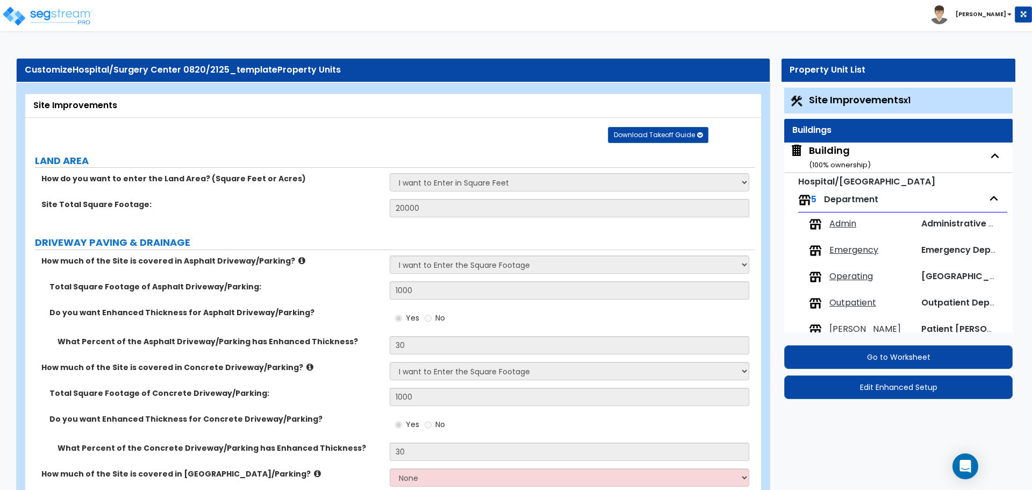
select select "1"
select select "4"
select select "2"
select select "1"
select select "2"
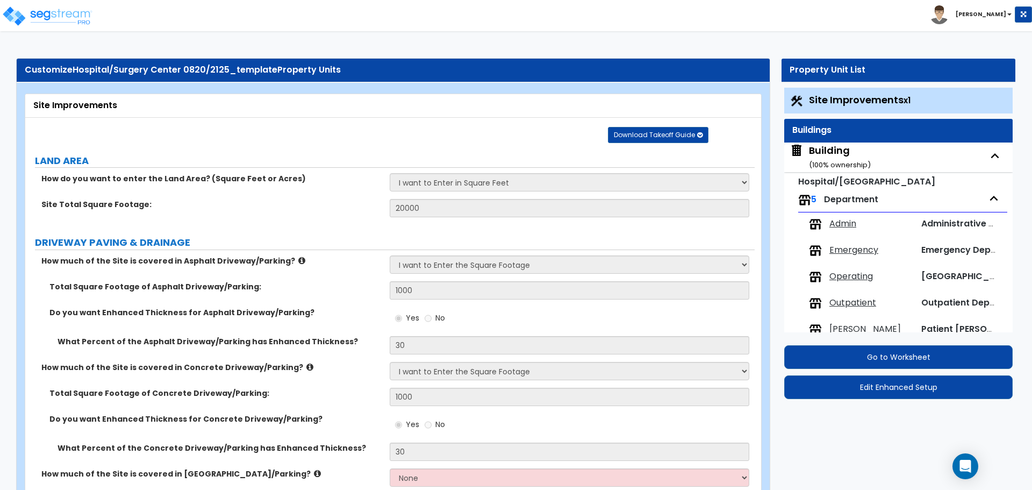
select select "1"
select select "2"
select select "1"
select select "3"
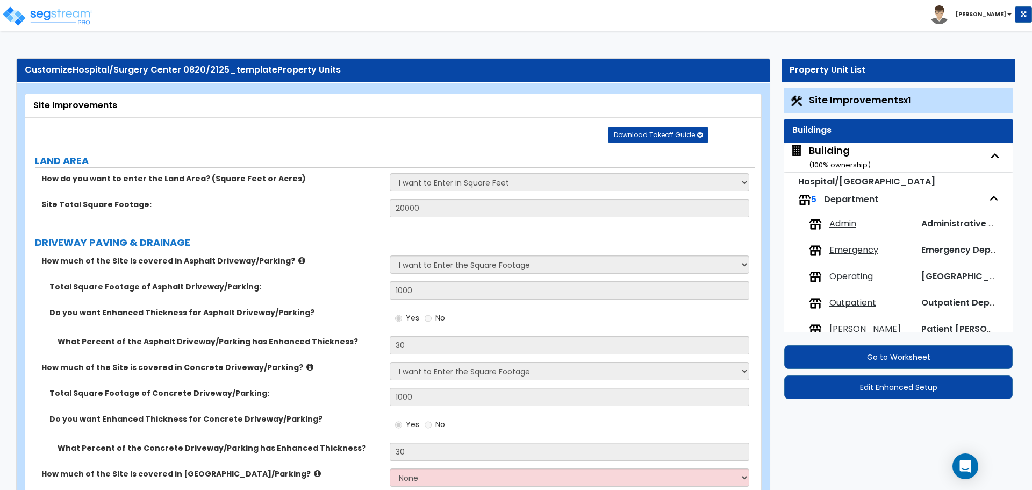
select select "2"
select select "13"
select select "8"
select select "7"
select select "3"
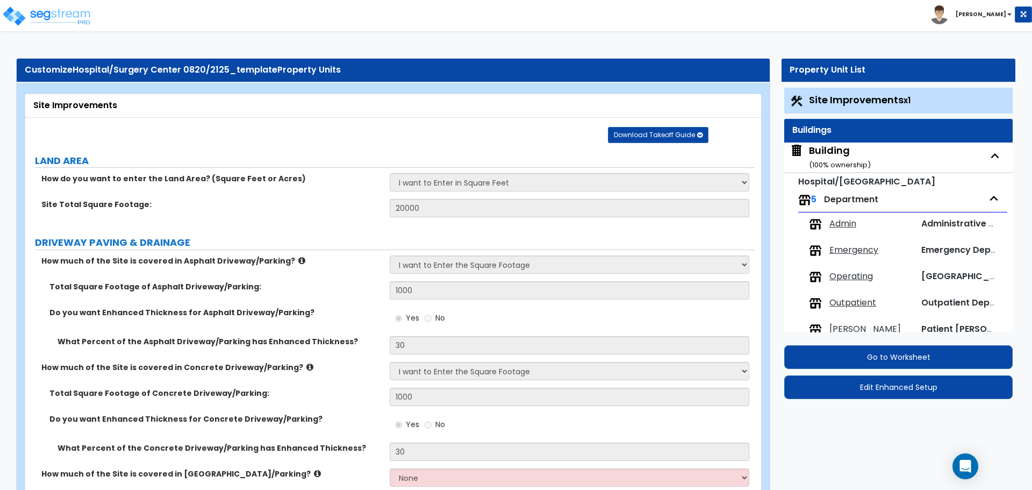
select select "1"
select select "4"
select select "1"
select select "2"
select select "3"
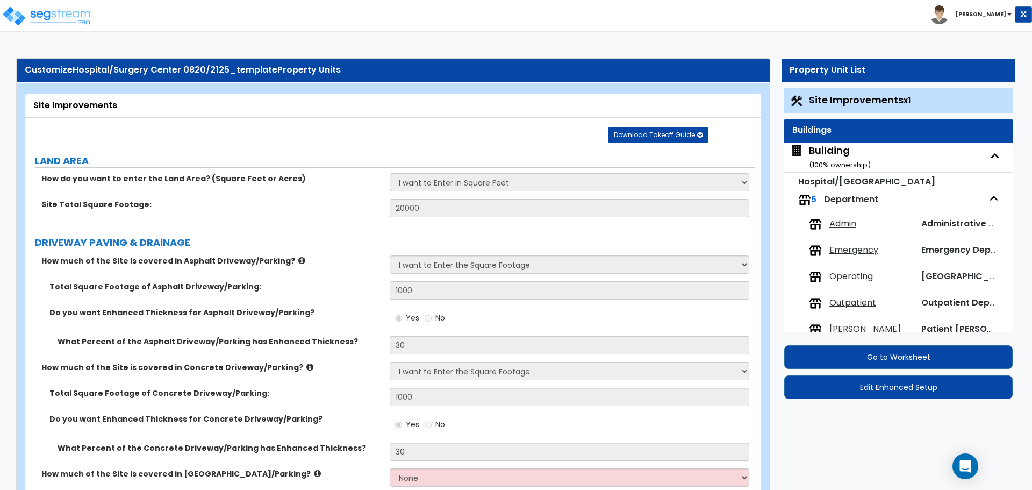
select select "1"
select select "3"
select select "2"
select select "3"
select select "2"
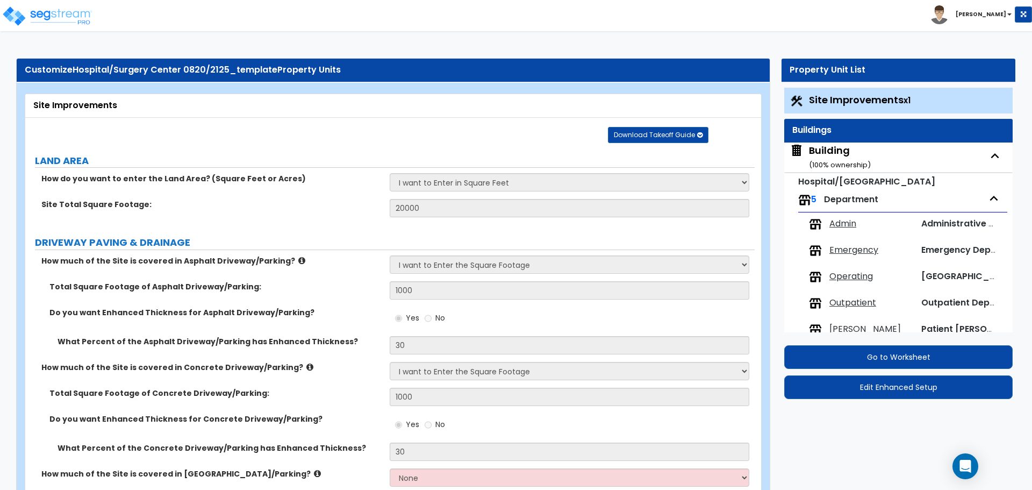
select select "2"
select select "4"
select select "1"
select select "2"
select select "3"
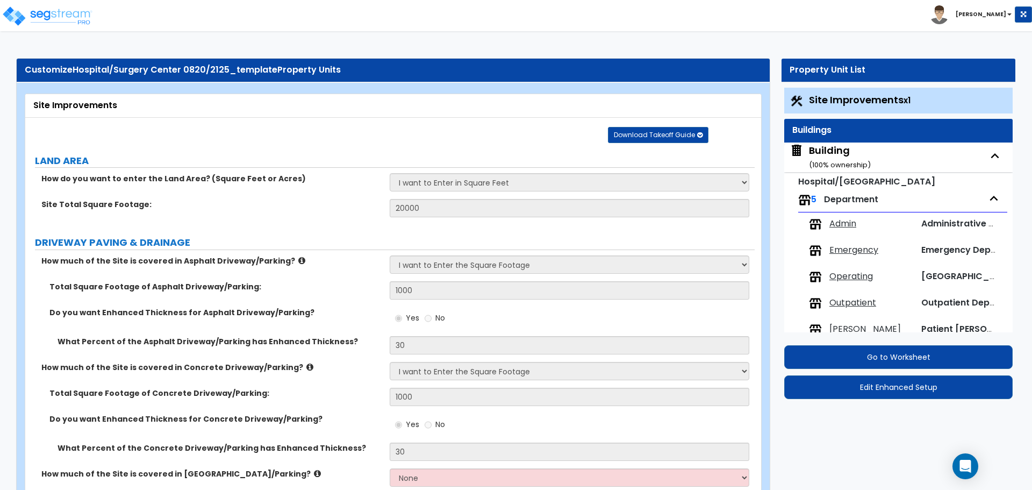
select select "5"
select select "2"
select select "5"
select select "1"
select select "3"
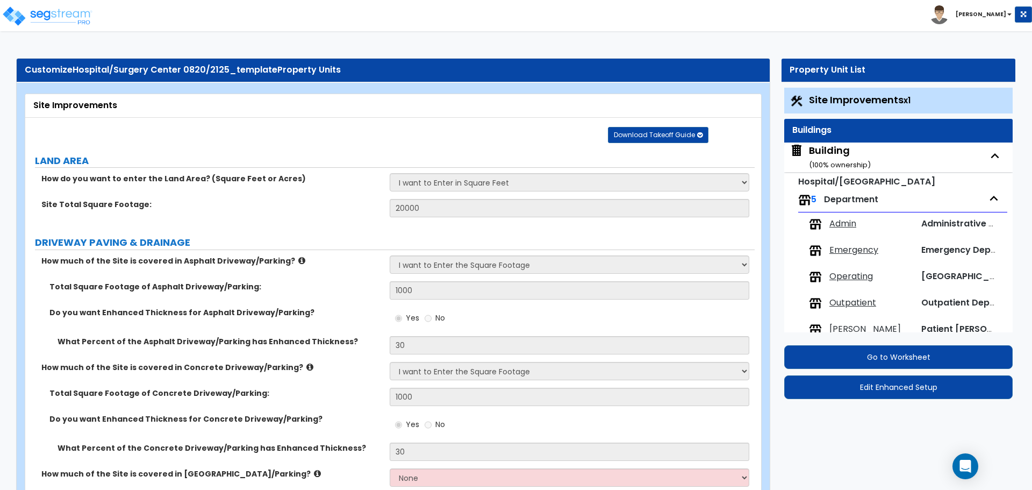
select select "4"
select select "1"
select select "2"
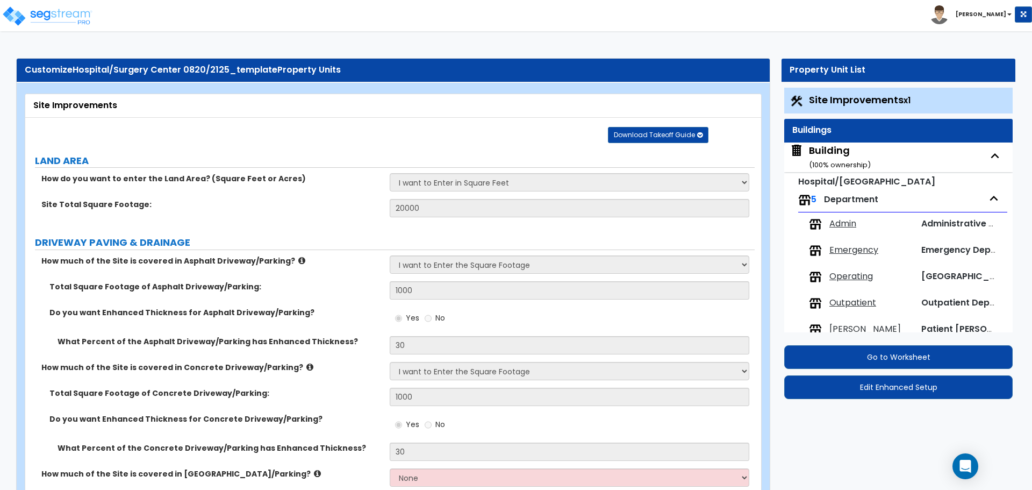
select select "1"
select select "2"
select select "3"
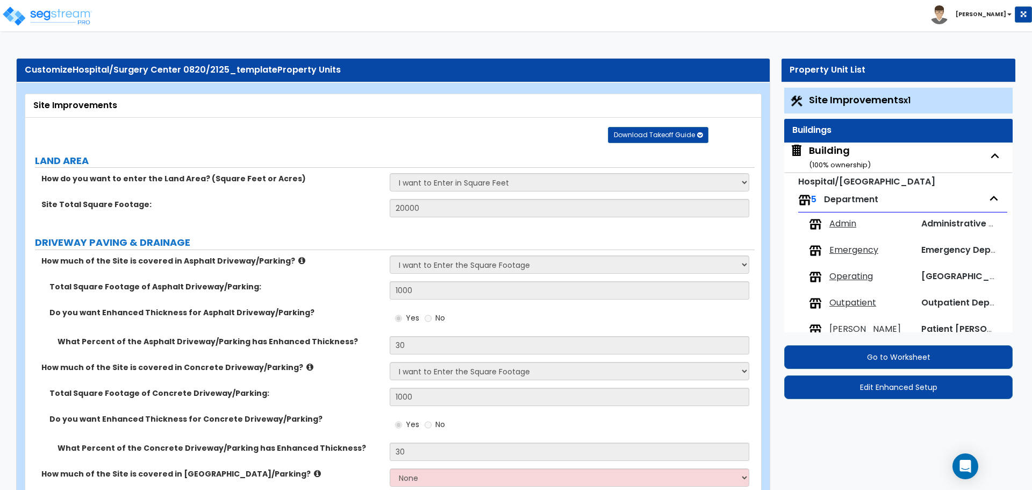
select select "3"
select select "1"
select select "3"
select select "2"
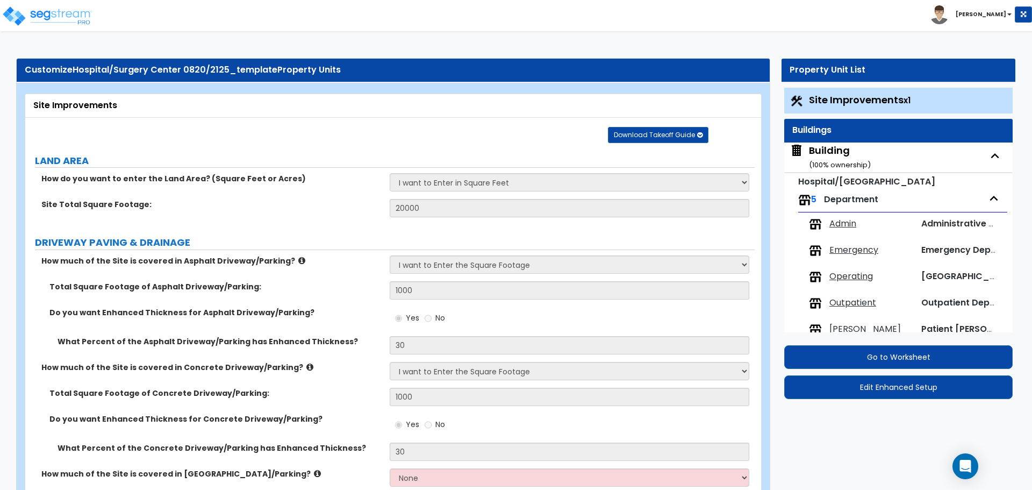
select select "1"
select select "2"
select select "1"
select select "2"
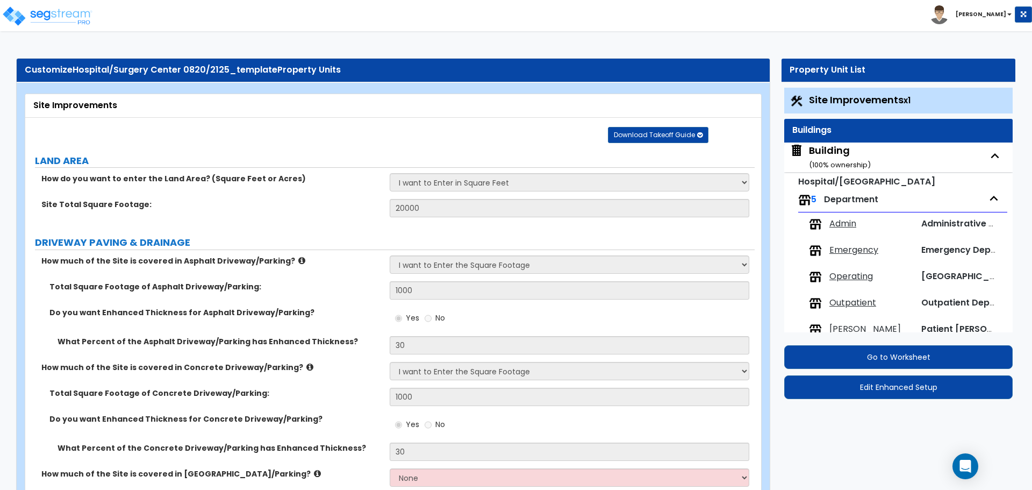
select select "2"
select select "3"
select select "4"
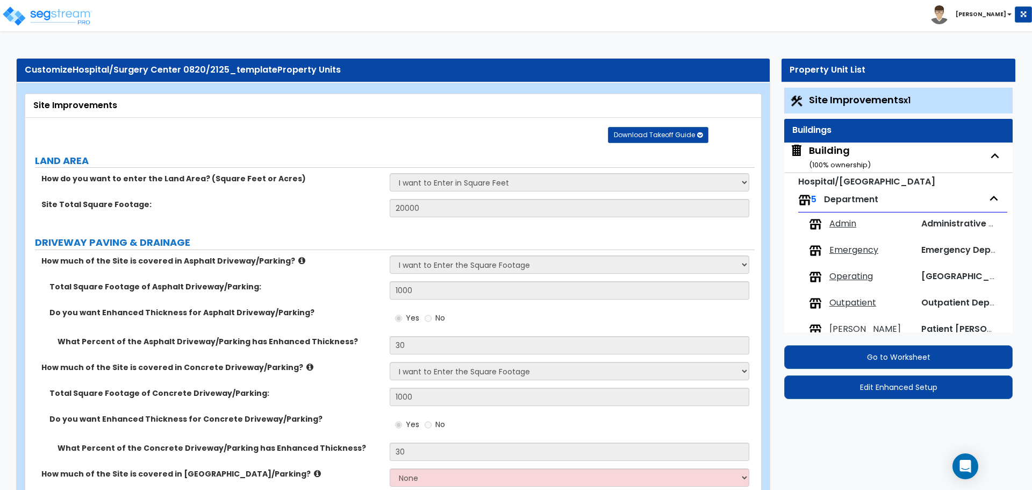
select select "2"
select select "5"
select select "2"
select select "1"
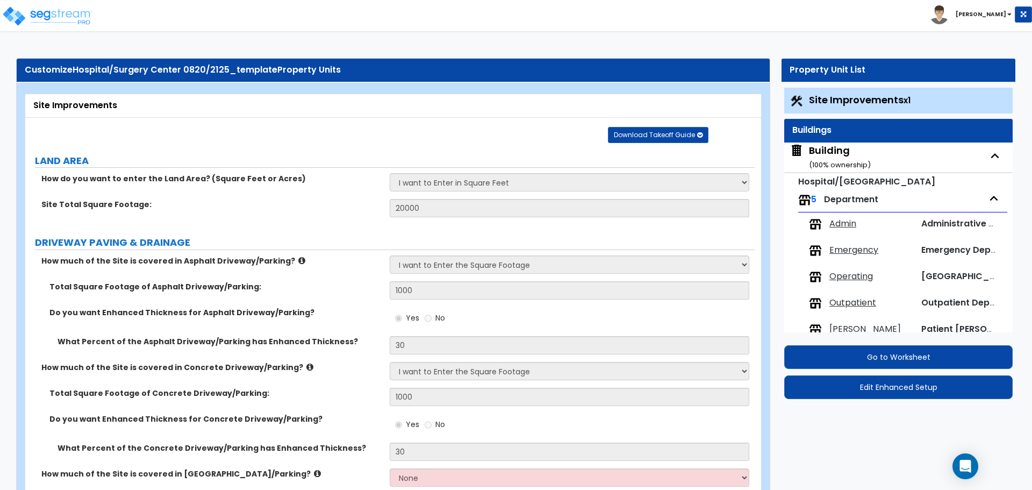
select select "3"
select select "5"
select select "2"
select select "1"
select select "7"
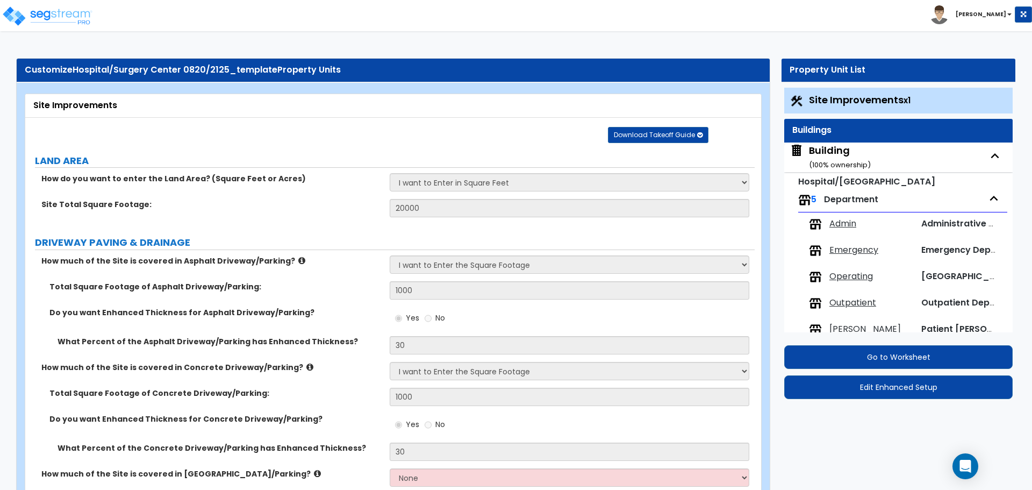
select select "1"
select select "2"
select select "6"
select select "1"
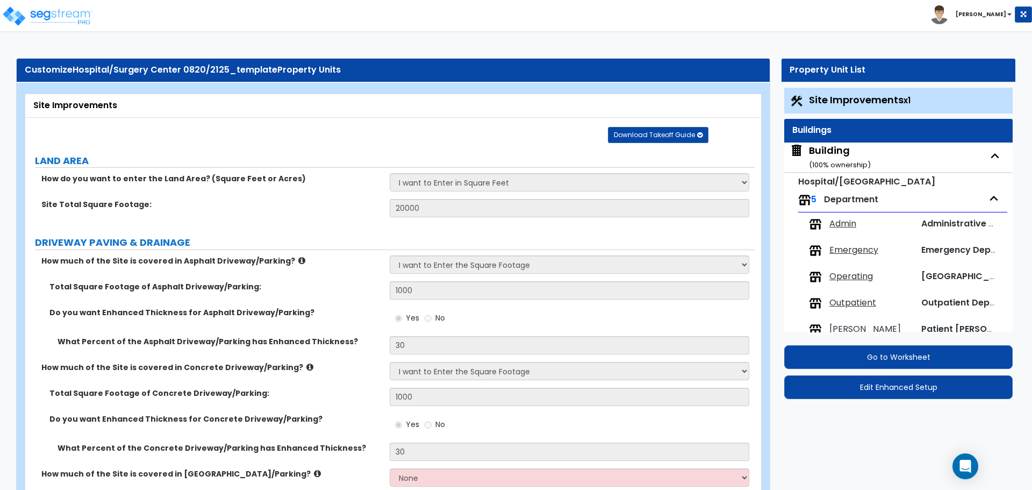
select select "1"
select select "3"
select select "1"
select select "3"
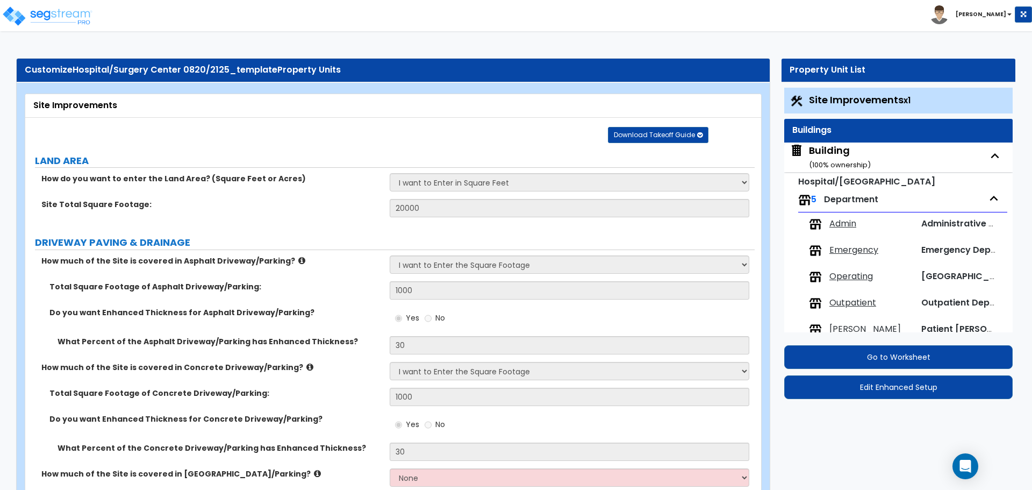
select select "1"
select select "2"
select select "3"
select select "5"
select select "6"
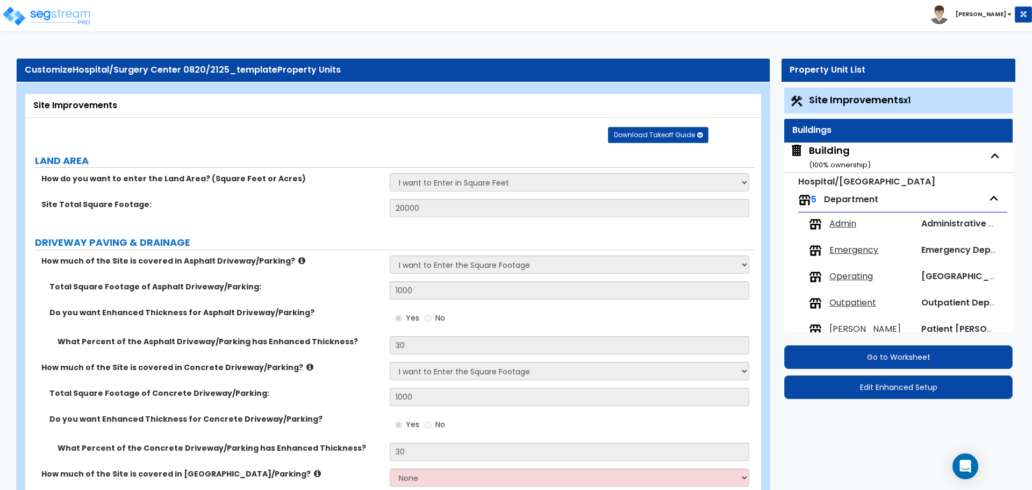
select select "7"
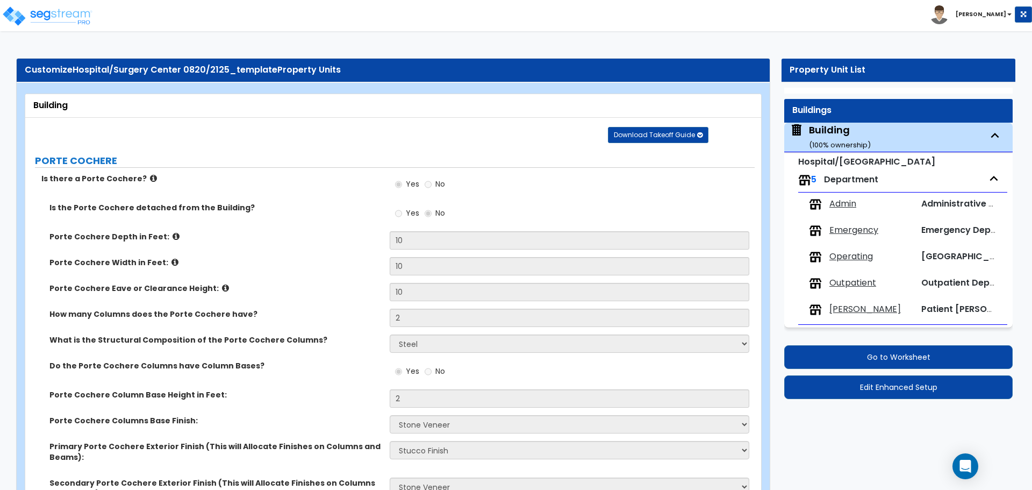
scroll to position [3788, 0]
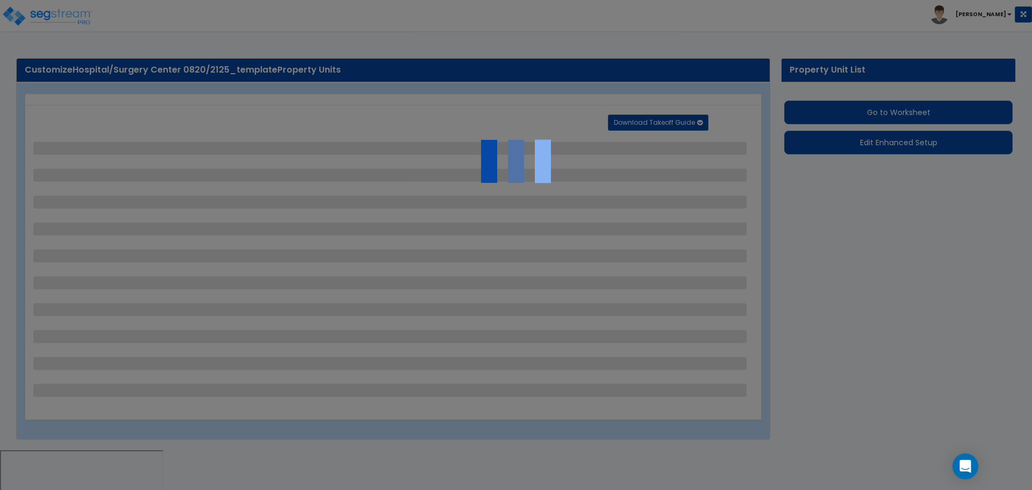
select select "2"
select select "1"
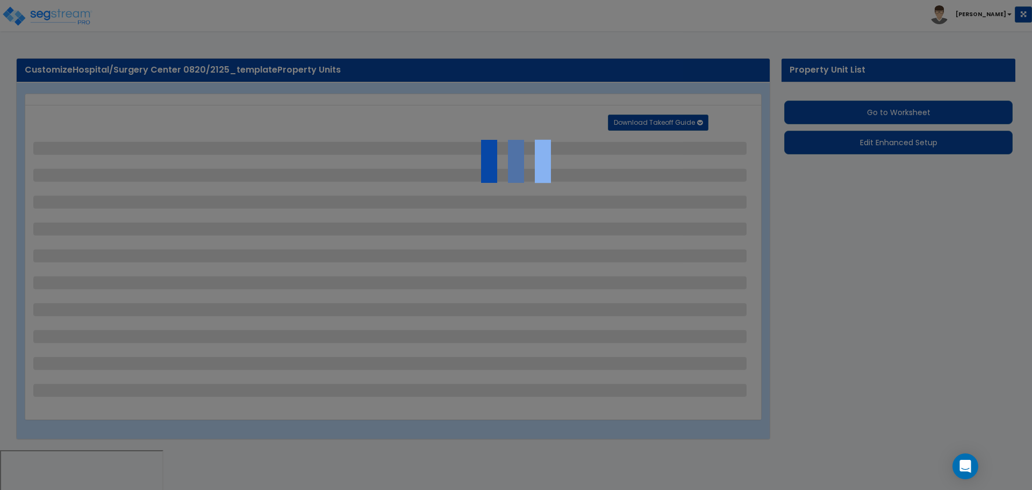
select select "2"
select select "1"
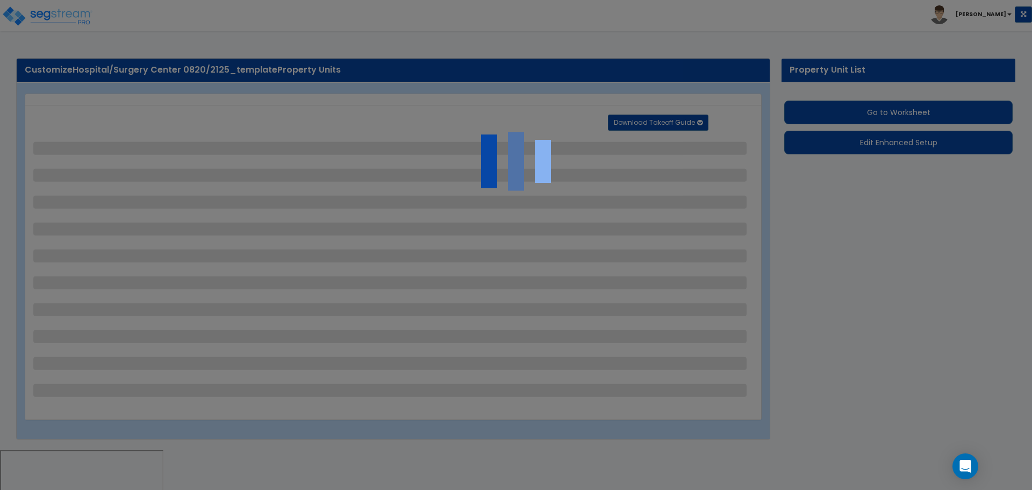
select select "2"
select select "1"
select select "2"
select select "1"
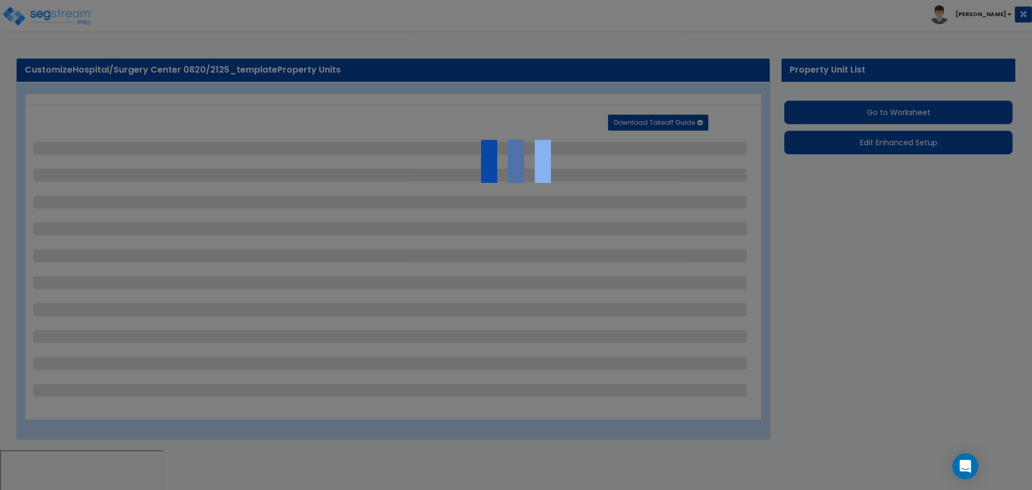
select select "2"
select select "1"
select select "2"
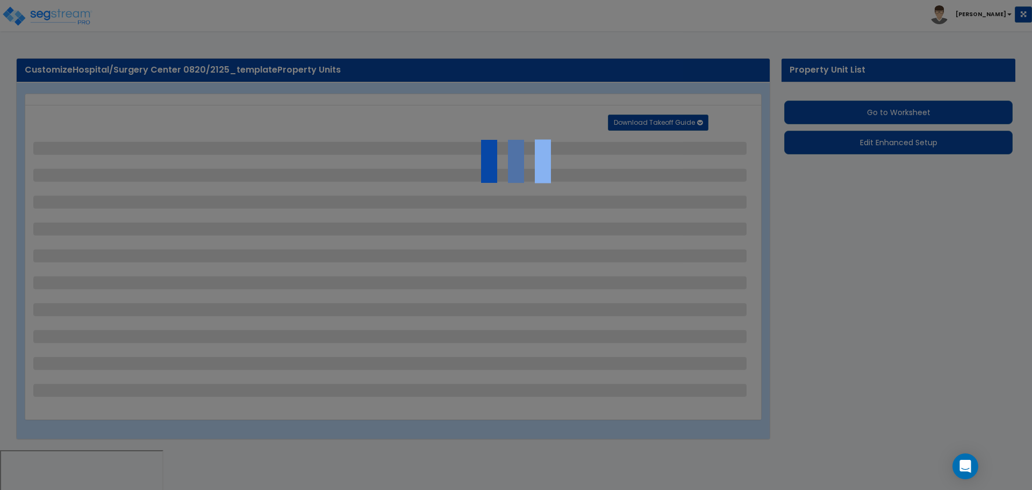
select select "6"
select select "11"
select select "2"
select select "3"
select select "1"
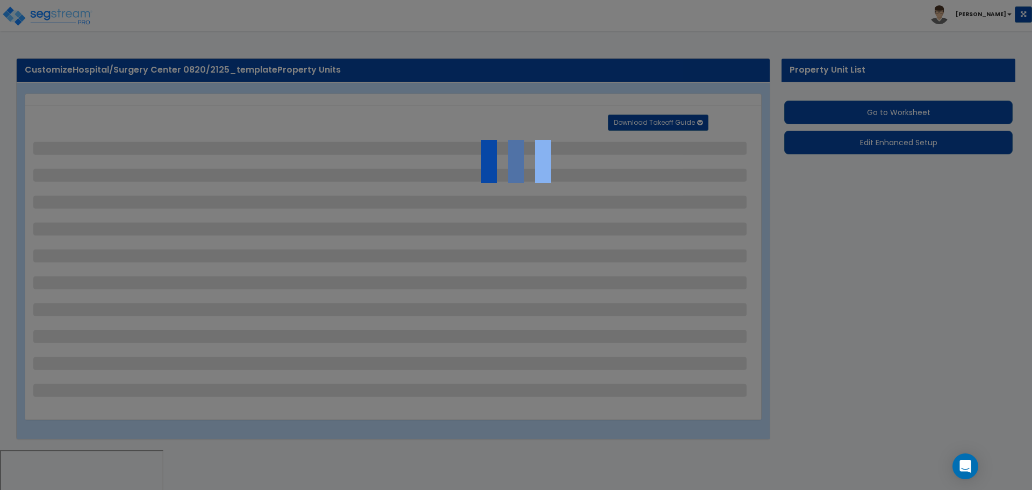
select select "2"
select select "3"
select select "2"
select select "1"
select select "2"
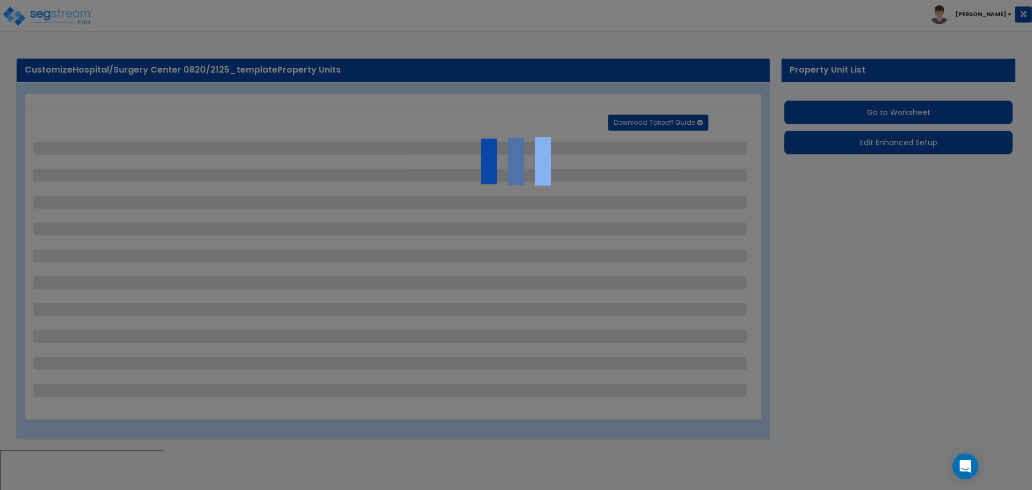
select select "2"
select select "7"
select select "2"
select select "3"
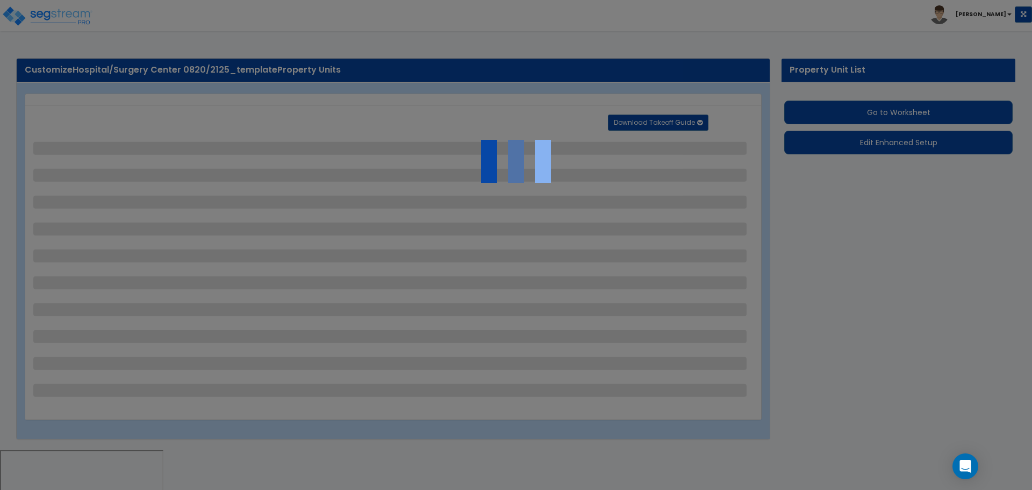
select select "1"
select select "20"
select select "2"
select select "5"
select select "4"
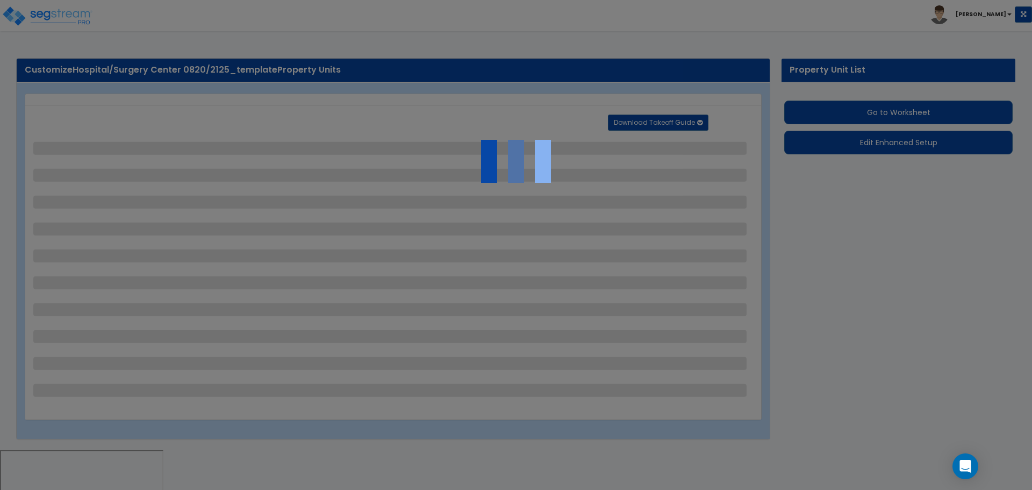
select select "1"
select select "4"
select select "1"
select select "2"
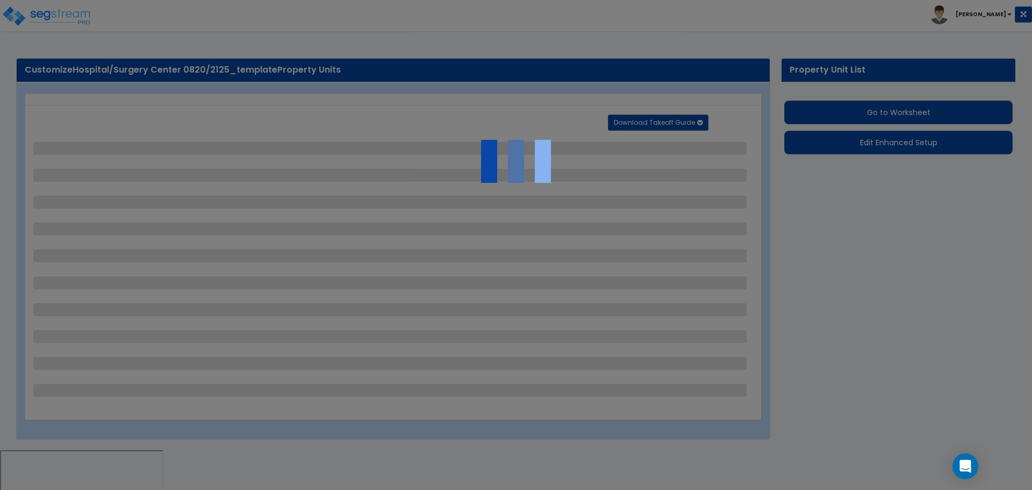
select select "4"
select select "2"
select select "1"
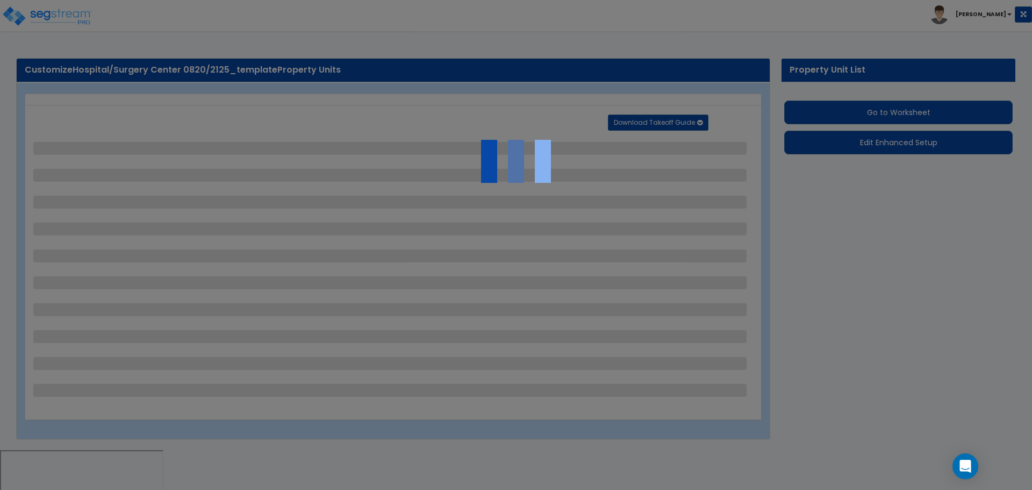
select select "1"
select select "2"
select select "1"
select select "2"
select select "1"
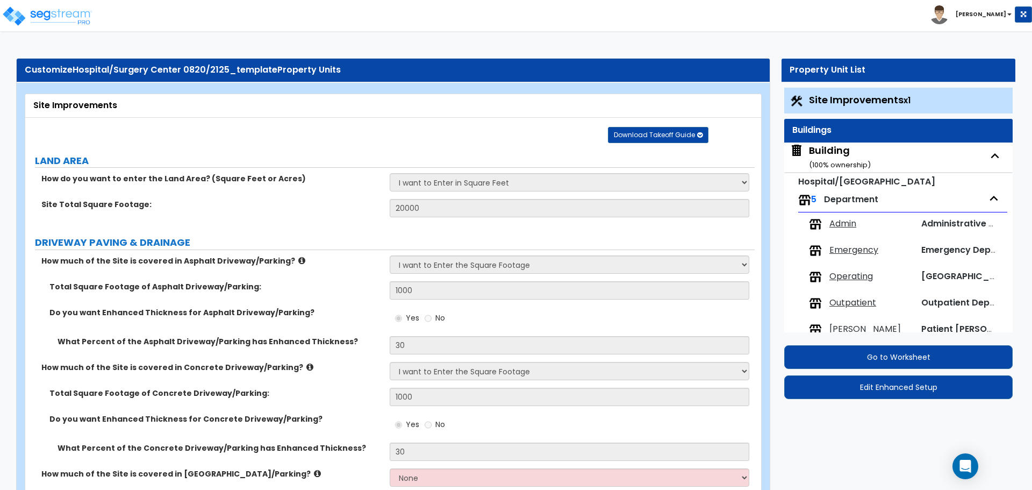
click at [819, 166] on small "( 100 % ownership)" at bounding box center [840, 165] width 62 height 10
select select "2"
select select "5"
select select "2"
select select "5"
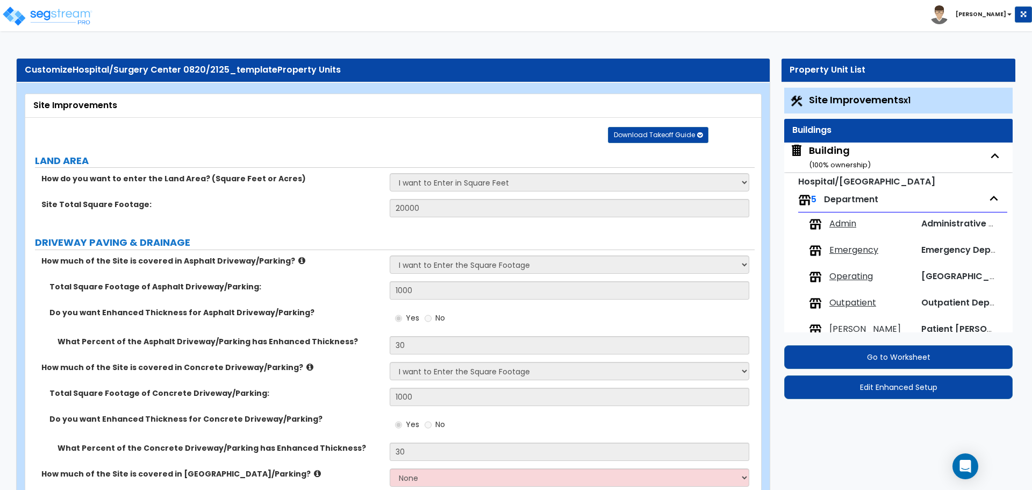
select select "1"
select select "4"
select select "2"
select select "1"
select select "2"
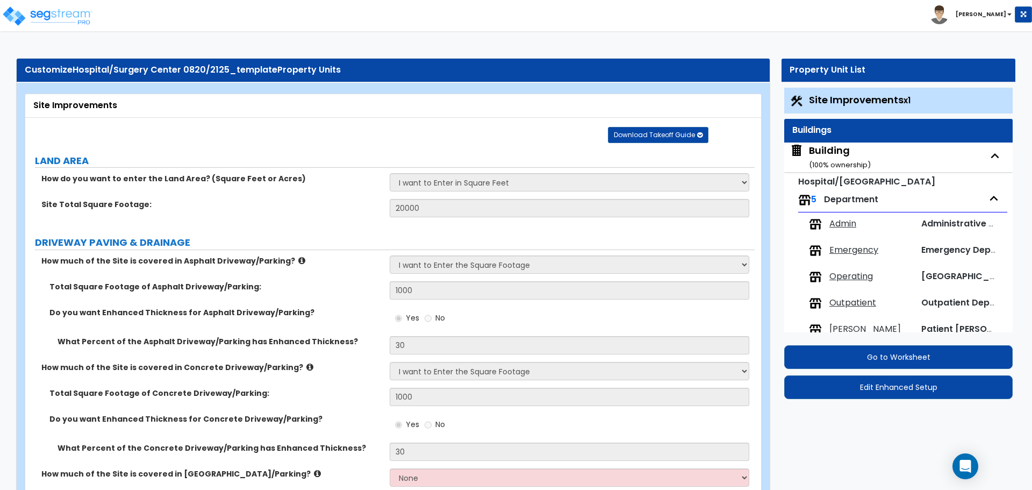
select select "1"
select select "2"
select select "1"
select select "3"
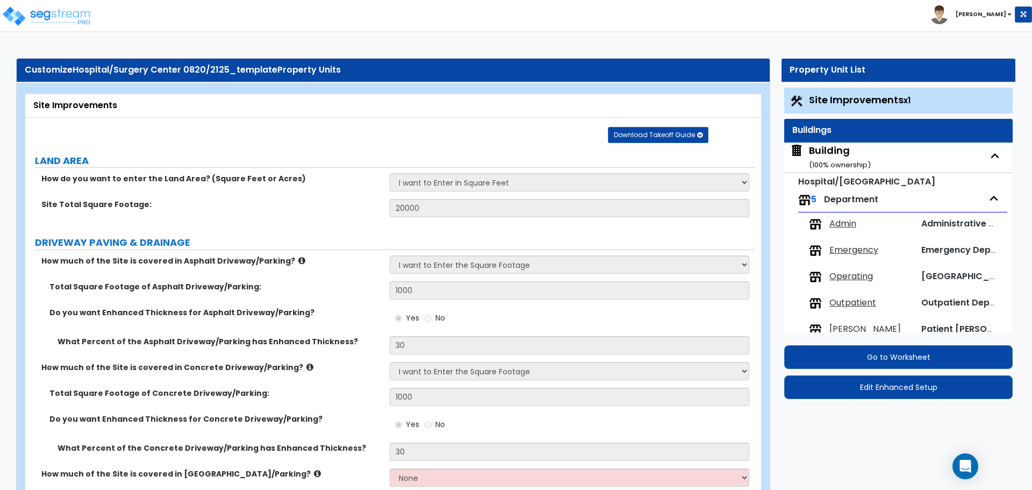
select select "2"
select select "13"
select select "8"
select select "7"
select select "3"
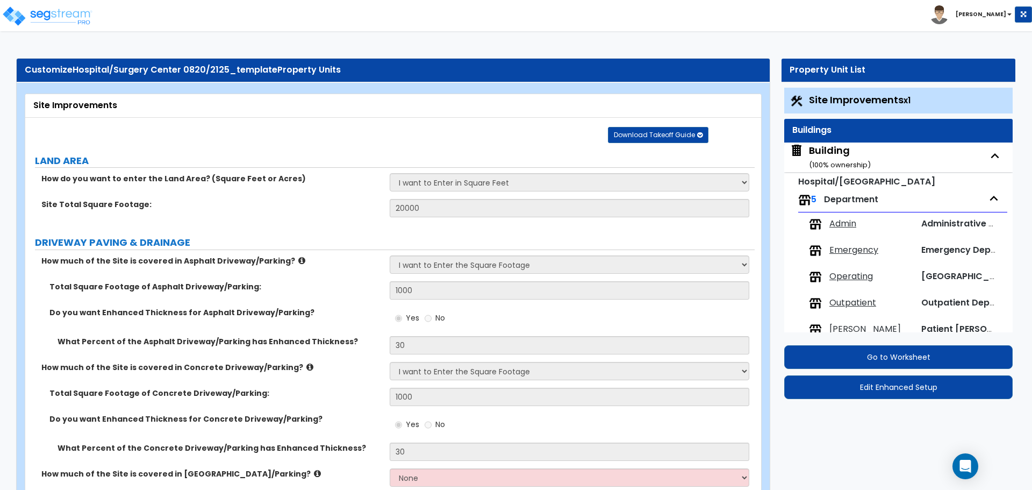
select select "1"
select select "4"
select select "1"
select select "2"
select select "3"
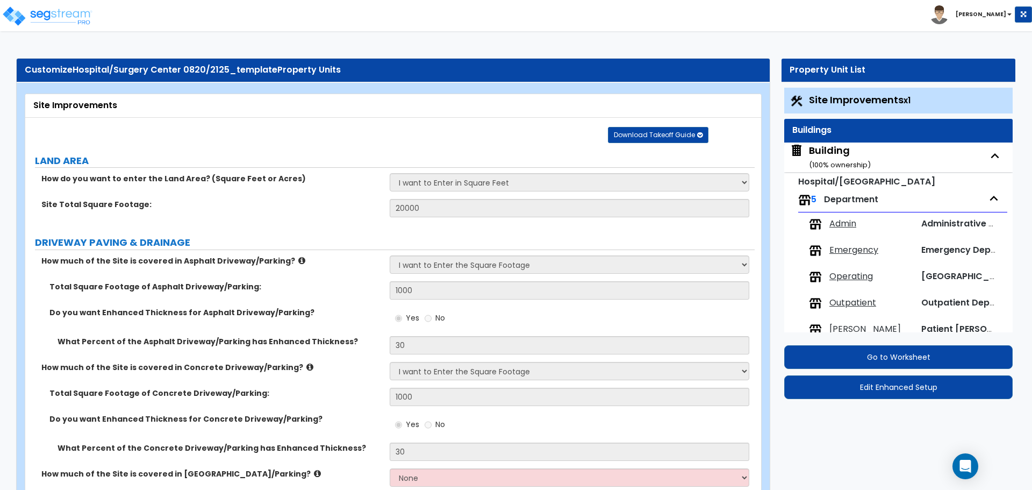
select select "1"
select select "3"
select select "2"
select select "3"
select select "2"
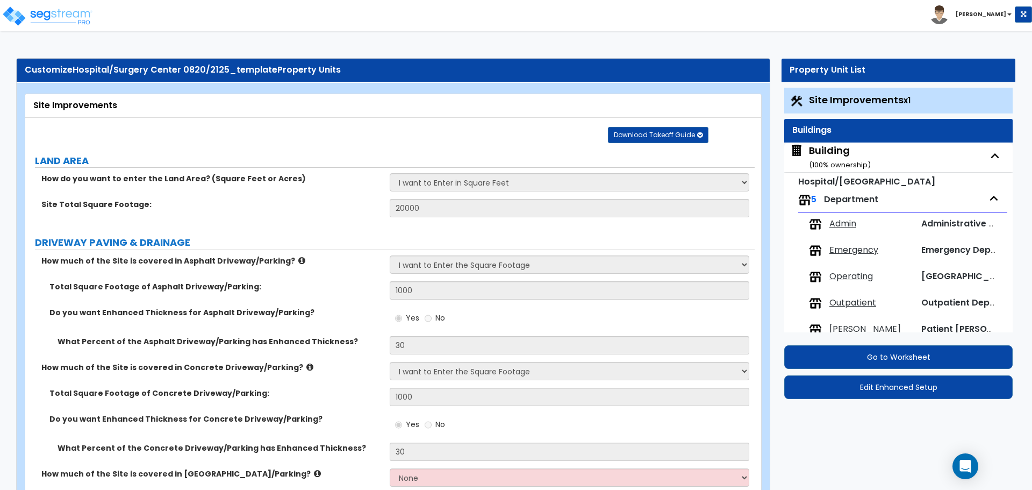
select select "2"
select select "4"
select select "1"
select select "2"
select select "3"
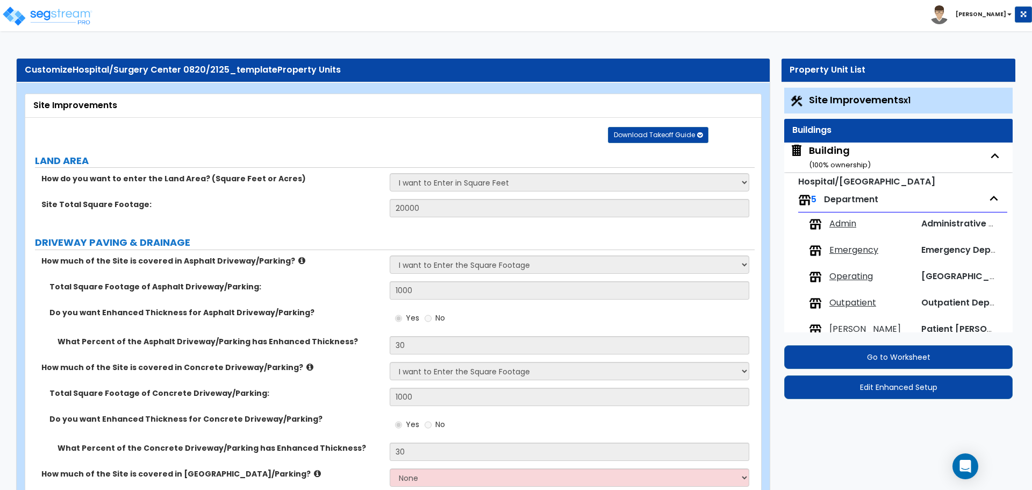
select select "5"
select select "2"
select select "5"
select select "1"
select select "3"
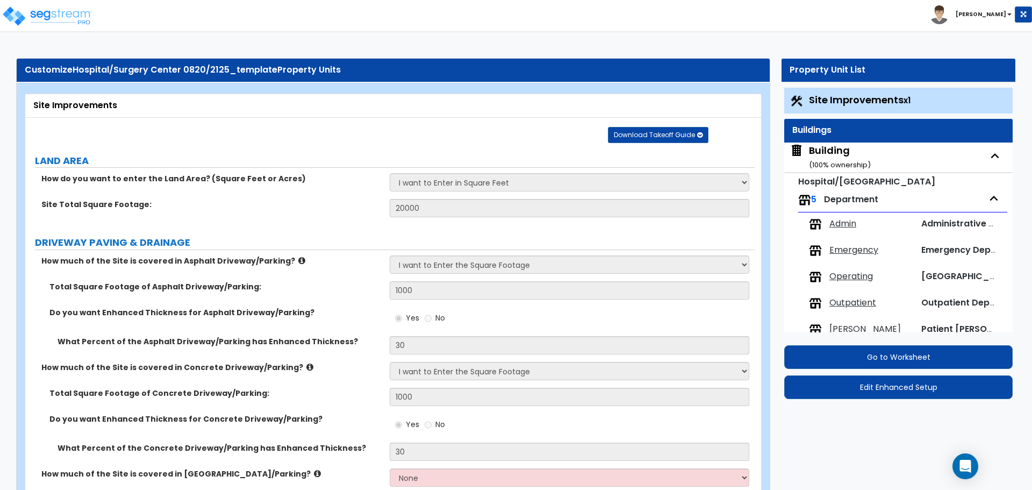
select select "4"
select select "1"
select select "2"
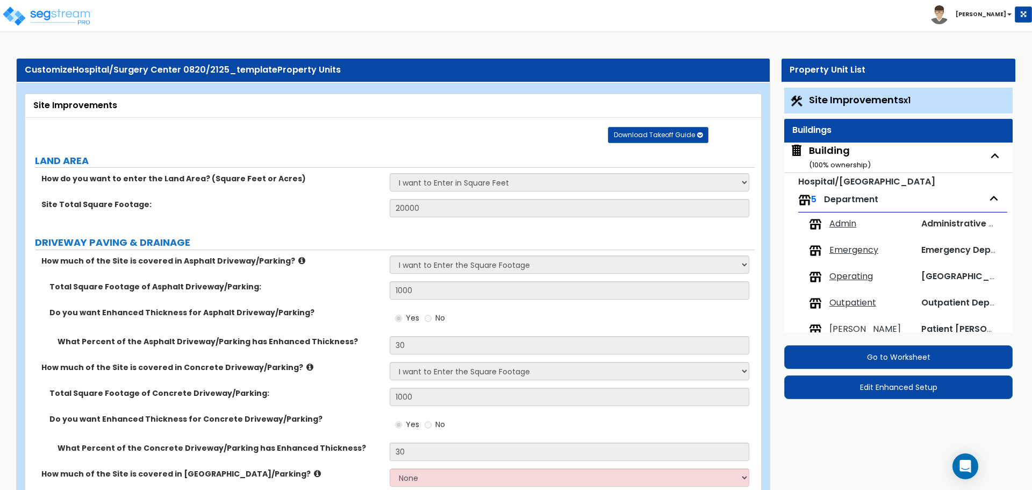
select select "1"
select select "2"
select select "3"
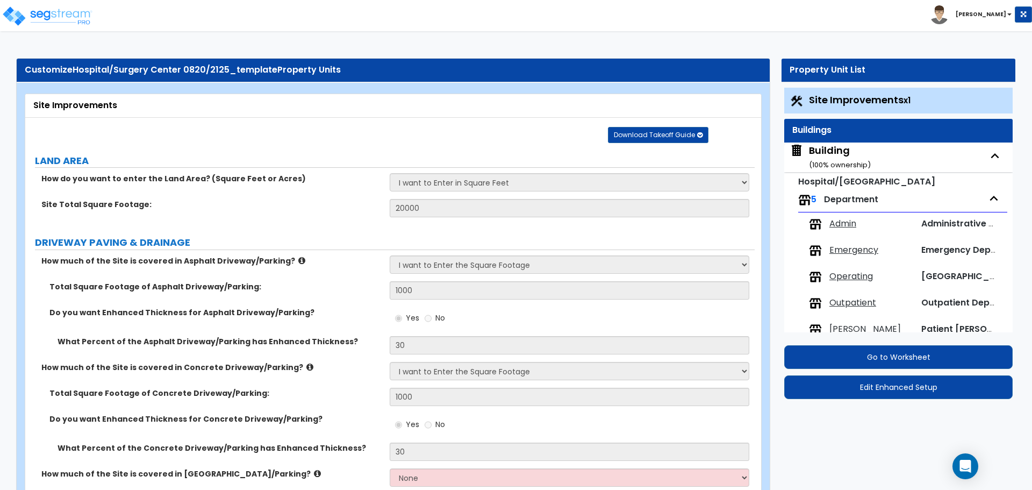
select select "3"
select select "1"
select select "3"
select select "2"
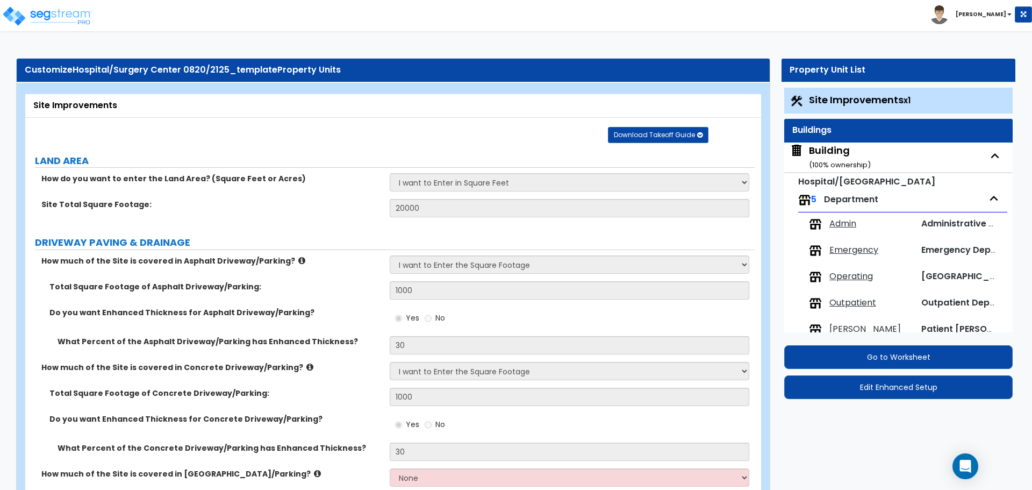
select select "1"
select select "2"
select select "1"
select select "2"
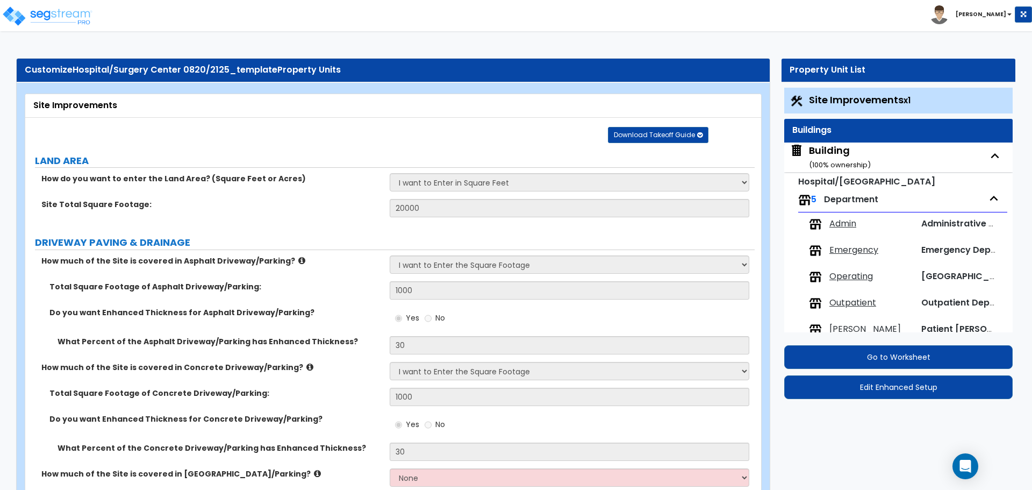
select select "2"
select select "3"
select select "4"
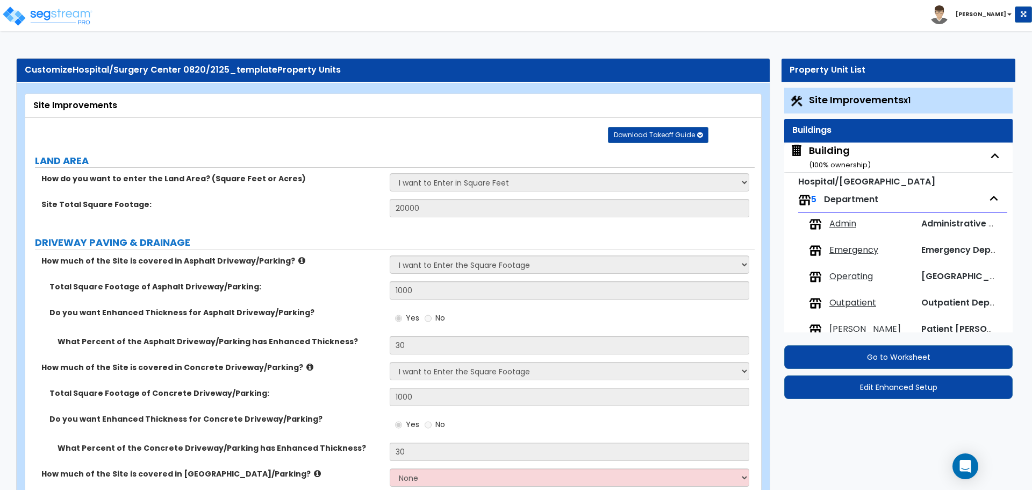
select select "2"
select select "5"
select select "2"
select select "1"
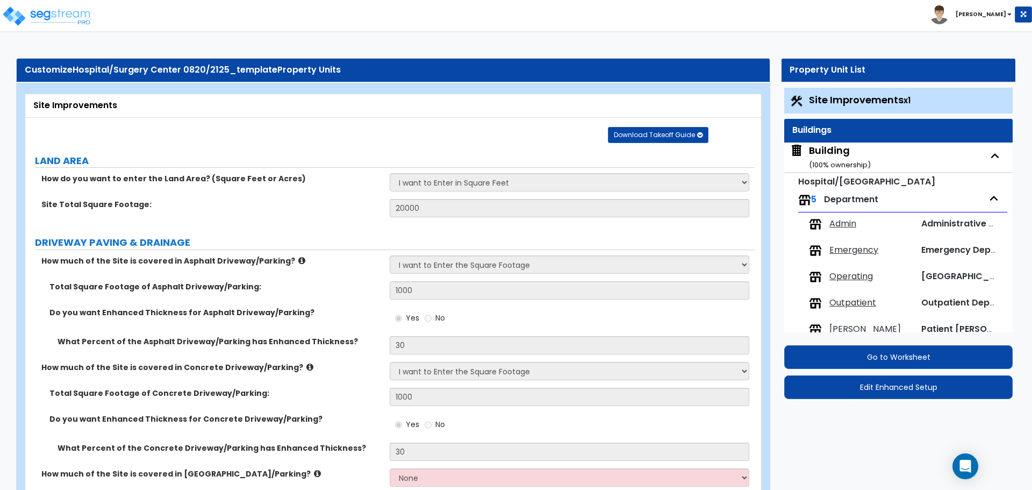
select select "3"
select select "5"
select select "2"
select select "1"
select select "7"
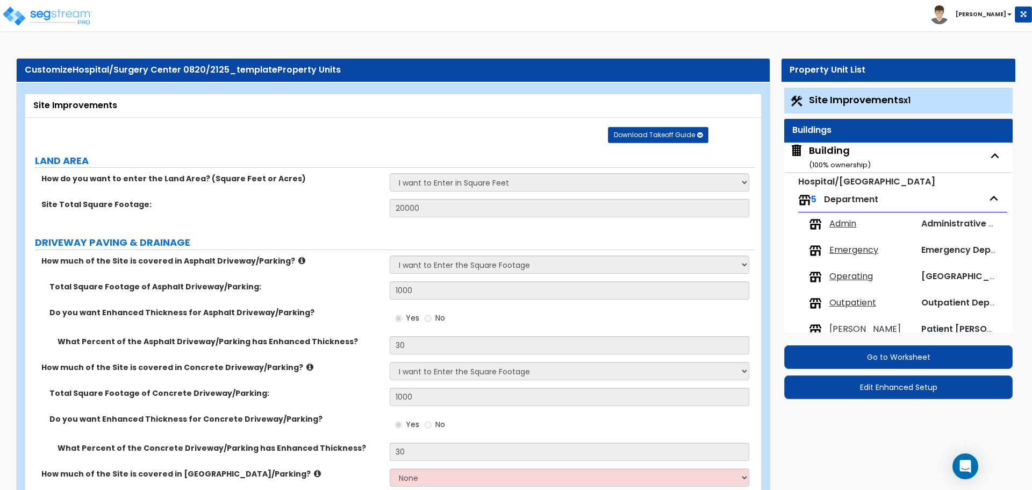
select select "1"
select select "2"
select select "6"
select select "1"
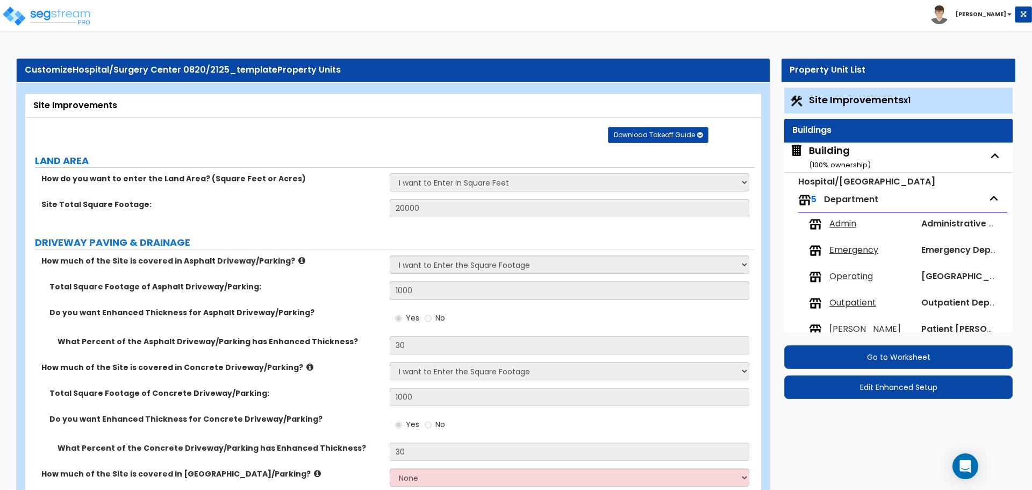
select select "1"
select select "3"
select select "1"
select select "3"
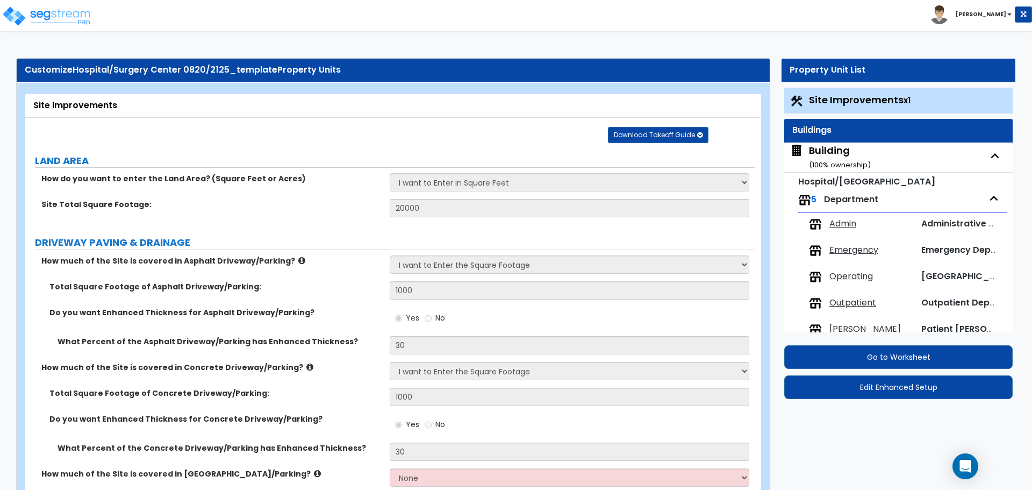
select select "1"
select select "2"
select select "3"
select select "5"
select select "6"
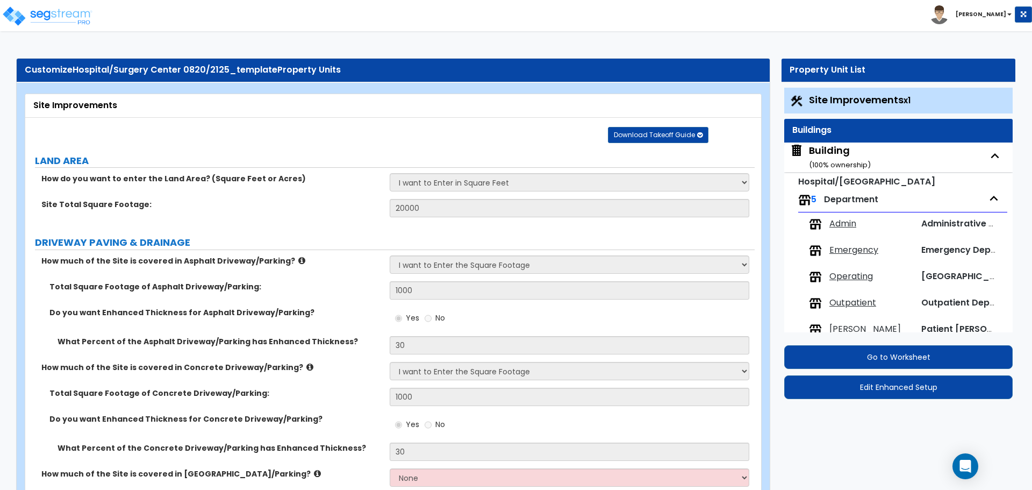
select select "7"
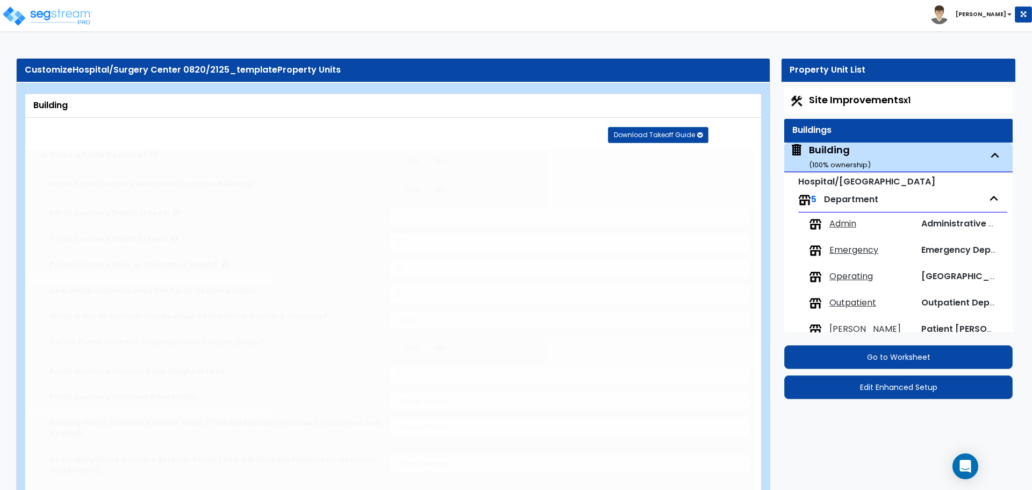
type input "3000"
radio input "true"
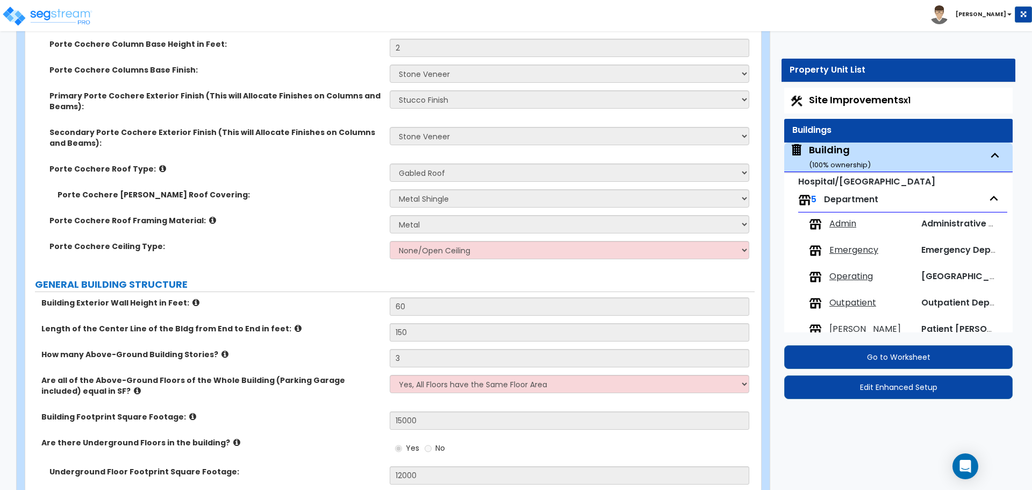
scroll to position [2099, 0]
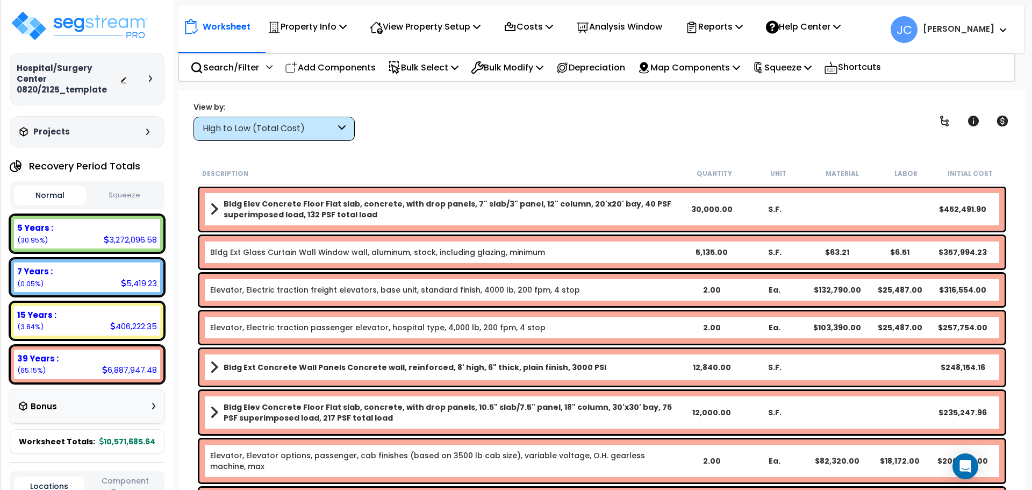
click at [314, 123] on div "High to Low (Total Cost)" at bounding box center [269, 129] width 133 height 12
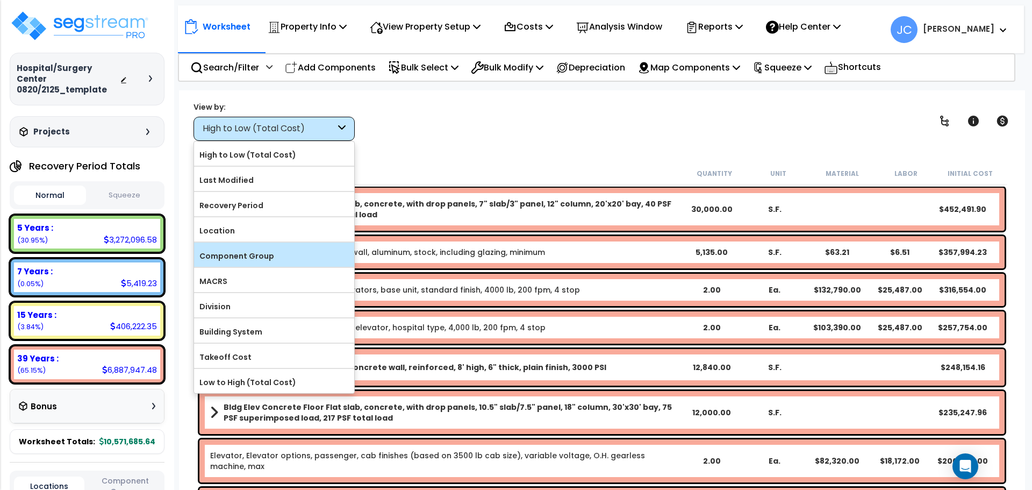
click at [286, 248] on label "Component Group" at bounding box center [274, 256] width 160 height 16
click at [0, 0] on input "Component Group" at bounding box center [0, 0] width 0 height 0
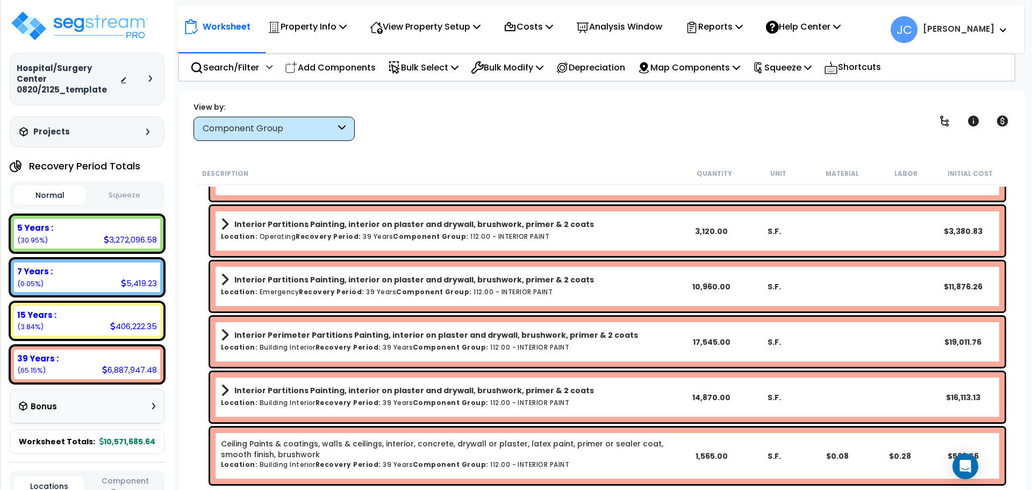
scroll to position [1820, 0]
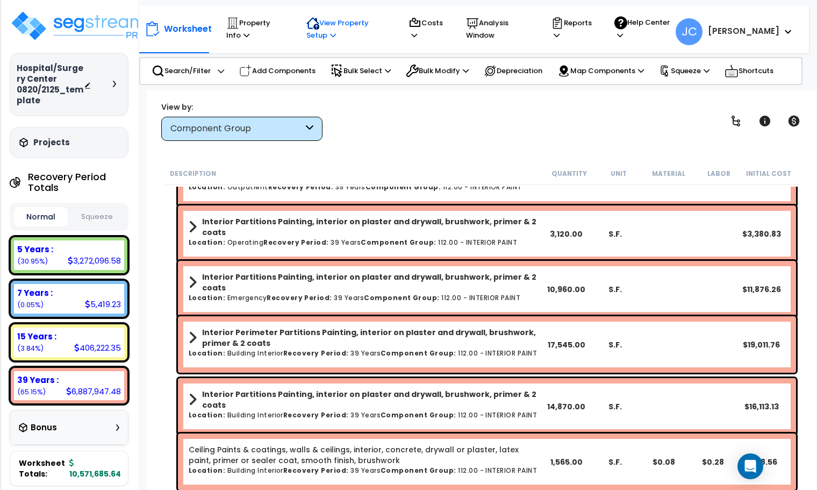
click at [384, 18] on p "View Property Setup" at bounding box center [347, 29] width 82 height 25
click at [376, 80] on link "View Questionnaire" at bounding box center [354, 81] width 106 height 22
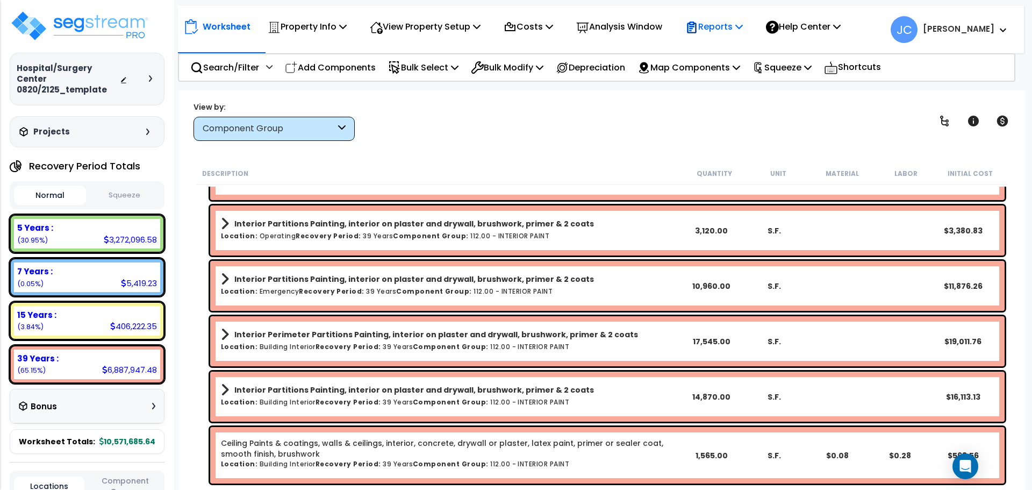
click at [719, 26] on p "Reports" at bounding box center [714, 26] width 58 height 15
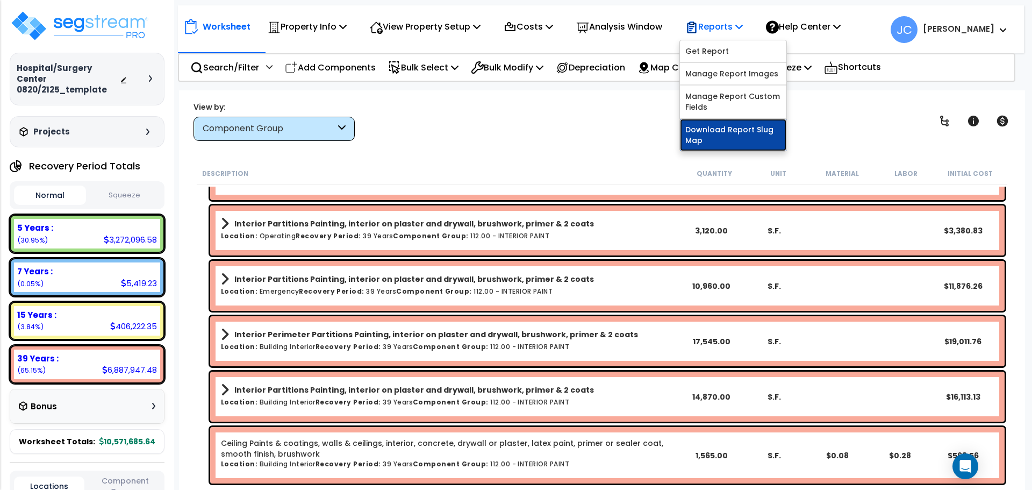
click at [726, 130] on link "Download Report Slug Map" at bounding box center [733, 135] width 106 height 32
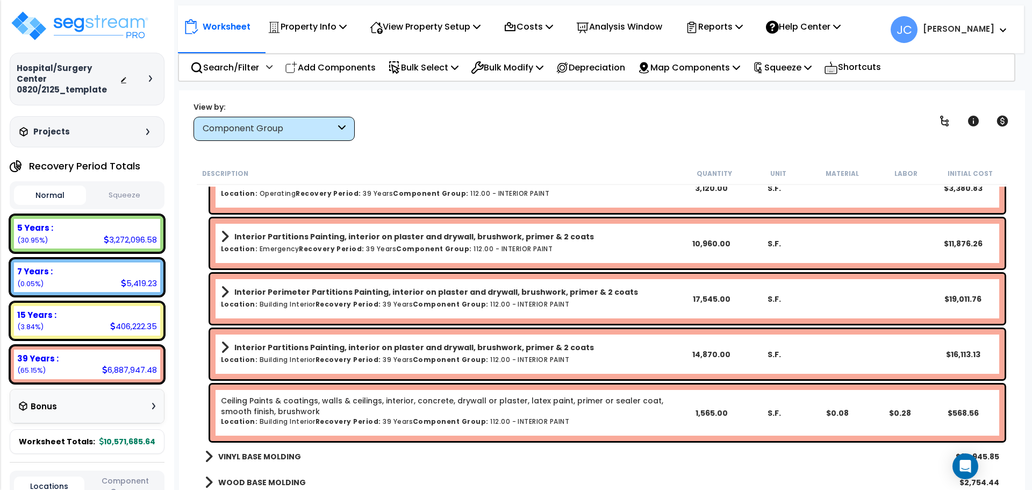
scroll to position [1862, 0]
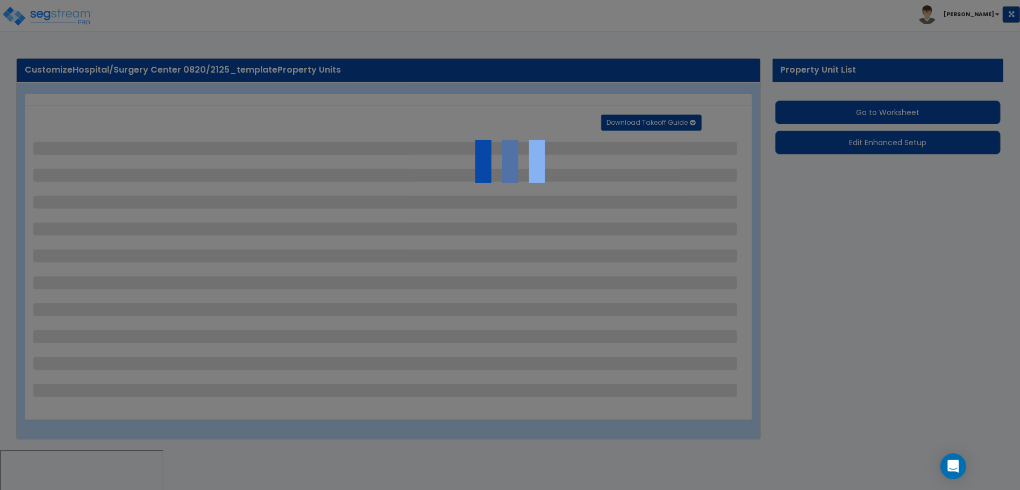
select select "2"
select select "1"
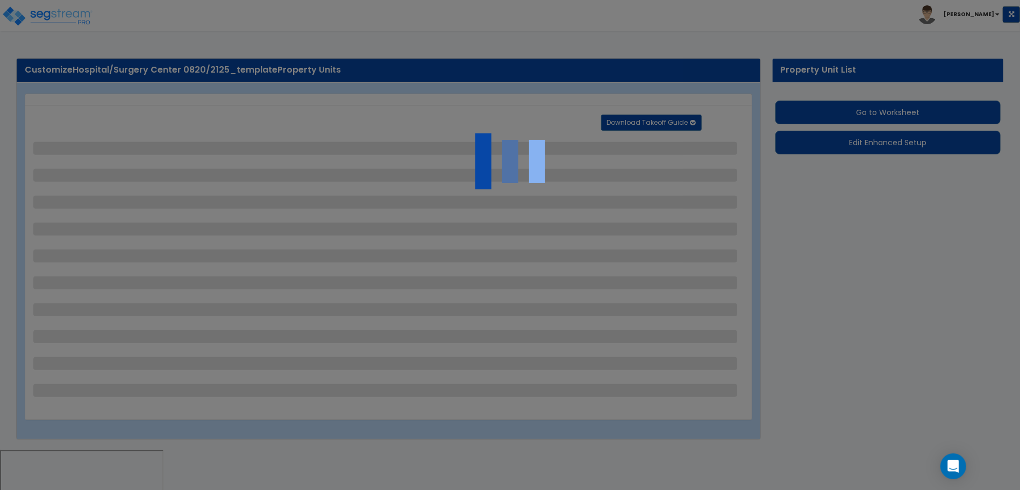
select select "2"
select select "1"
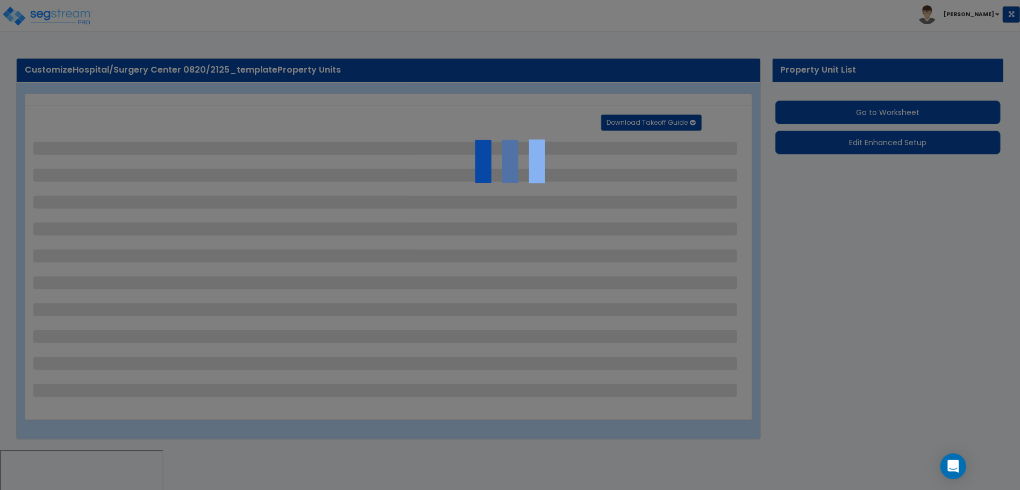
select select "2"
select select "1"
select select "2"
select select "1"
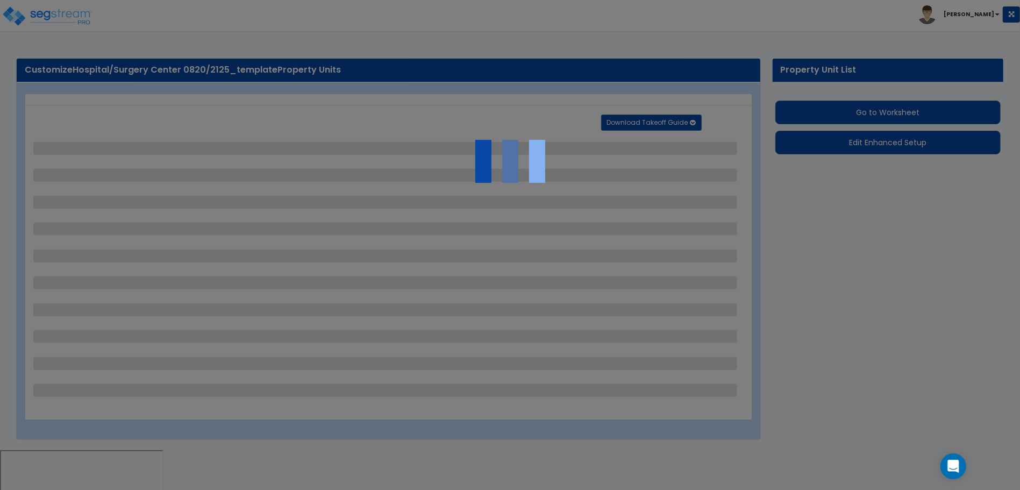
select select "2"
select select "1"
select select "2"
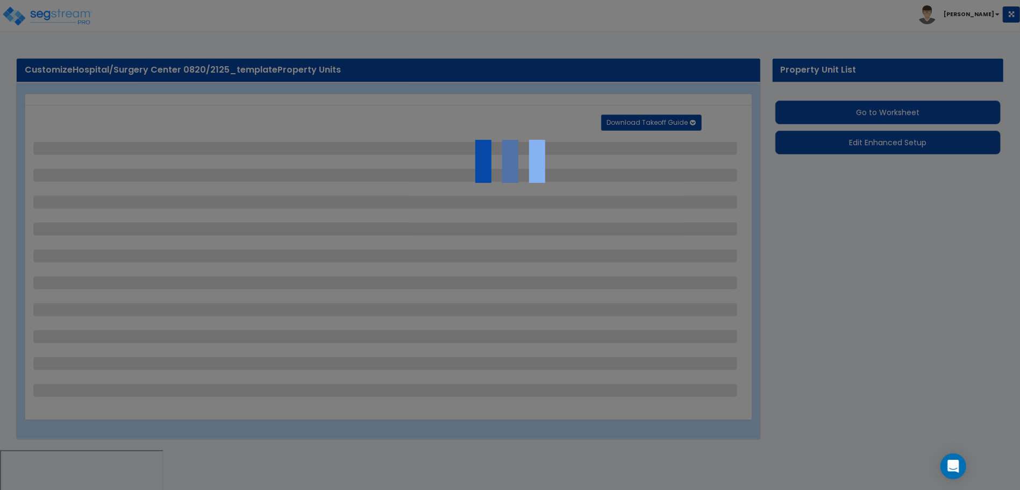
select select "6"
select select "11"
select select "2"
select select "3"
select select "1"
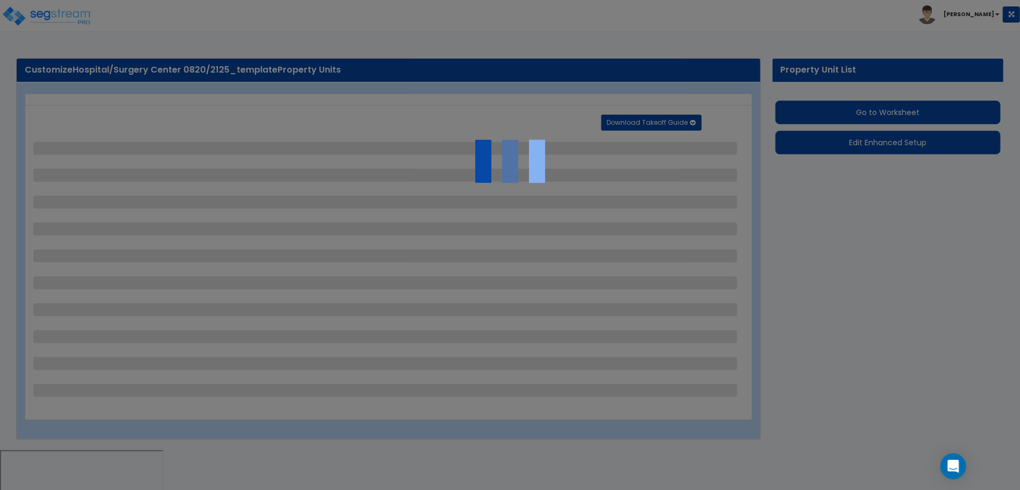
select select "2"
select select "3"
select select "2"
select select "1"
select select "2"
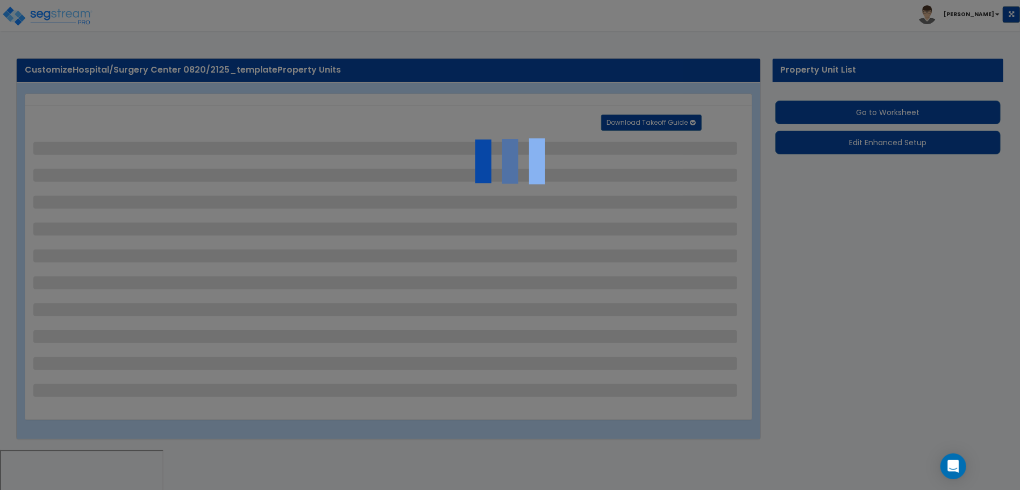
select select "2"
select select "7"
select select "2"
select select "3"
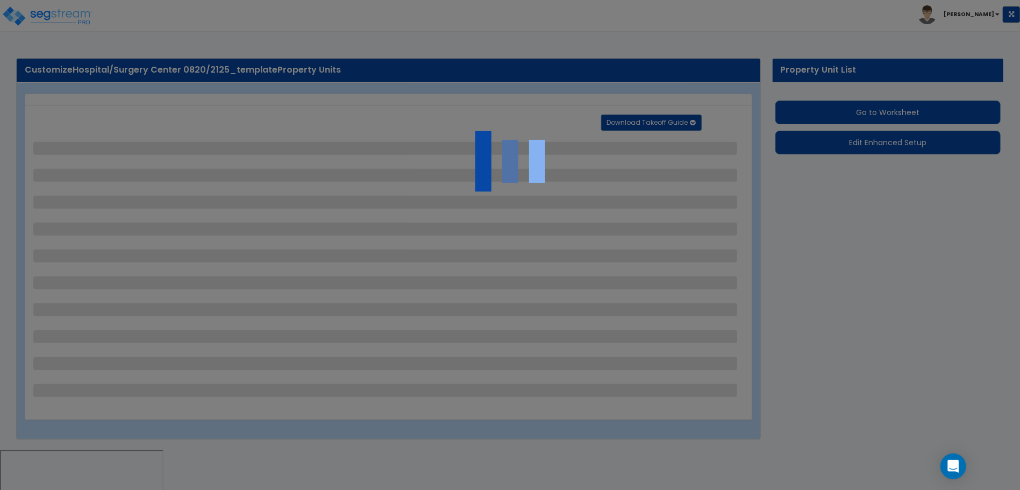
select select "1"
select select "20"
select select "2"
select select "5"
select select "4"
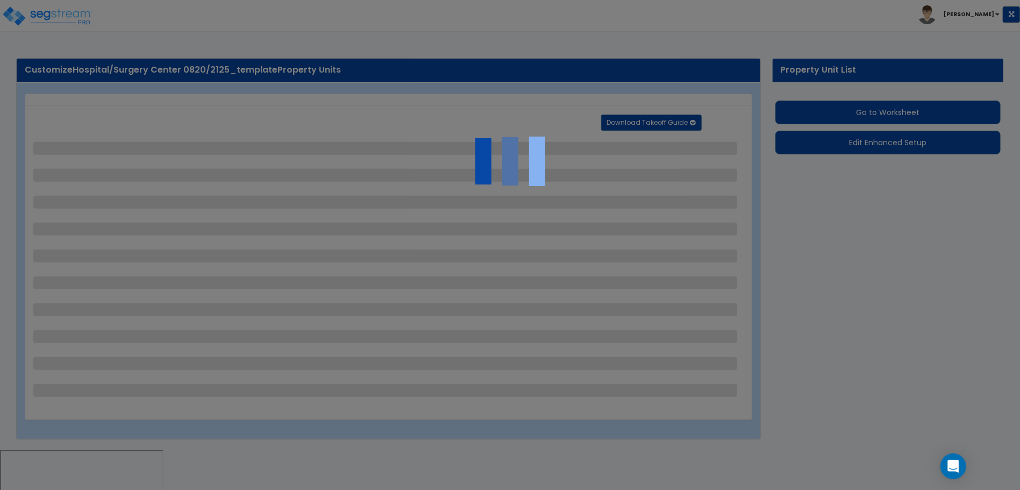
select select "1"
select select "4"
select select "1"
select select "2"
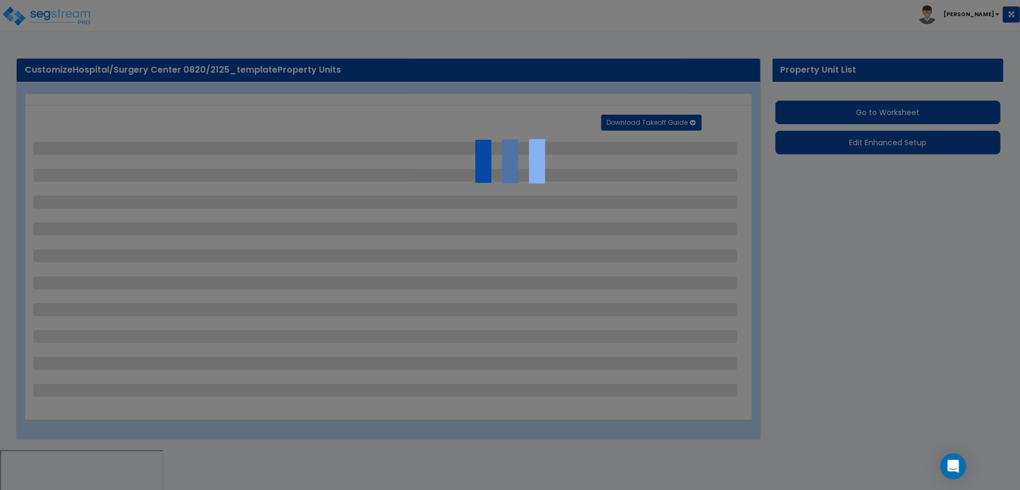
select select "4"
select select "2"
select select "1"
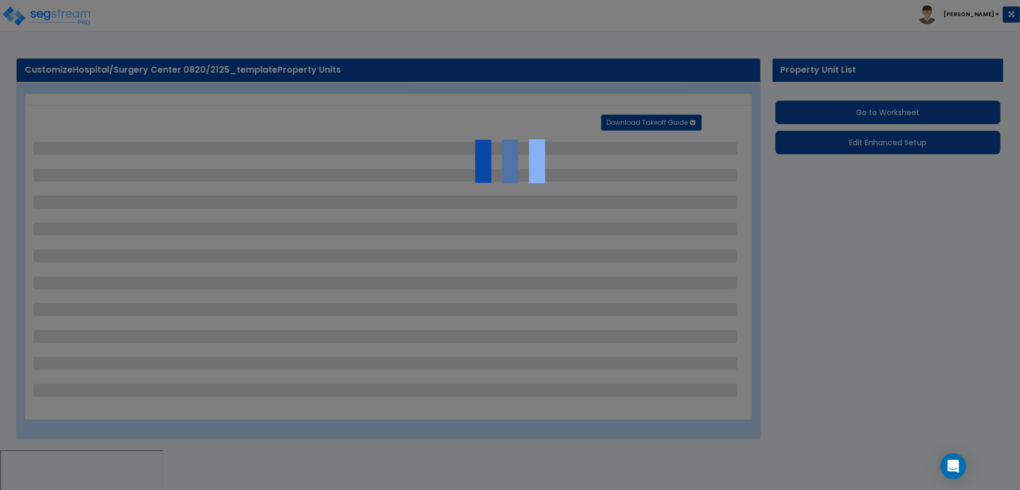
select select "1"
select select "2"
select select "1"
select select "2"
select select "1"
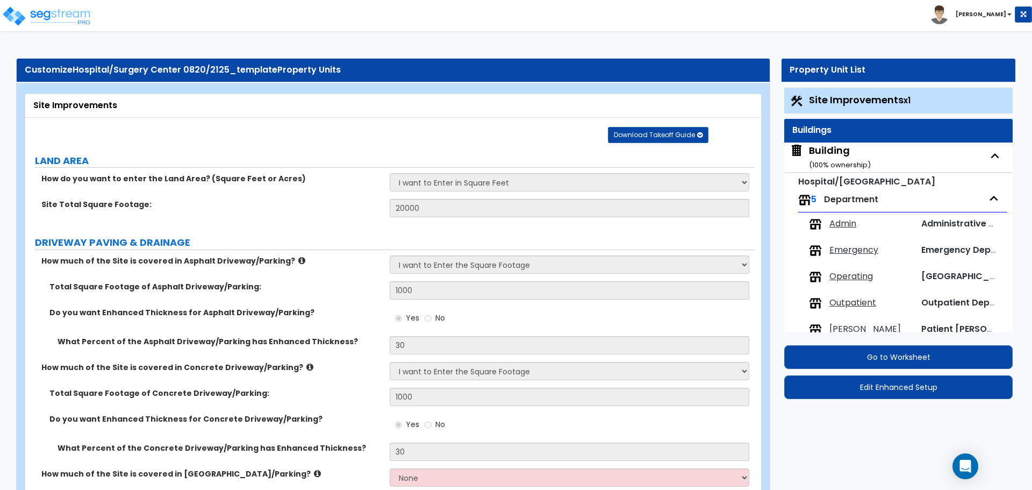
click at [817, 162] on small "( 100 % ownership)" at bounding box center [840, 165] width 62 height 10
select select "2"
select select "5"
select select "2"
select select "5"
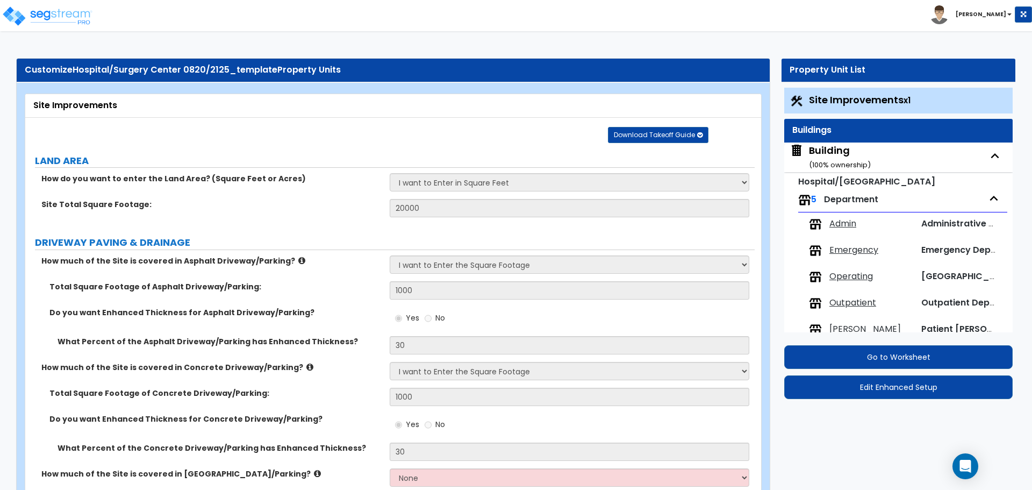
select select "1"
select select "4"
select select "2"
select select "1"
select select "2"
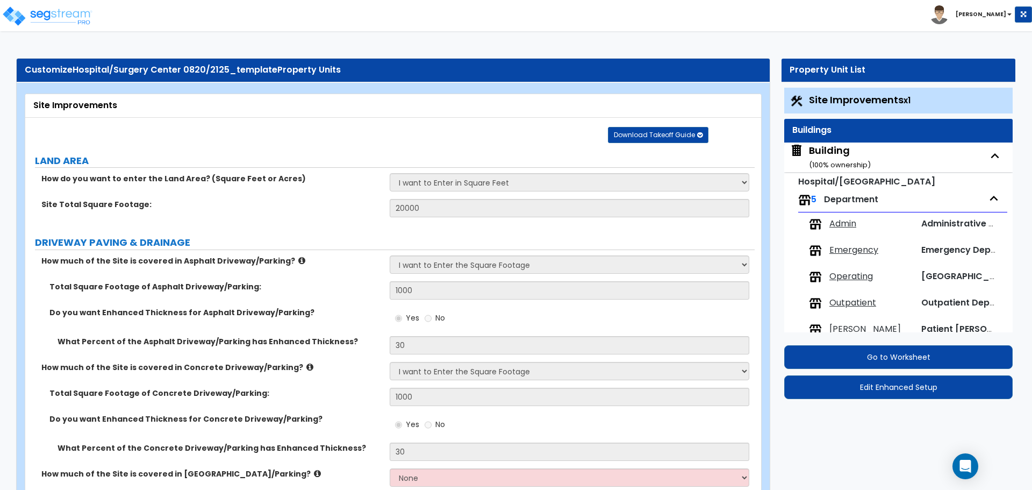
select select "1"
select select "2"
select select "1"
select select "3"
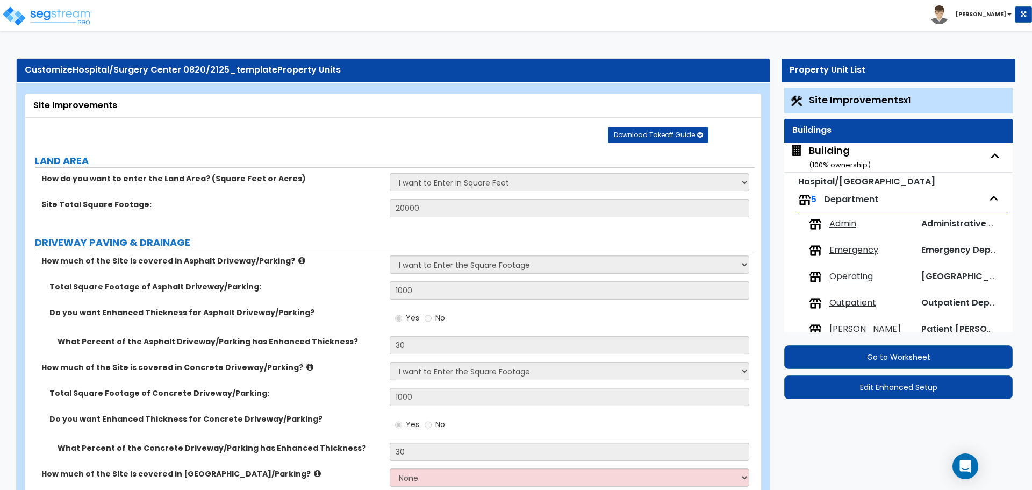
select select "2"
select select "13"
select select "8"
select select "7"
select select "3"
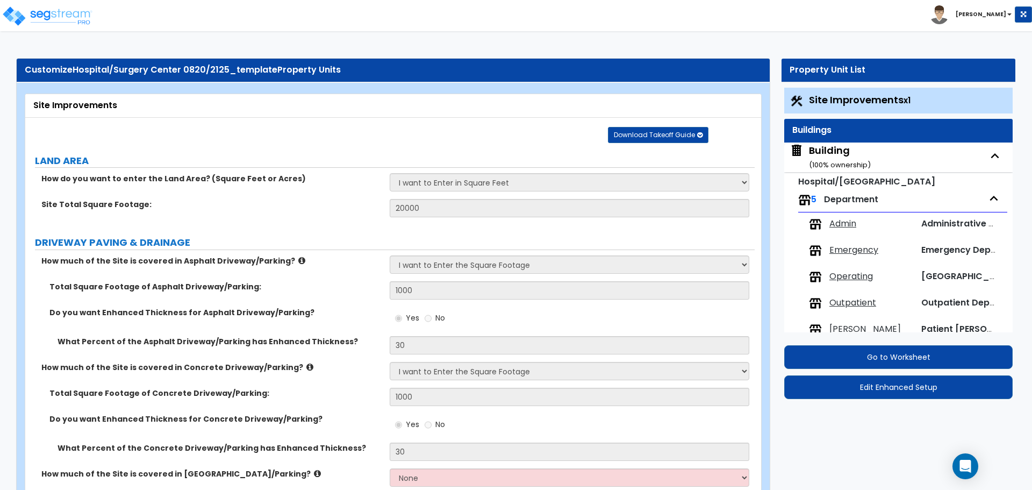
select select "1"
select select "4"
select select "1"
select select "2"
select select "3"
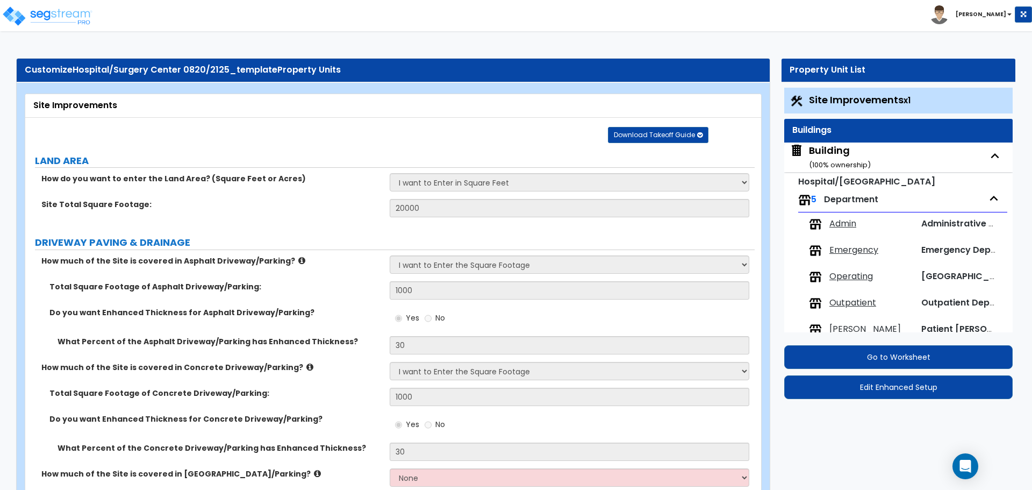
select select "1"
select select "3"
select select "2"
select select "3"
select select "2"
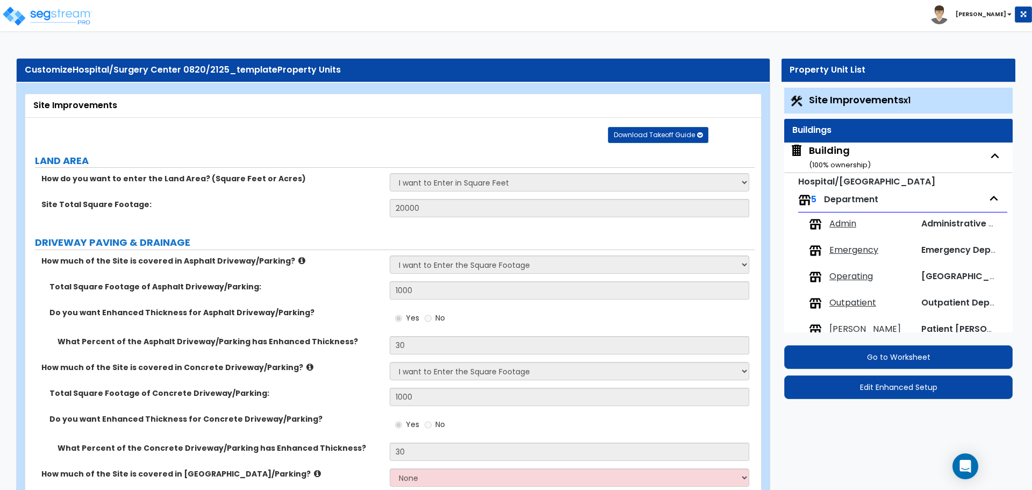
select select "2"
select select "4"
select select "1"
select select "2"
select select "3"
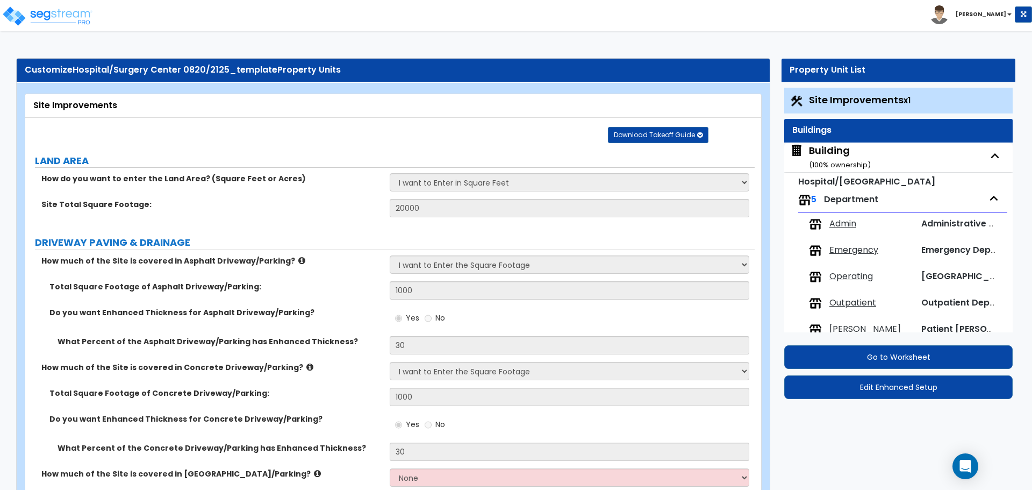
select select "5"
select select "2"
select select "5"
select select "1"
select select "3"
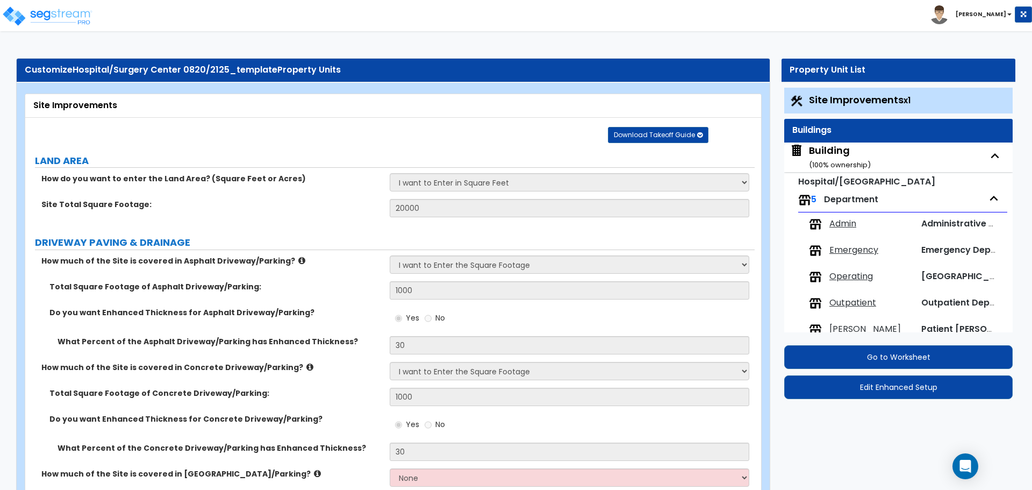
select select "4"
select select "1"
select select "2"
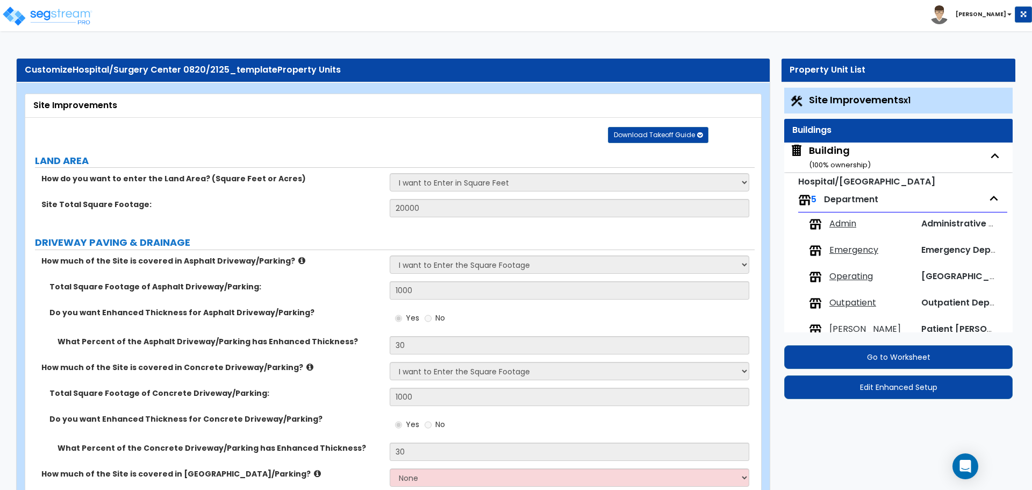
select select "1"
select select "2"
select select "3"
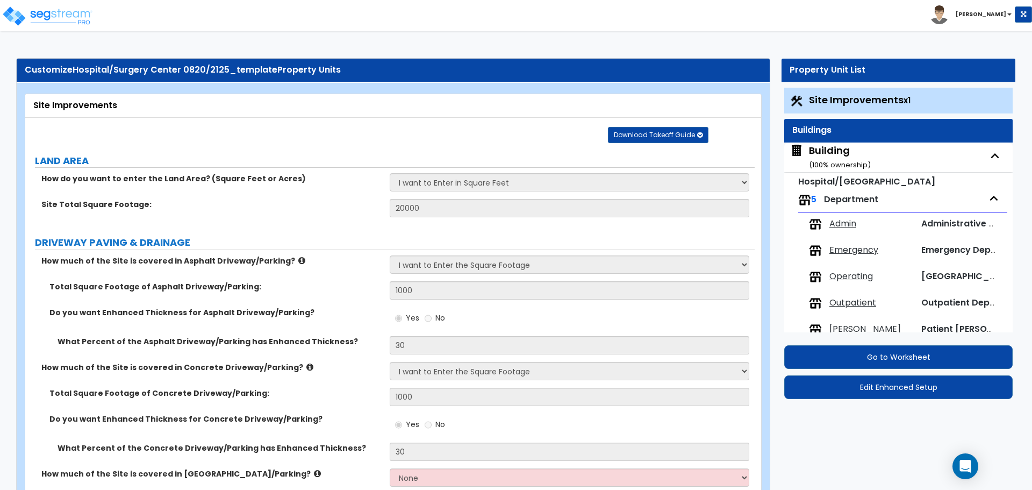
select select "3"
select select "1"
select select "3"
select select "2"
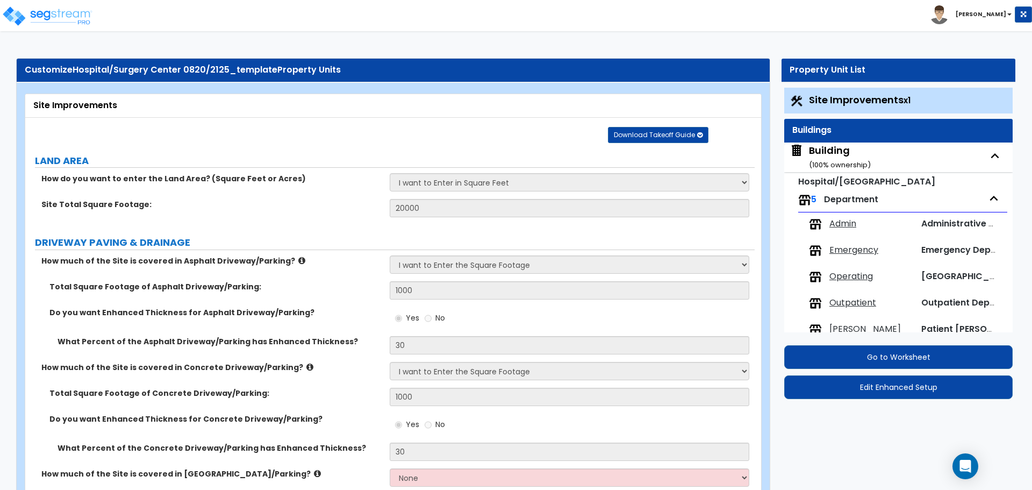
select select "1"
select select "2"
select select "1"
select select "2"
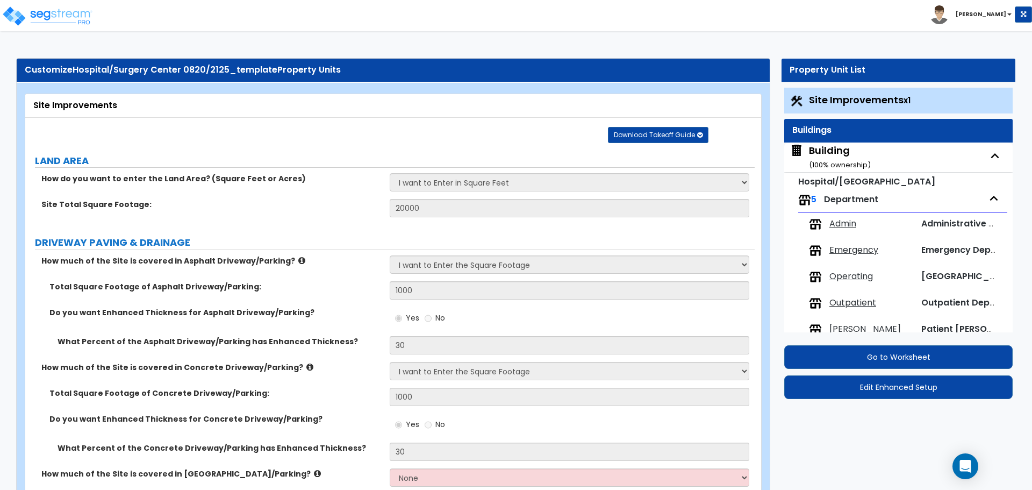
select select "2"
select select "3"
select select "4"
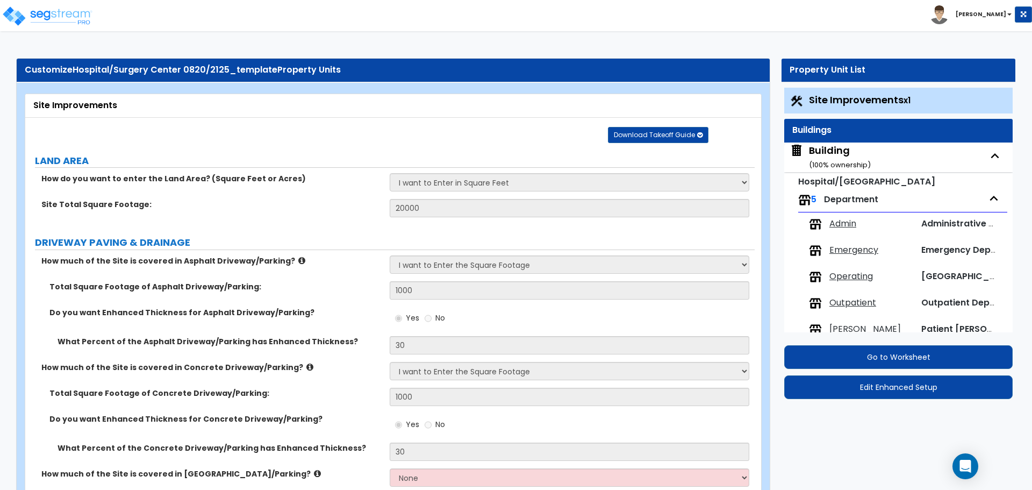
select select "2"
select select "5"
select select "2"
select select "1"
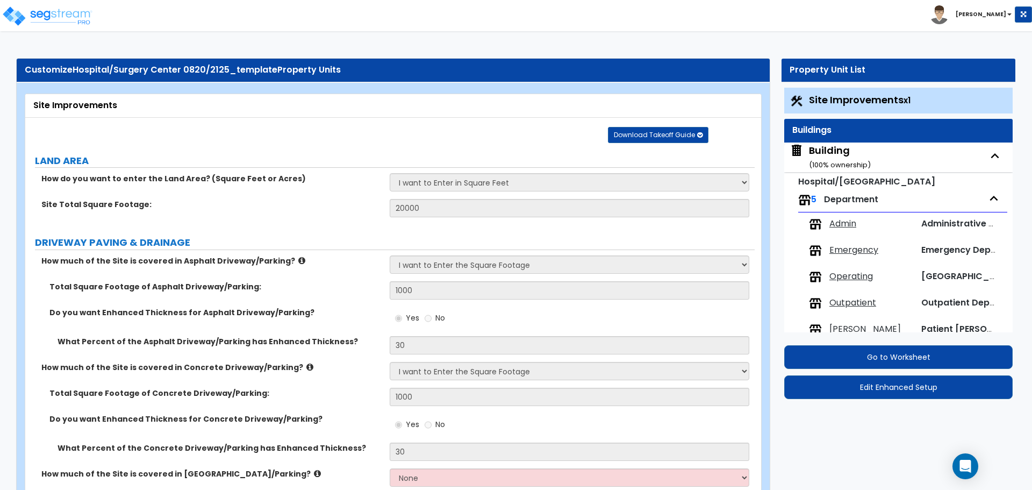
select select "3"
select select "5"
select select "2"
select select "1"
select select "7"
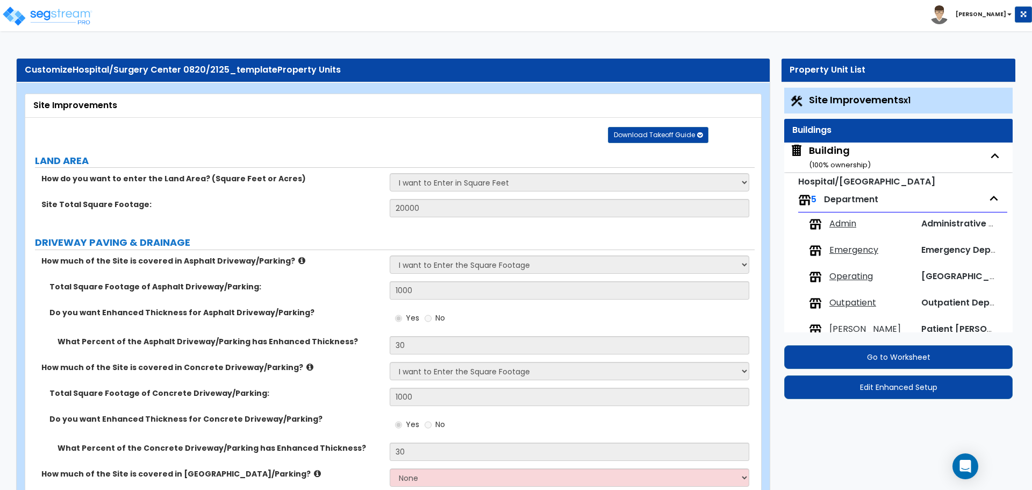
select select "1"
select select "2"
select select "6"
select select "1"
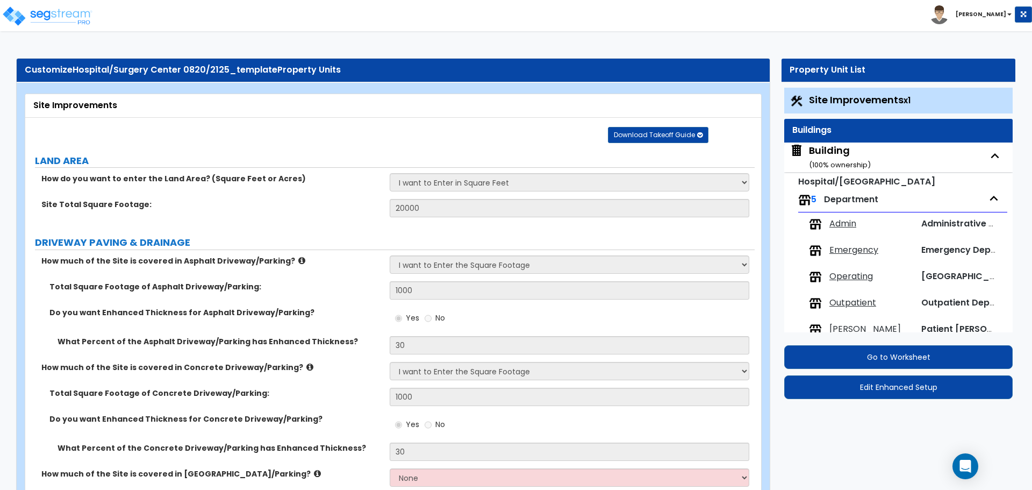
select select "1"
select select "3"
select select "1"
select select "3"
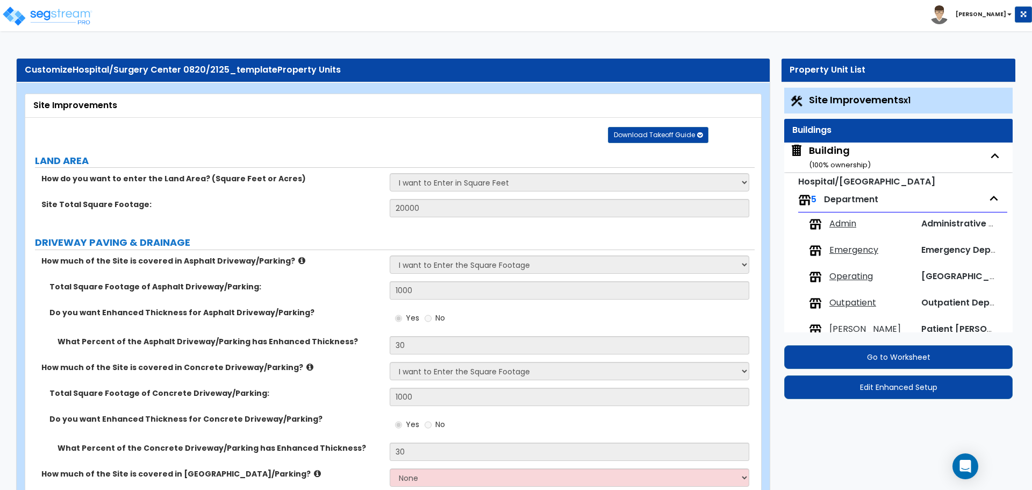
select select "1"
select select "2"
select select "3"
select select "5"
select select "6"
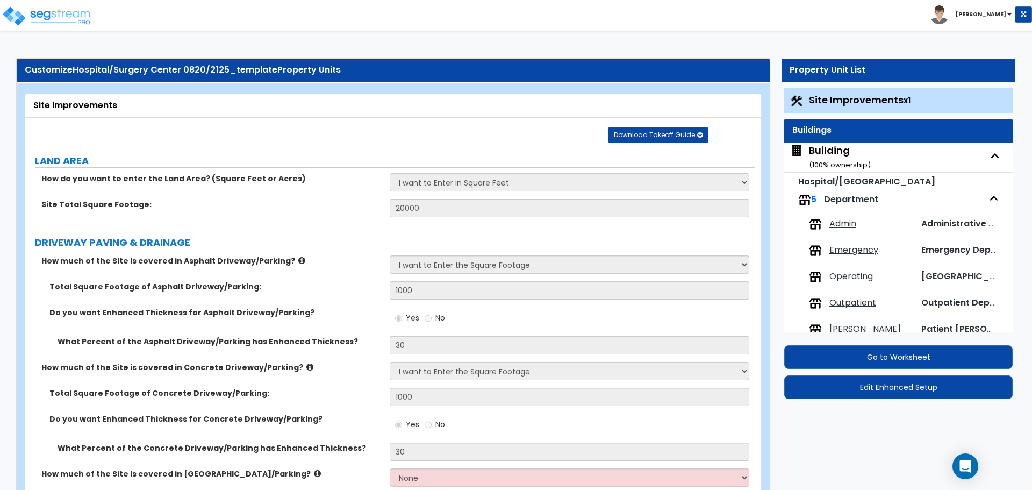
select select "7"
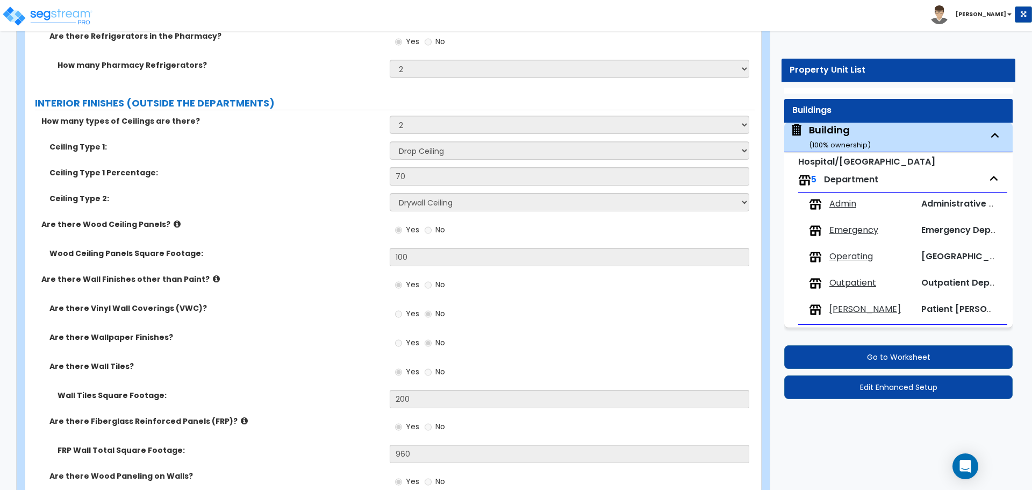
scroll to position [6504, 0]
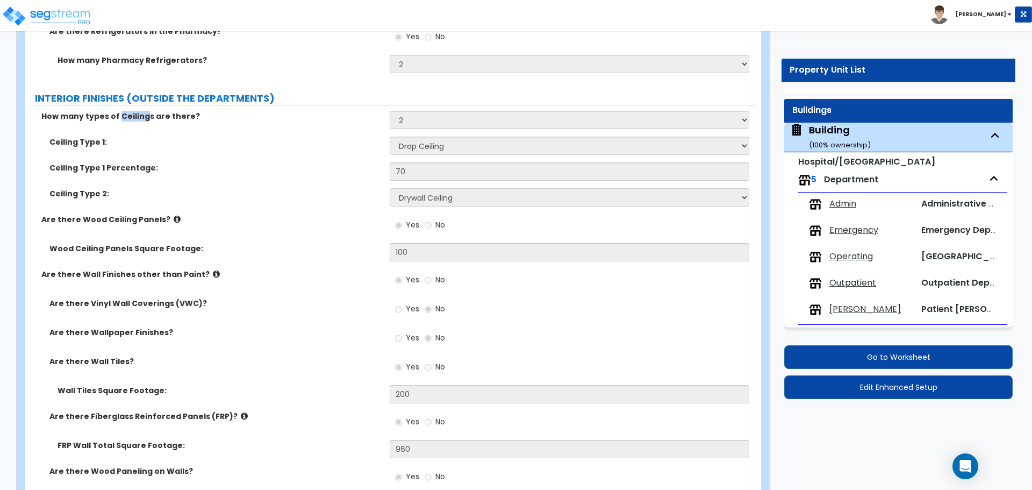
click at [427, 91] on label "INTERIOR FINISHES (OUTSIDE THE DEPARTMENTS)" at bounding box center [395, 98] width 720 height 14
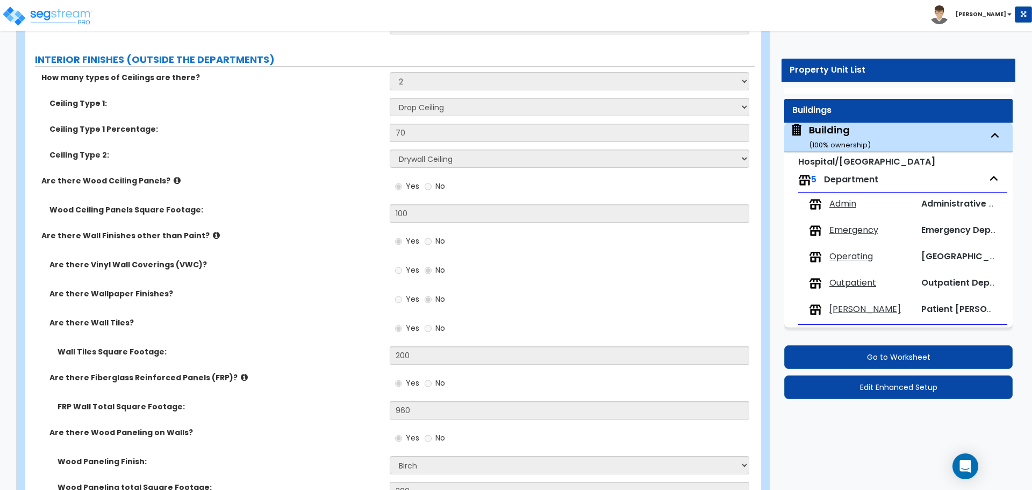
scroll to position [6545, 0]
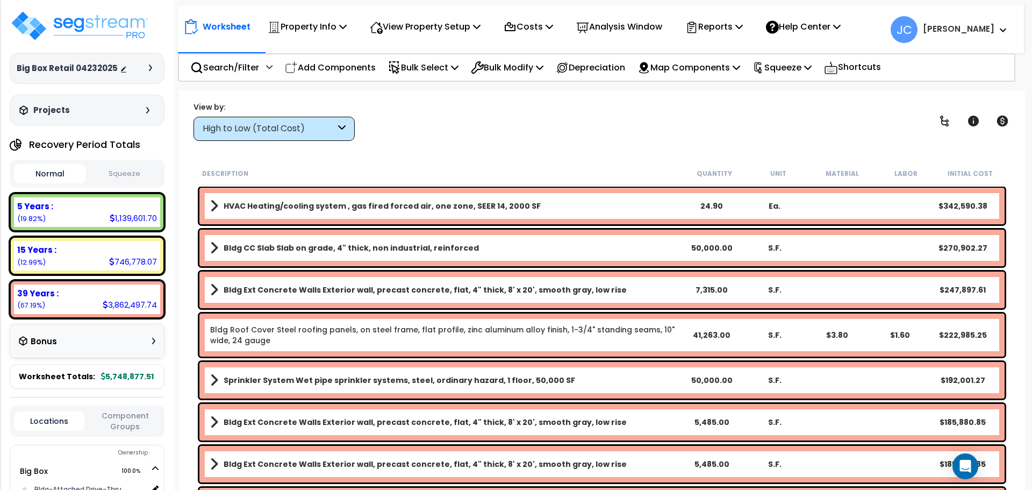
click at [327, 128] on div "High to Low (Total Cost)" at bounding box center [269, 129] width 133 height 12
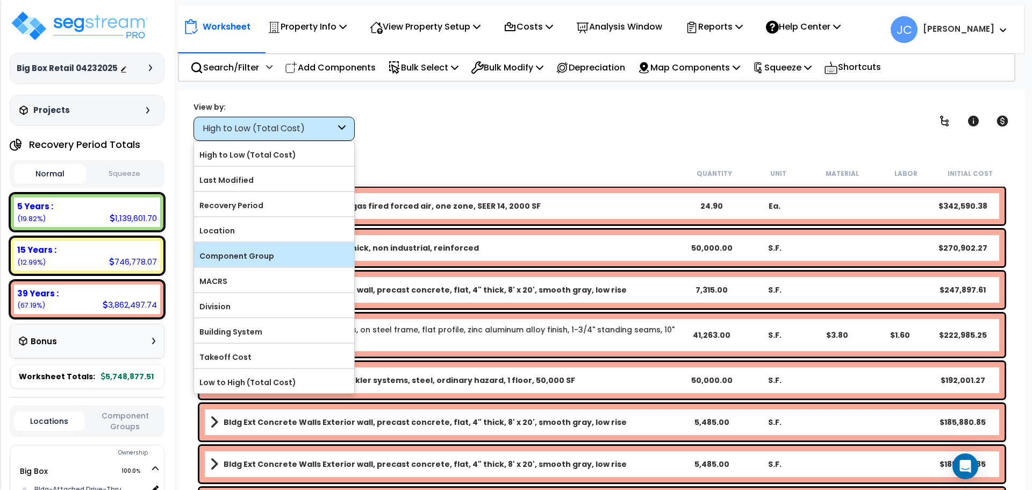
click at [299, 259] on label "Component Group" at bounding box center [274, 256] width 160 height 16
click at [0, 0] on input "Component Group" at bounding box center [0, 0] width 0 height 0
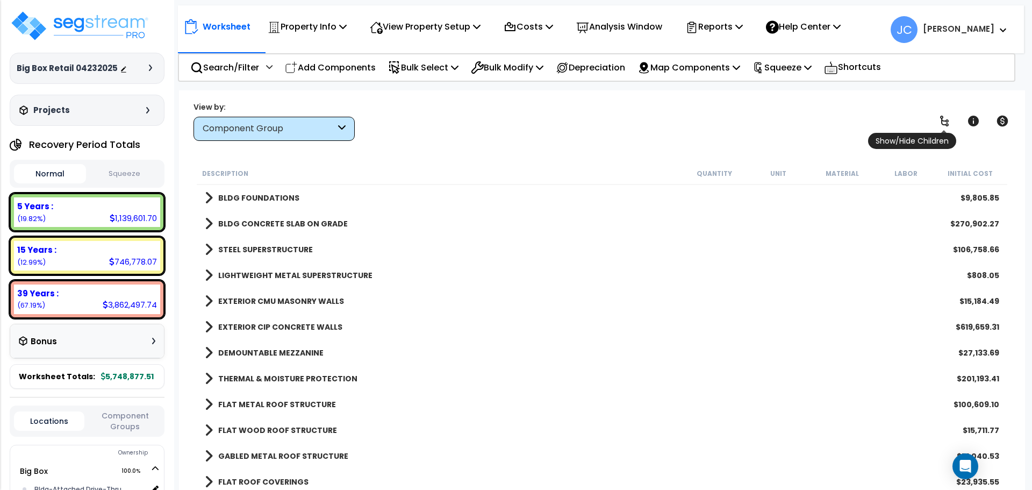
click at [946, 118] on icon at bounding box center [944, 120] width 13 height 13
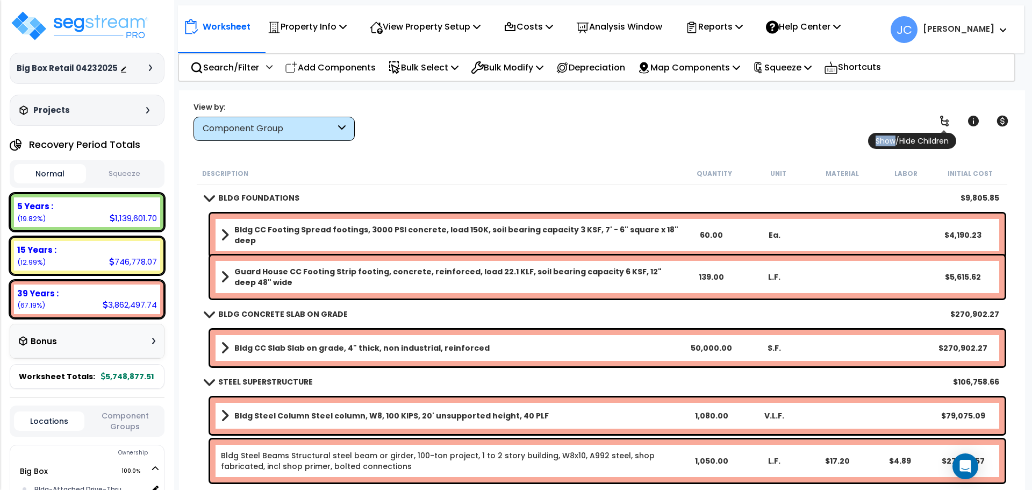
click at [946, 118] on icon at bounding box center [944, 120] width 13 height 13
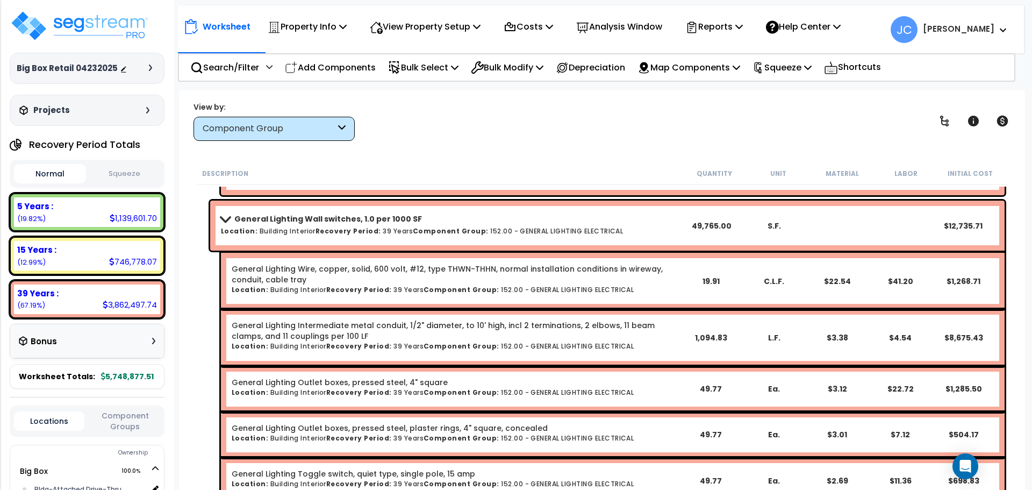
scroll to position [5757, 0]
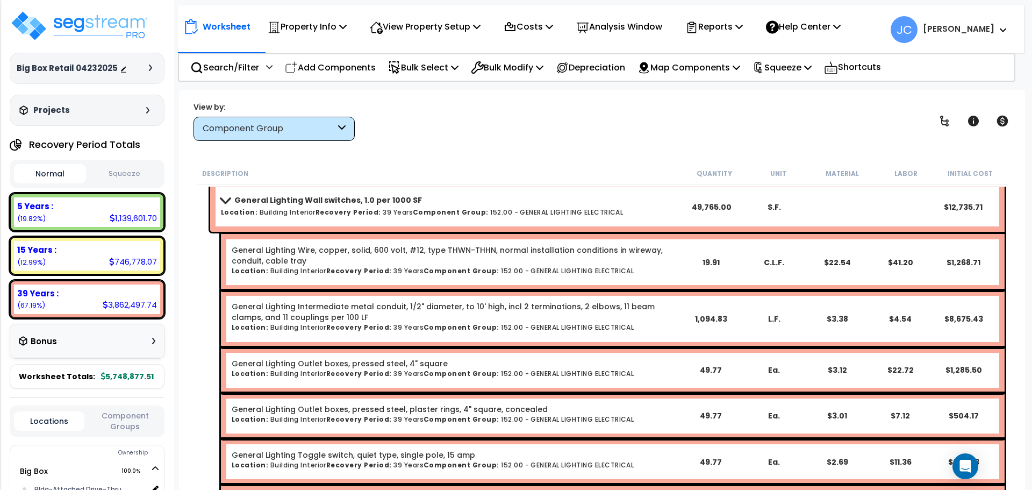
click at [980, 38] on span "JC Jon Paul" at bounding box center [949, 29] width 117 height 27
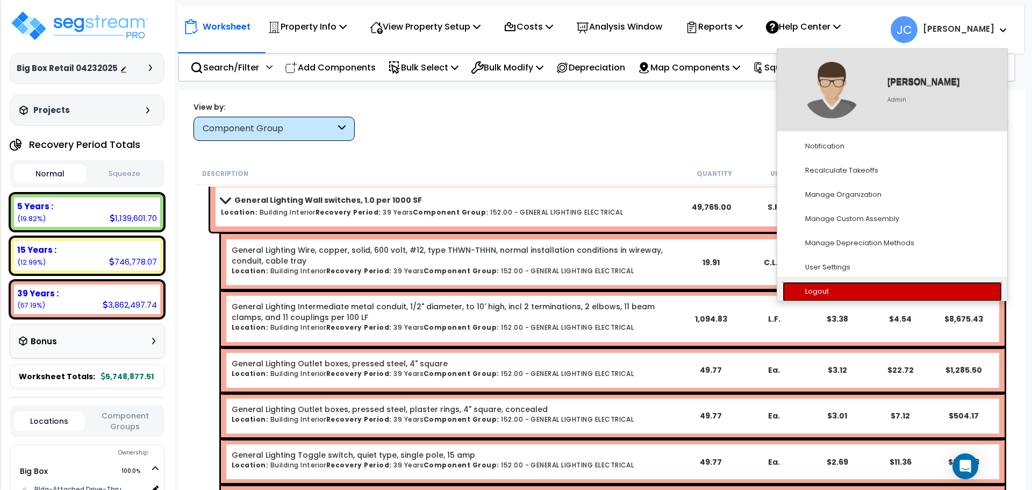
click at [811, 283] on link "Logout" at bounding box center [892, 292] width 219 height 20
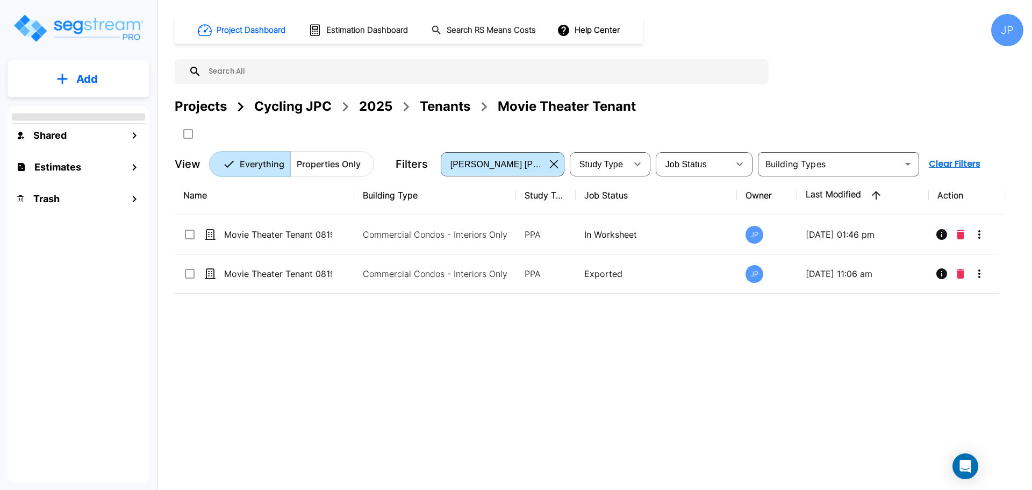
click at [377, 110] on div "2025" at bounding box center [375, 106] width 33 height 19
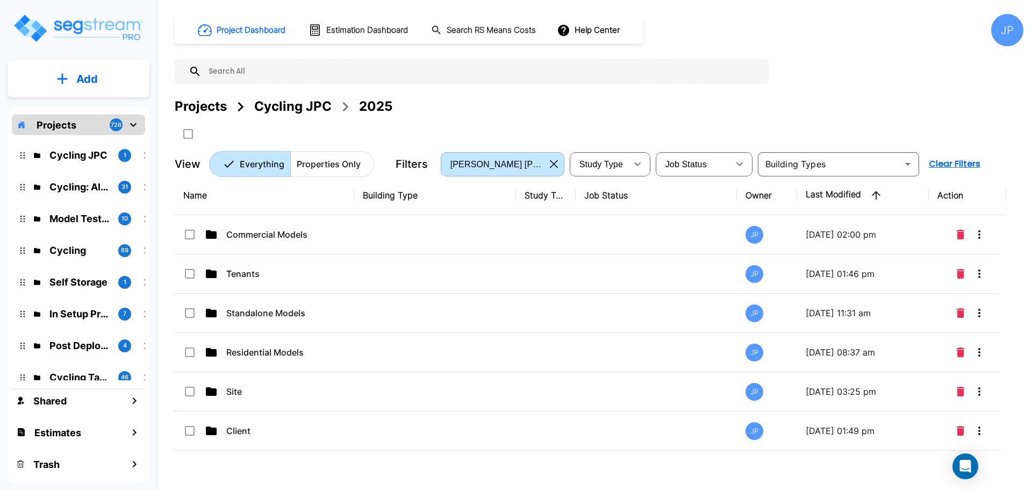
click at [311, 238] on p "Commercial Models" at bounding box center [280, 234] width 108 height 13
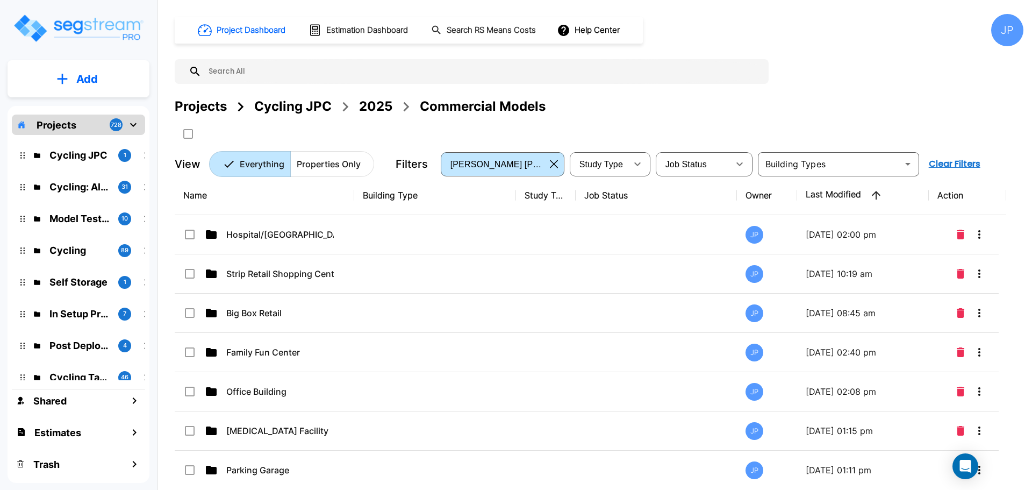
click at [350, 280] on td "Strip Retail Shopping Center" at bounding box center [265, 273] width 180 height 39
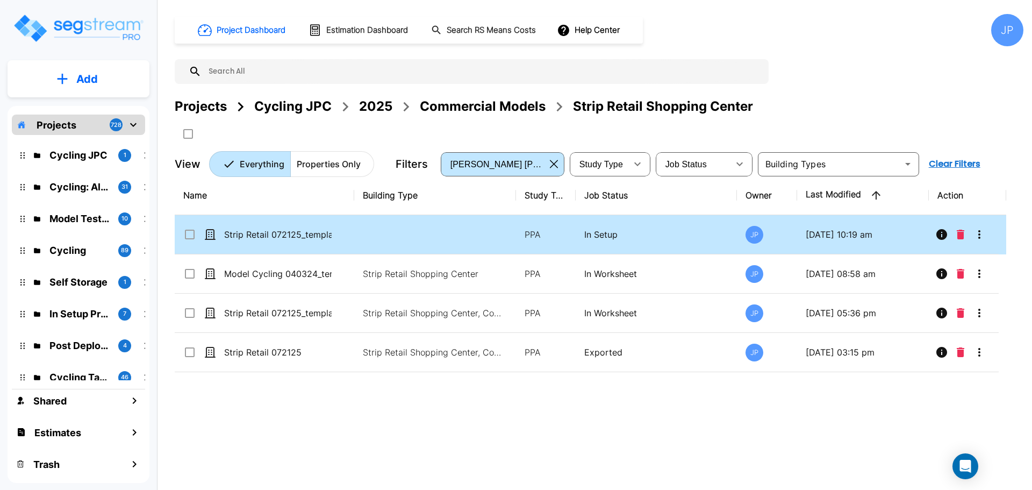
click at [439, 243] on td at bounding box center [435, 234] width 162 height 39
checkbox input "true"
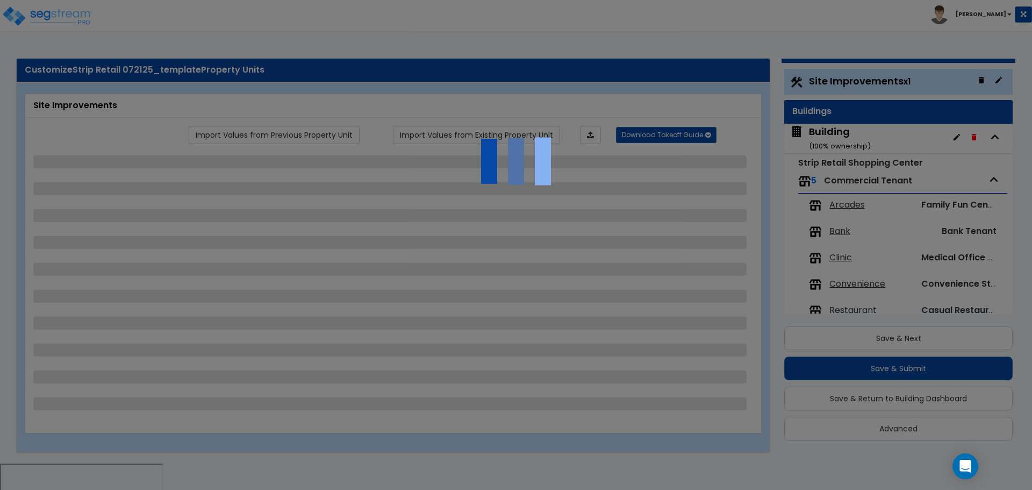
scroll to position [1, 0]
select select "2"
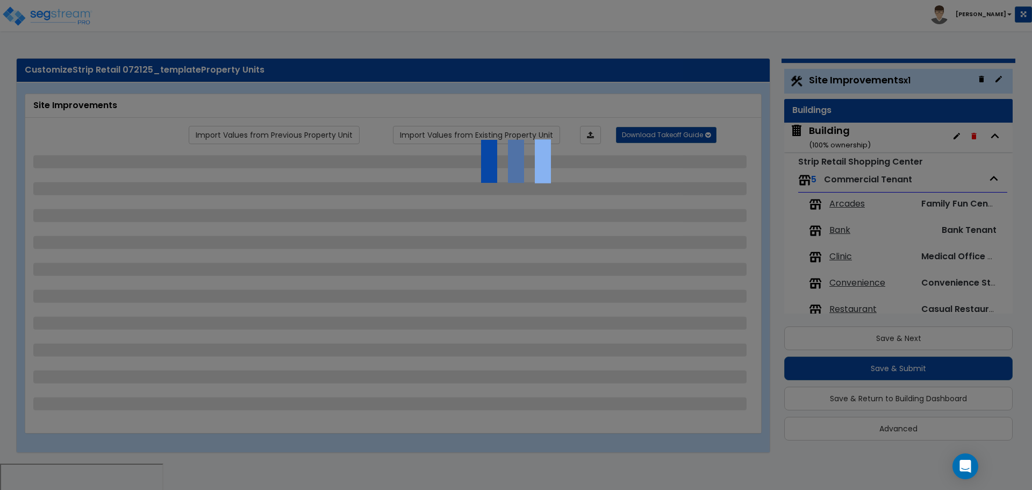
select select "1"
select select "2"
select select "1"
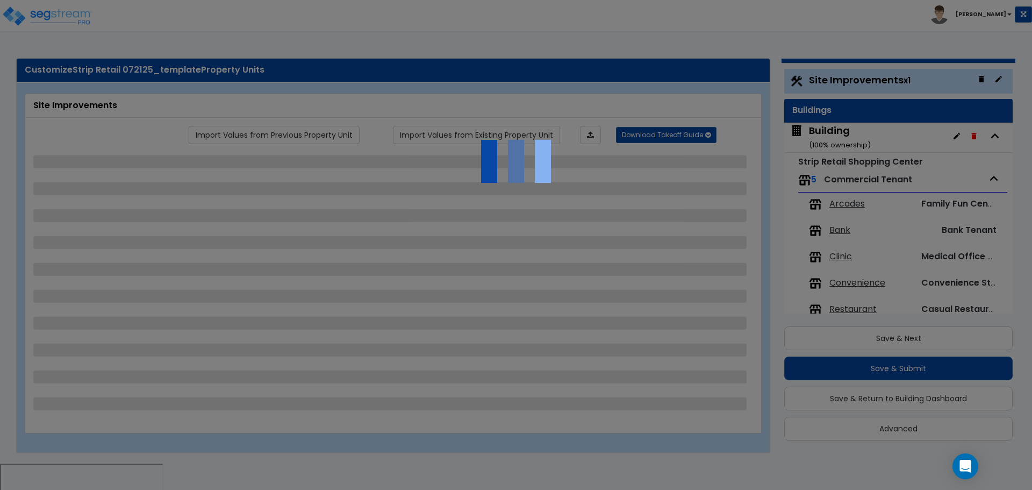
select select "1"
select select "2"
select select "4"
select select "2"
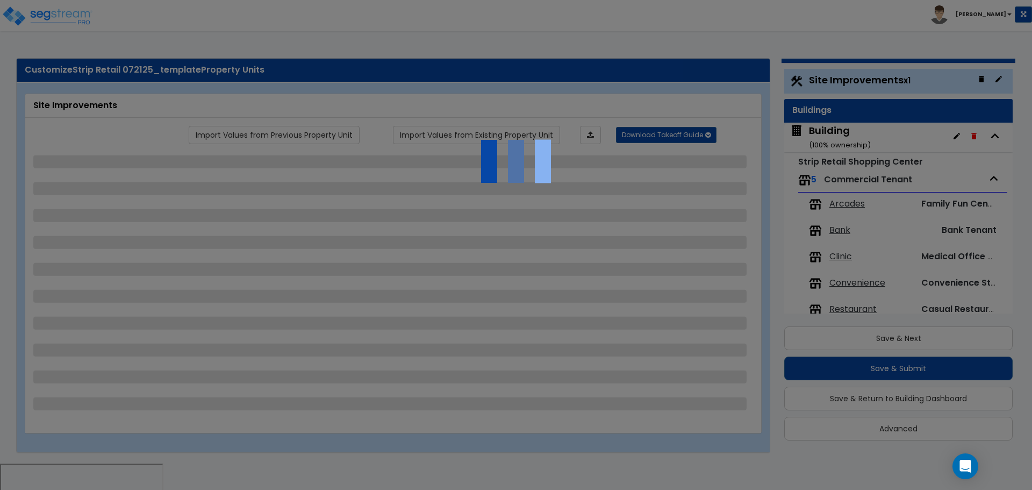
select select "1"
select select "2"
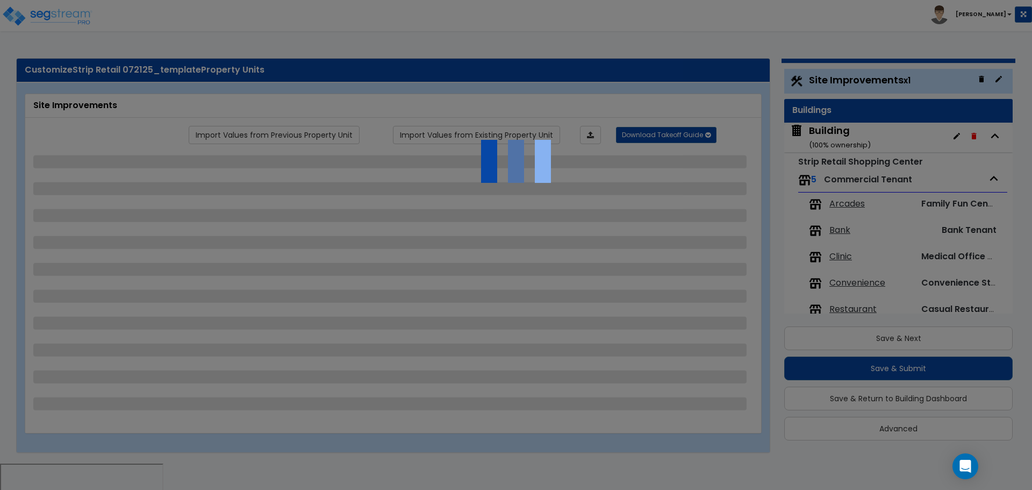
select select "1"
select select "6"
select select "2"
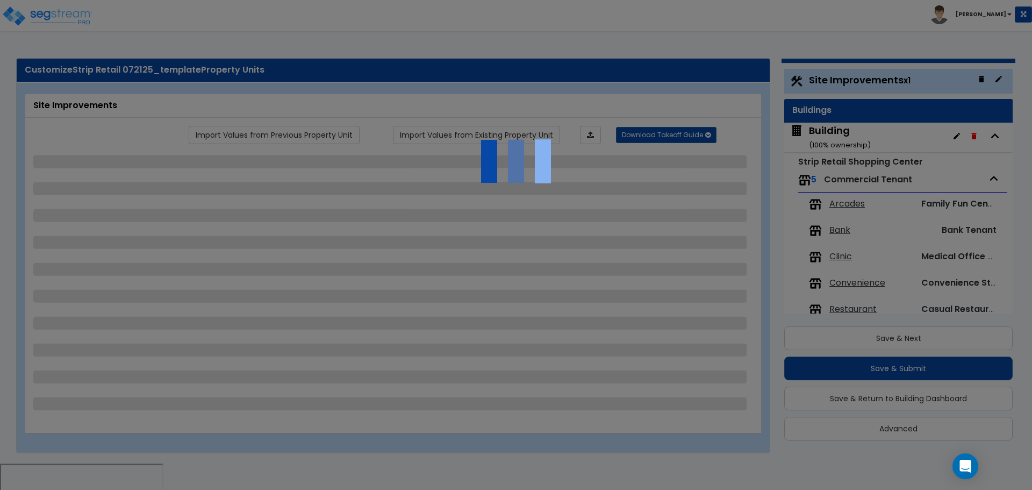
select select "2"
select select "3"
select select "1"
select select "4"
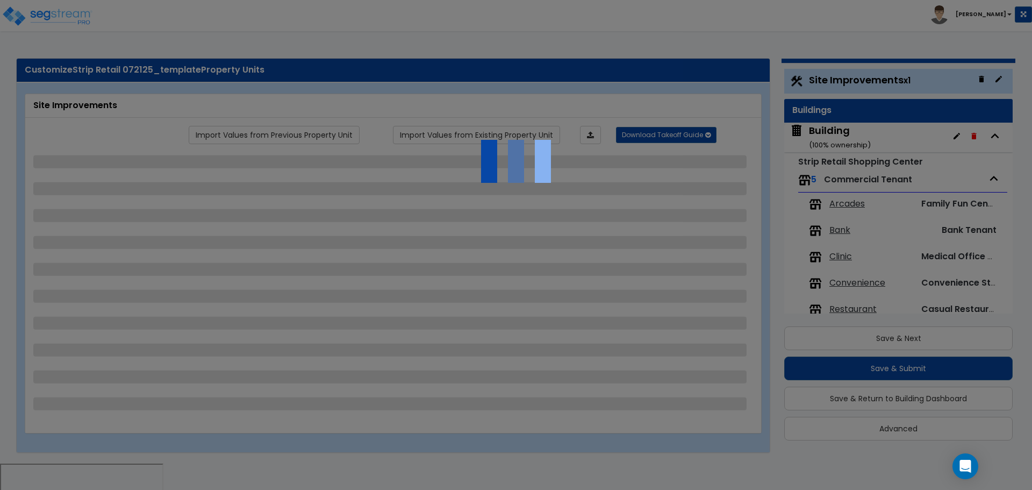
select select "3"
select select "2"
select select "7"
select select "2"
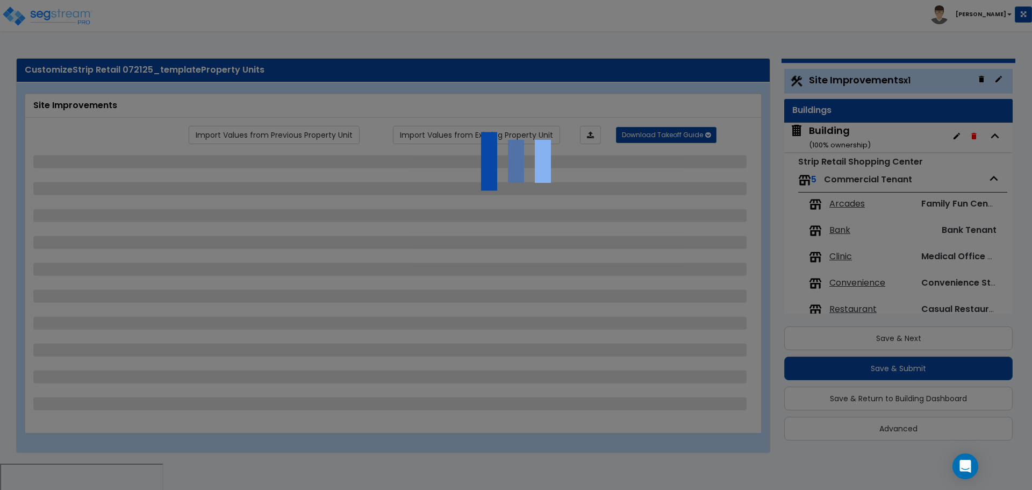
select select "2"
select select "3"
select select "1"
select select "20"
select select "2"
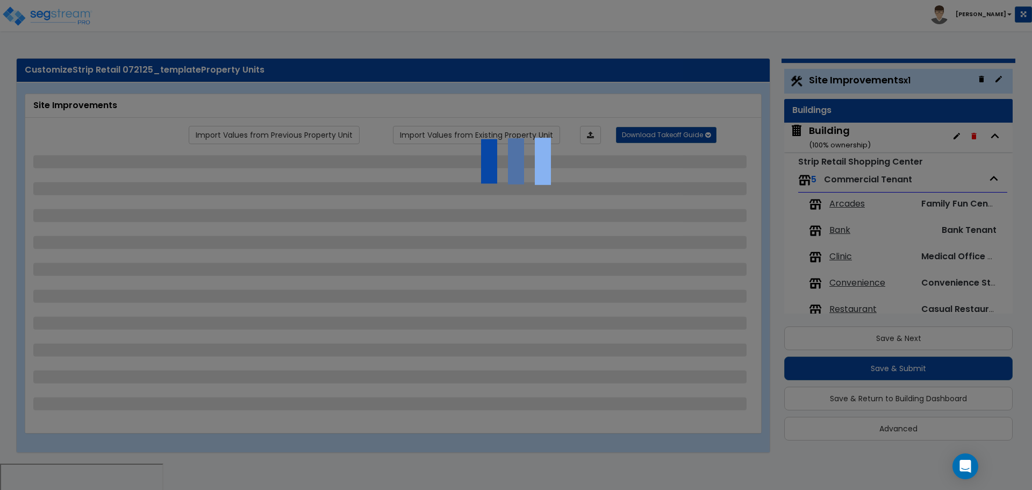
select select "5"
select select "3"
select select "1"
select select "4"
select select "1"
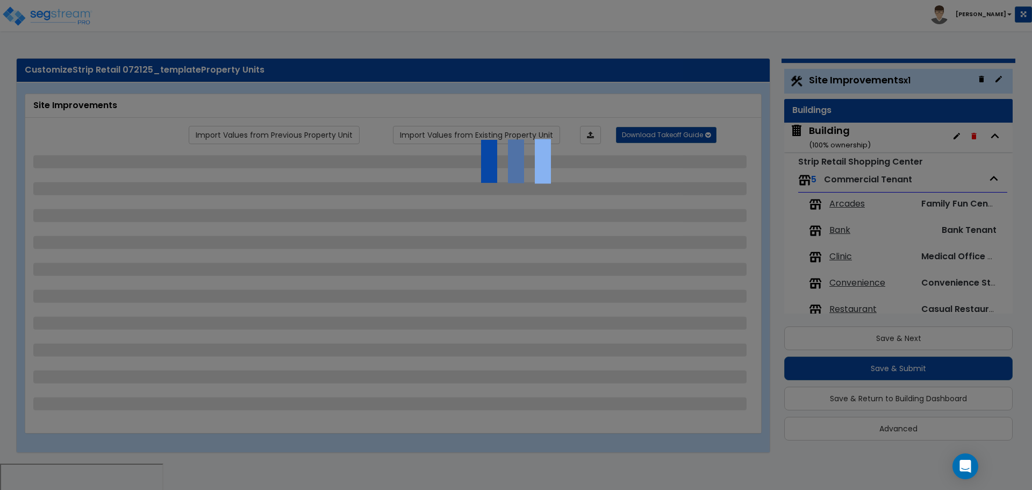
select select "1"
select select "2"
select select "1"
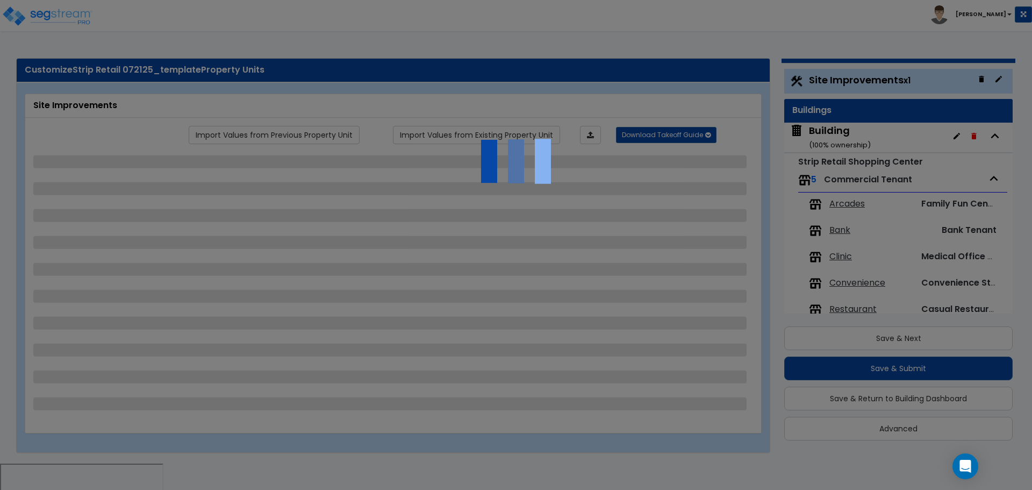
select select "1"
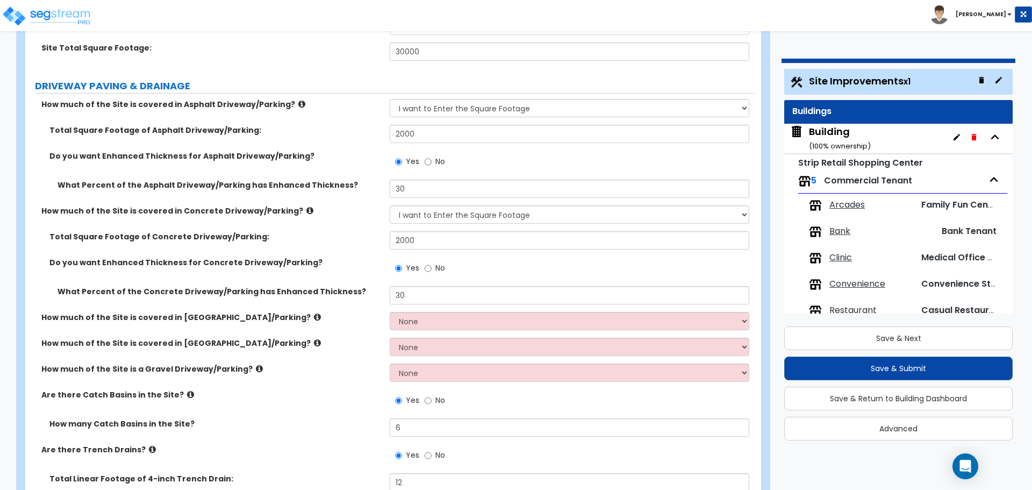
scroll to position [167, 0]
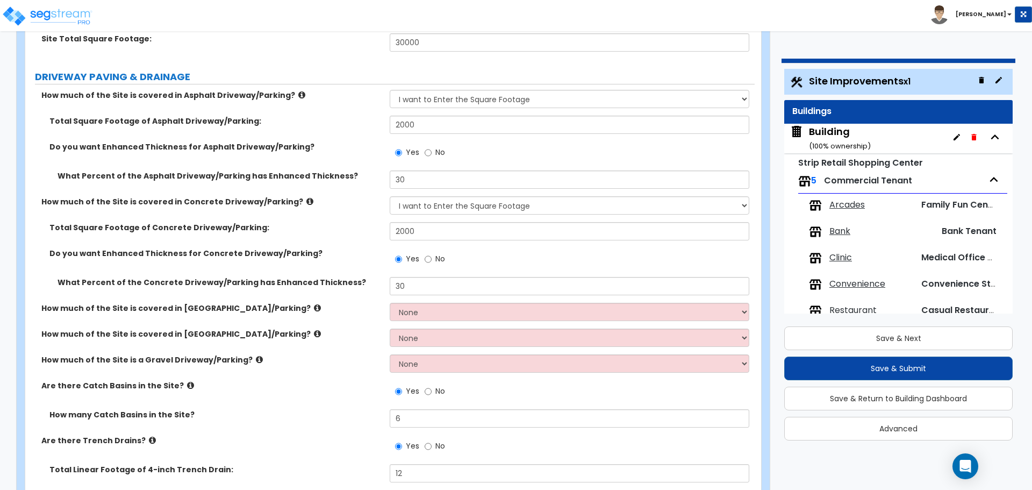
click at [817, 132] on div "Building ( 100 % ownership)" at bounding box center [840, 138] width 62 height 27
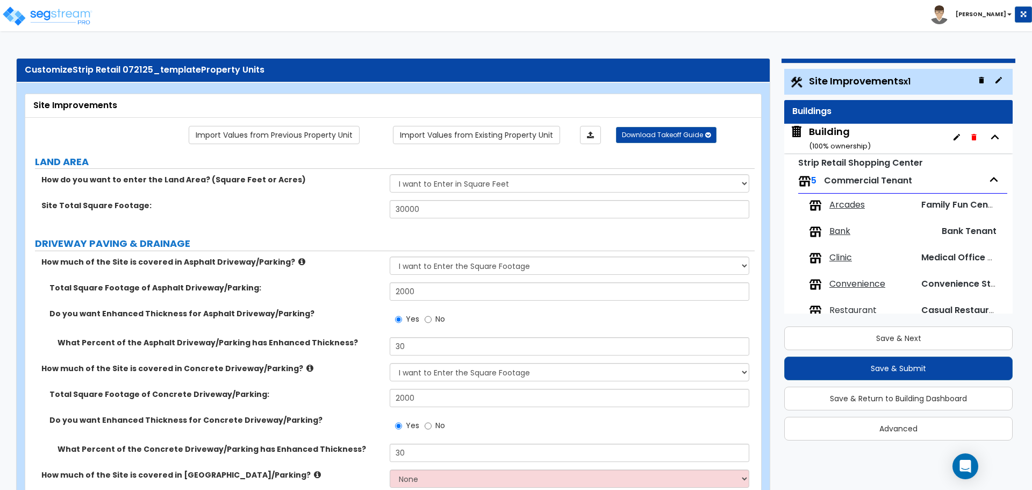
scroll to position [20, 0]
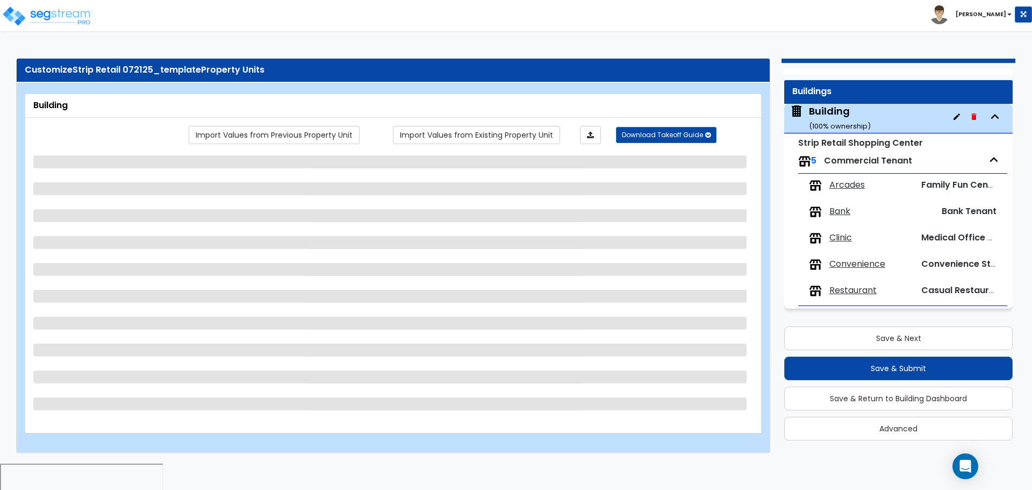
select select "2"
select select "8"
select select "1"
select select "3"
select select "13"
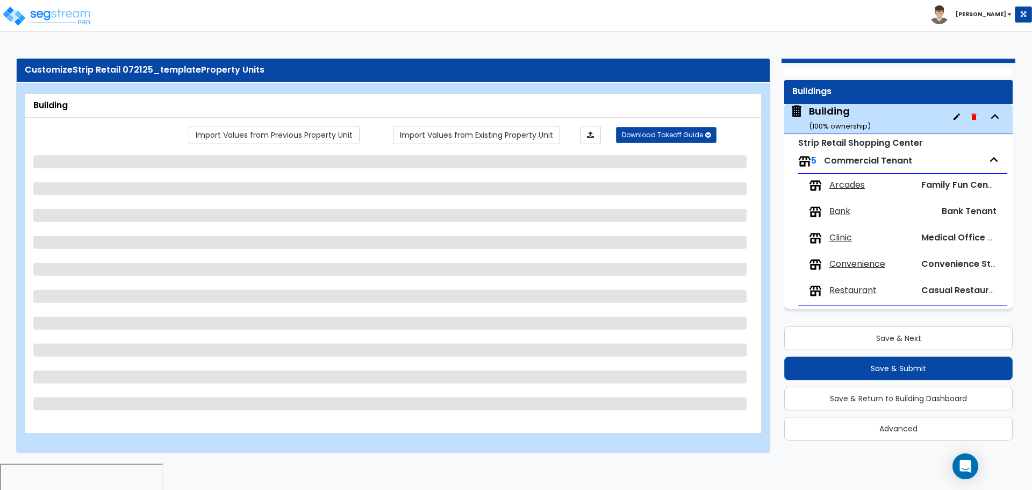
select select "6"
select select "7"
select select "3"
select select "1"
select select "4"
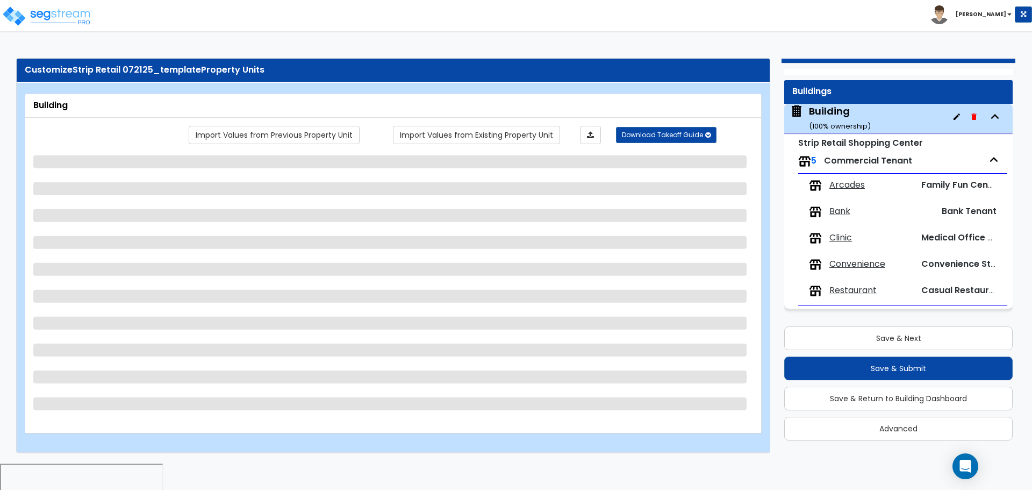
select select "1"
select select "3"
select select "2"
select select "3"
select select "2"
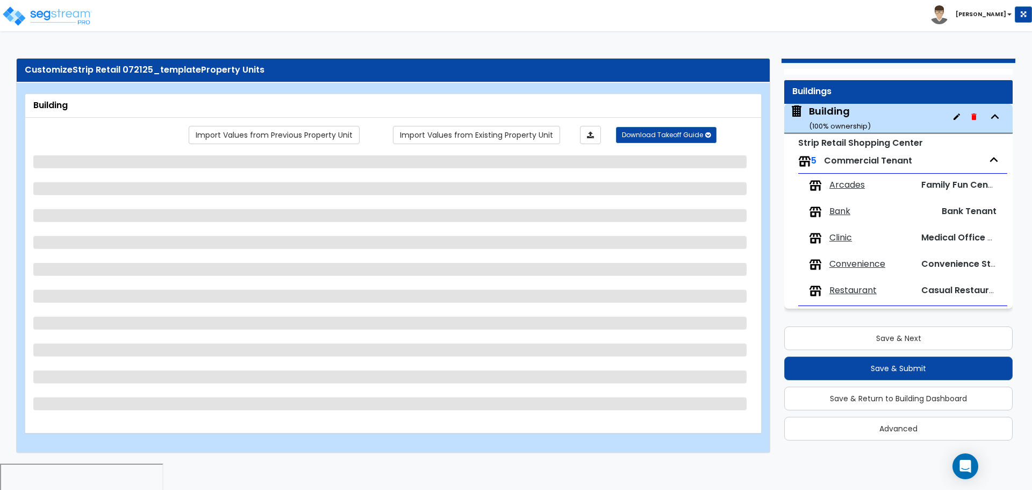
select select "3"
select select "2"
select select "1"
select select "3"
select select "2"
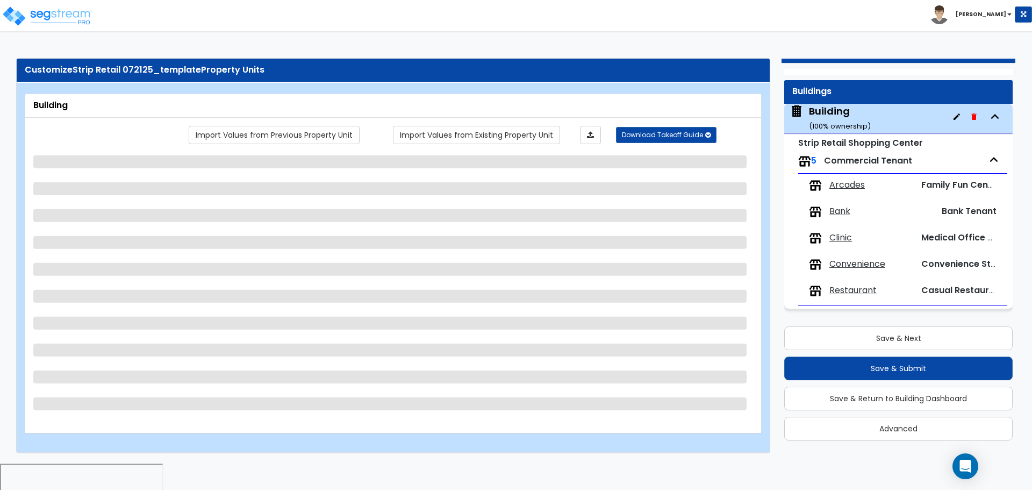
select select "2"
select select "1"
select select "2"
select select "1"
select select "2"
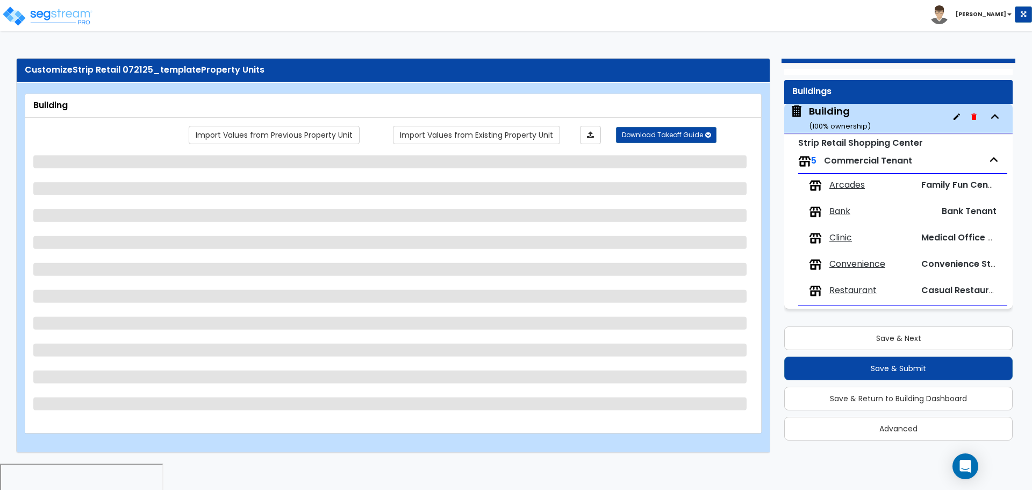
select select "2"
select select "4"
select select "2"
select select "4"
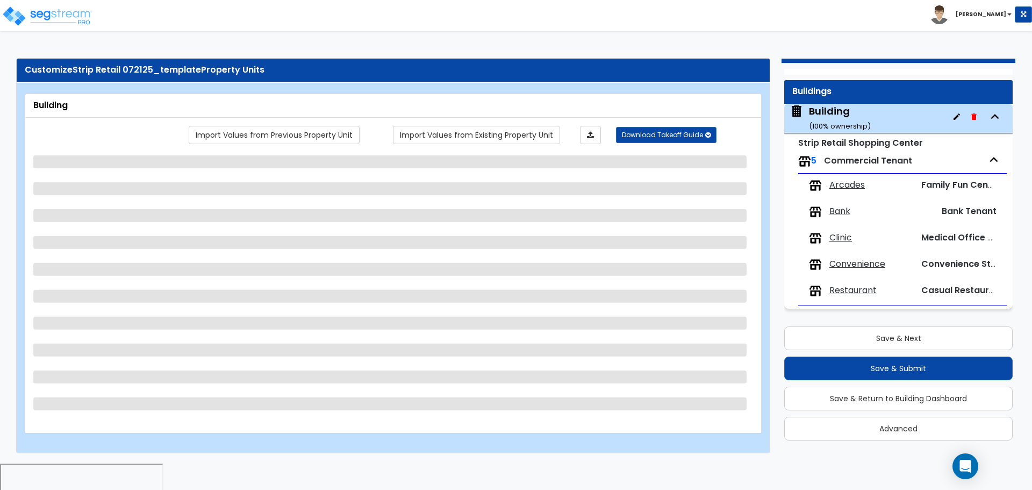
select select "2"
select select "3"
select select "4"
select select "2"
select select "1"
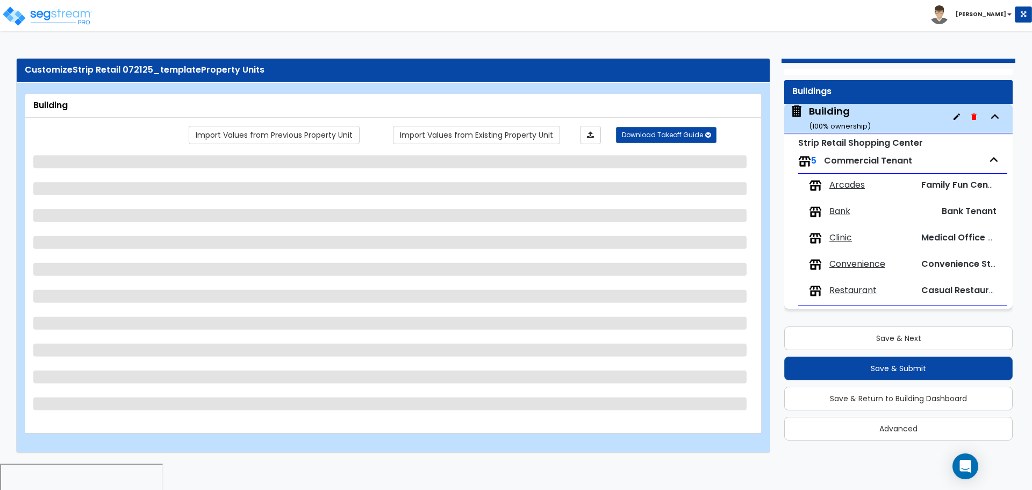
select select "1"
select select "2"
select select "3"
select select "1"
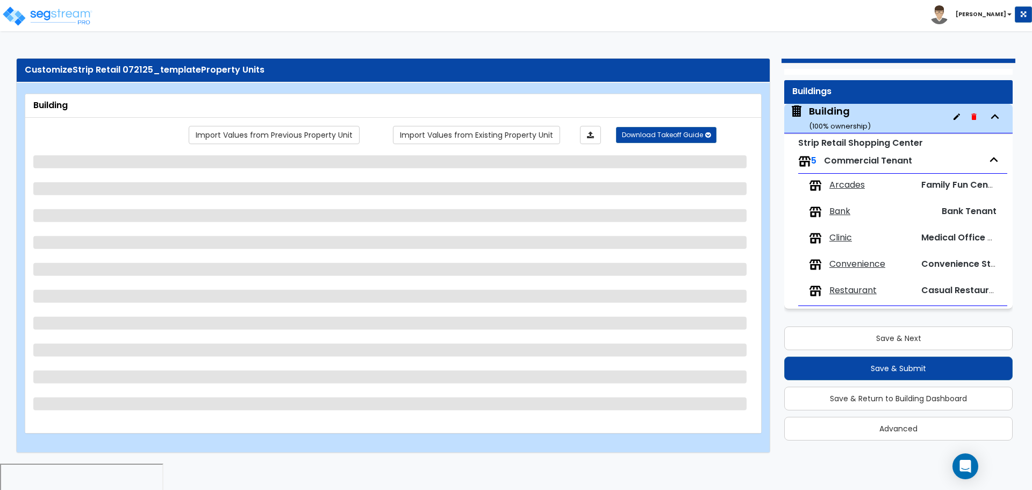
select select "1"
select select "3"
select select "1"
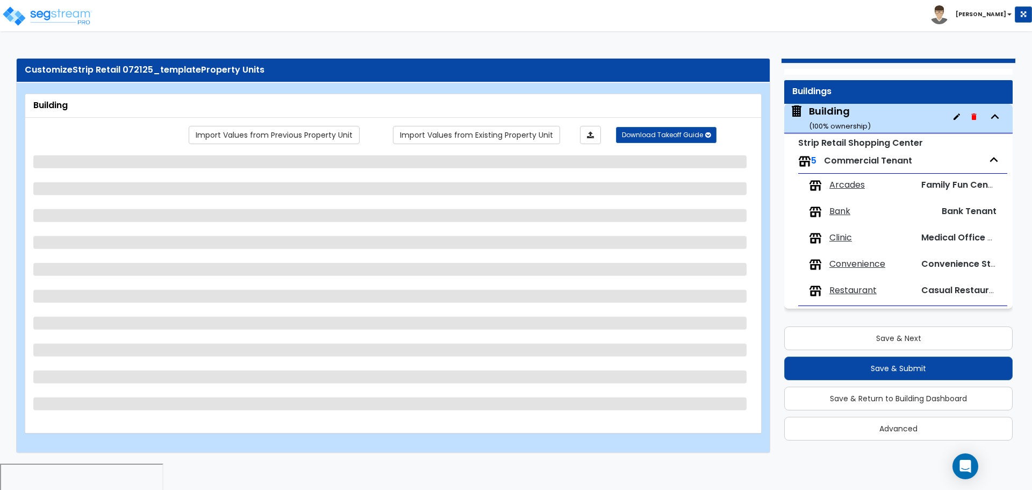
select select "3"
select select "4"
select select "5"
select select "2"
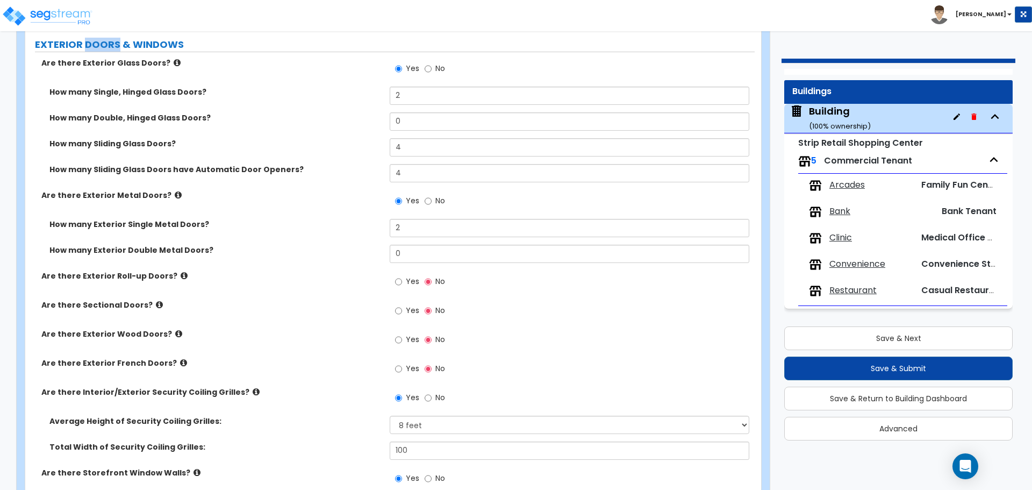
scroll to position [1952, 0]
click at [315, 127] on div "How many Double, Hinged Glass Doors? 0" at bounding box center [389, 125] width 729 height 26
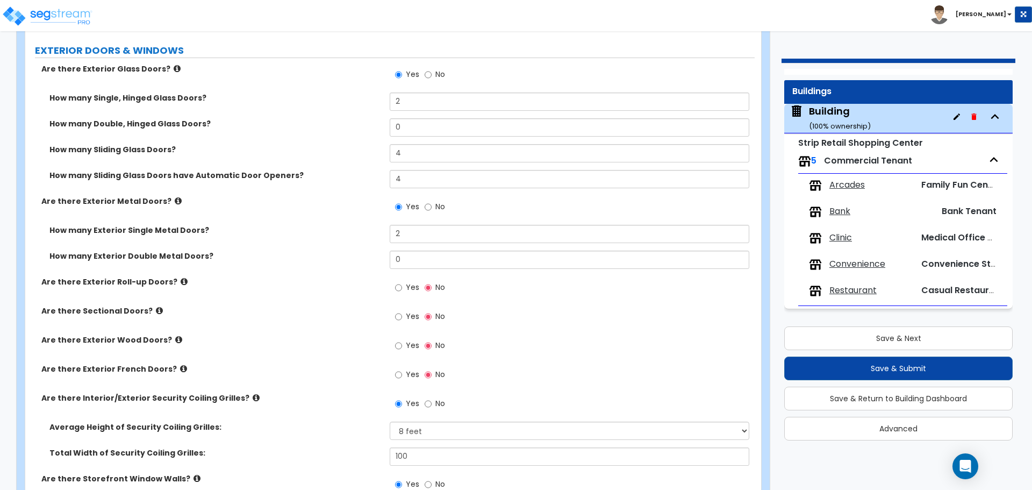
scroll to position [1948, 0]
